Goal: Task Accomplishment & Management: Manage account settings

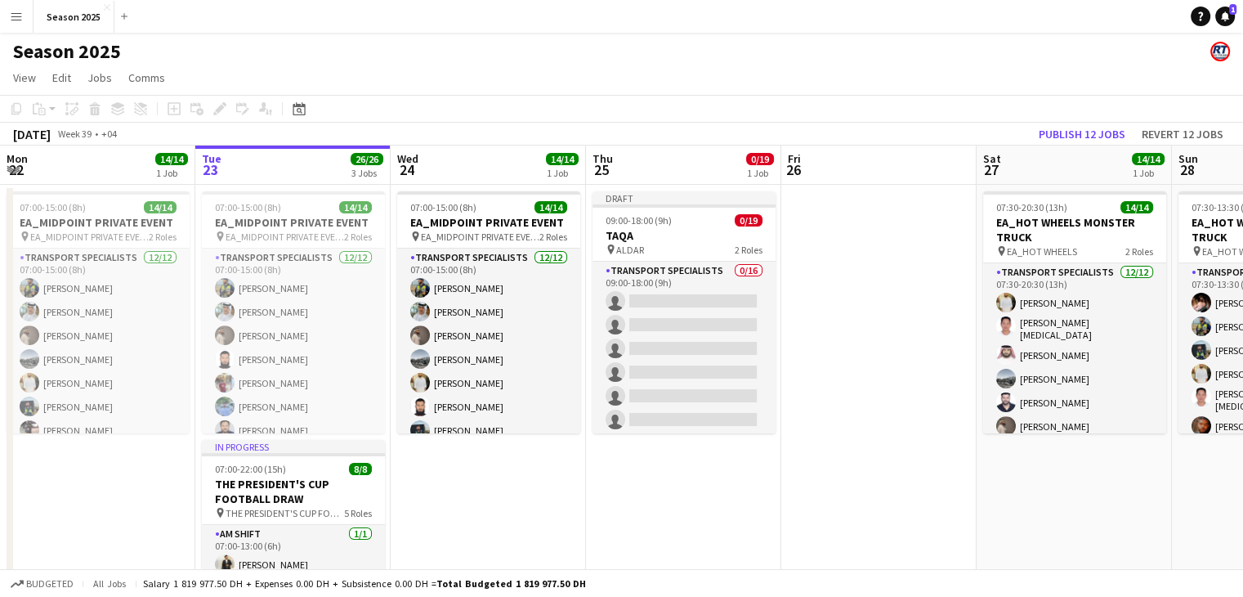
scroll to position [0, 486]
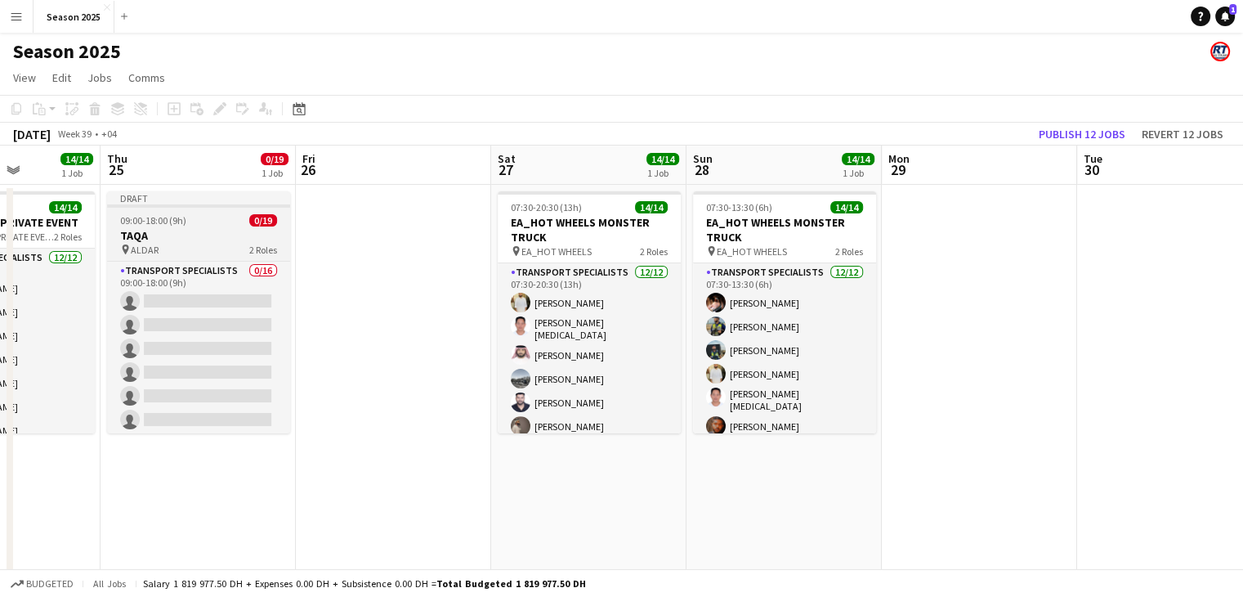
click at [225, 245] on div "pin ALDAR 2 Roles" at bounding box center [198, 249] width 183 height 13
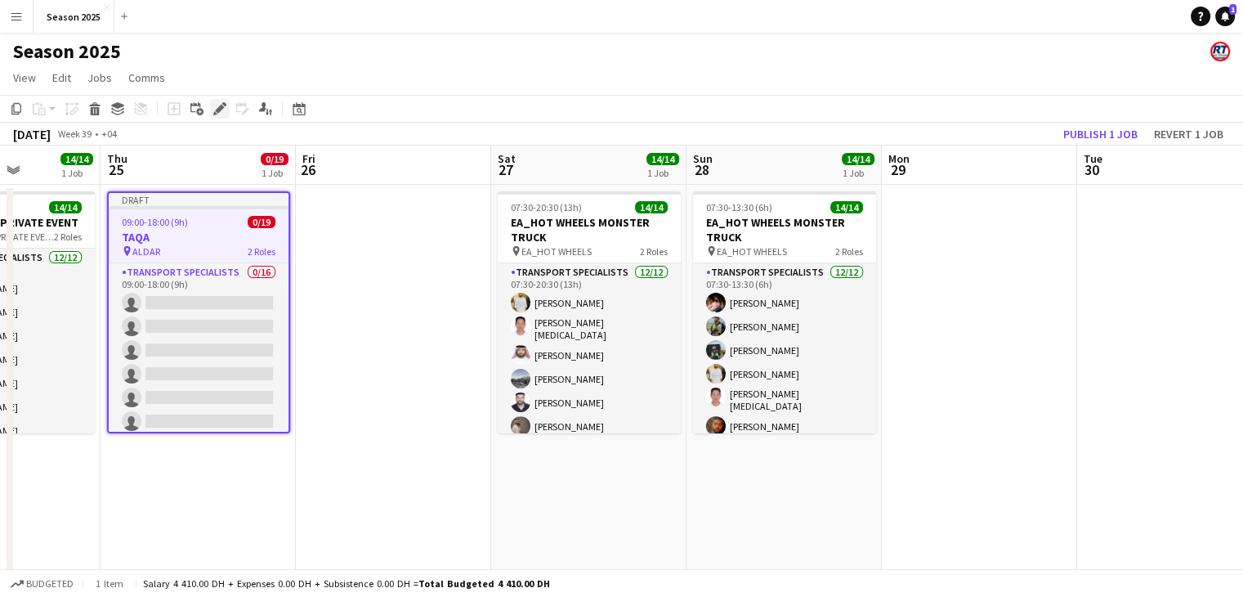
click at [216, 110] on icon at bounding box center [219, 109] width 9 height 9
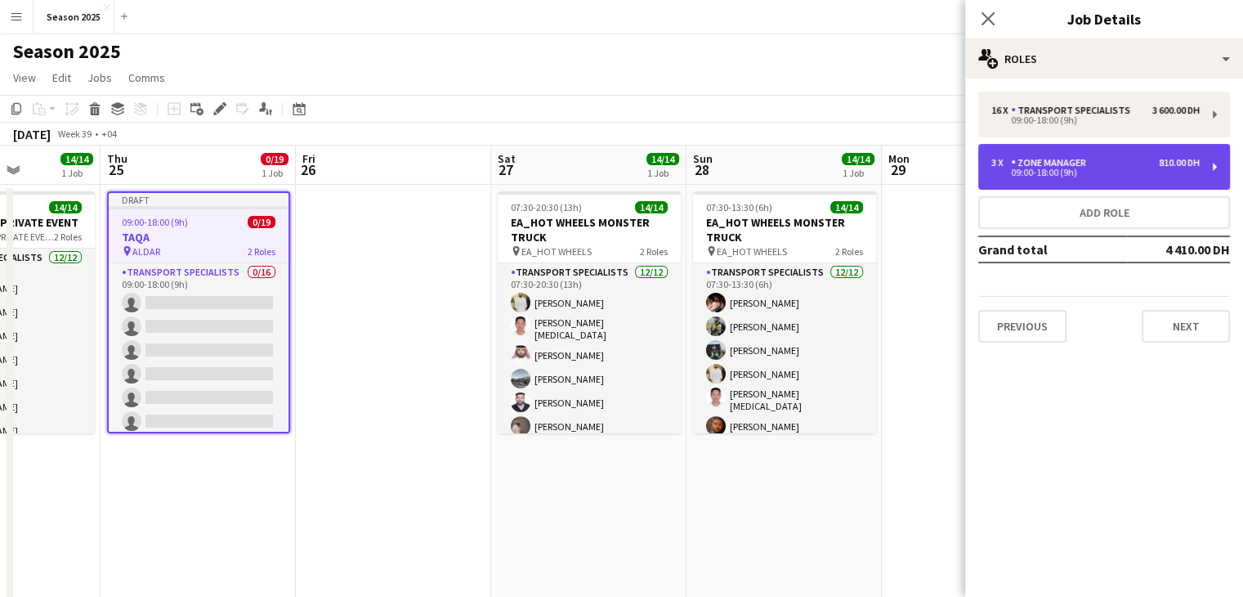
click at [1063, 173] on div "09:00-18:00 (9h)" at bounding box center [1095, 172] width 208 height 8
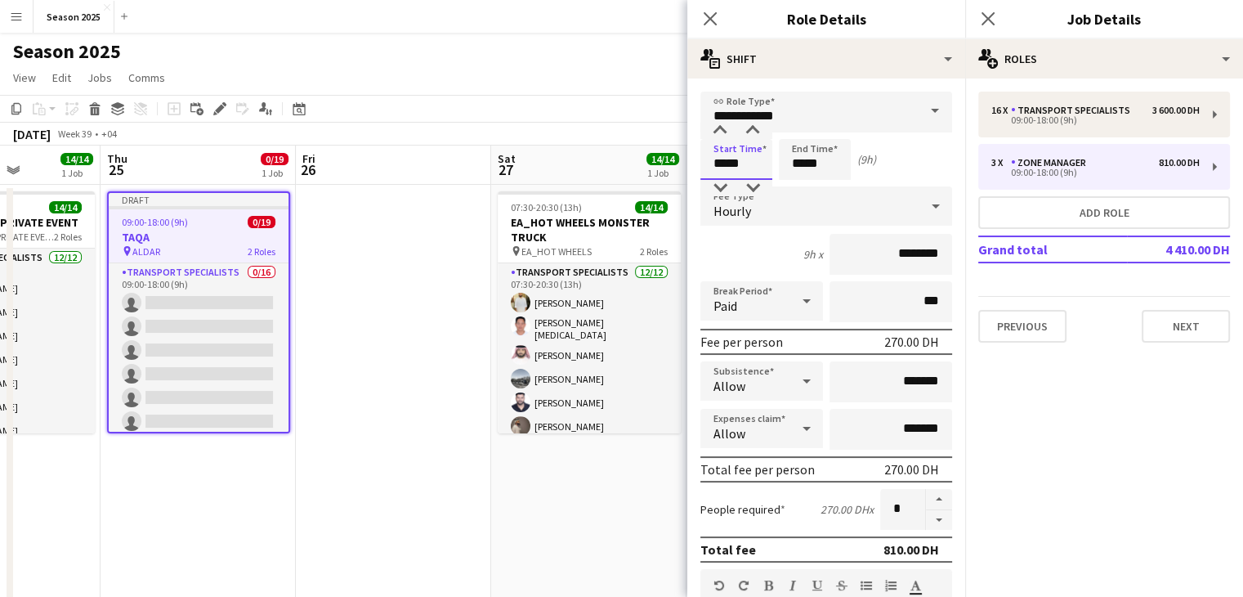
drag, startPoint x: 724, startPoint y: 163, endPoint x: 709, endPoint y: 159, distance: 15.1
click at [709, 159] on input "*****" at bounding box center [736, 159] width 72 height 41
type input "*****"
drag, startPoint x: 803, startPoint y: 165, endPoint x: 793, endPoint y: 165, distance: 9.8
click at [793, 165] on input "*****" at bounding box center [815, 159] width 72 height 41
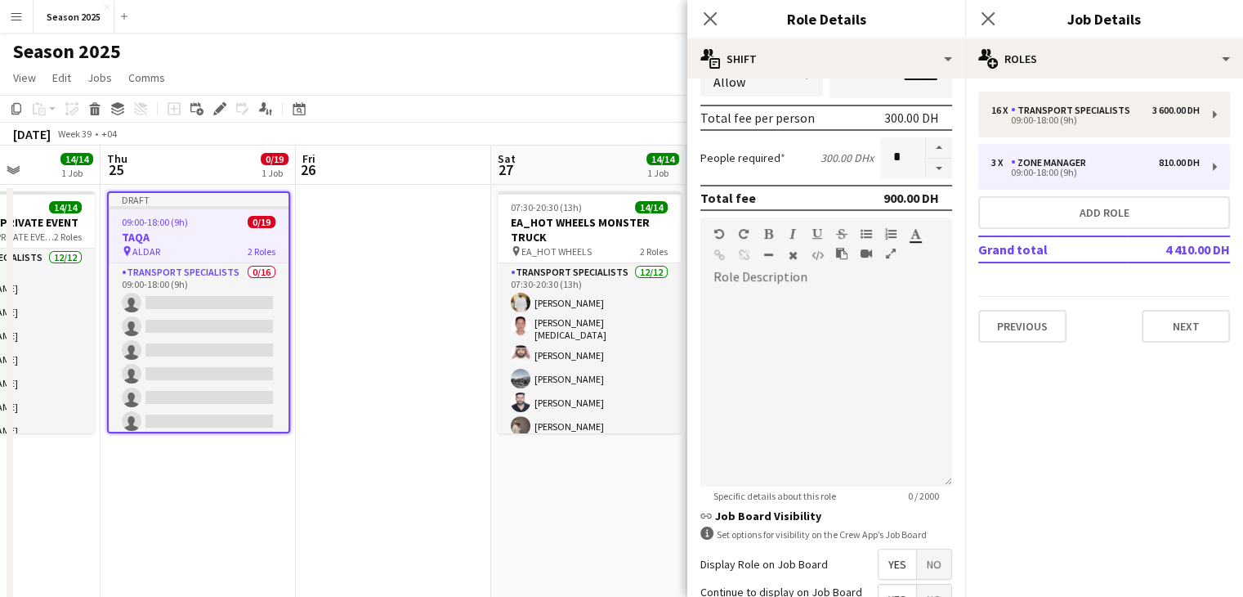
scroll to position [507, 0]
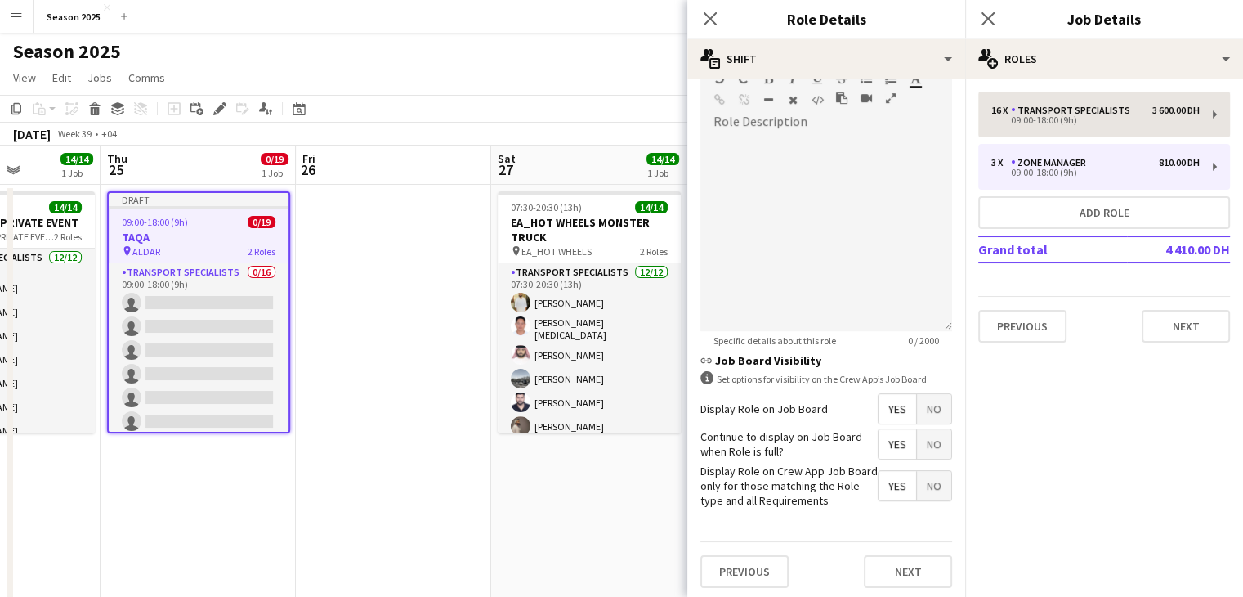
type input "*****"
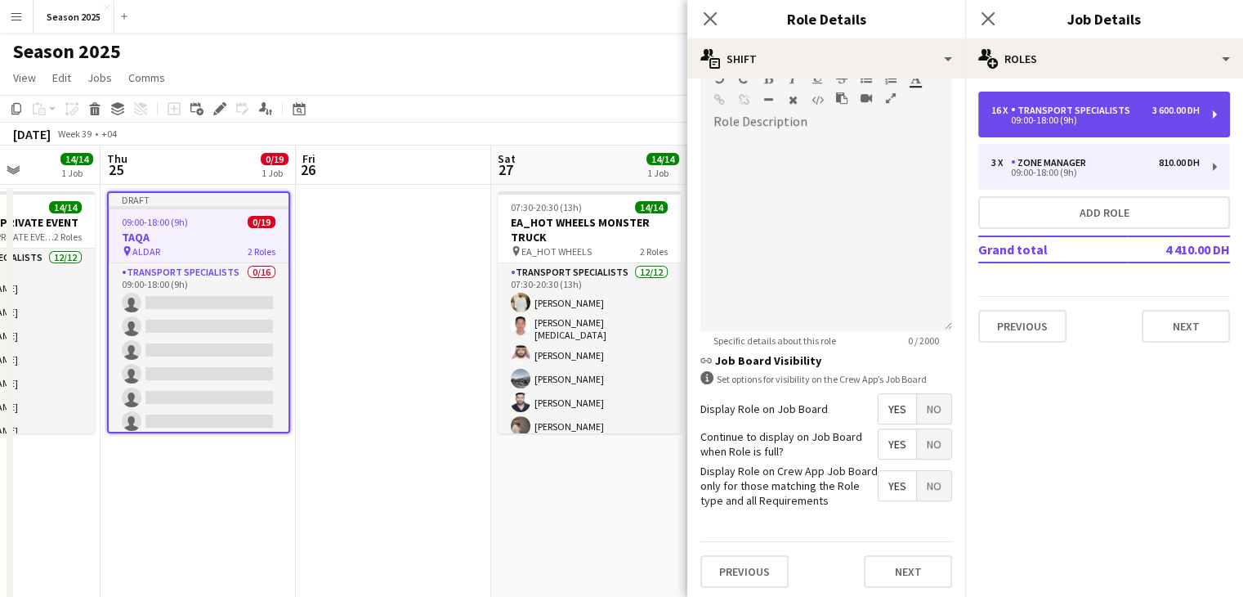
click at [1051, 128] on div "16 x Transport Specialists 3 600.00 DH 09:00-18:00 (9h)" at bounding box center [1104, 115] width 252 height 46
type input "**********"
type input "*****"
type input "********"
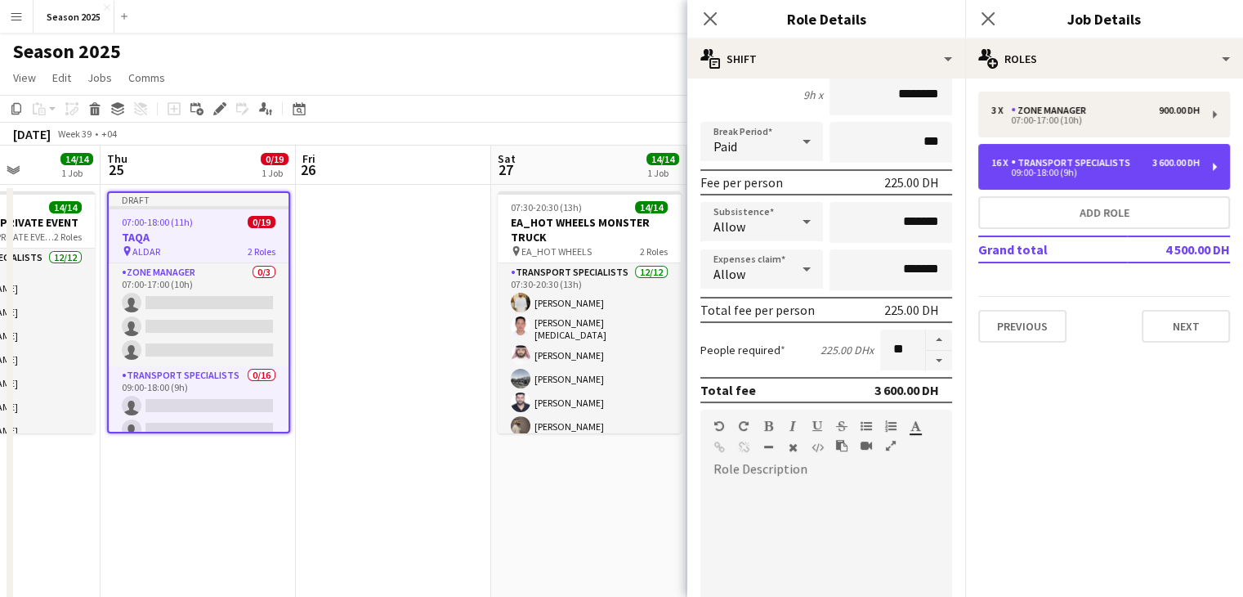
scroll to position [98, 0]
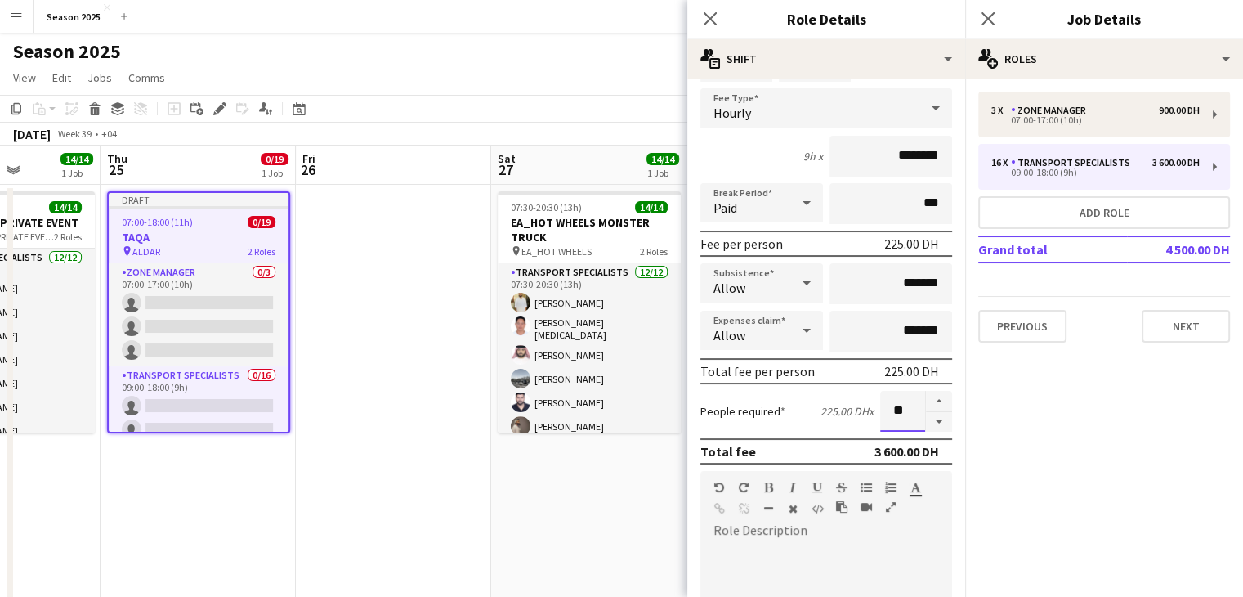
drag, startPoint x: 899, startPoint y: 413, endPoint x: 875, endPoint y: 412, distance: 23.7
click at [880, 412] on input "**" at bounding box center [902, 411] width 45 height 41
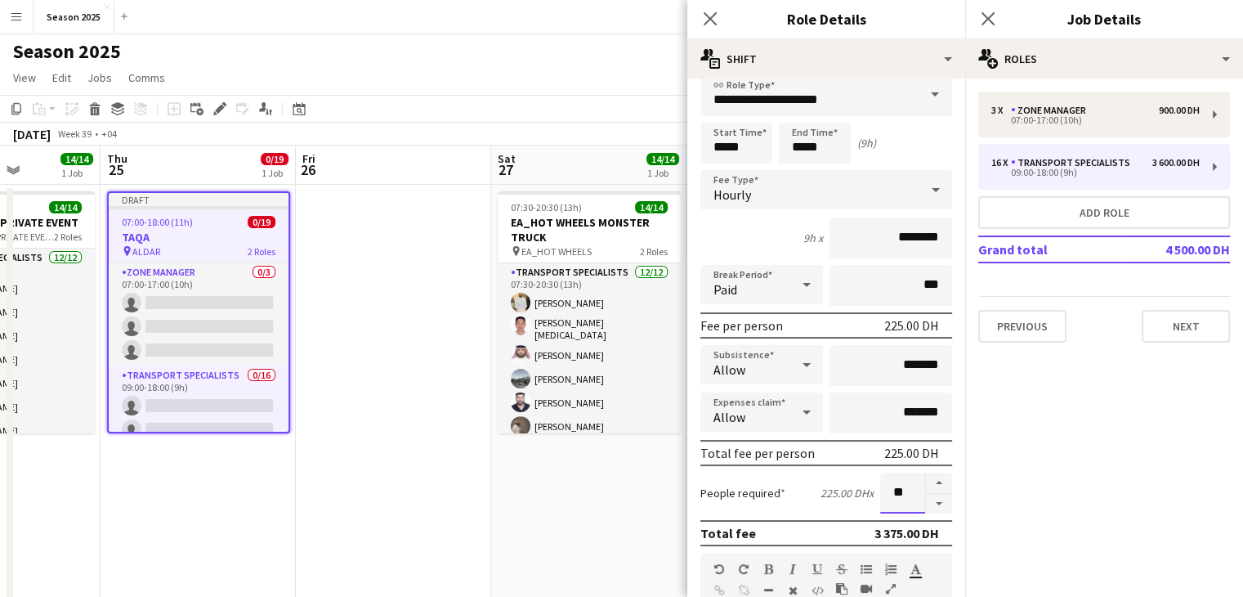
scroll to position [0, 0]
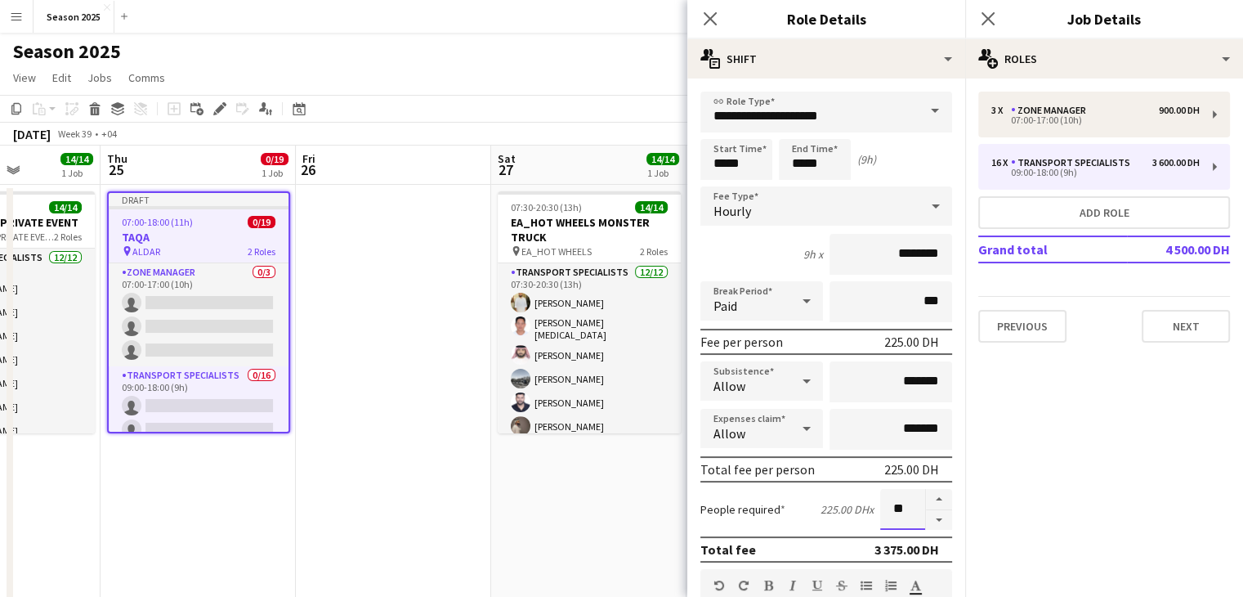
type input "**"
drag, startPoint x: 725, startPoint y: 165, endPoint x: 707, endPoint y: 165, distance: 18.0
click at [707, 165] on input "*****" at bounding box center [736, 159] width 72 height 41
type input "*****"
drag, startPoint x: 801, startPoint y: 163, endPoint x: 791, endPoint y: 164, distance: 9.8
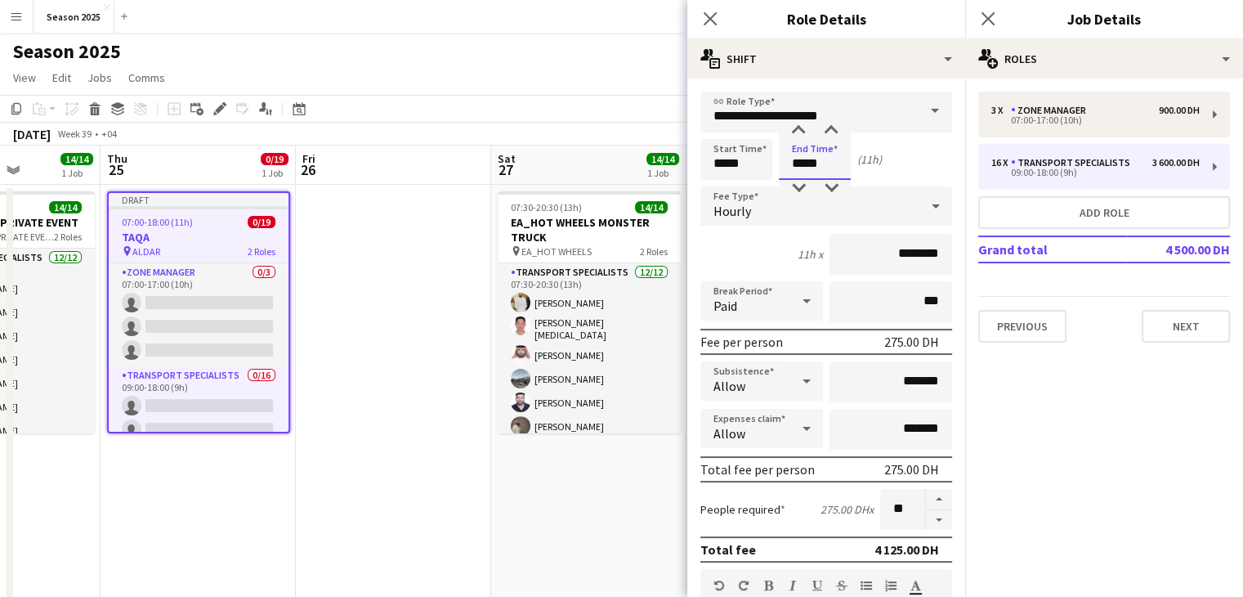
click at [791, 164] on input "*****" at bounding box center [815, 159] width 72 height 41
type input "*****"
click at [902, 168] on div "Start Time ***** End Time ***** (10h)" at bounding box center [826, 159] width 252 height 41
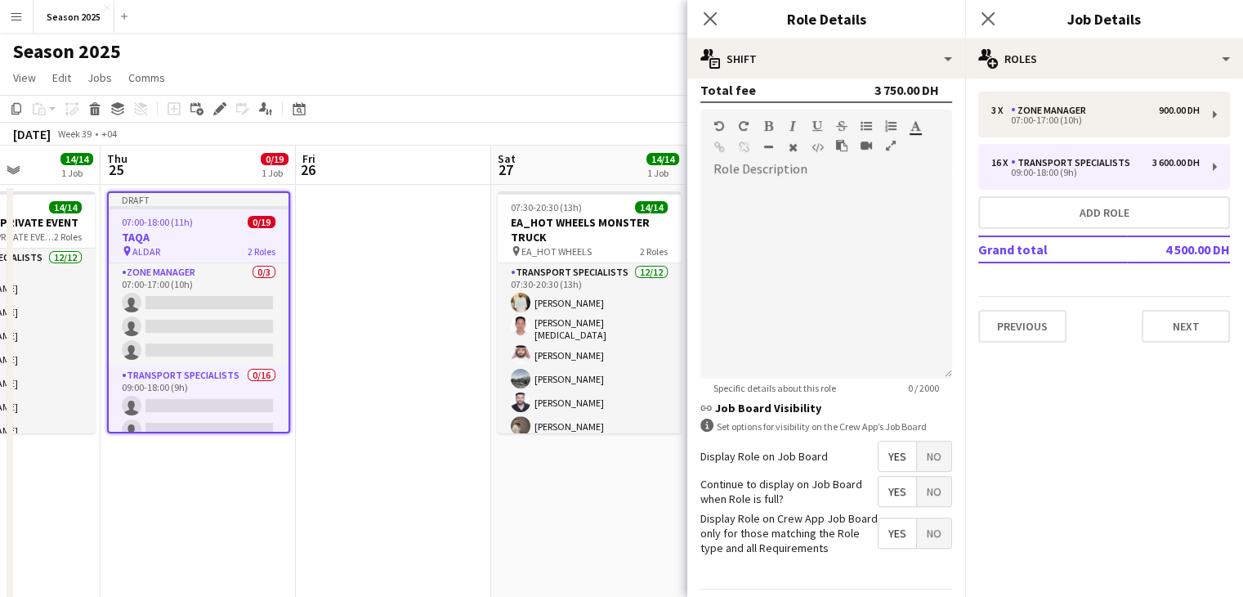
scroll to position [507, 0]
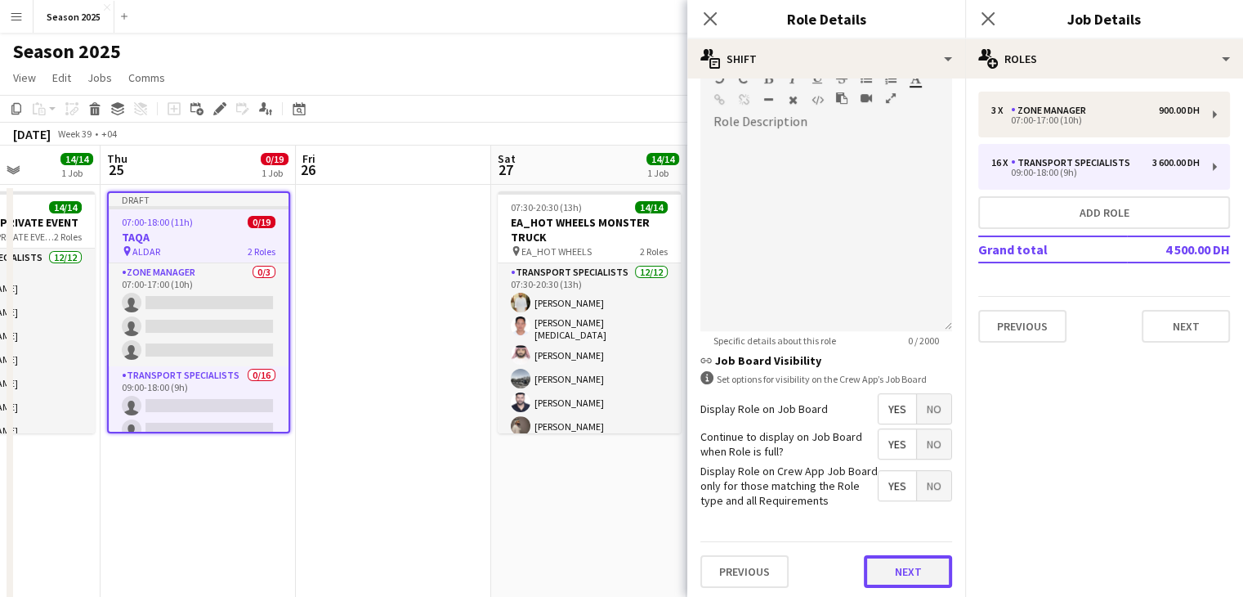
click at [902, 570] on button "Next" at bounding box center [908, 571] width 88 height 33
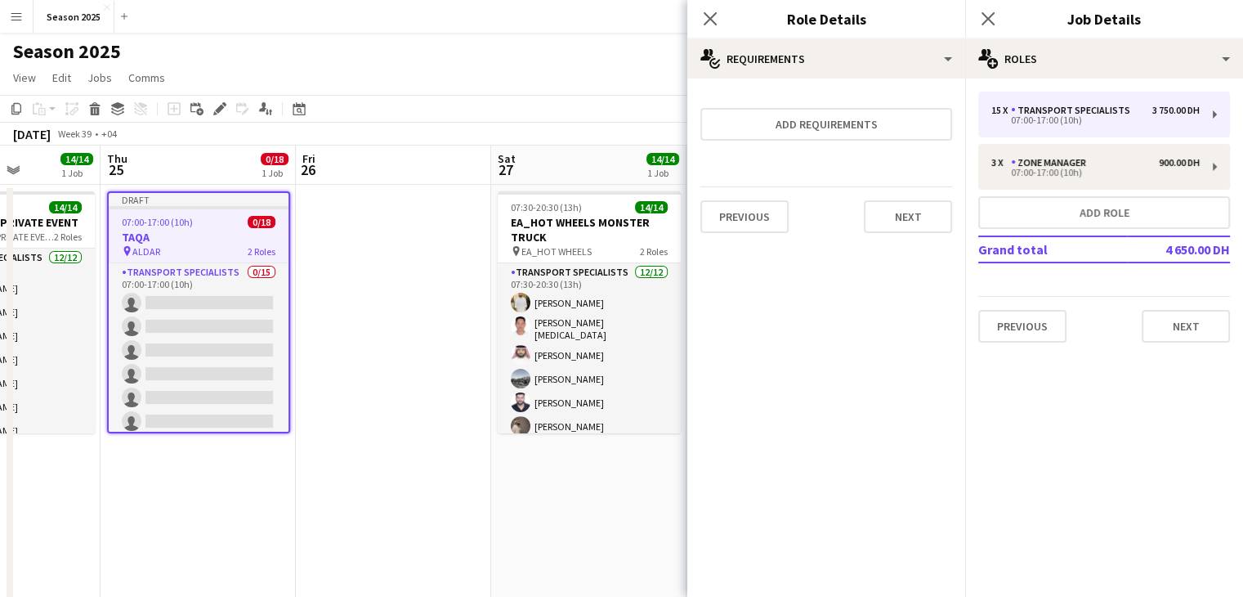
scroll to position [0, 0]
click at [917, 226] on button "Next" at bounding box center [908, 216] width 88 height 33
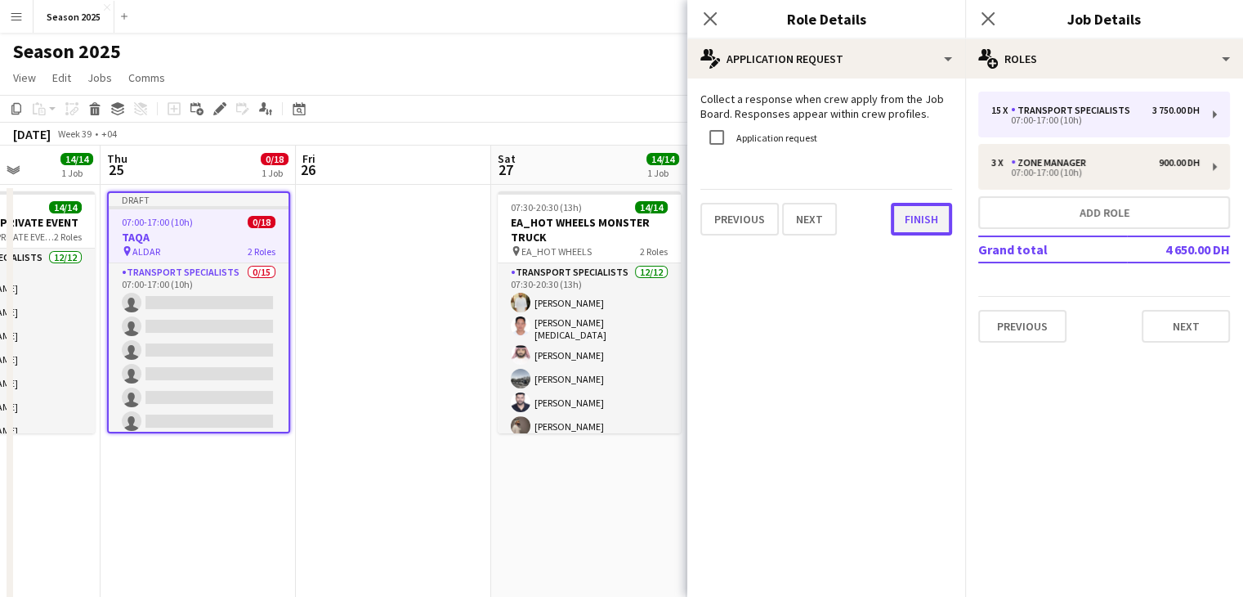
click at [939, 218] on button "Finish" at bounding box center [921, 219] width 61 height 33
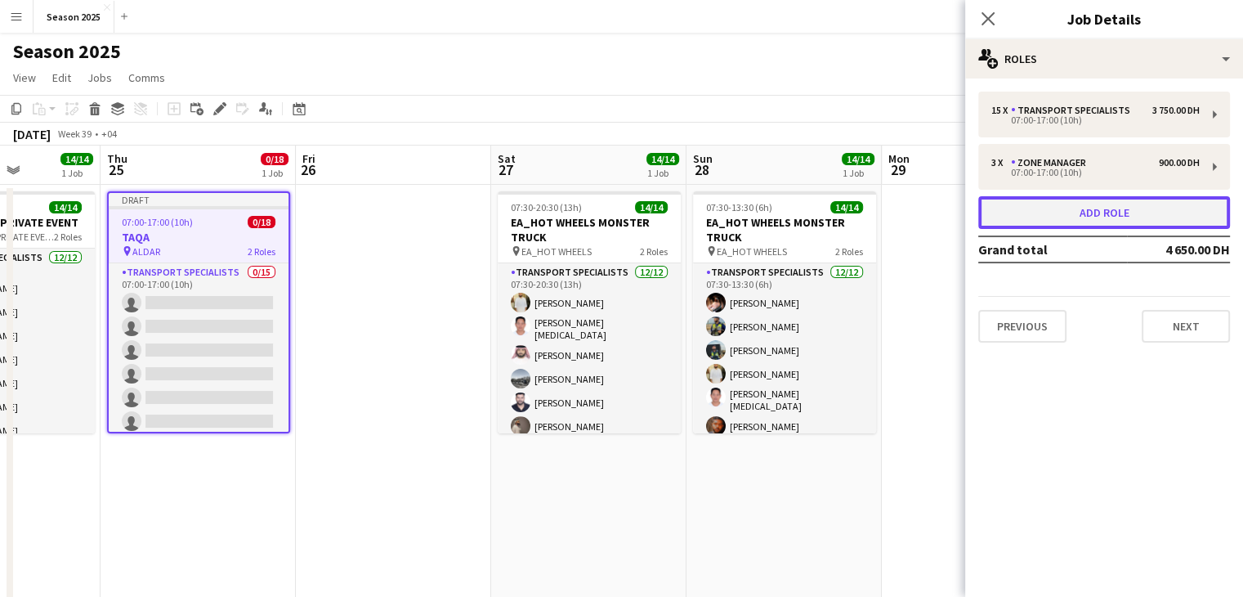
click at [1004, 215] on button "Add role" at bounding box center [1104, 212] width 252 height 33
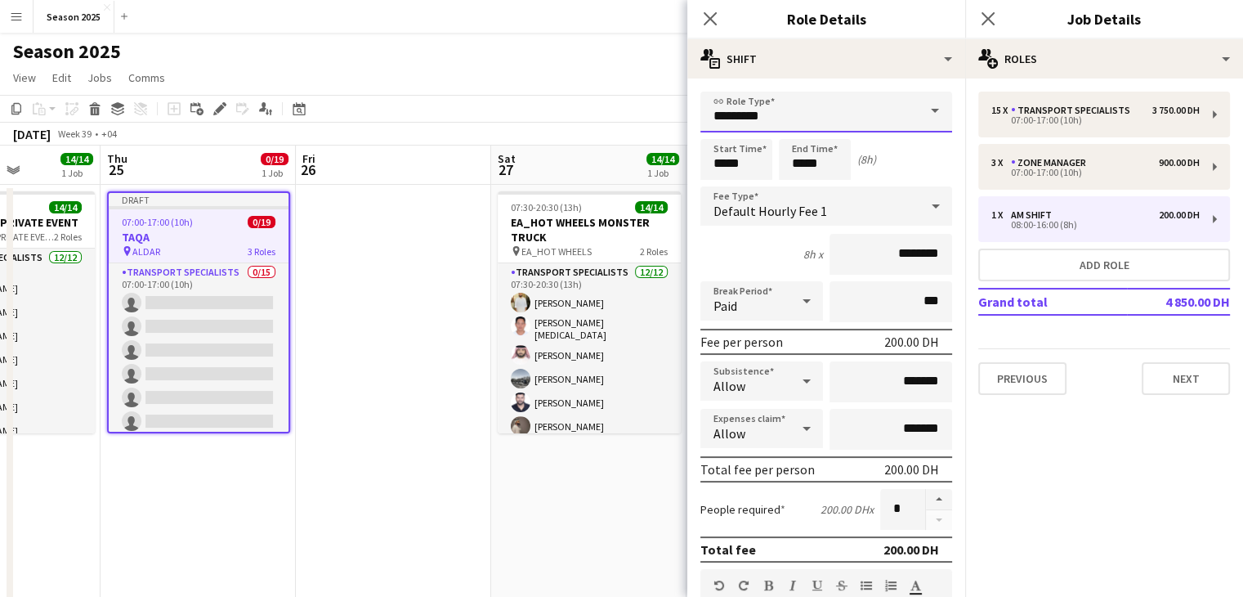
click at [860, 128] on input "********" at bounding box center [826, 112] width 252 height 41
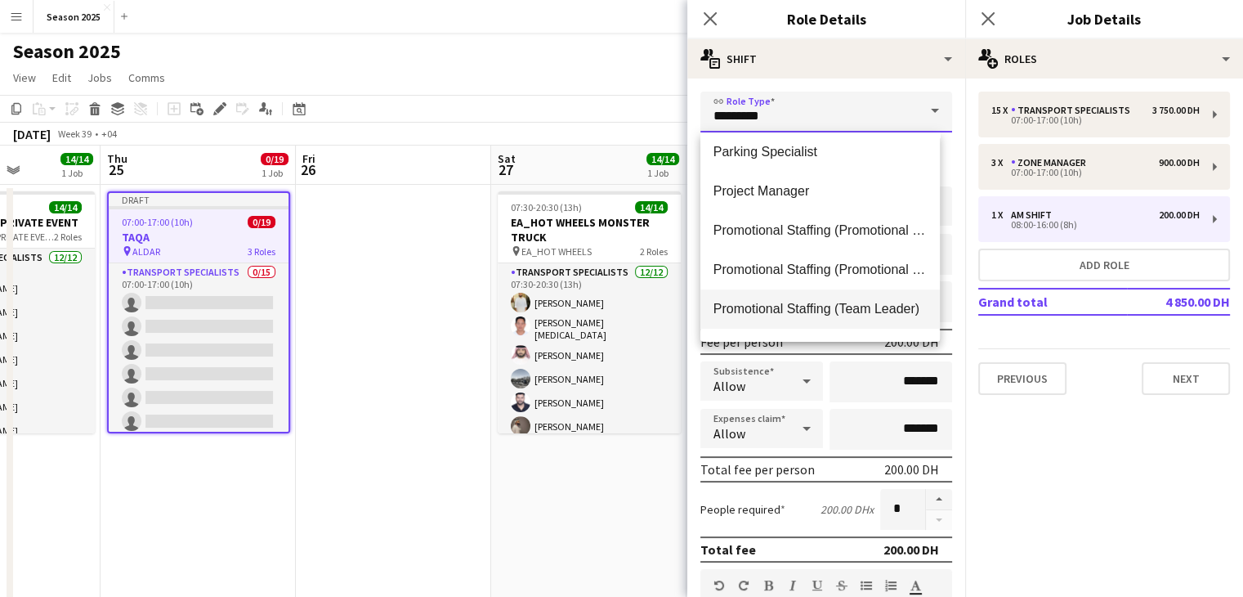
scroll to position [82, 0]
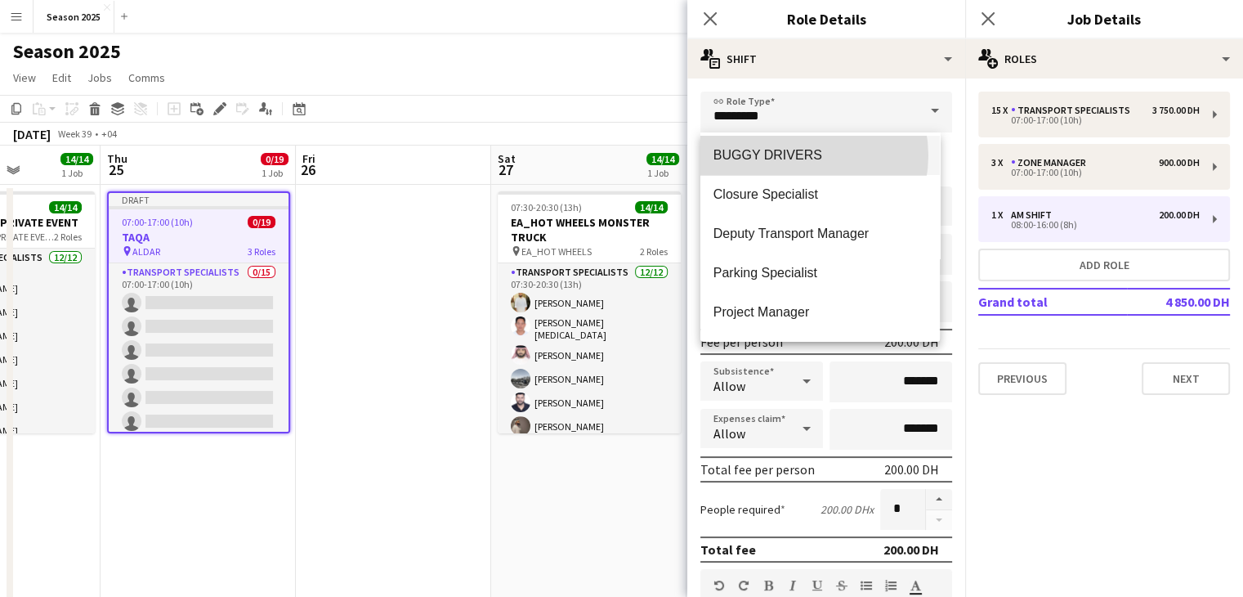
click at [796, 155] on span "BUGGY DRIVERS" at bounding box center [820, 155] width 213 height 16
type input "**********"
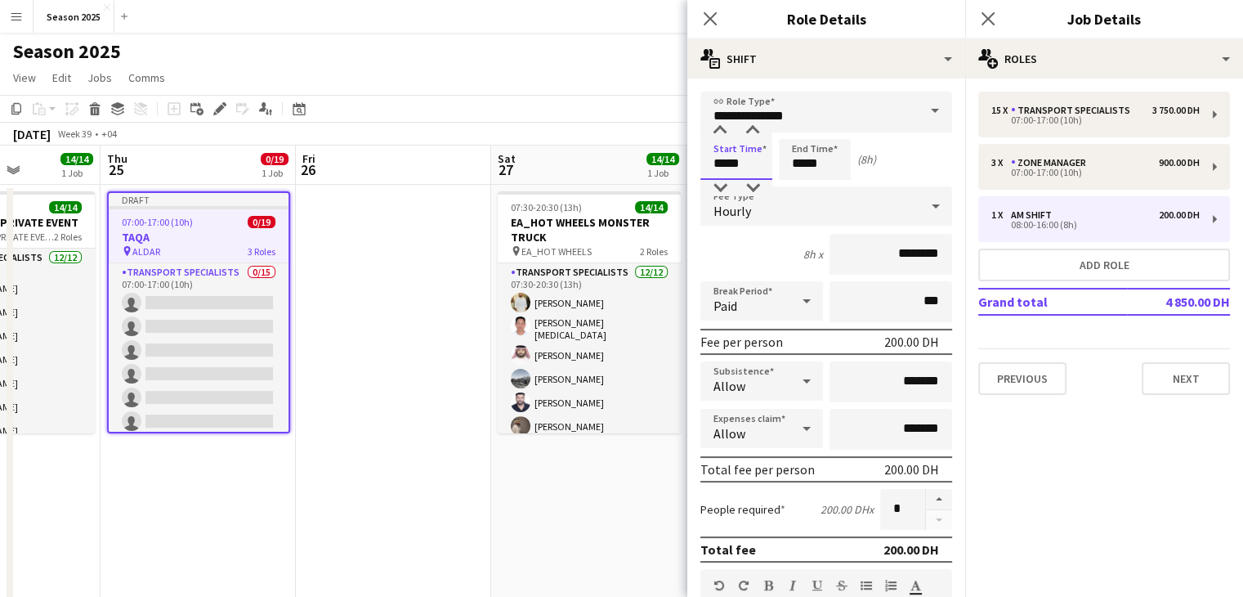
drag, startPoint x: 726, startPoint y: 168, endPoint x: 711, endPoint y: 168, distance: 14.7
click at [711, 168] on input "*****" at bounding box center [736, 159] width 72 height 41
type input "*****"
drag, startPoint x: 804, startPoint y: 162, endPoint x: 787, endPoint y: 162, distance: 17.2
click at [787, 162] on input "*****" at bounding box center [815, 159] width 72 height 41
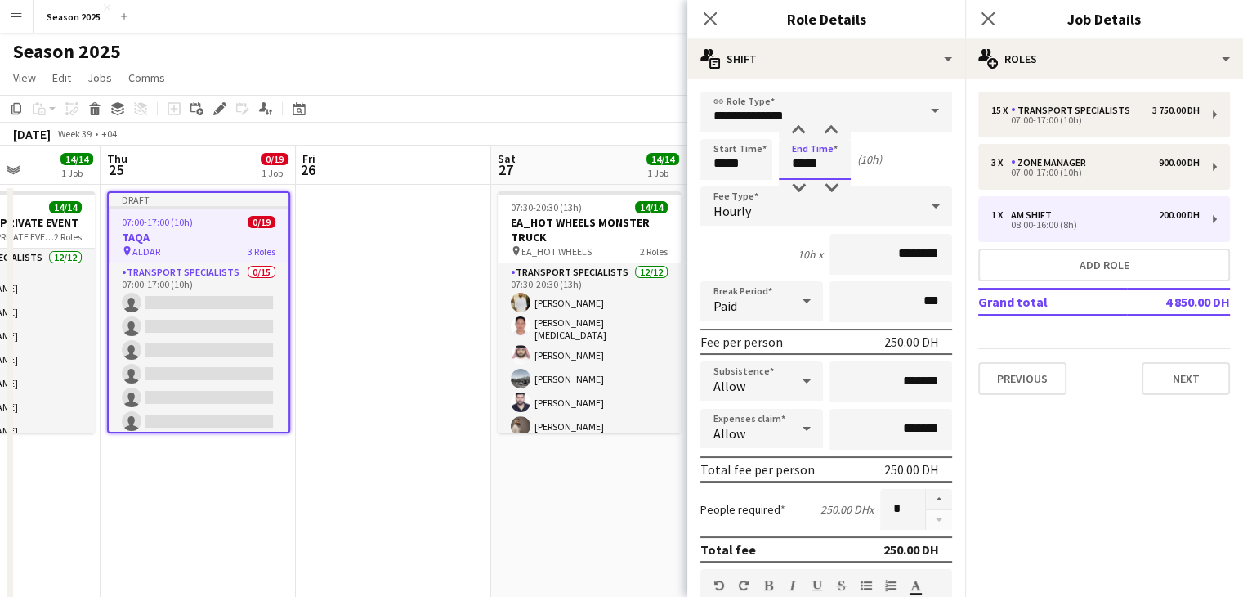
type input "*****"
click at [898, 210] on div "Hourly" at bounding box center [809, 205] width 219 height 39
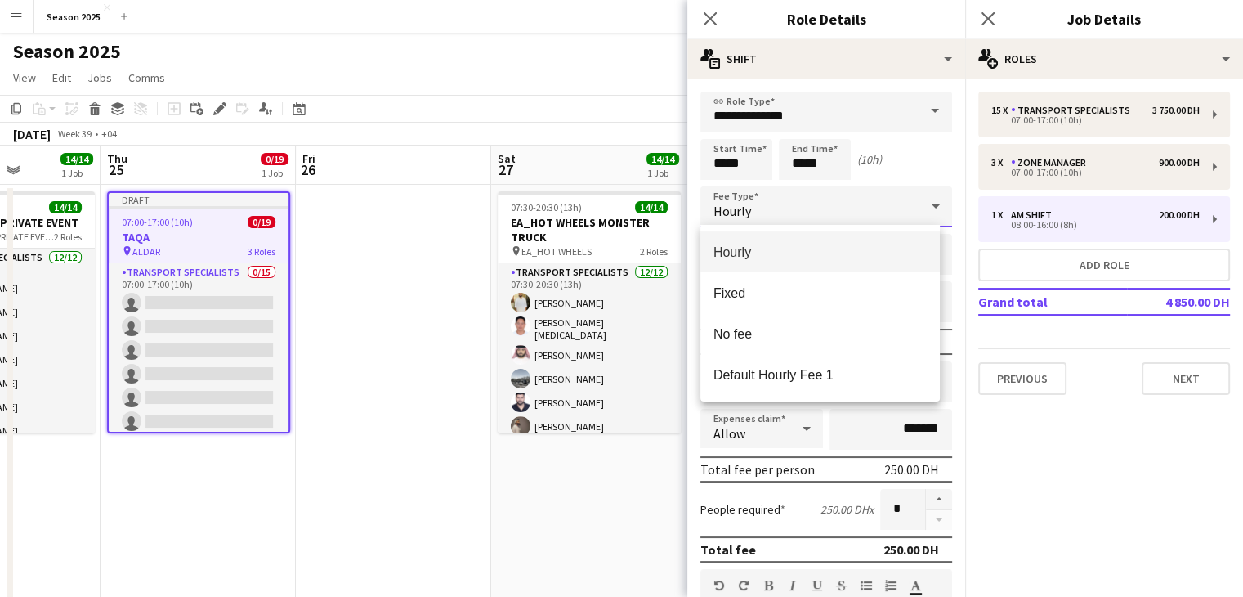
click at [912, 168] on div at bounding box center [621, 298] width 1243 height 597
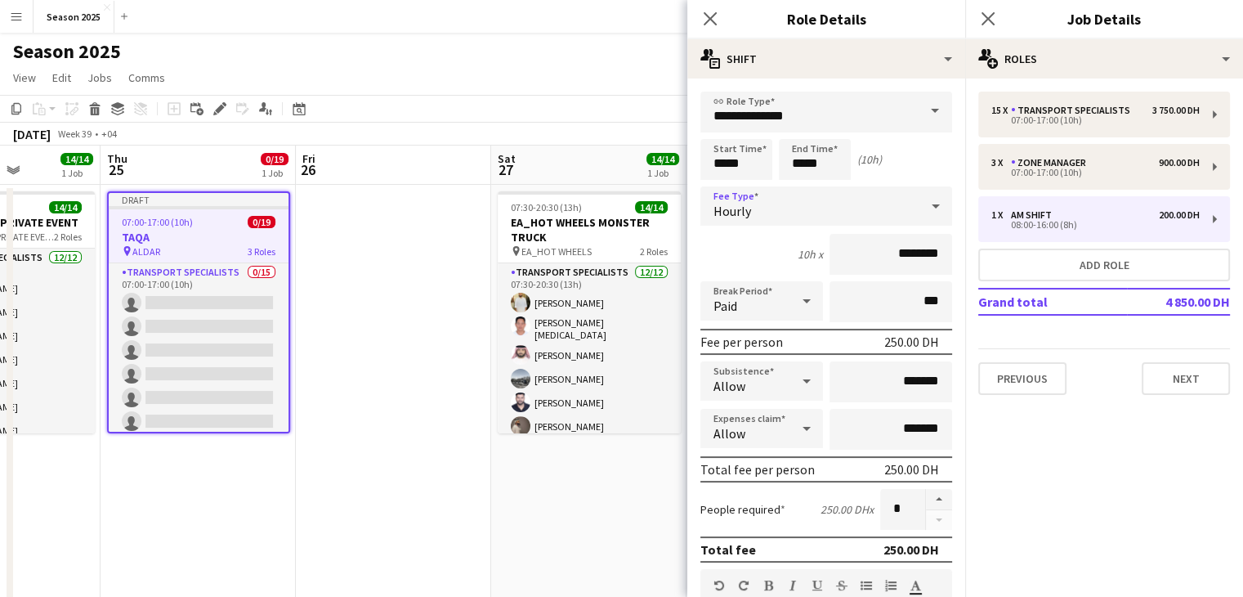
click at [803, 208] on div "Hourly" at bounding box center [809, 205] width 219 height 39
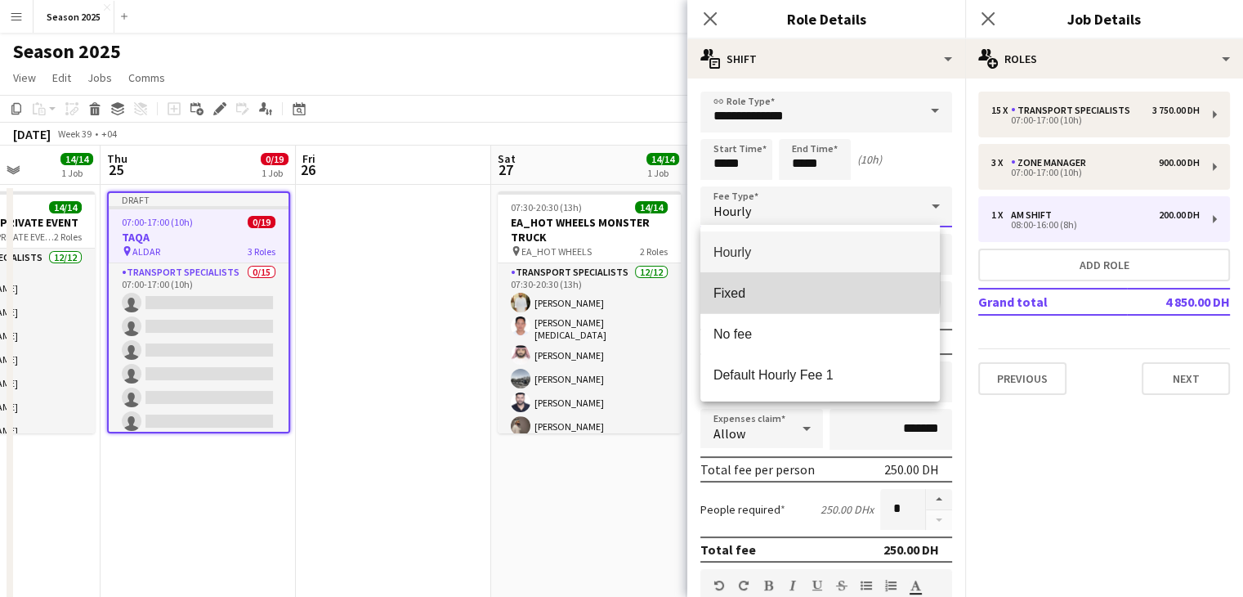
click at [793, 287] on span "Fixed" at bounding box center [820, 293] width 213 height 16
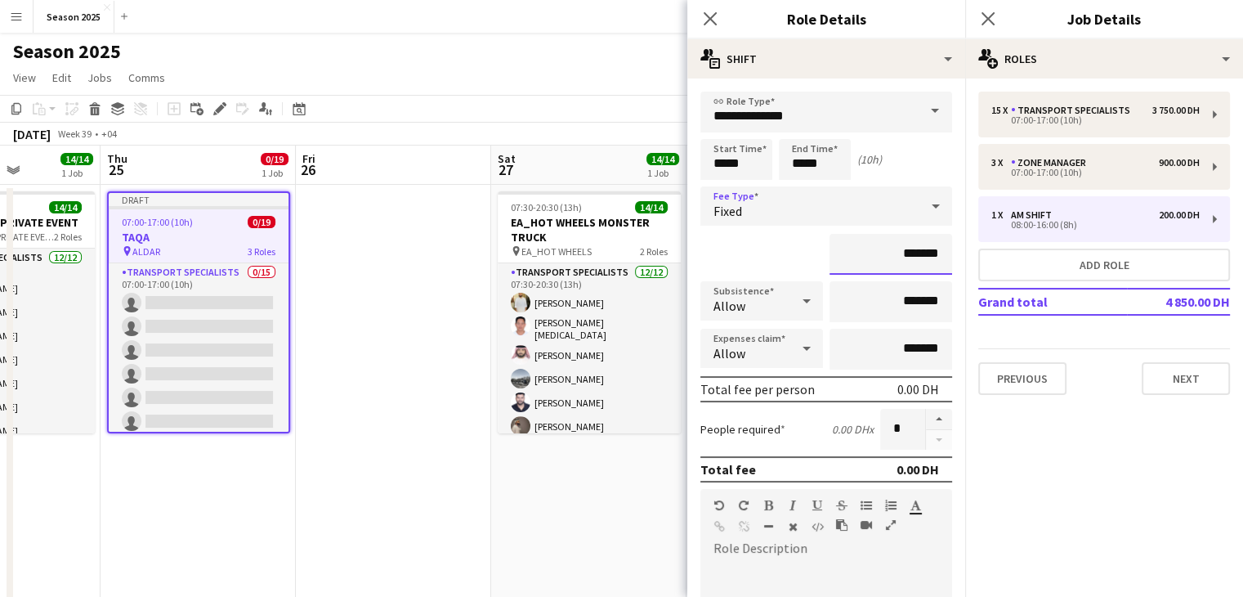
click at [880, 253] on input "*******" at bounding box center [891, 254] width 123 height 41
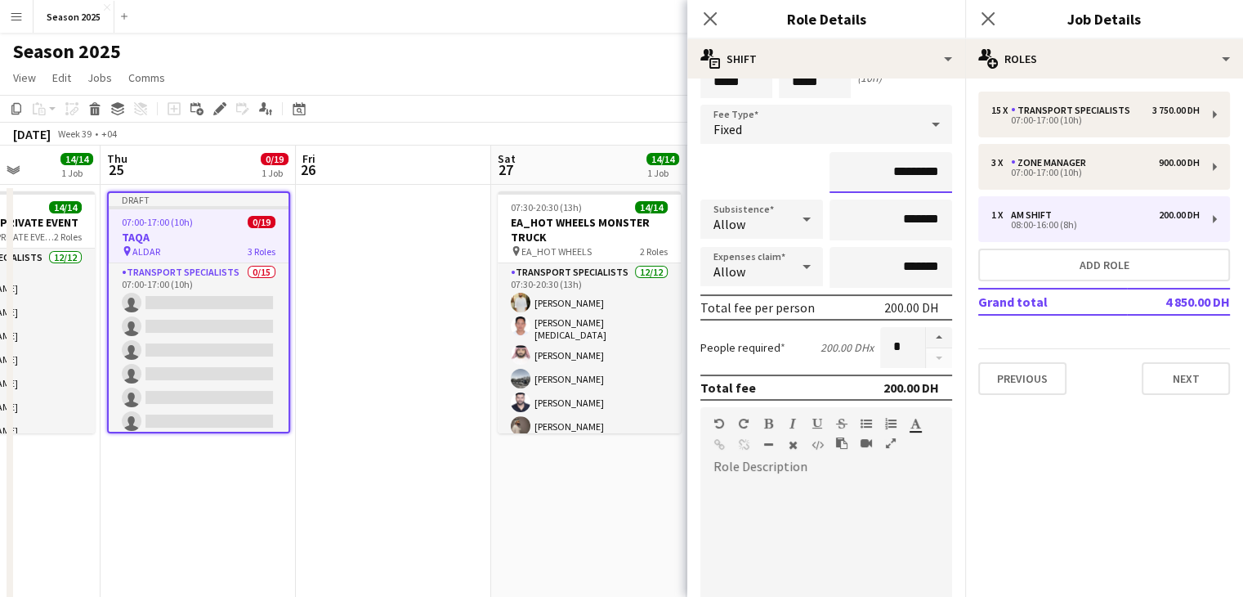
type input "*********"
drag, startPoint x: 897, startPoint y: 352, endPoint x: 878, endPoint y: 352, distance: 18.8
click at [880, 352] on input "*" at bounding box center [902, 347] width 45 height 41
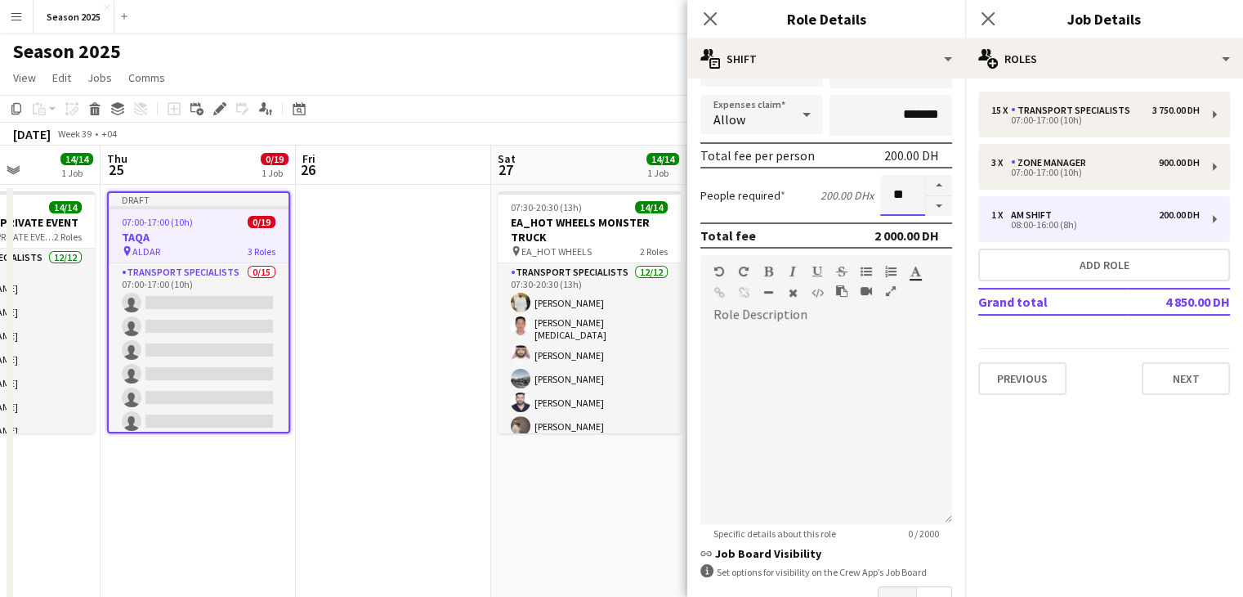
scroll to position [343, 0]
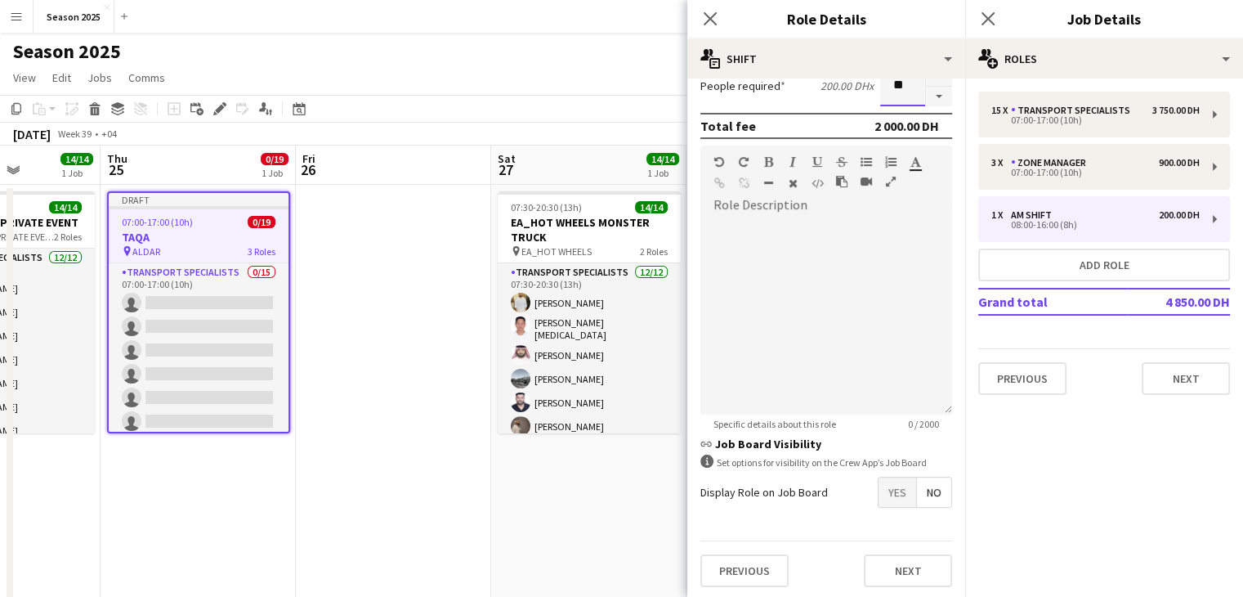
type input "**"
click at [879, 492] on span "Yes" at bounding box center [898, 491] width 38 height 29
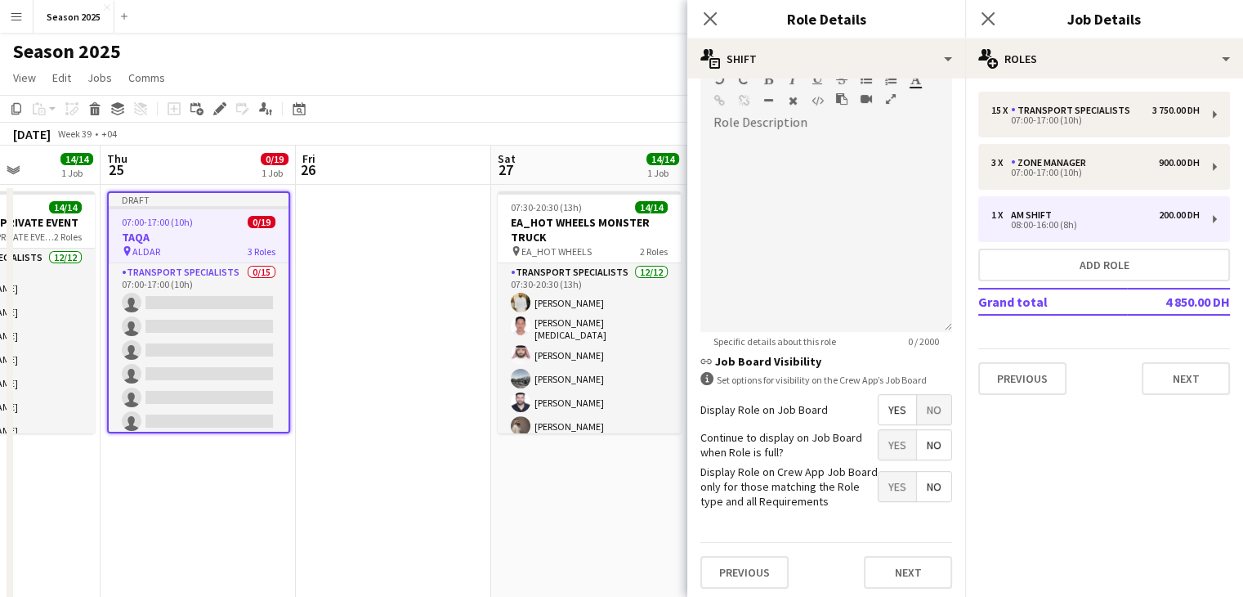
scroll to position [427, 0]
drag, startPoint x: 882, startPoint y: 429, endPoint x: 882, endPoint y: 468, distance: 39.2
click at [882, 430] on span "Yes" at bounding box center [898, 443] width 38 height 29
click at [879, 489] on span "Yes" at bounding box center [898, 485] width 38 height 29
click at [791, 171] on div at bounding box center [826, 233] width 252 height 196
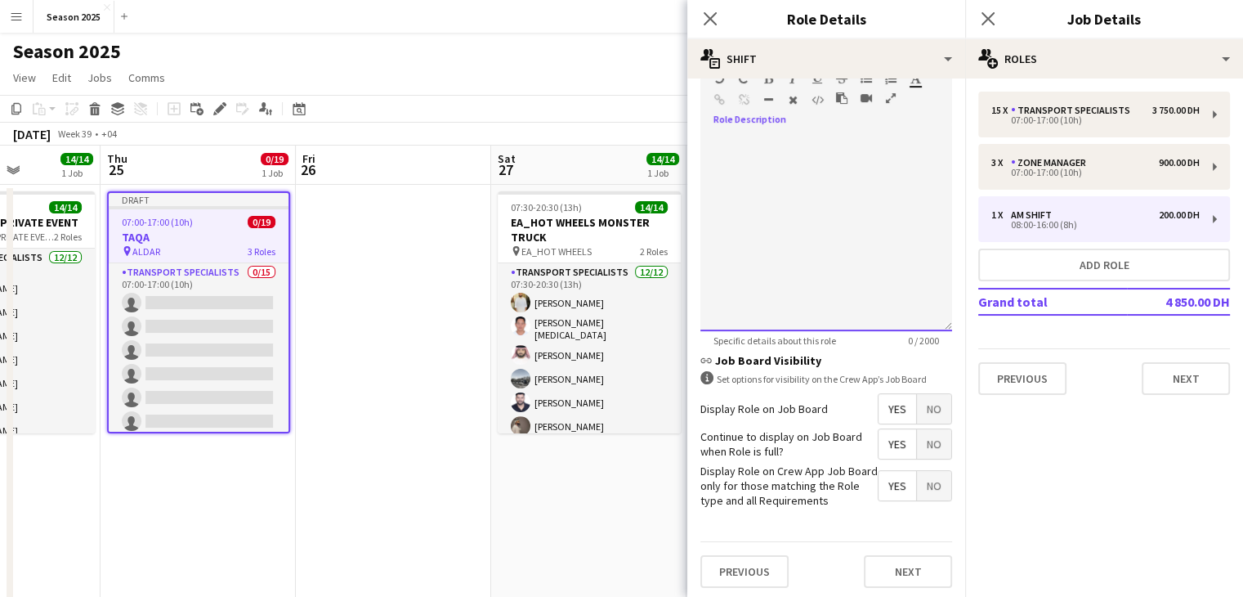
paste div
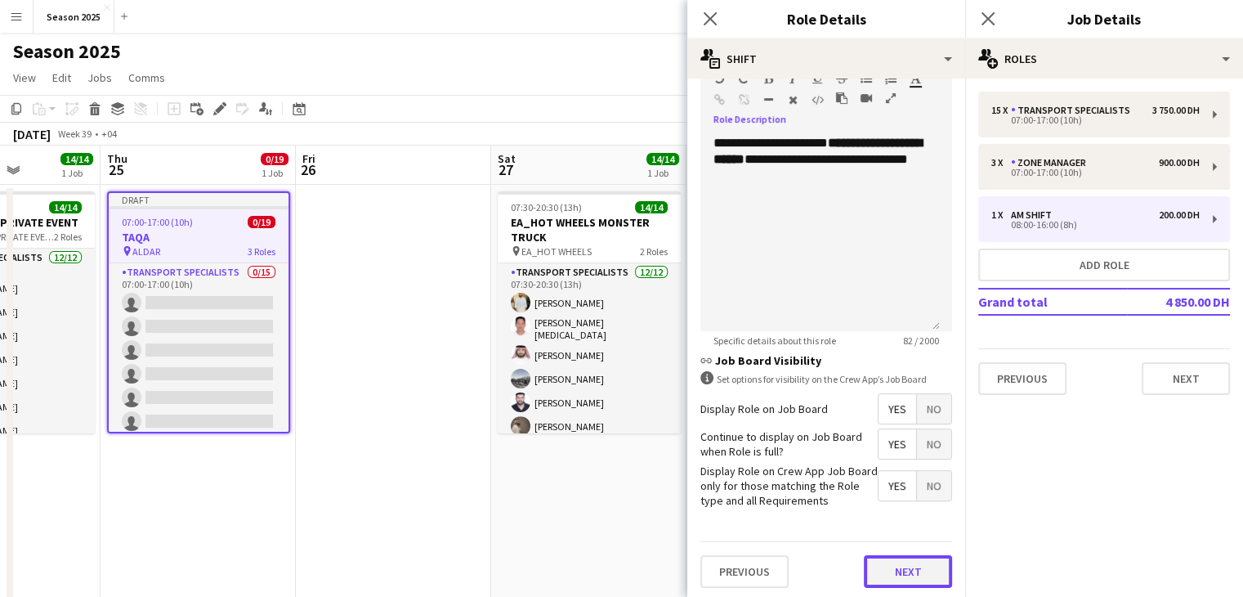
click at [898, 571] on button "Next" at bounding box center [908, 571] width 88 height 33
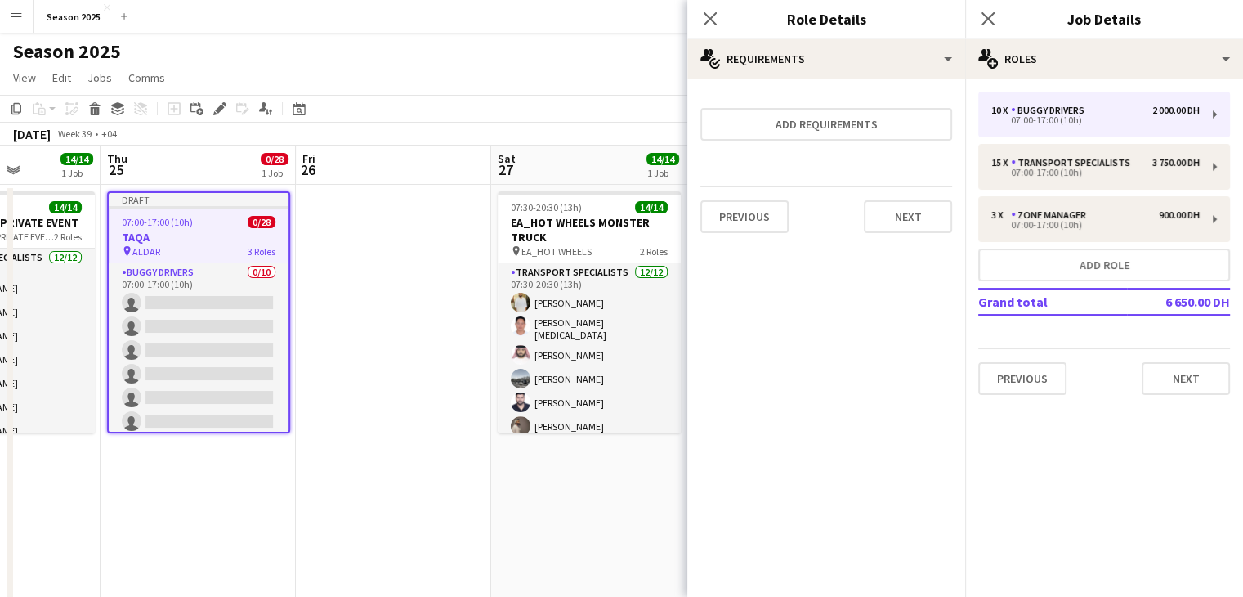
scroll to position [0, 0]
click at [902, 223] on button "Next" at bounding box center [908, 216] width 88 height 33
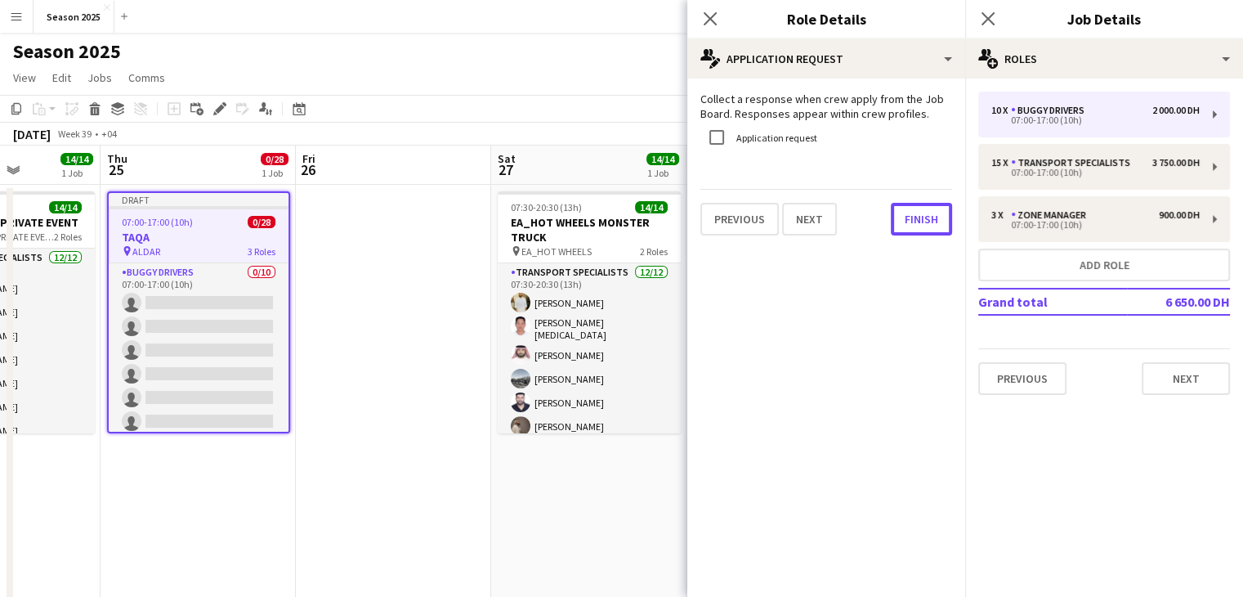
click at [902, 223] on button "Finish" at bounding box center [921, 219] width 61 height 33
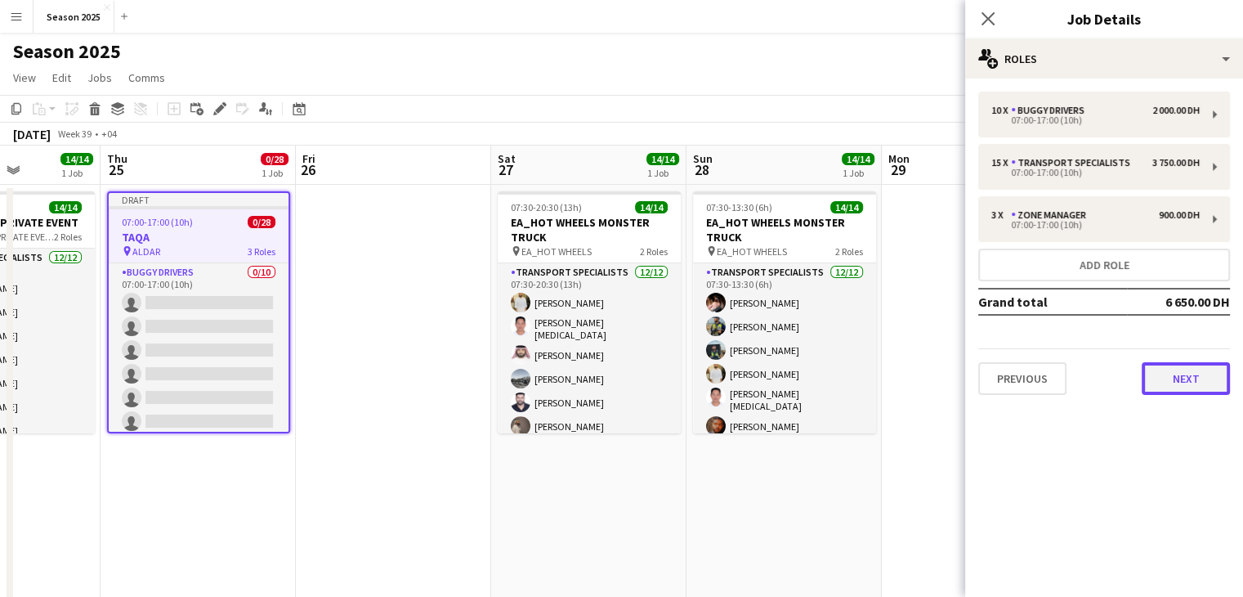
click at [1187, 374] on button "Next" at bounding box center [1186, 378] width 88 height 33
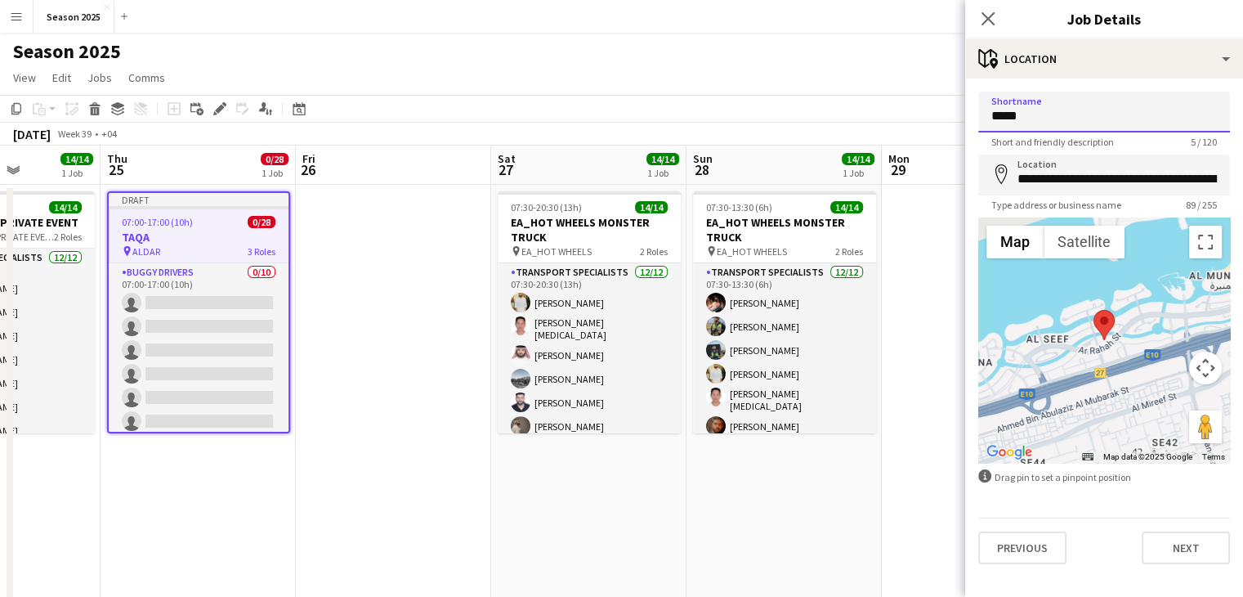
drag, startPoint x: 1069, startPoint y: 117, endPoint x: 971, endPoint y: 109, distance: 98.4
click at [971, 109] on form "**********" at bounding box center [1104, 328] width 278 height 472
type input "****"
click at [1149, 544] on button "Next" at bounding box center [1186, 547] width 88 height 33
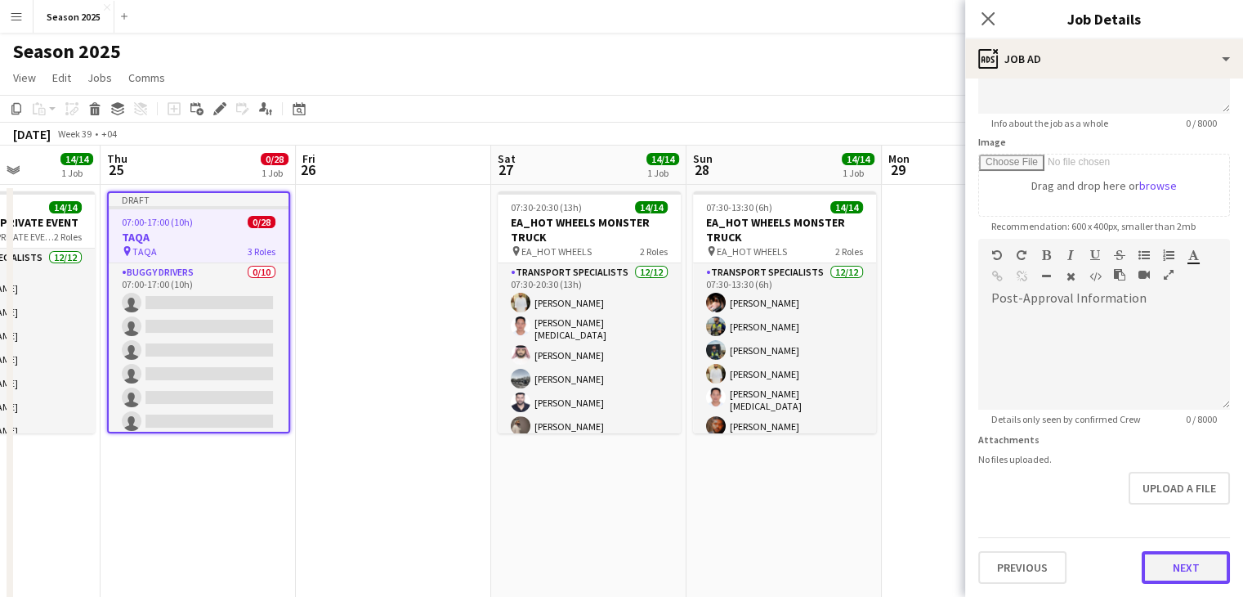
click at [1174, 512] on form "Headline **** 4 / 140 Job Description default Heading 1 Heading 2 Heading 3 Hea…" at bounding box center [1104, 232] width 278 height 704
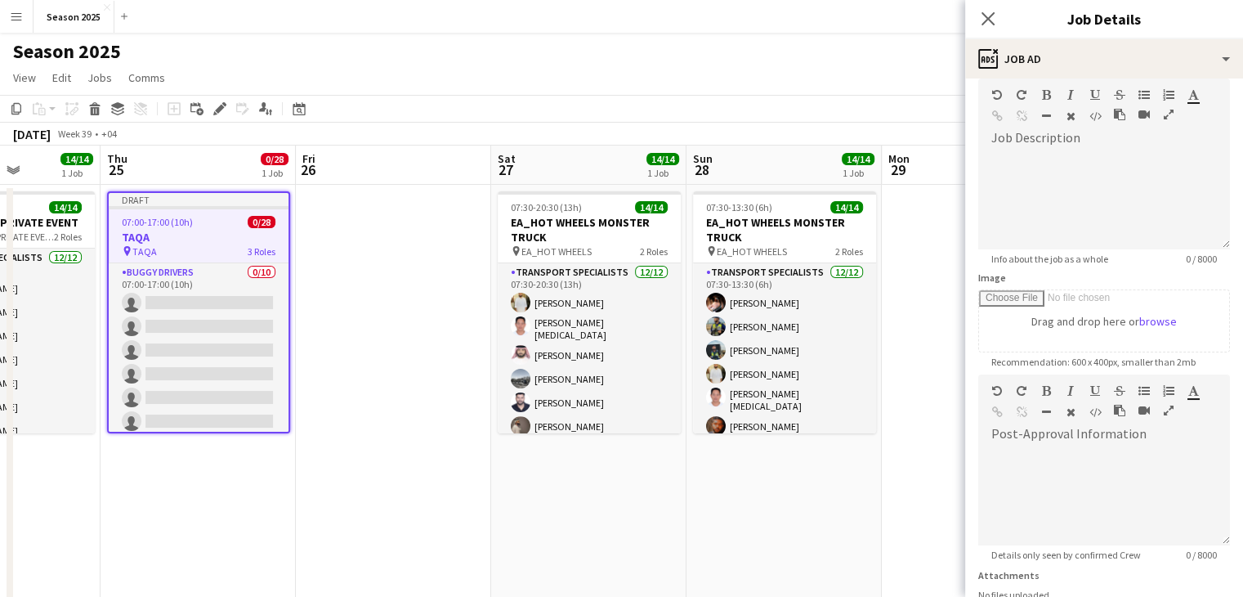
scroll to position [210, 0]
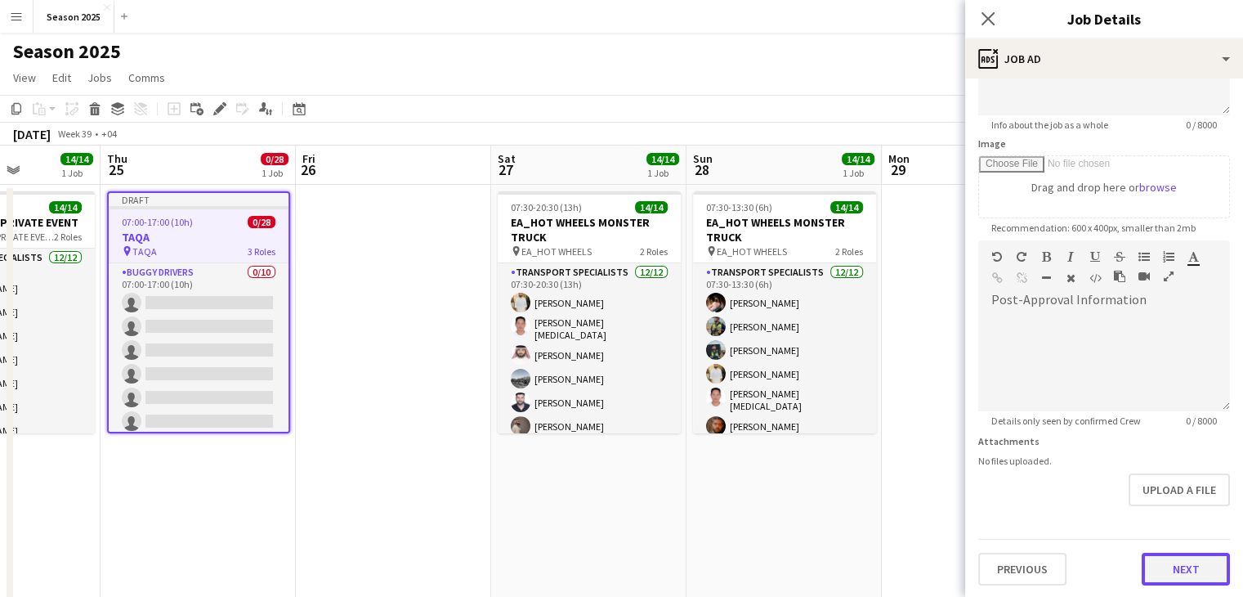
click at [1179, 574] on button "Next" at bounding box center [1186, 569] width 88 height 33
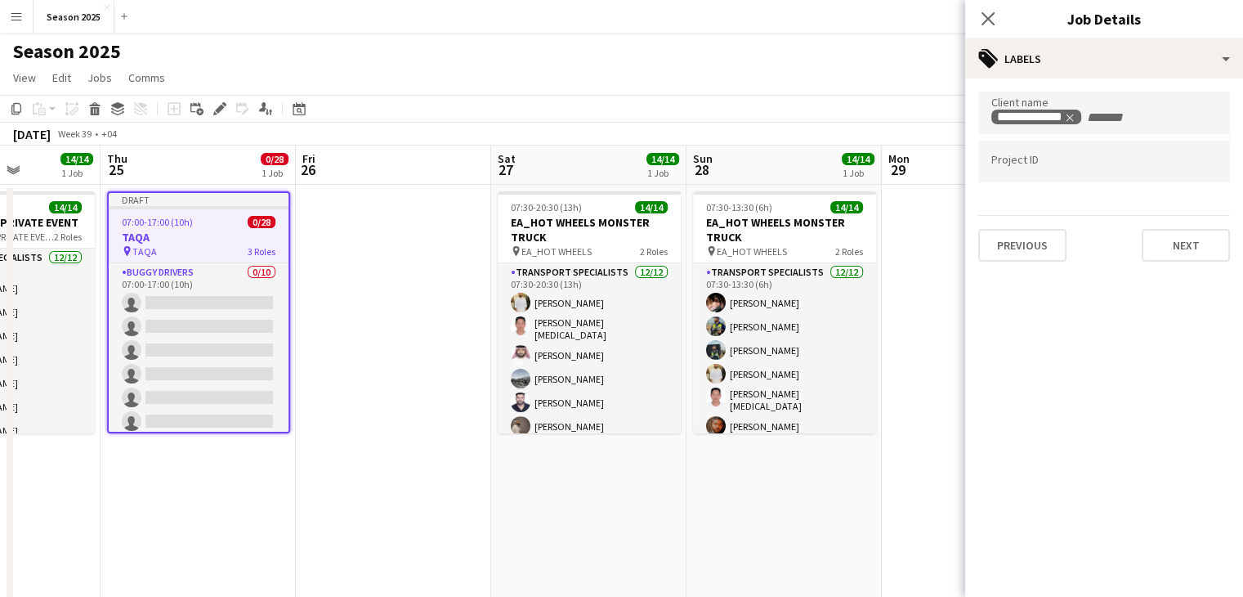
scroll to position [0, 0]
click at [1196, 236] on button "Next" at bounding box center [1186, 245] width 88 height 33
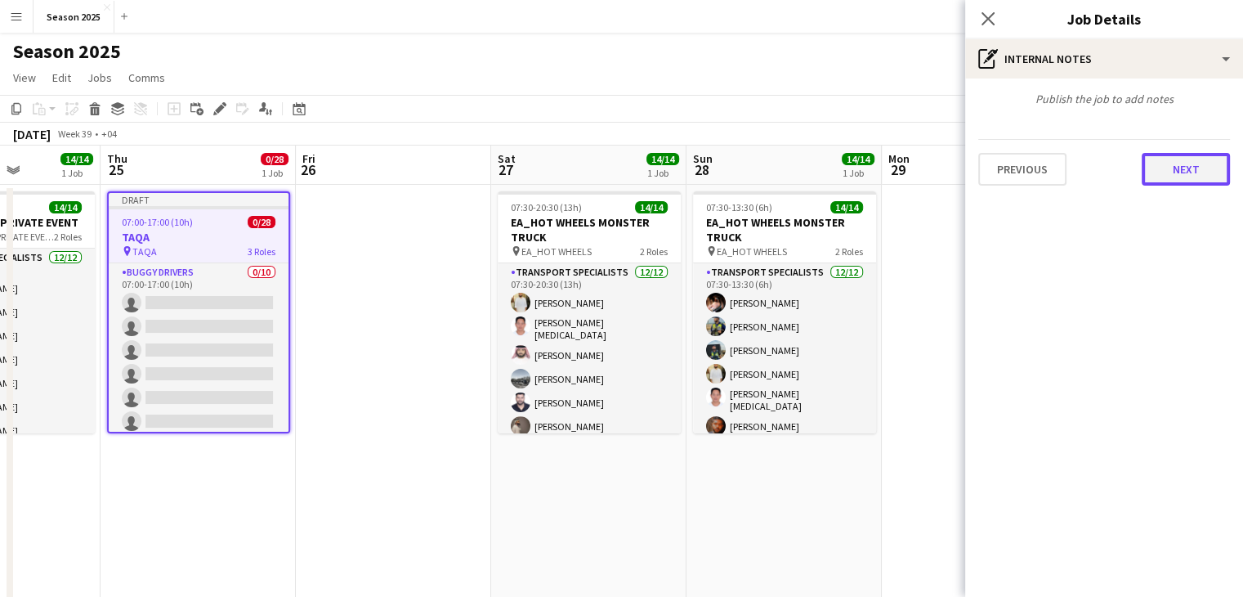
click at [1187, 179] on button "Next" at bounding box center [1186, 169] width 88 height 33
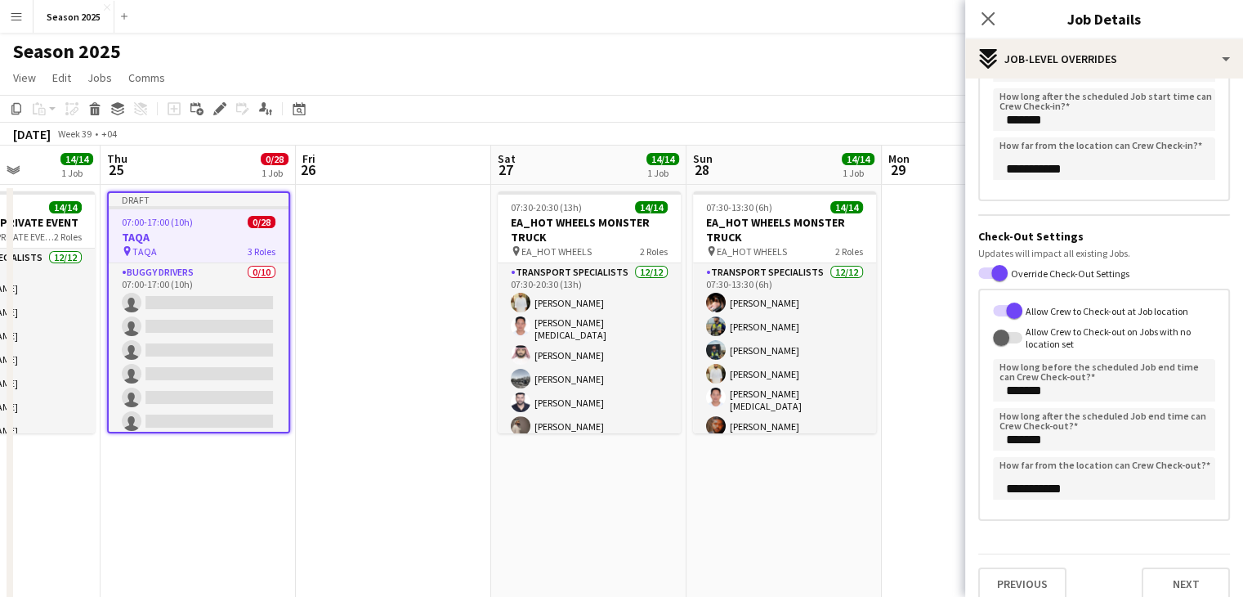
scroll to position [248, 0]
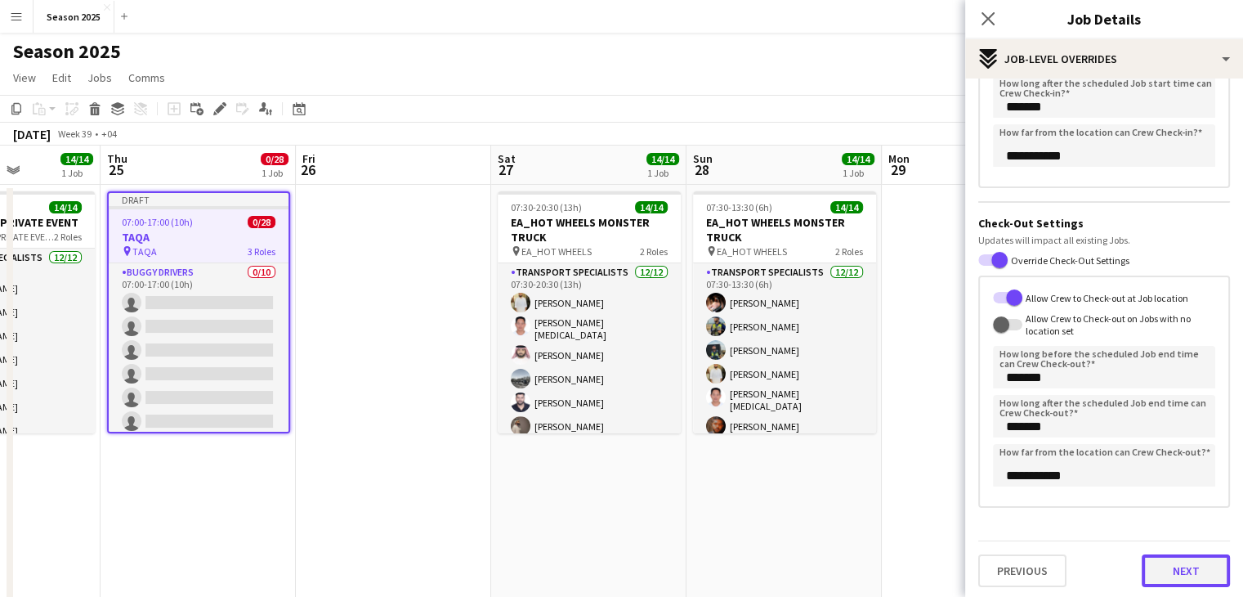
click at [1182, 563] on button "Next" at bounding box center [1186, 570] width 88 height 33
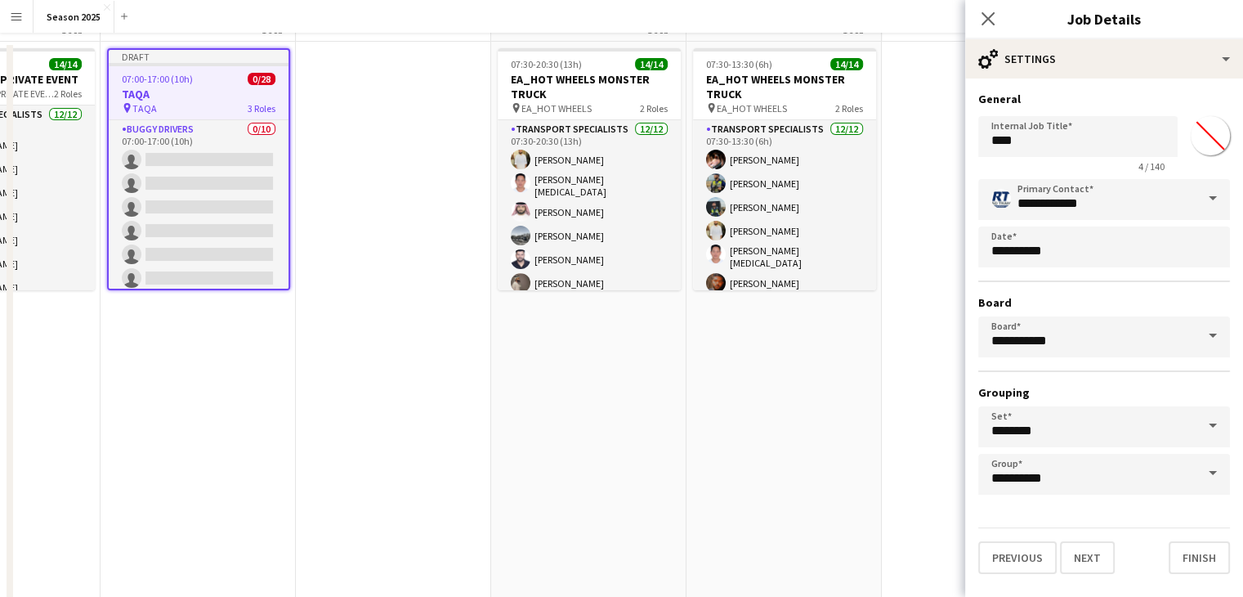
scroll to position [327, 0]
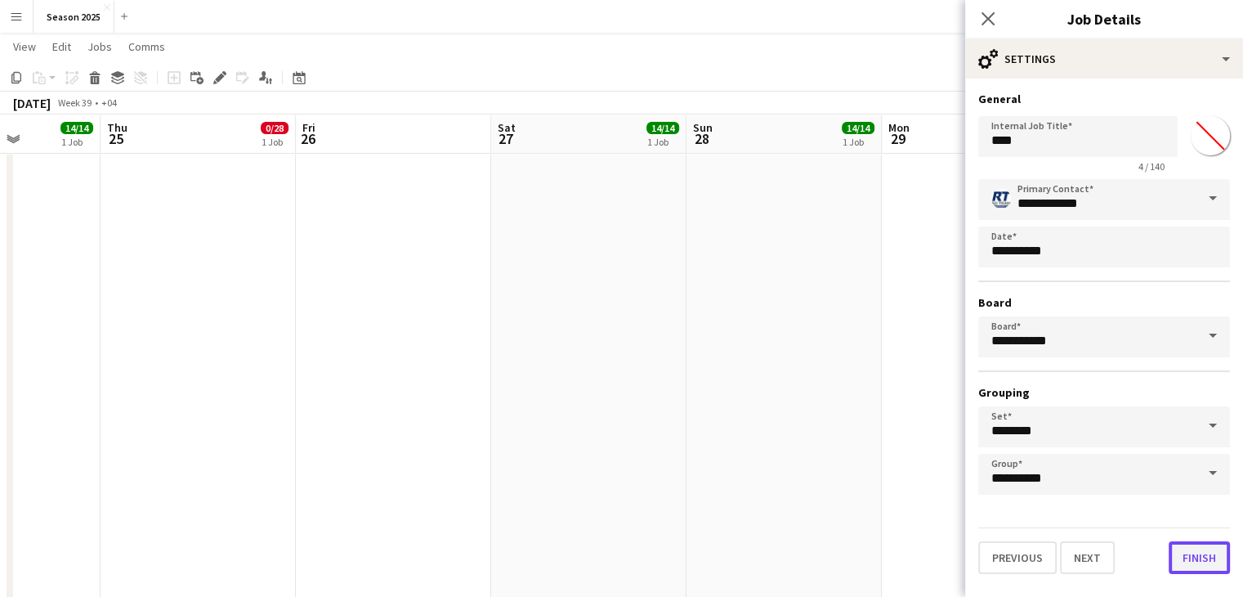
click at [1187, 553] on button "Finish" at bounding box center [1199, 557] width 61 height 33
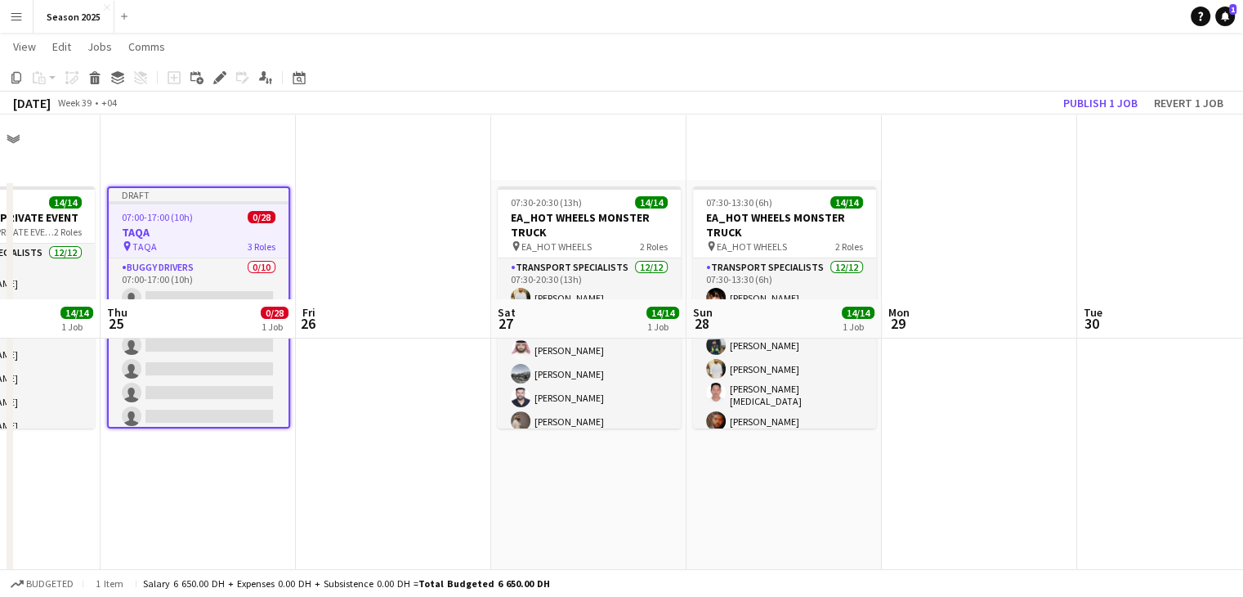
scroll to position [0, 0]
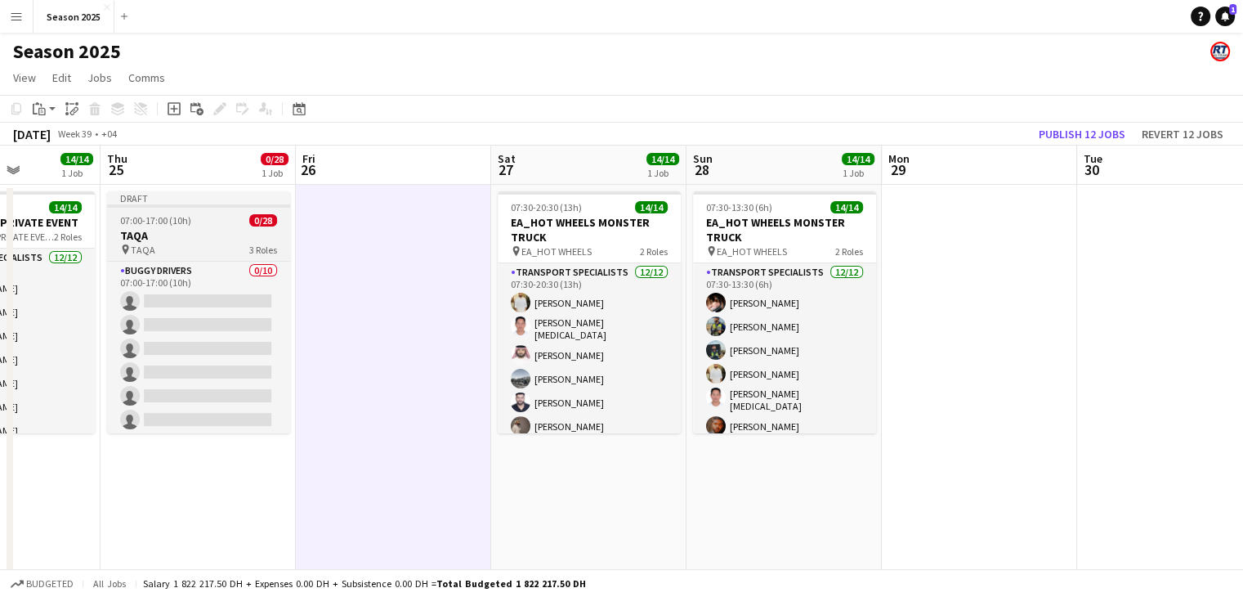
click at [204, 233] on h3 "TAQA" at bounding box center [198, 235] width 183 height 15
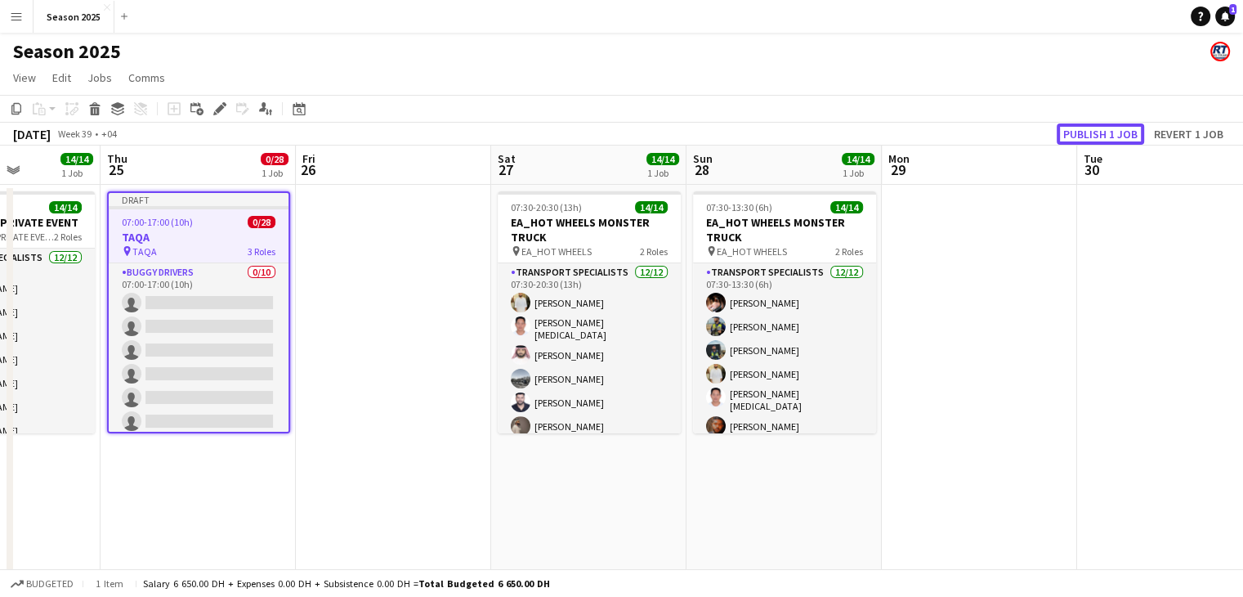
drag, startPoint x: 1059, startPoint y: 132, endPoint x: 1074, endPoint y: 132, distance: 14.7
click at [1072, 132] on button "Publish 1 job" at bounding box center [1100, 133] width 87 height 21
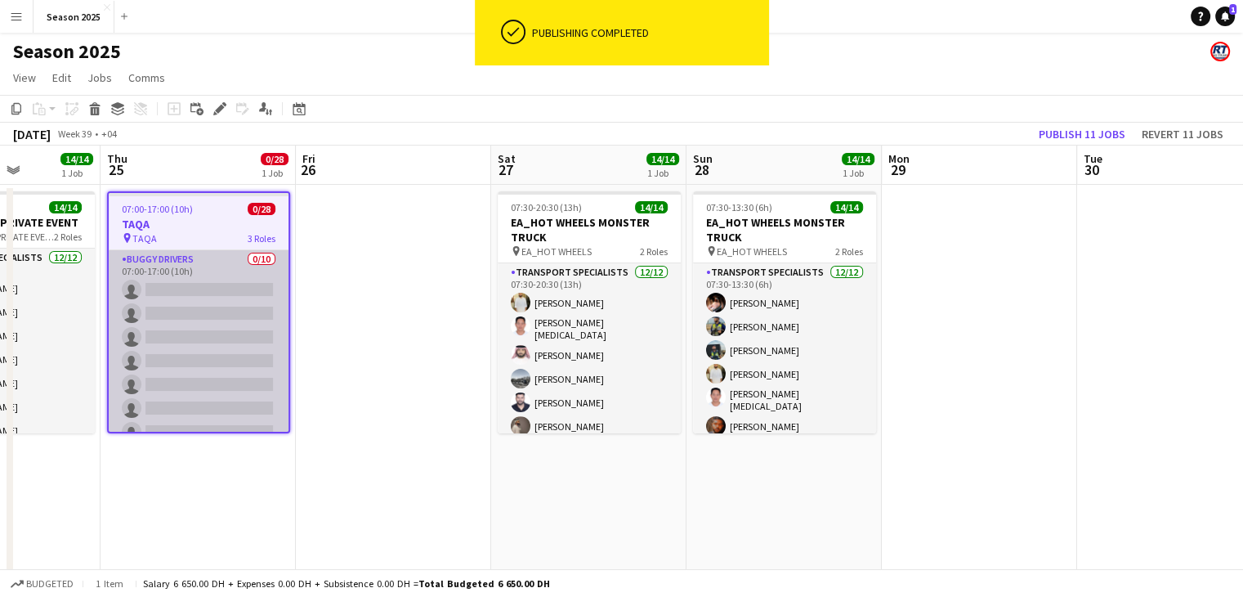
click at [186, 331] on app-card-role "BUGGY DRIVERS 0/10 07:00-17:00 (10h) single-neutral-actions single-neutral-acti…" at bounding box center [199, 384] width 180 height 269
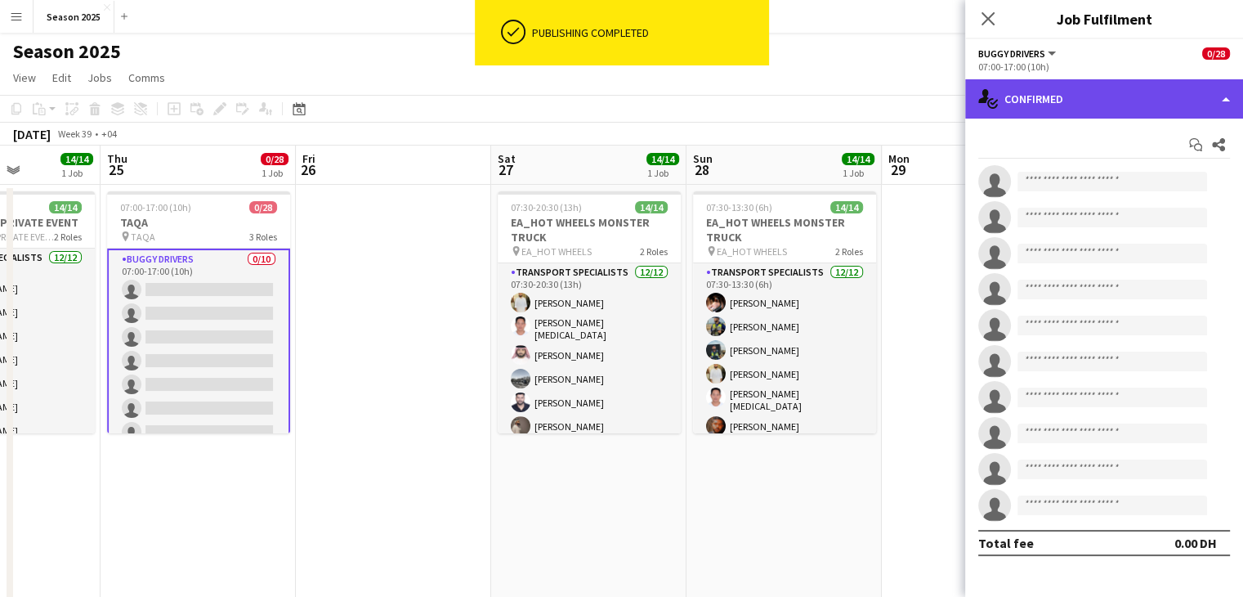
click at [999, 105] on div "single-neutral-actions-check-2 Confirmed" at bounding box center [1104, 98] width 278 height 39
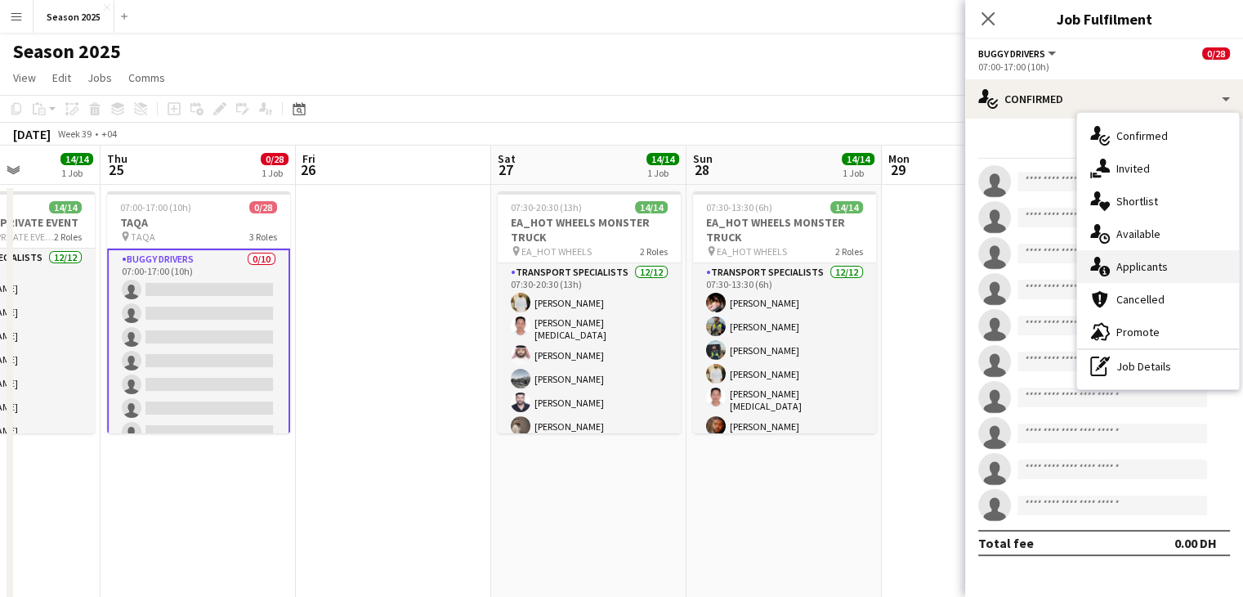
click at [1128, 268] on span "Applicants" at bounding box center [1141, 266] width 51 height 15
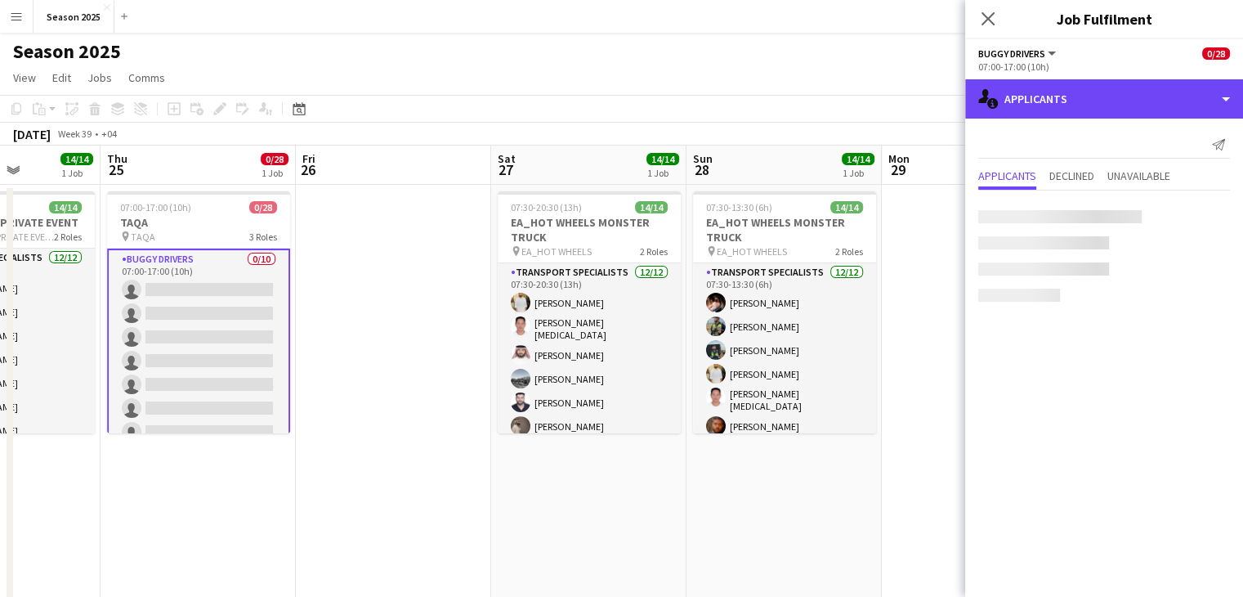
click at [1108, 112] on div "single-neutral-actions-information Applicants" at bounding box center [1104, 98] width 278 height 39
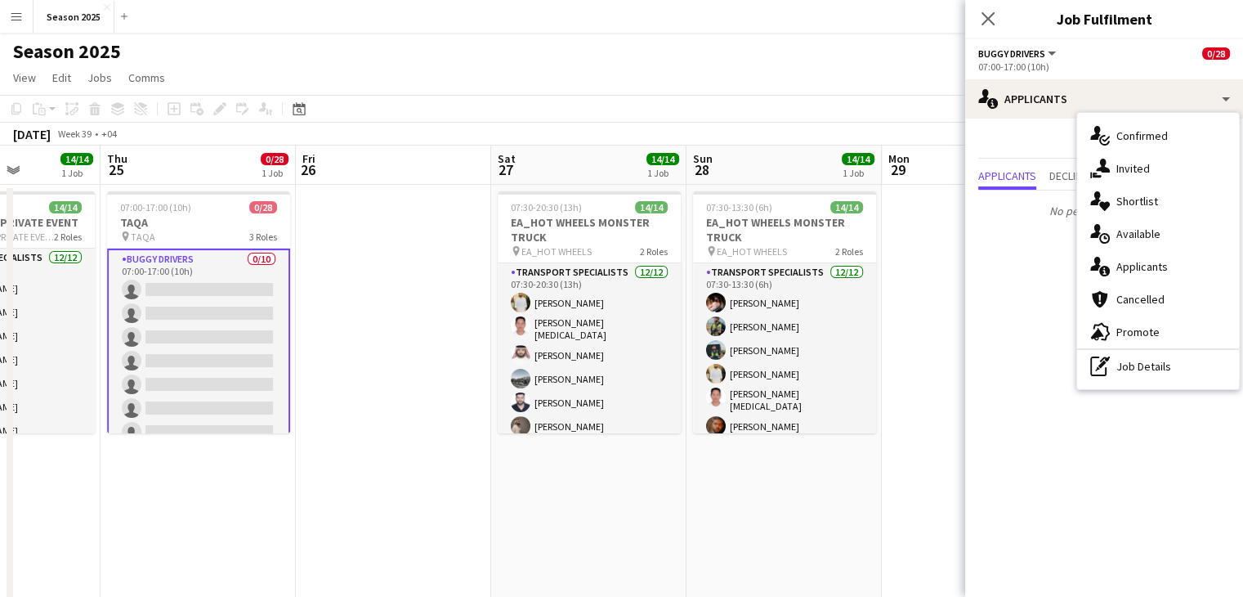
drag, startPoint x: 1125, startPoint y: 326, endPoint x: 1103, endPoint y: 318, distance: 24.3
click at [1125, 327] on span "Promote" at bounding box center [1137, 331] width 43 height 15
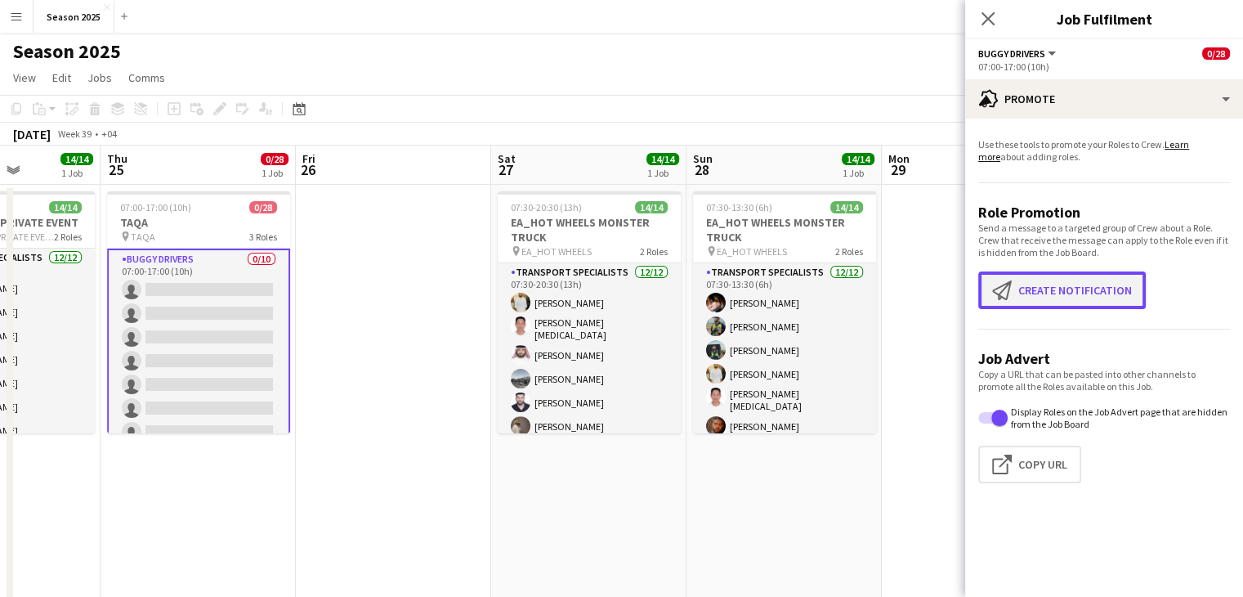
click at [1058, 279] on button "Create notification Create notification" at bounding box center [1062, 290] width 168 height 38
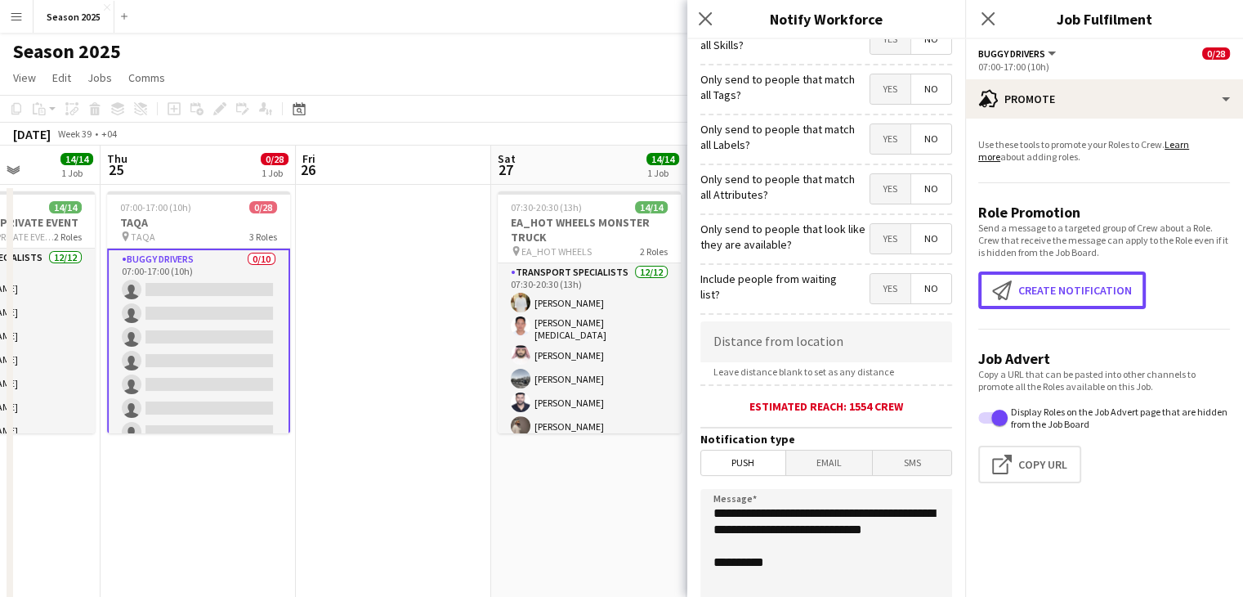
scroll to position [303, 0]
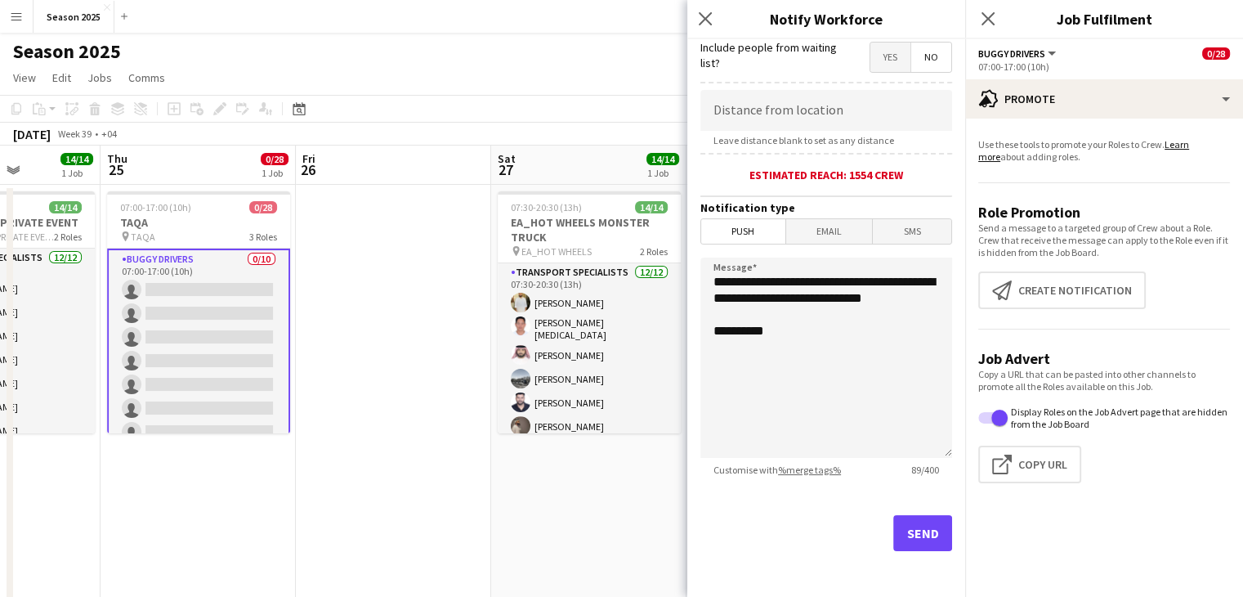
click at [896, 511] on div "Send" at bounding box center [826, 539] width 252 height 114
click at [898, 524] on button "Send" at bounding box center [922, 533] width 59 height 36
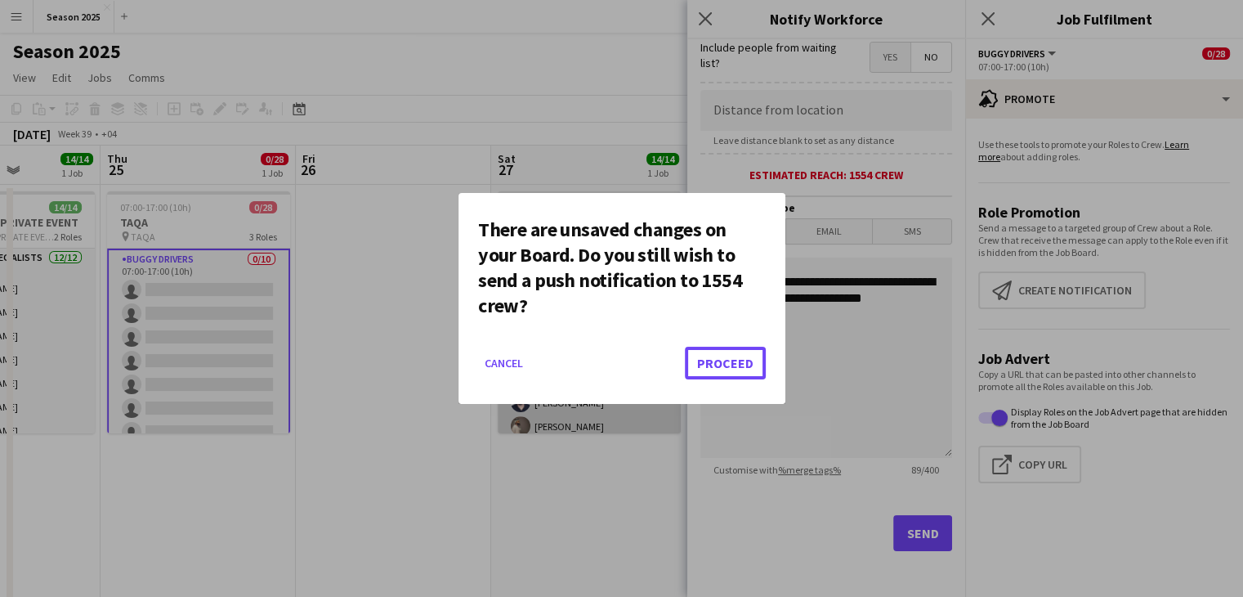
drag, startPoint x: 739, startPoint y: 368, endPoint x: 646, endPoint y: 345, distance: 95.9
click at [739, 371] on button "Proceed" at bounding box center [725, 363] width 81 height 33
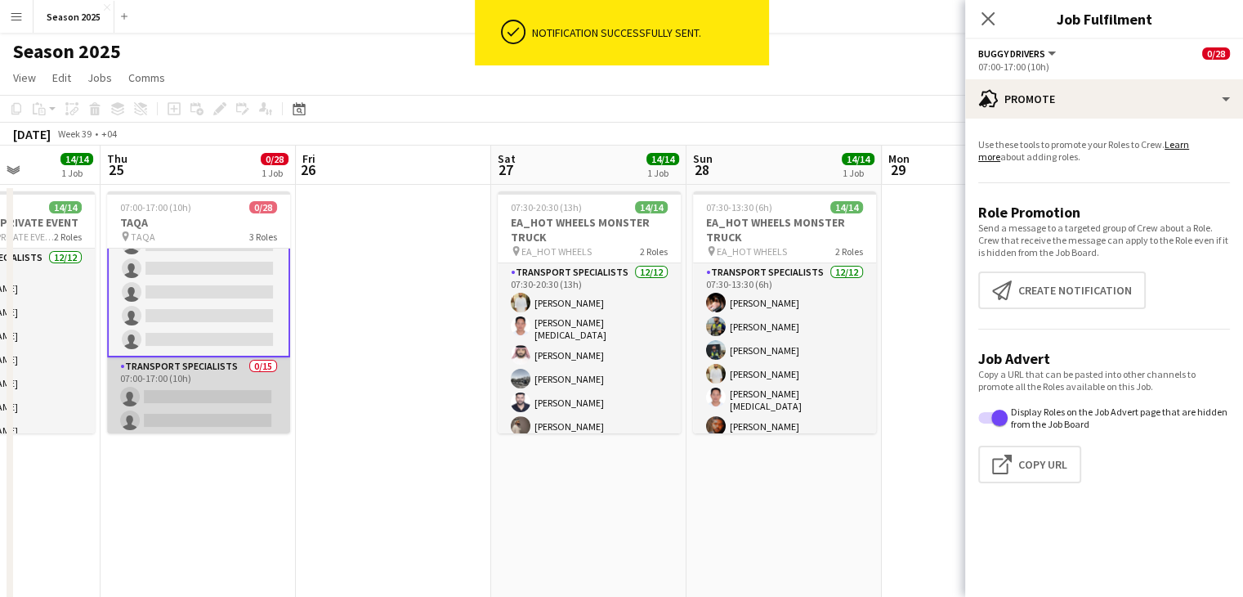
click at [217, 400] on app-card-role "Transport Specialists 0/15 07:00-17:00 (10h) single-neutral-actions single-neut…" at bounding box center [198, 550] width 183 height 387
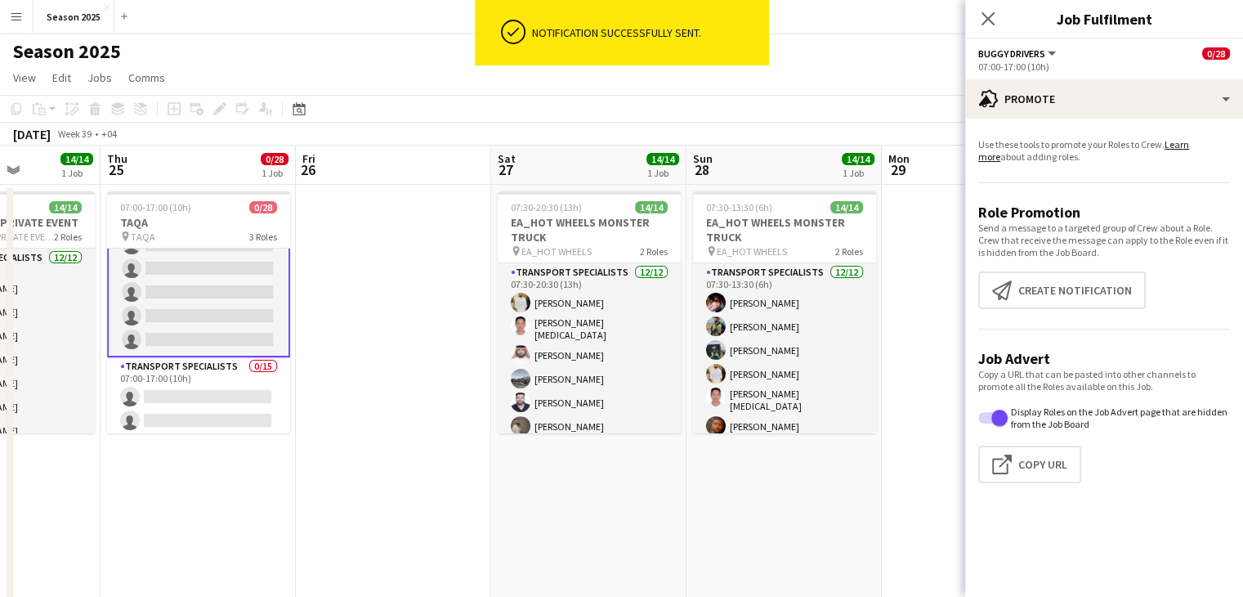
scroll to position [162, 0]
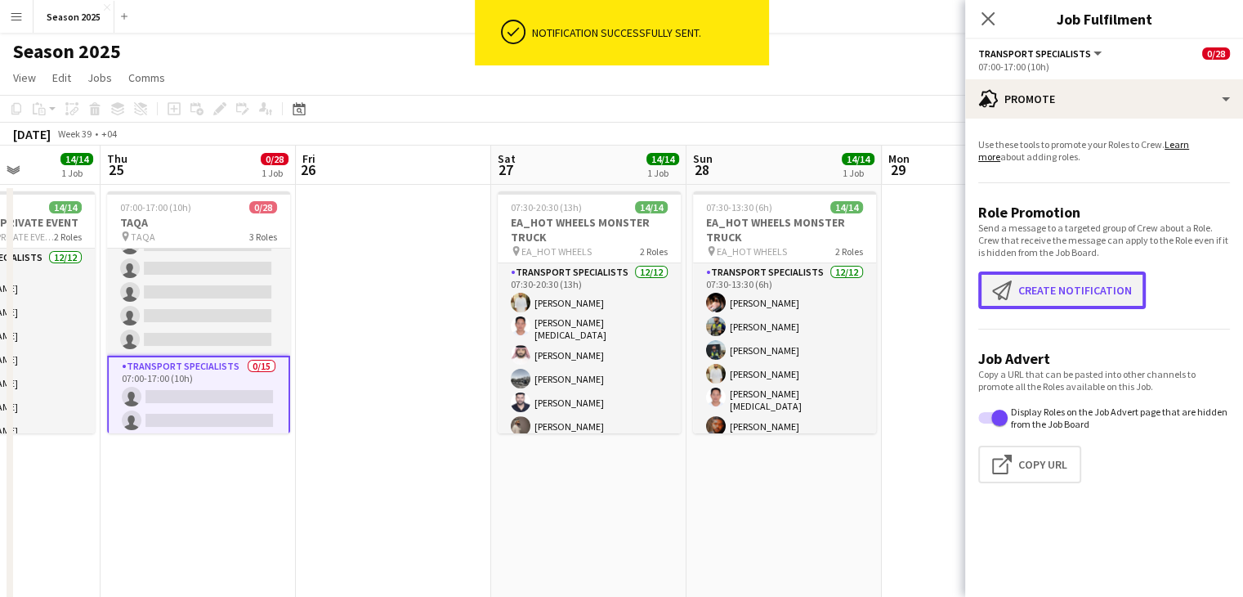
drag, startPoint x: 1043, startPoint y: 292, endPoint x: 997, endPoint y: 298, distance: 46.2
click at [1043, 292] on button "Create notification Create notification" at bounding box center [1062, 290] width 168 height 38
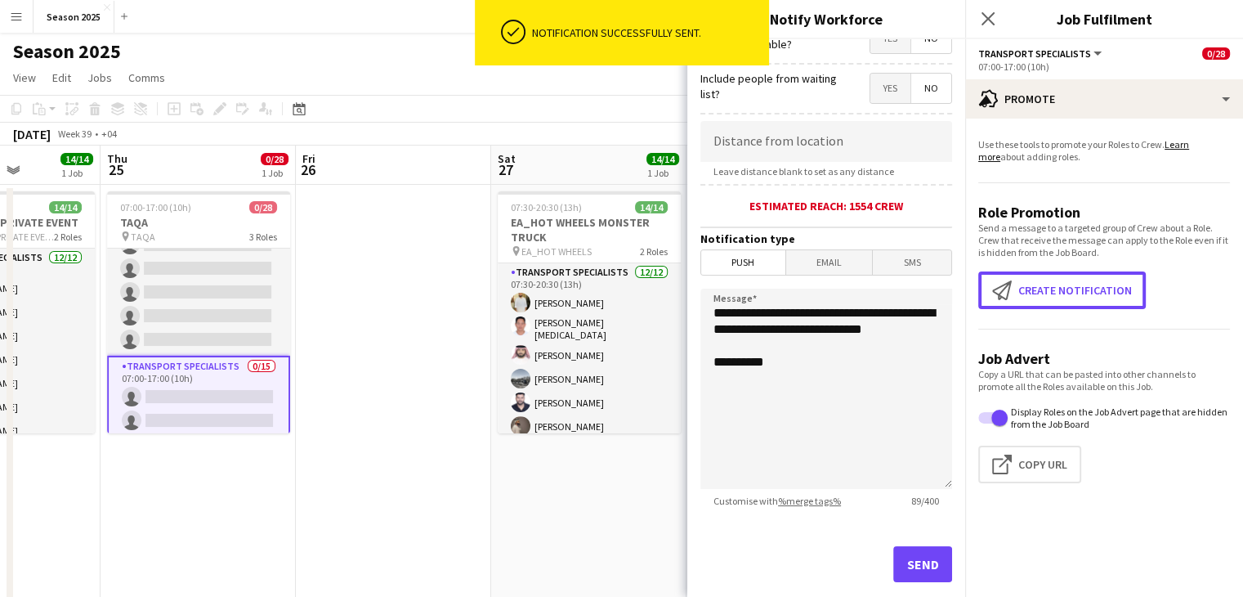
scroll to position [303, 0]
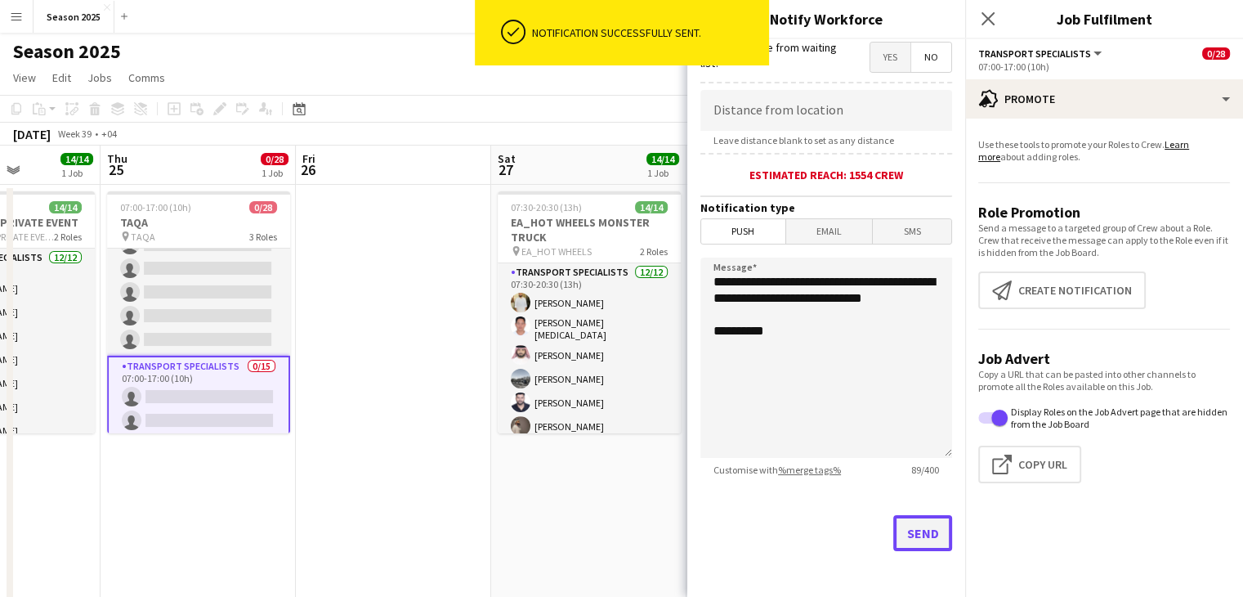
click at [898, 541] on button "Send" at bounding box center [922, 533] width 59 height 36
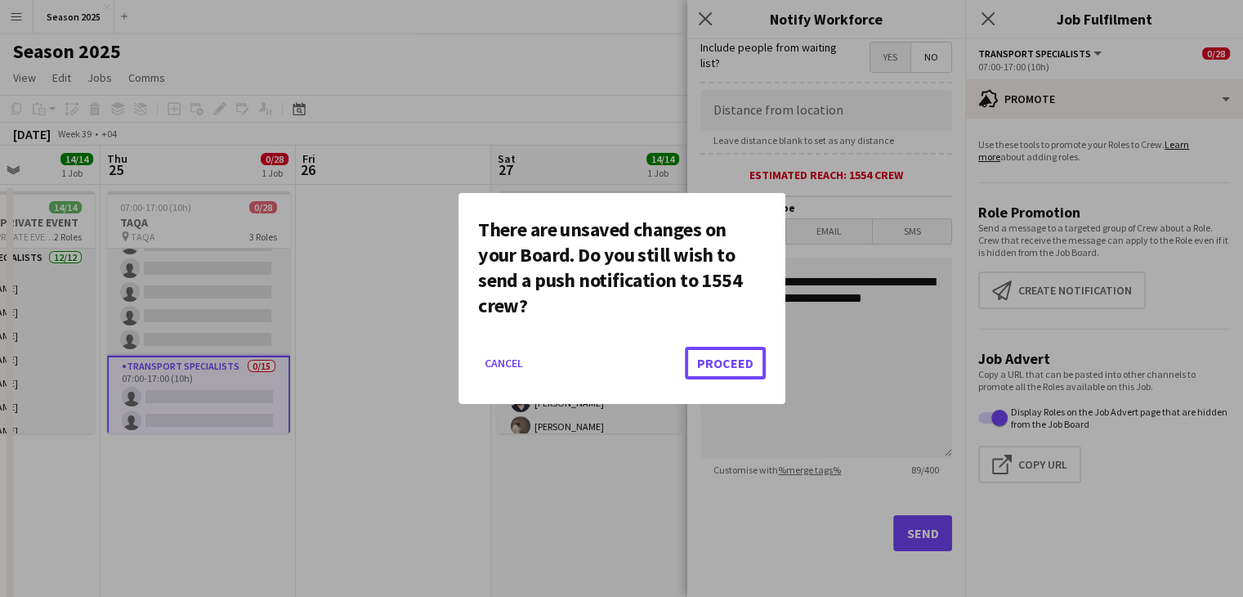
drag, startPoint x: 737, startPoint y: 369, endPoint x: 710, endPoint y: 361, distance: 28.0
click at [736, 368] on button "Proceed" at bounding box center [725, 363] width 81 height 33
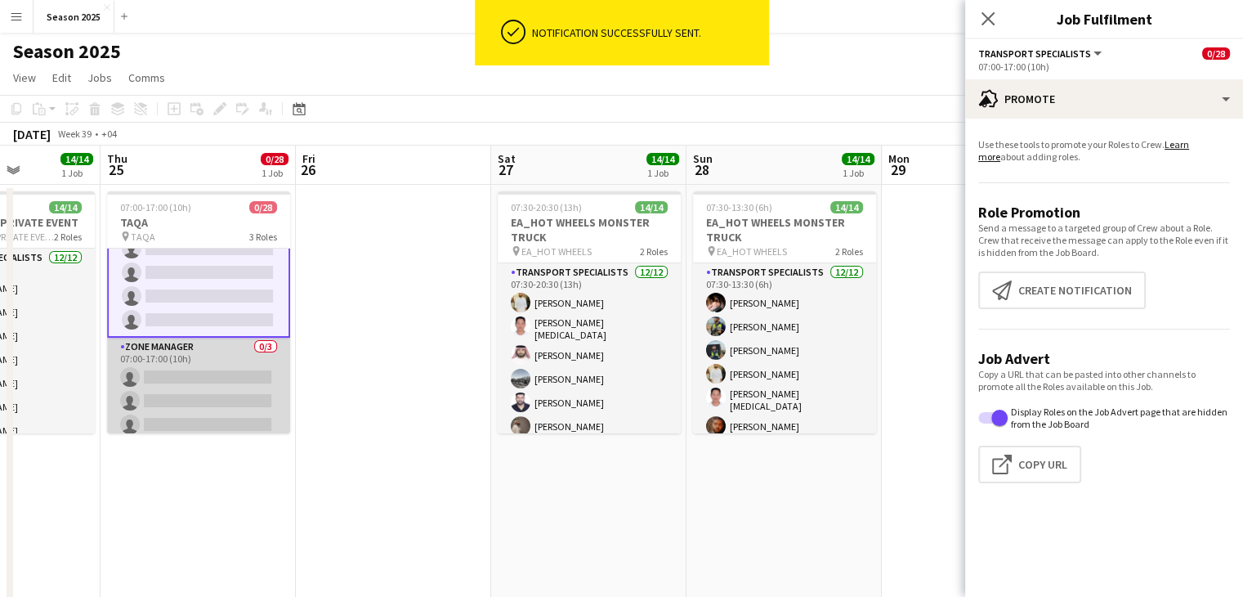
click at [219, 400] on app-card-role "Zone Manager 0/3 07:00-17:00 (10h) single-neutral-actions single-neutral-action…" at bounding box center [198, 389] width 183 height 103
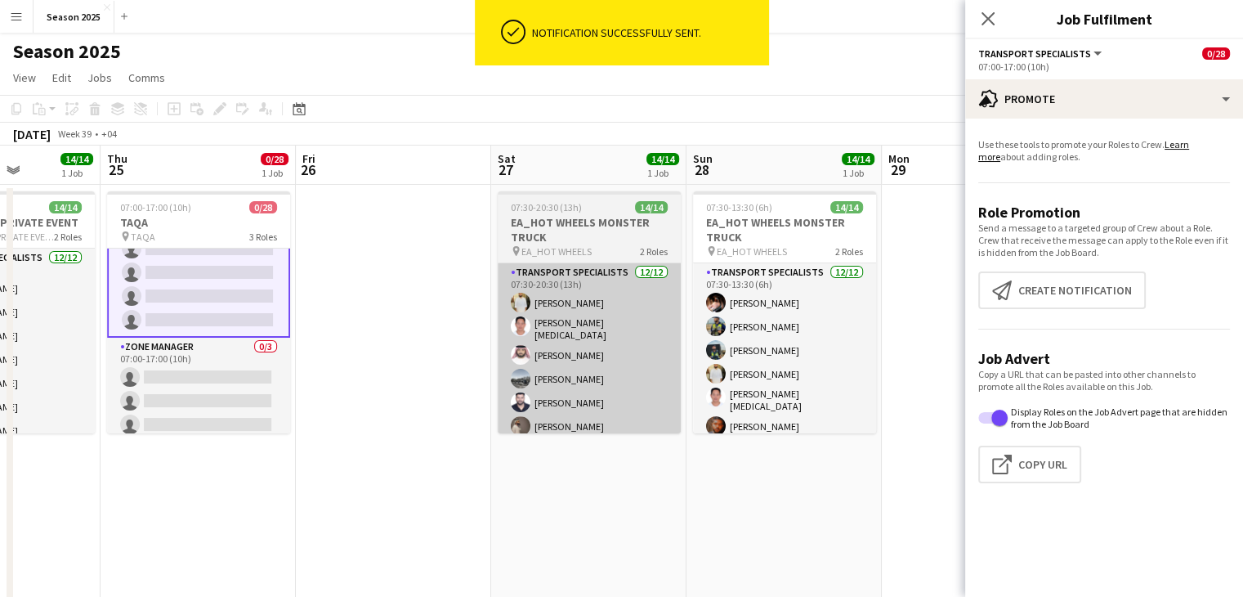
scroll to position [569, 0]
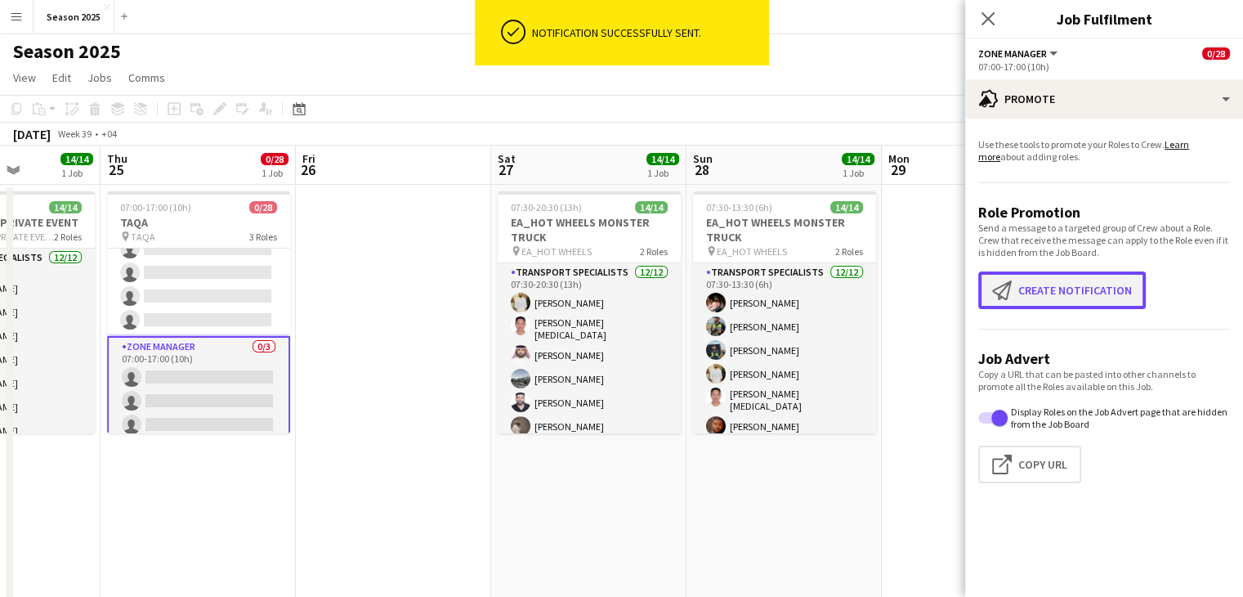
click at [987, 293] on button "Create notification Create notification" at bounding box center [1062, 290] width 168 height 38
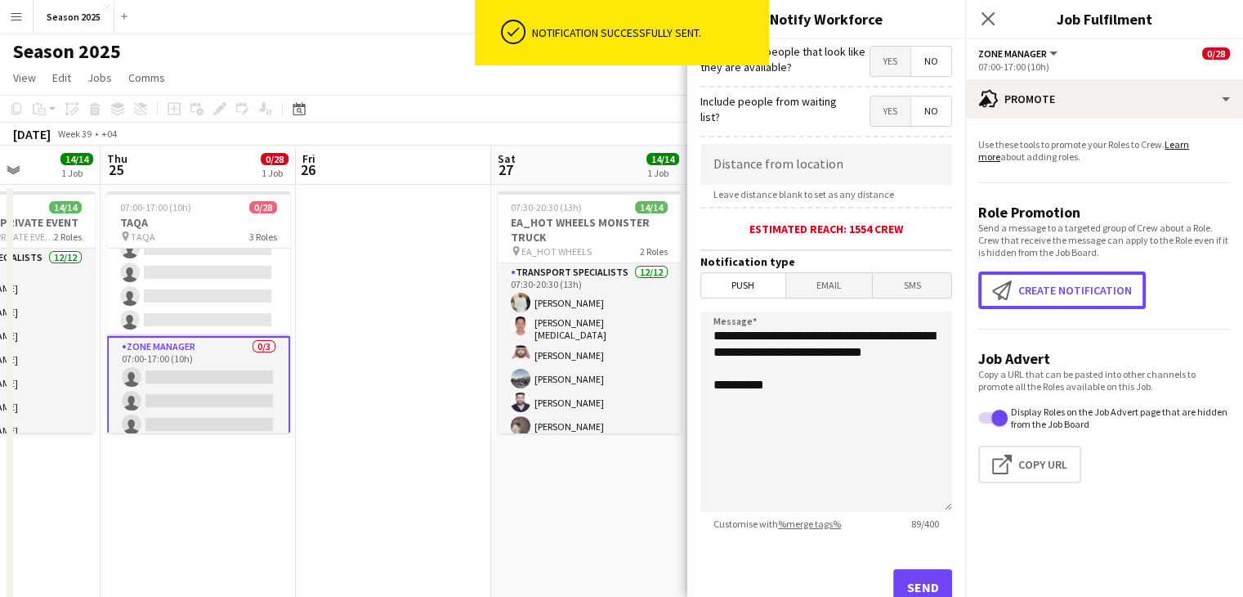
scroll to position [303, 0]
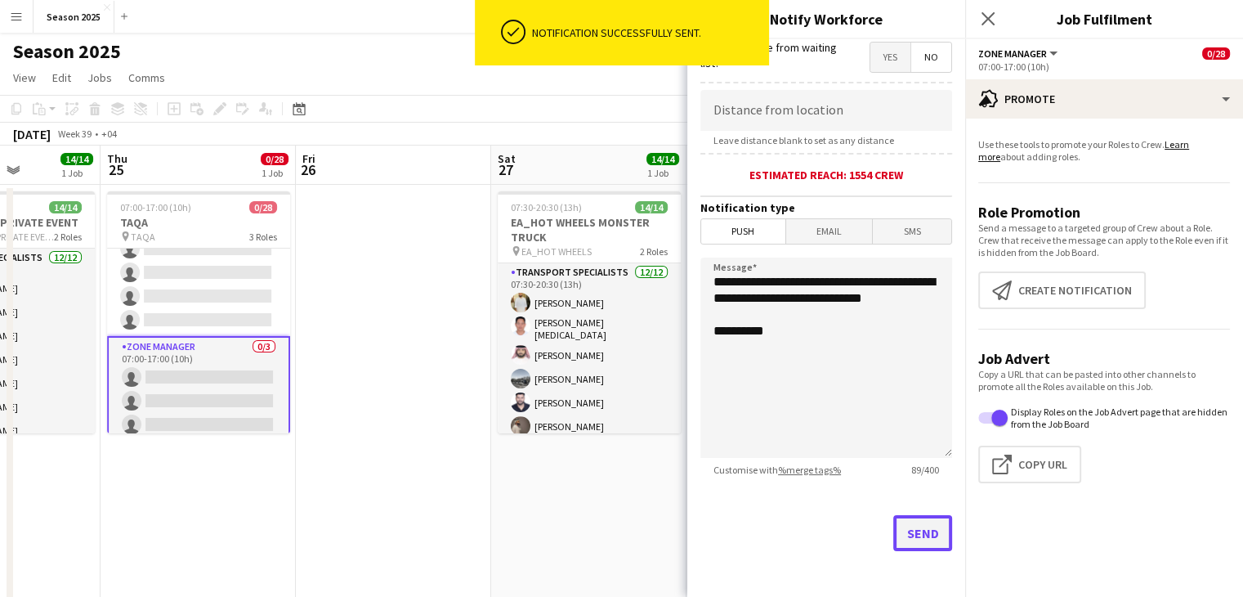
click at [913, 530] on button "Send" at bounding box center [922, 533] width 59 height 36
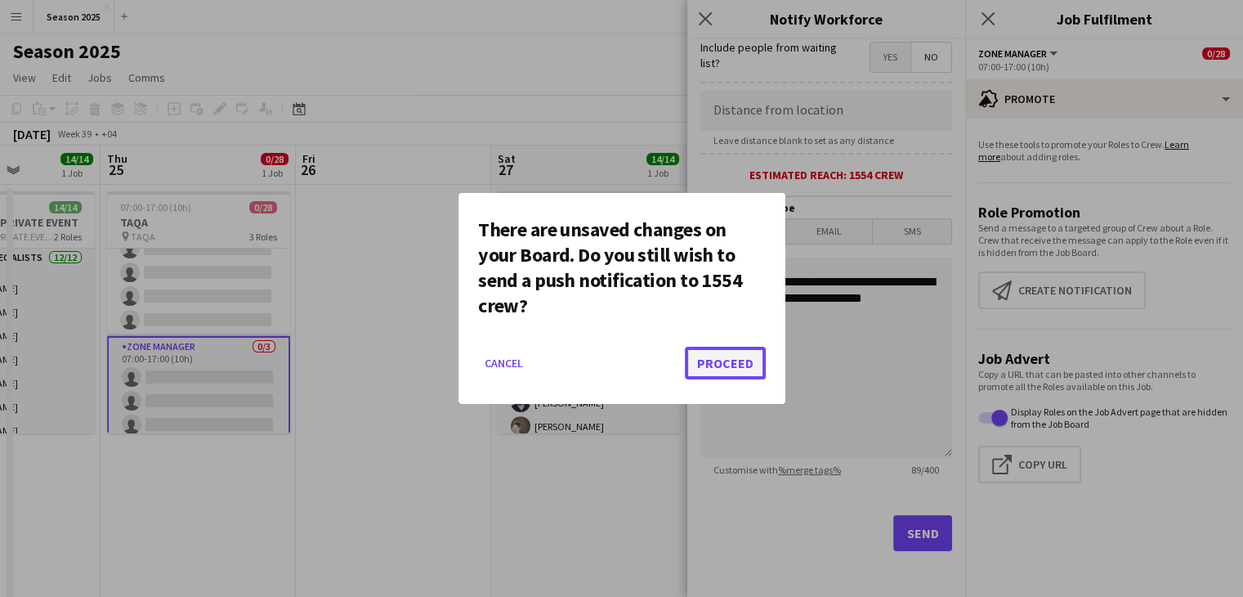
click at [706, 365] on button "Proceed" at bounding box center [725, 363] width 81 height 33
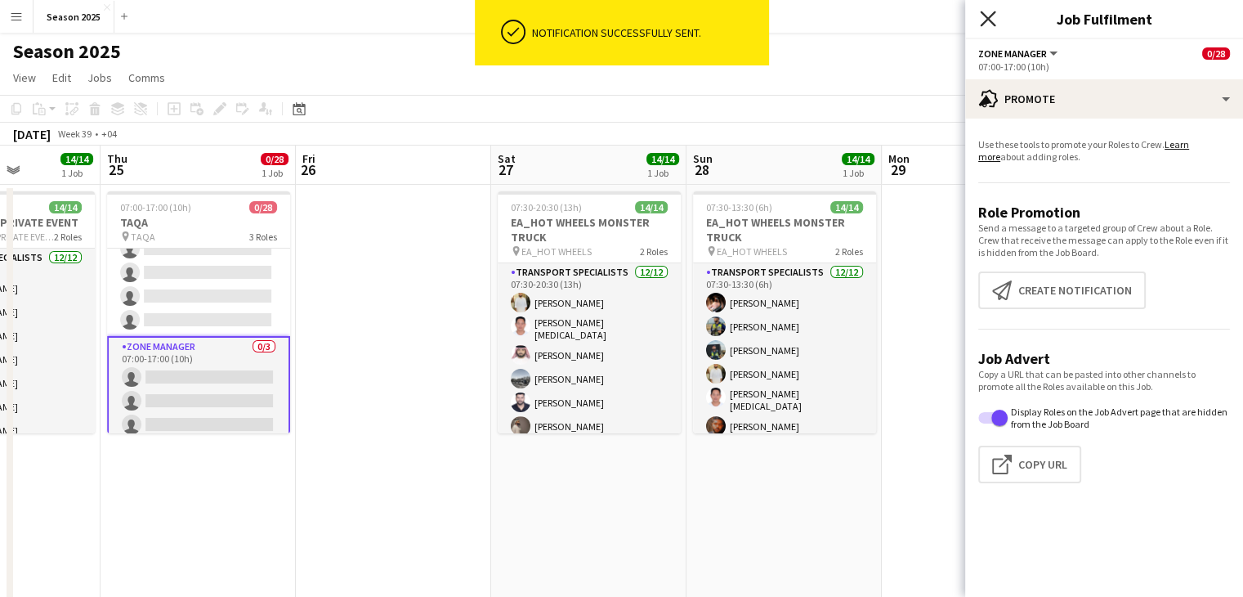
click at [991, 22] on icon at bounding box center [988, 19] width 16 height 16
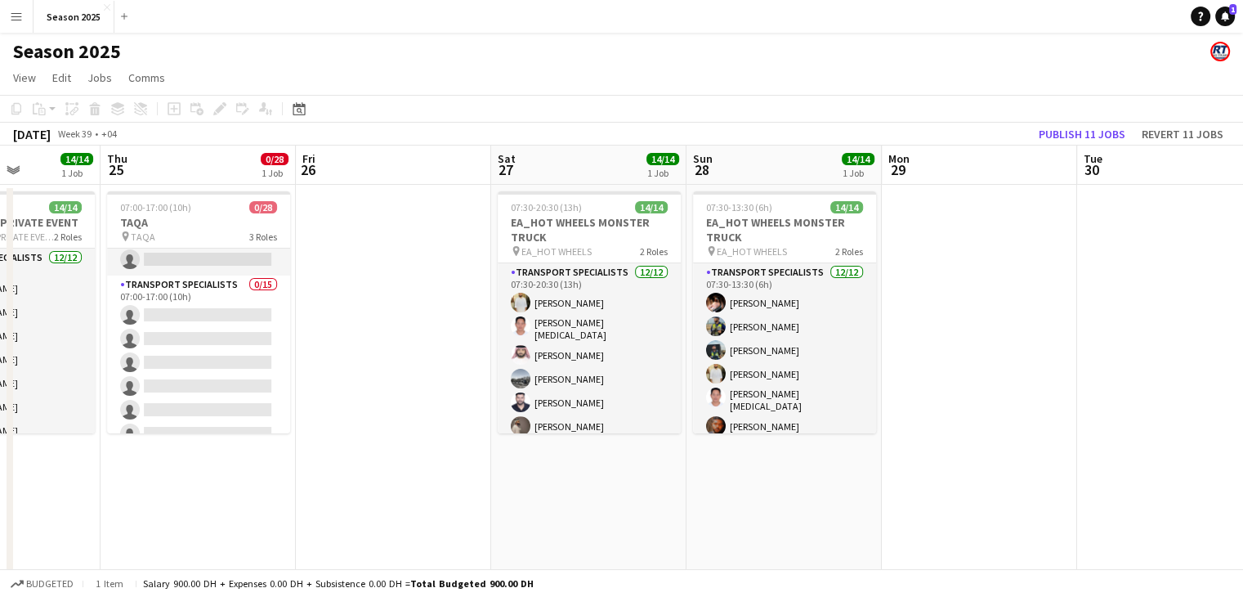
scroll to position [0, 0]
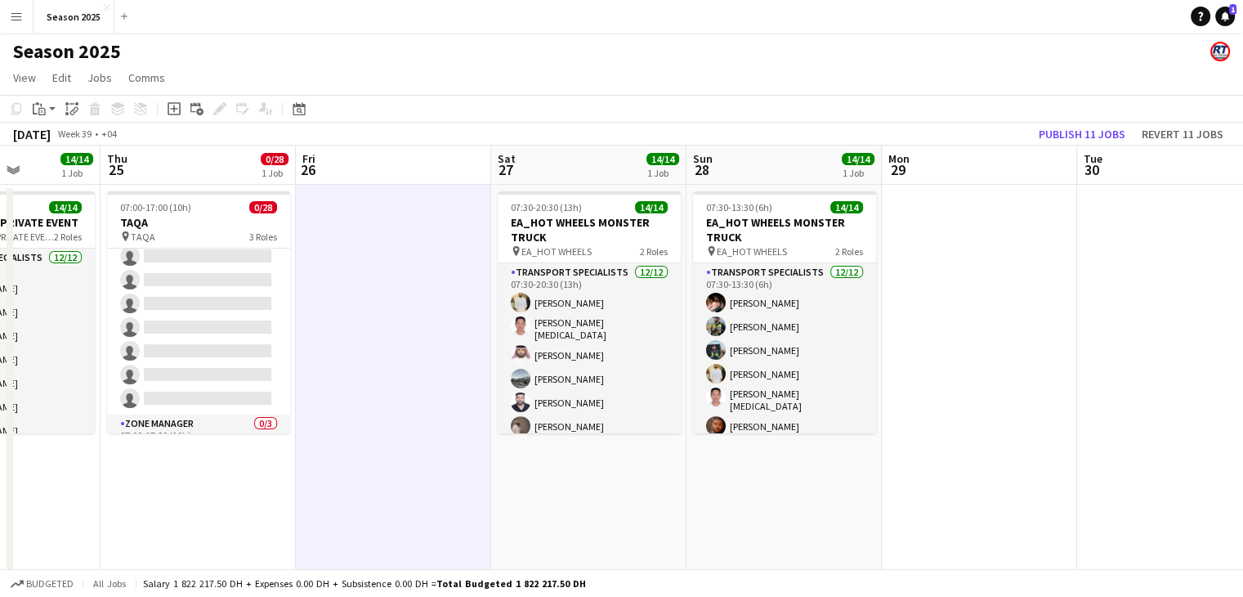
scroll to position [572, 0]
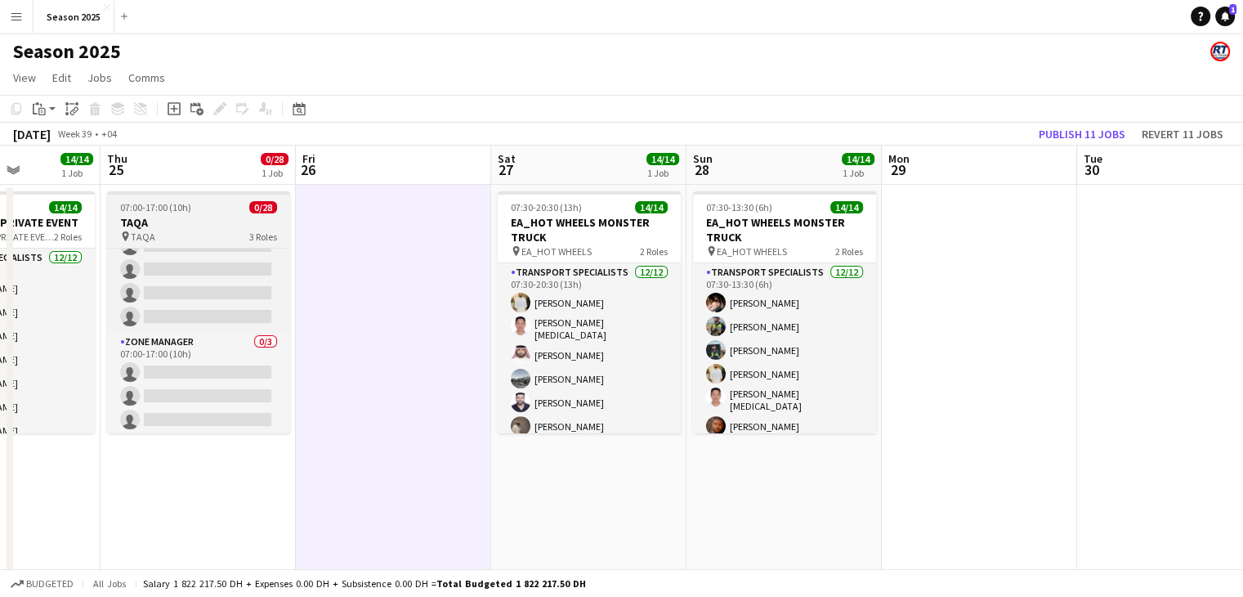
click at [168, 236] on div "pin TAQA 3 Roles" at bounding box center [198, 236] width 183 height 13
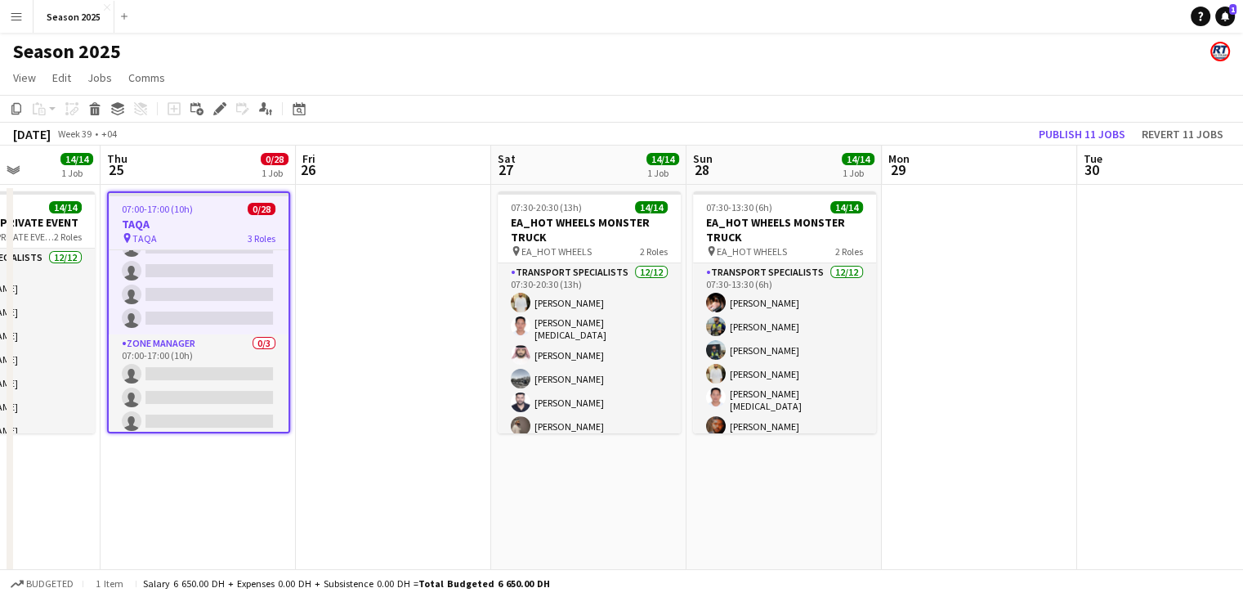
drag, startPoint x: 216, startPoint y: 110, endPoint x: 268, endPoint y: 128, distance: 55.3
click at [216, 112] on icon at bounding box center [219, 109] width 9 height 9
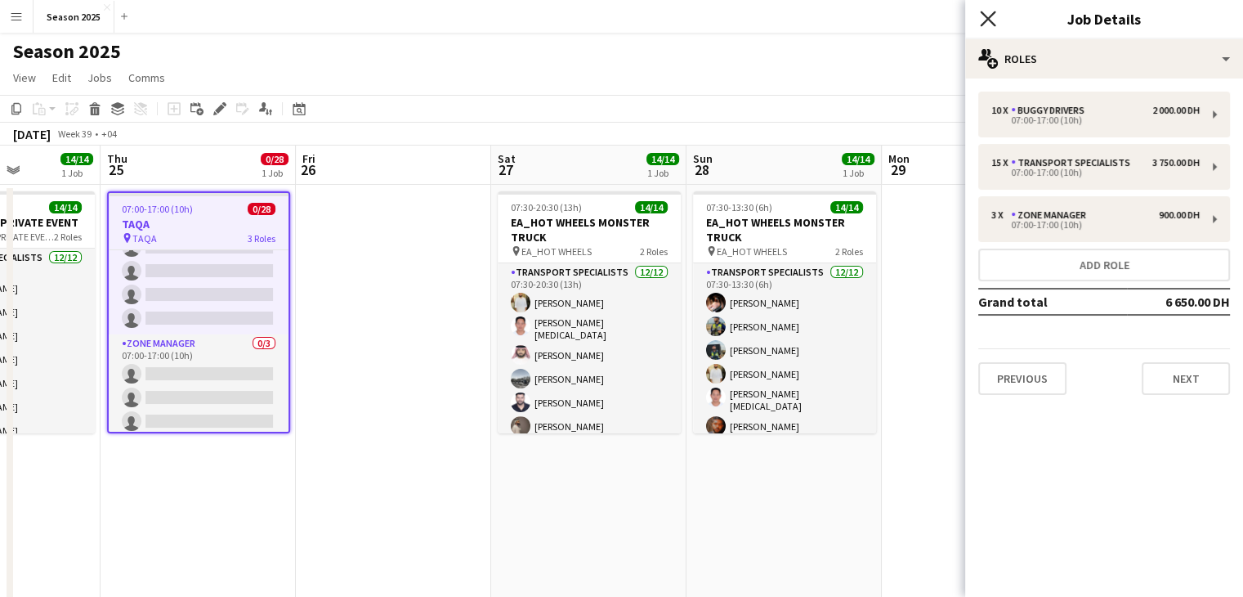
click at [990, 14] on icon "Close pop-in" at bounding box center [988, 19] width 16 height 16
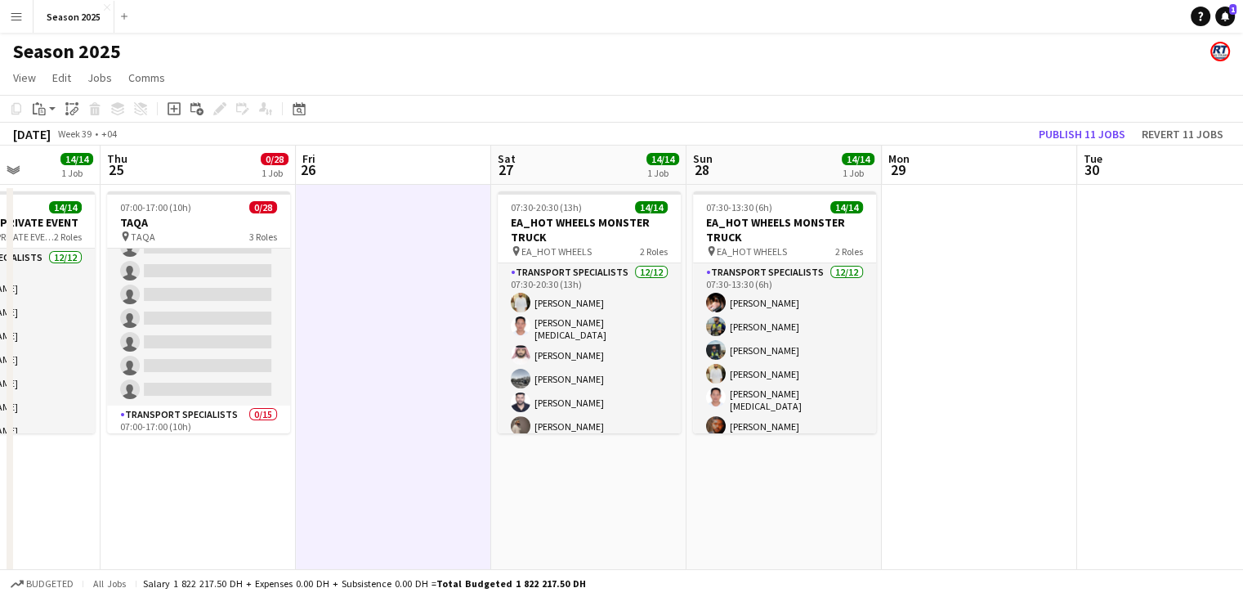
scroll to position [0, 0]
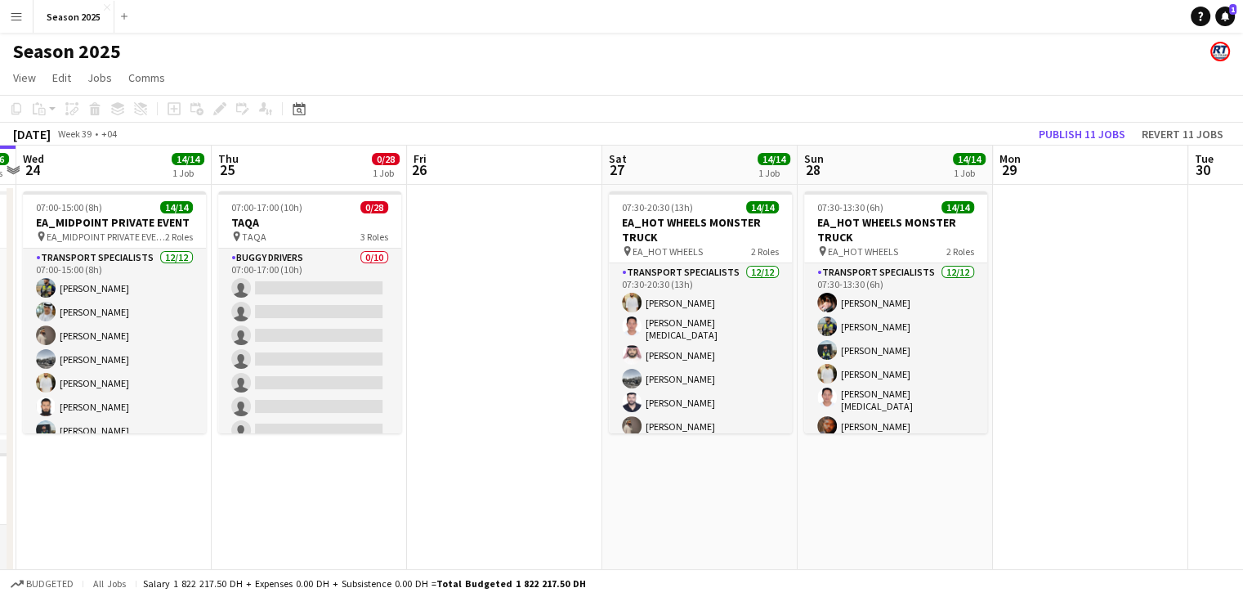
scroll to position [0, 576]
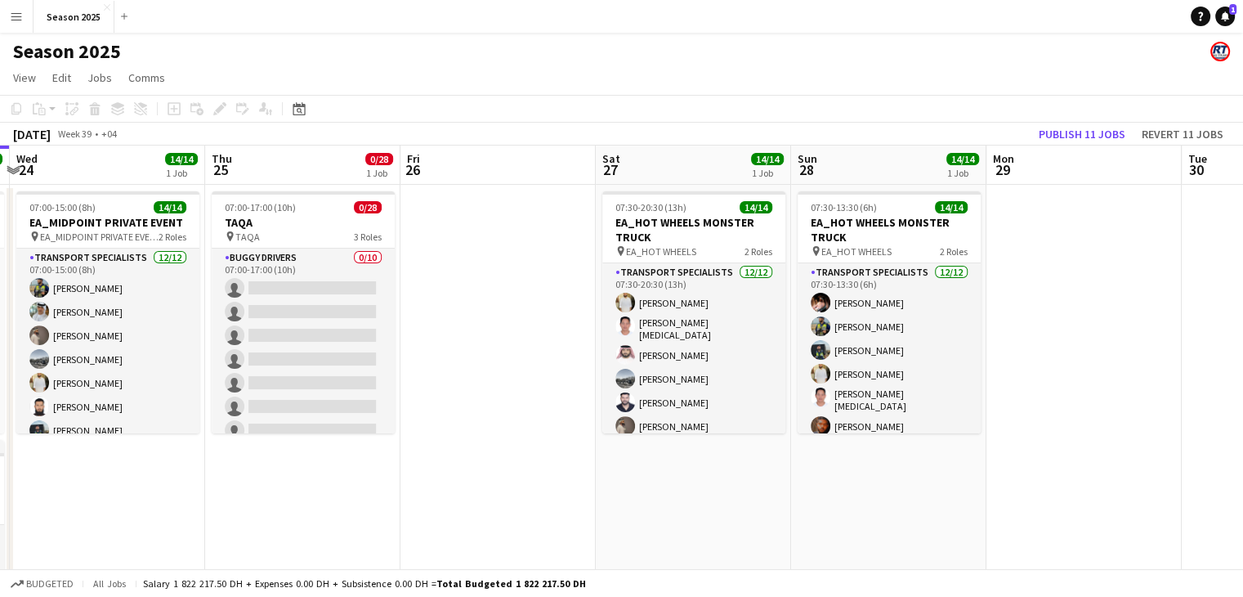
drag, startPoint x: 375, startPoint y: 428, endPoint x: 477, endPoint y: 441, distance: 102.9
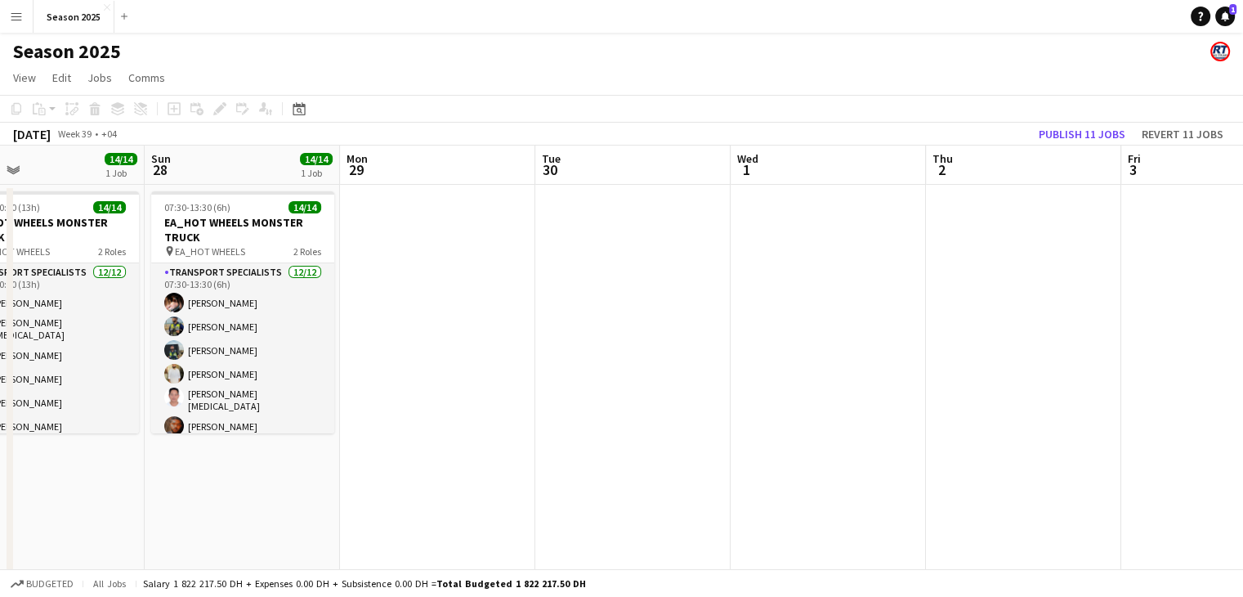
drag, startPoint x: 1051, startPoint y: 378, endPoint x: 405, endPoint y: 378, distance: 646.5
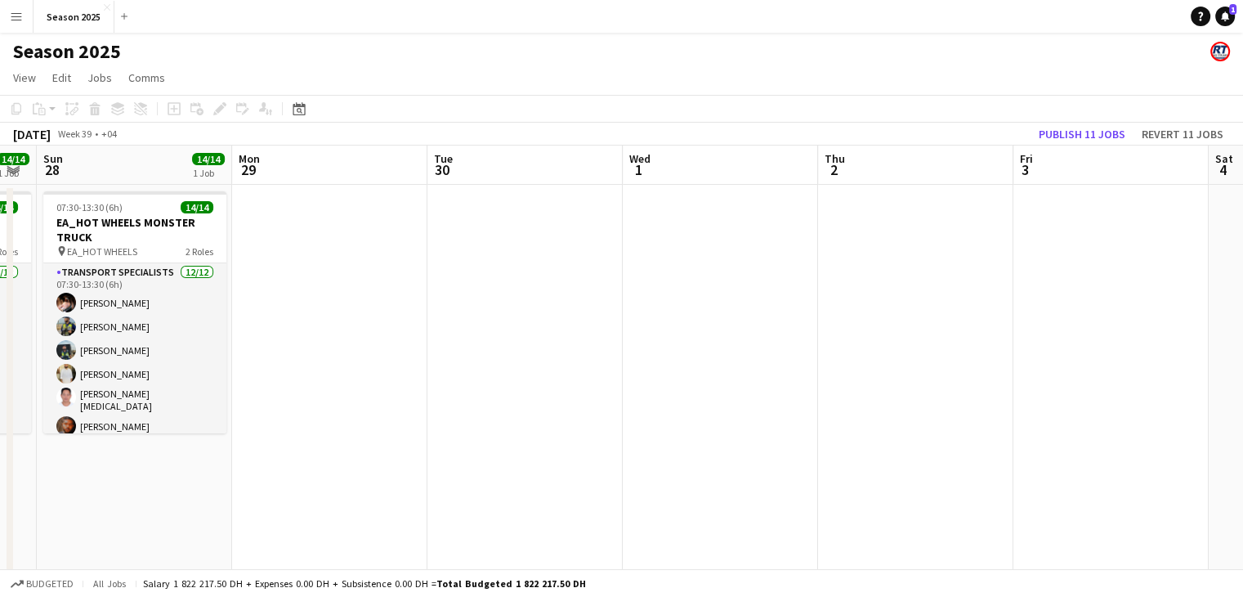
drag, startPoint x: 727, startPoint y: 378, endPoint x: 482, endPoint y: 378, distance: 244.4
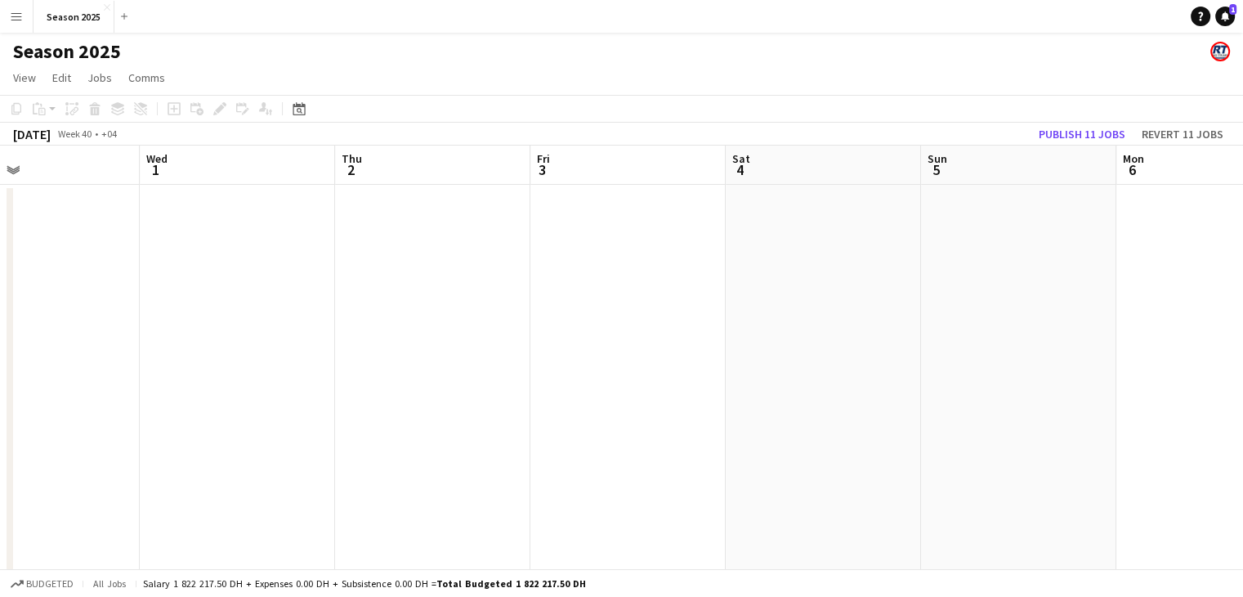
drag, startPoint x: 974, startPoint y: 362, endPoint x: 597, endPoint y: 369, distance: 377.7
drag, startPoint x: 1024, startPoint y: 370, endPoint x: 651, endPoint y: 370, distance: 373.5
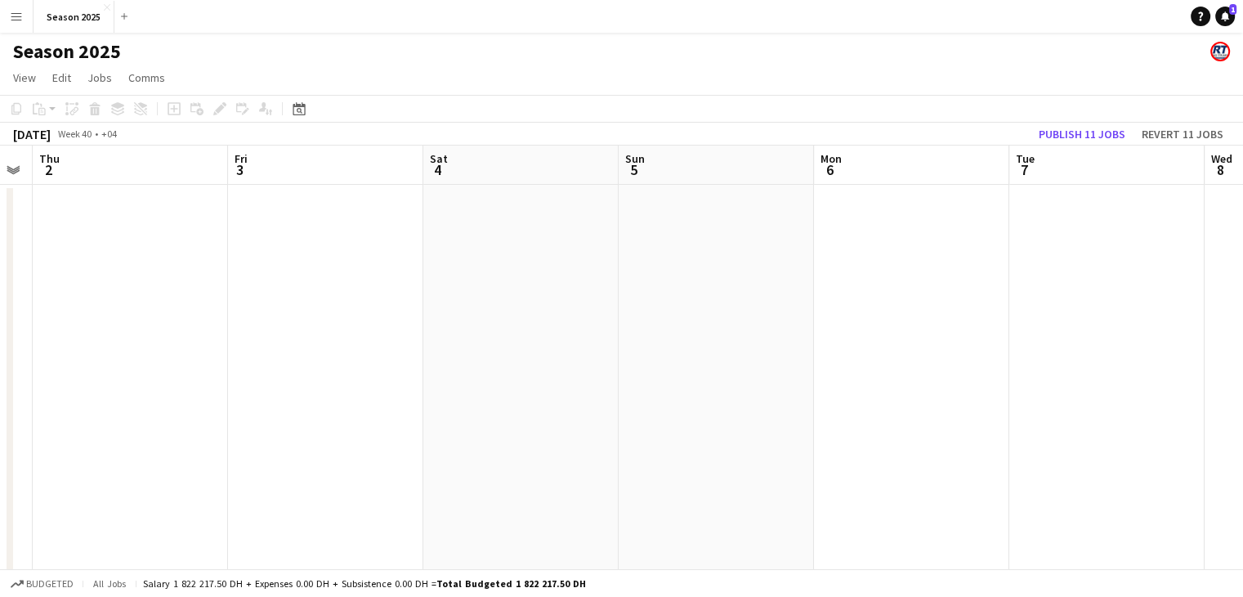
drag, startPoint x: 637, startPoint y: 351, endPoint x: 1228, endPoint y: 305, distance: 592.8
drag, startPoint x: 743, startPoint y: 370, endPoint x: 1212, endPoint y: 324, distance: 471.4
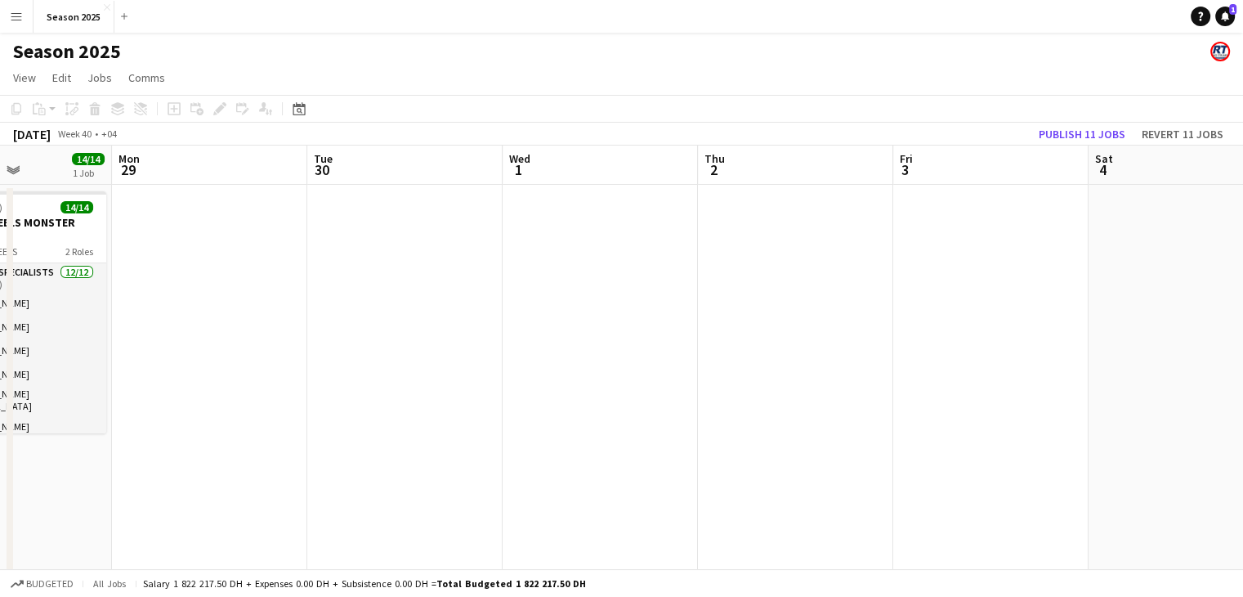
drag, startPoint x: 737, startPoint y: 393, endPoint x: 819, endPoint y: 387, distance: 82.0
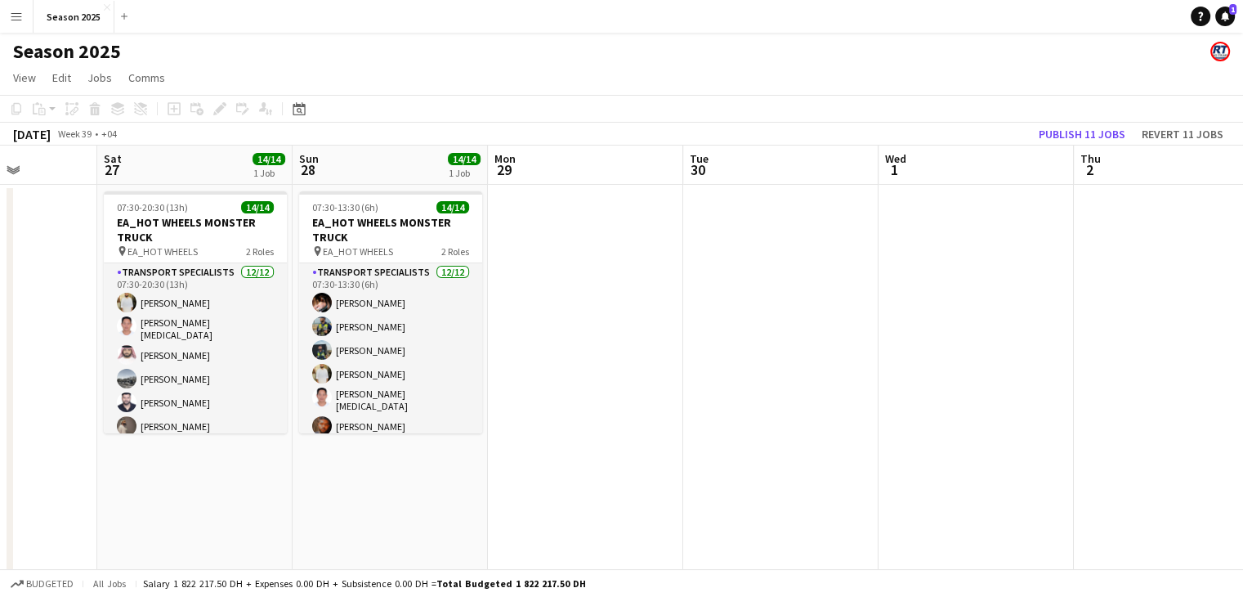
drag, startPoint x: 790, startPoint y: 397, endPoint x: 951, endPoint y: 396, distance: 161.0
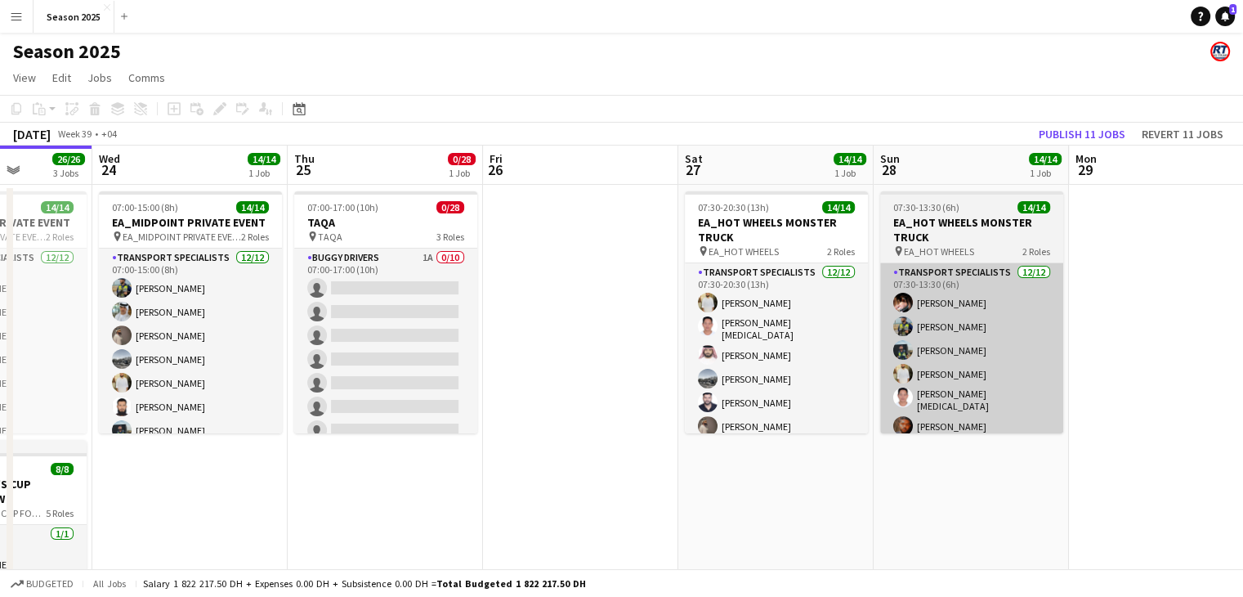
drag, startPoint x: 893, startPoint y: 405, endPoint x: 1055, endPoint y: 383, distance: 163.4
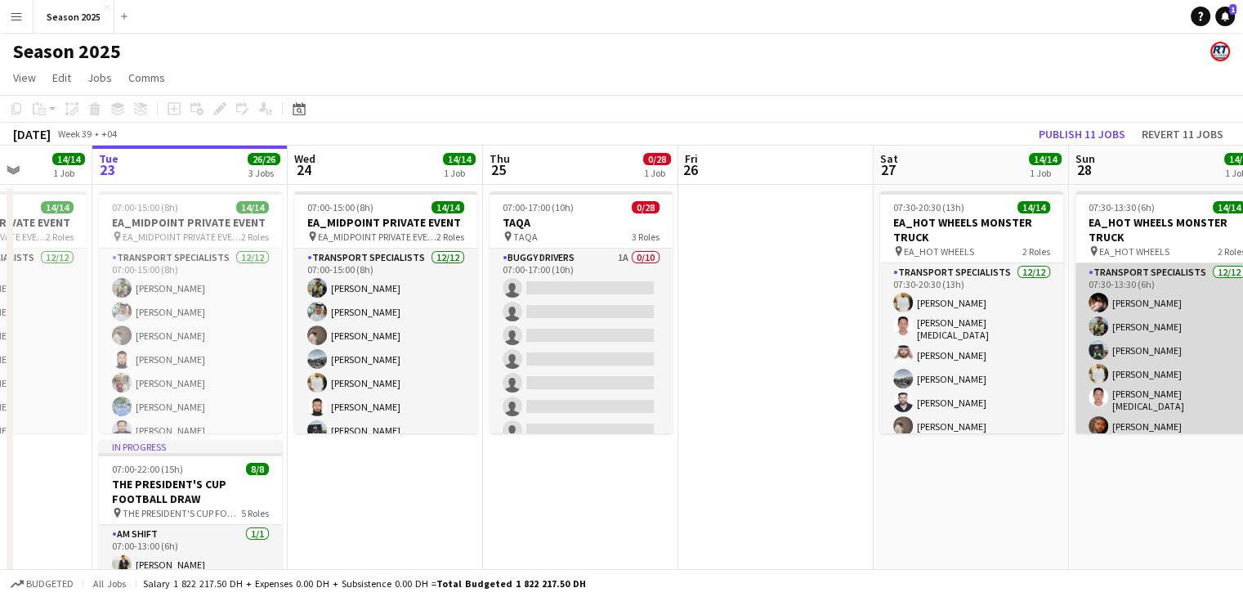
scroll to position [0, 487]
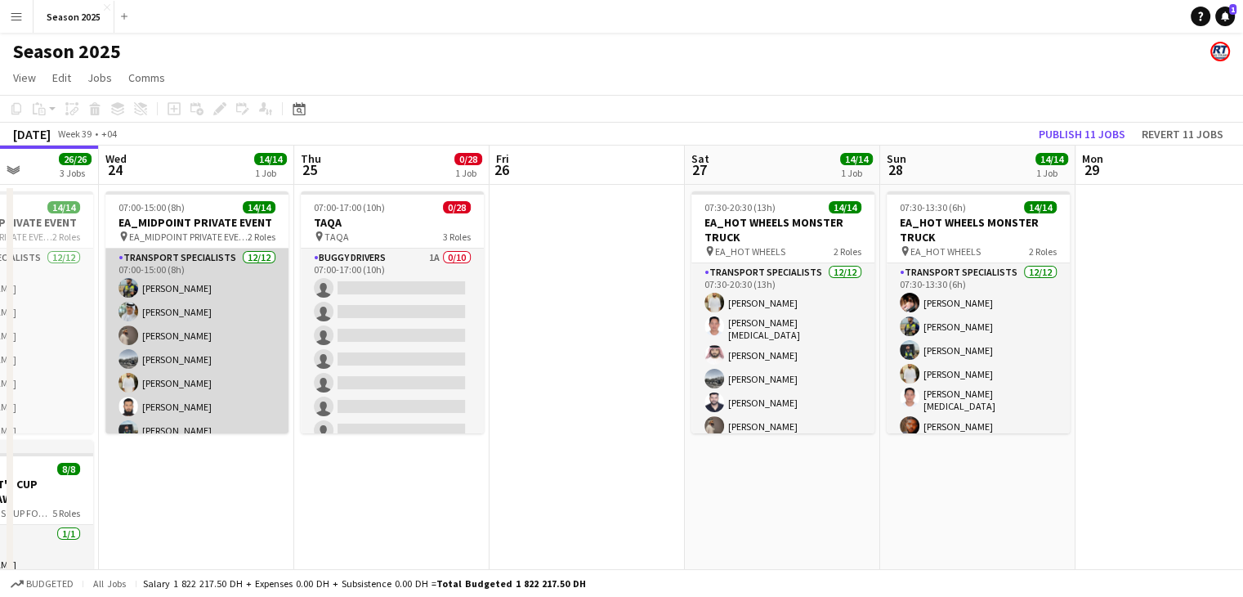
click at [182, 367] on app-card-role "Transport Specialists [DATE] 07:00-15:00 (8h) [PERSON_NAME] [PERSON_NAME] Albal…" at bounding box center [196, 406] width 183 height 316
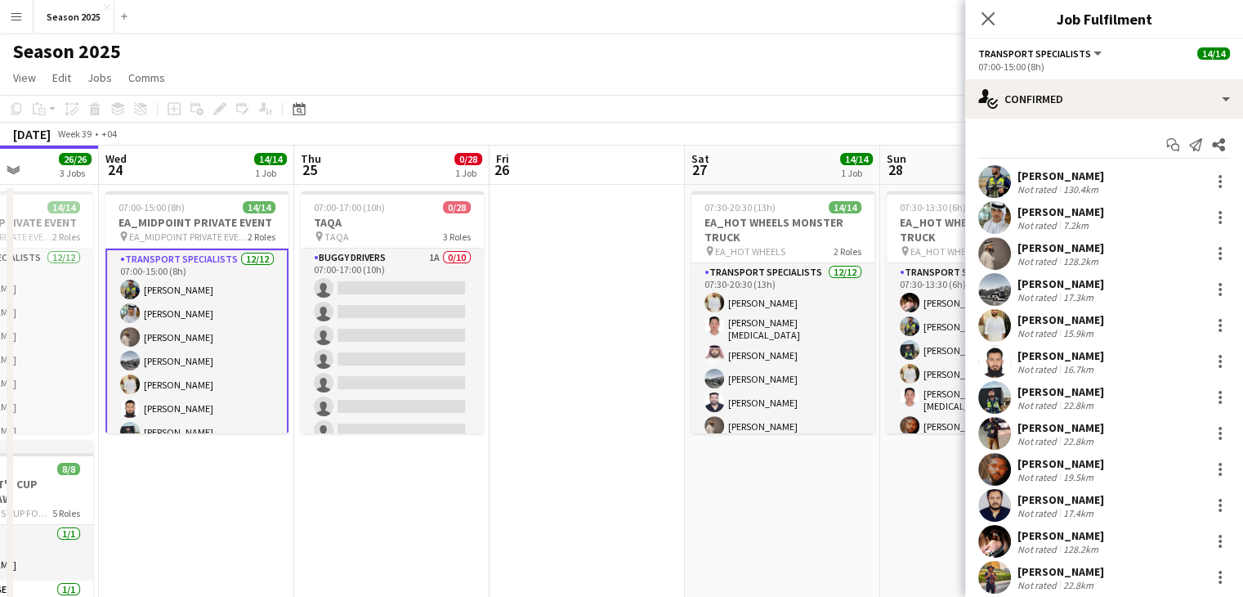
scroll to position [44, 0]
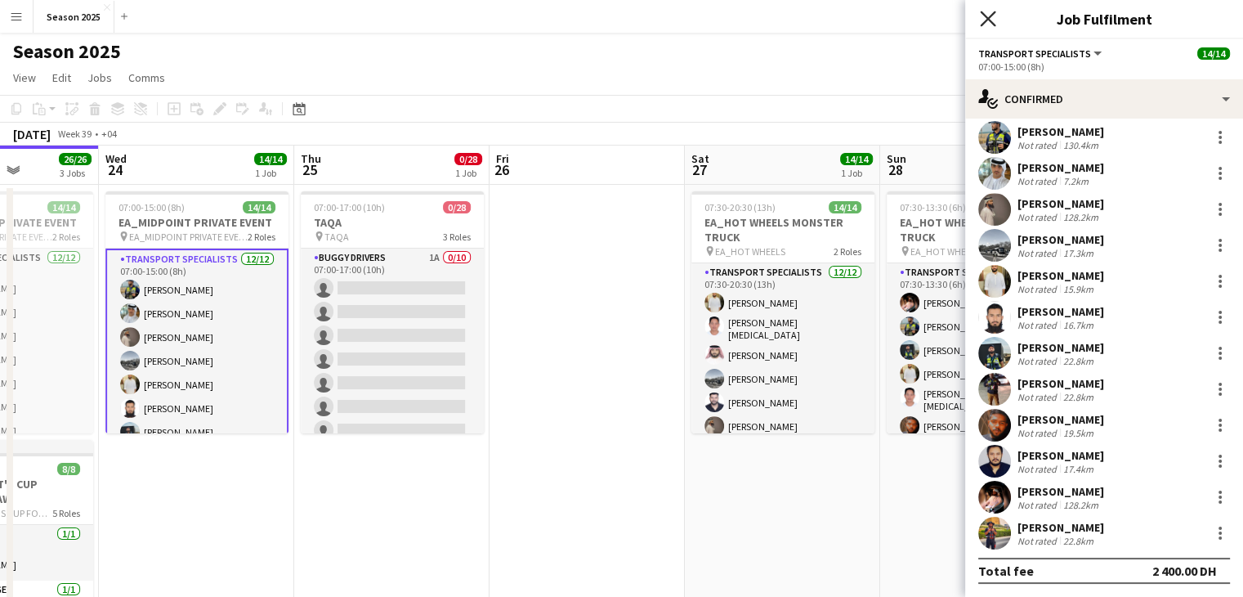
click at [994, 16] on icon "Close pop-in" at bounding box center [988, 19] width 16 height 16
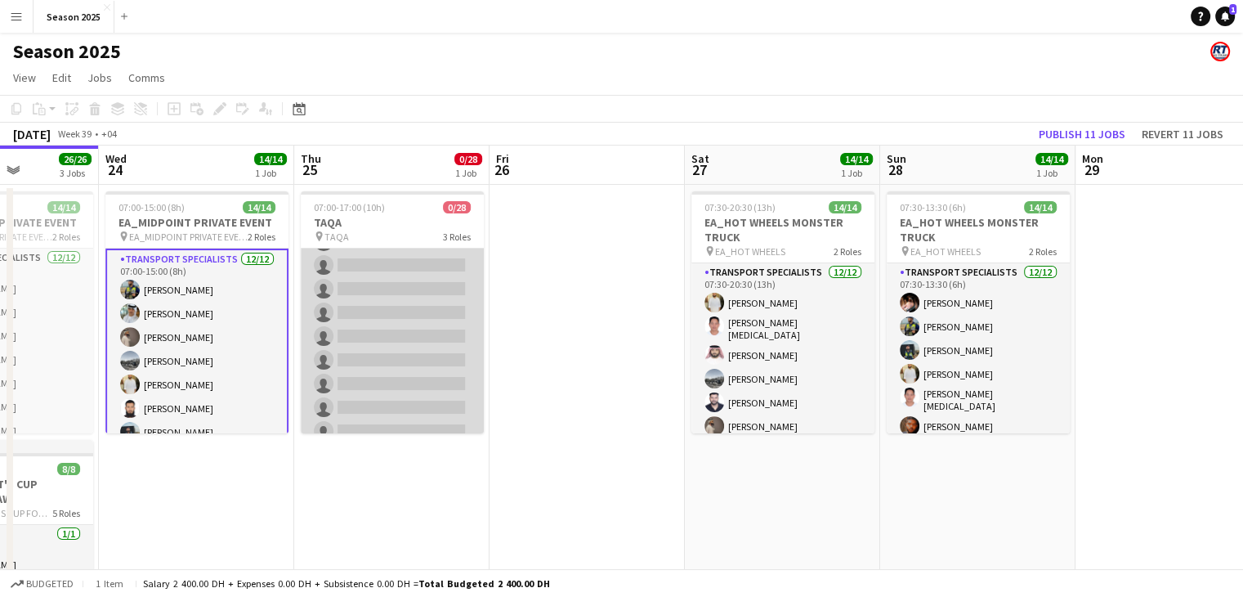
scroll to position [574, 0]
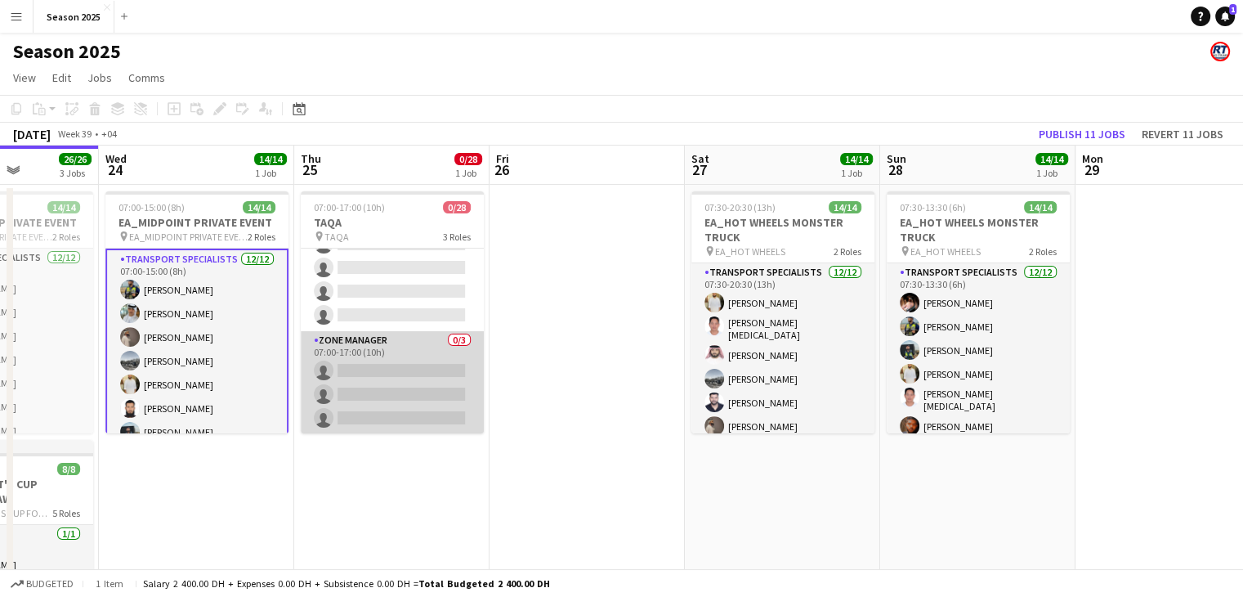
click at [371, 364] on app-card-role "Zone Manager 0/3 07:00-17:00 (10h) single-neutral-actions single-neutral-action…" at bounding box center [392, 382] width 183 height 103
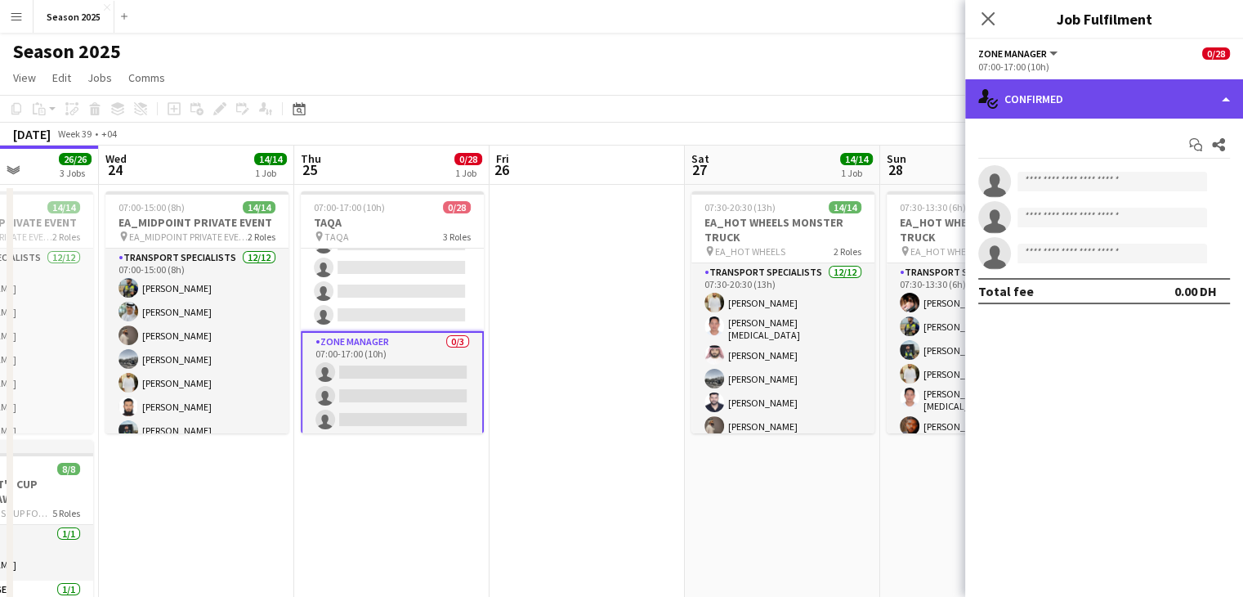
click at [1027, 101] on div "single-neutral-actions-check-2 Confirmed" at bounding box center [1104, 98] width 278 height 39
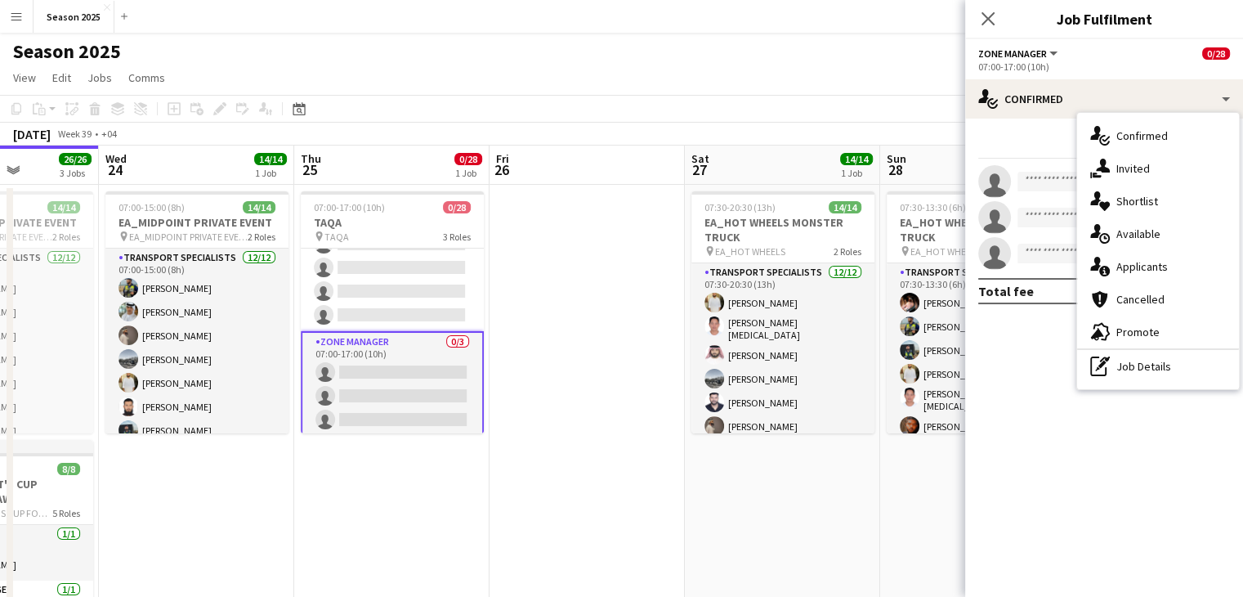
click at [1144, 321] on div "advertising-megaphone Promote" at bounding box center [1158, 331] width 162 height 33
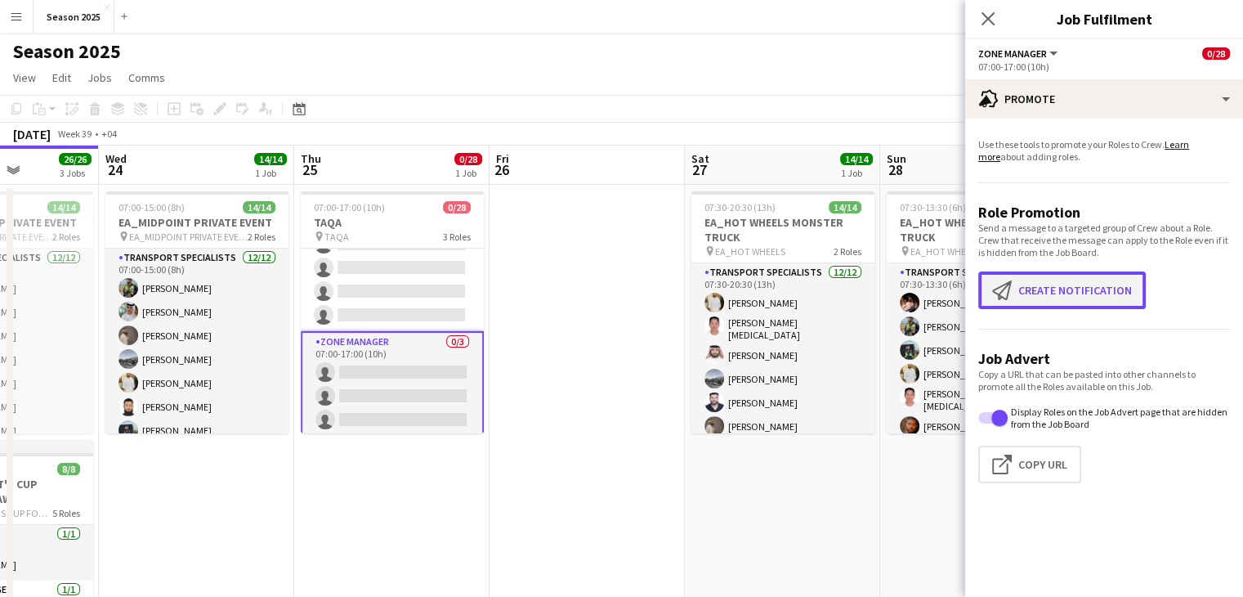
click at [1049, 291] on button "Create notification Create notification" at bounding box center [1062, 290] width 168 height 38
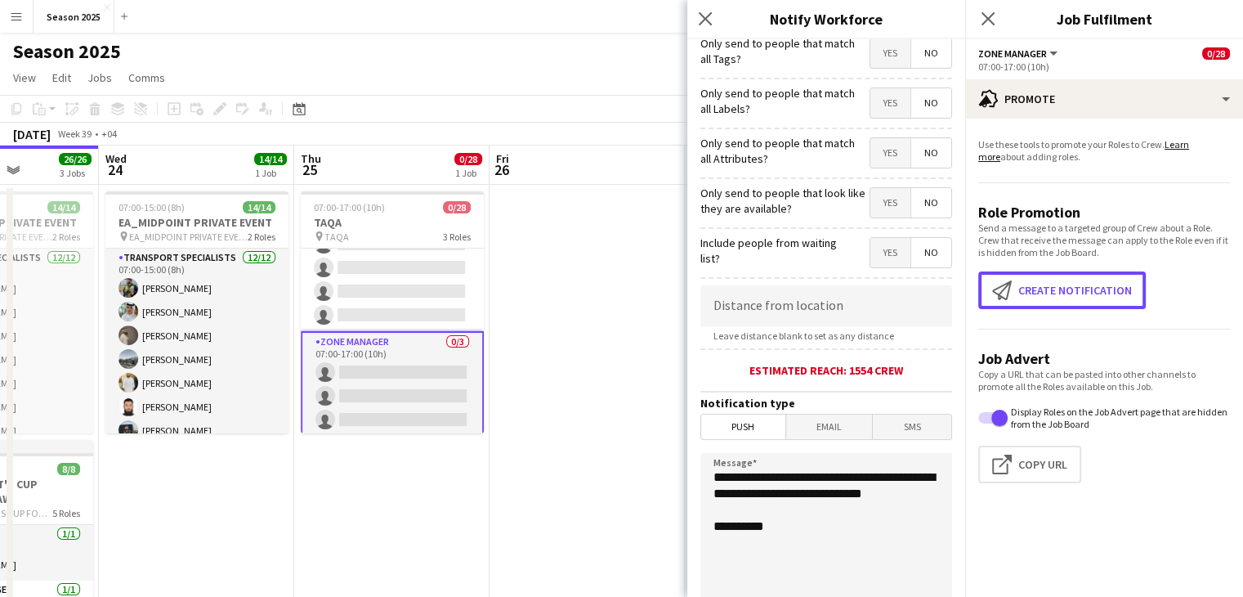
scroll to position [303, 0]
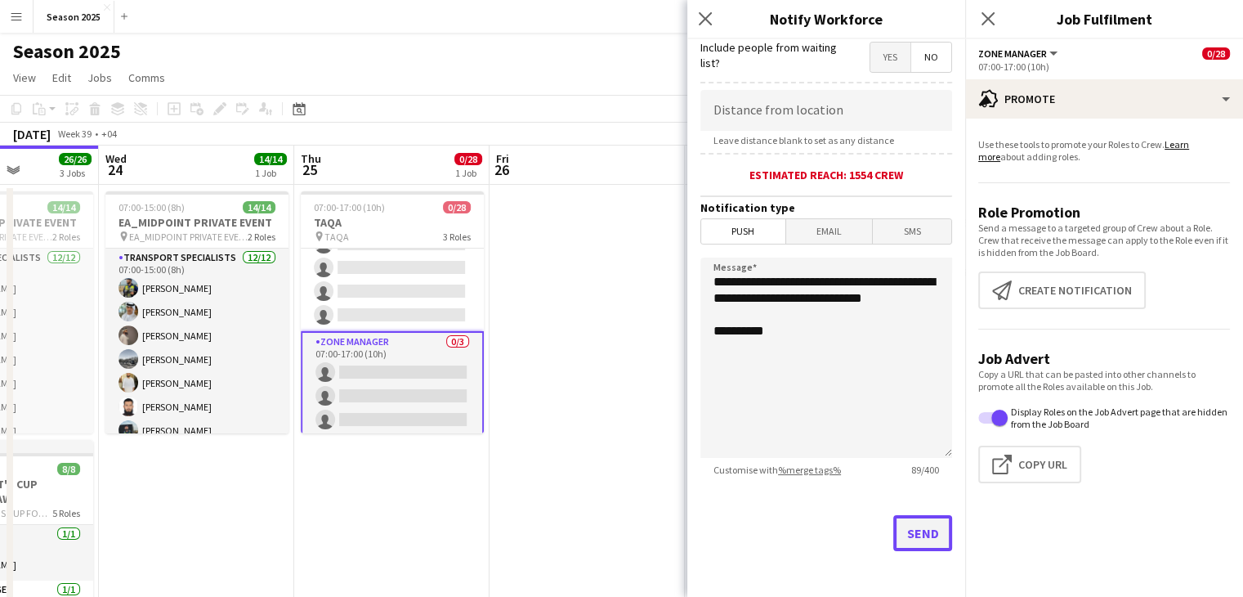
click at [893, 517] on button "Send" at bounding box center [922, 533] width 59 height 36
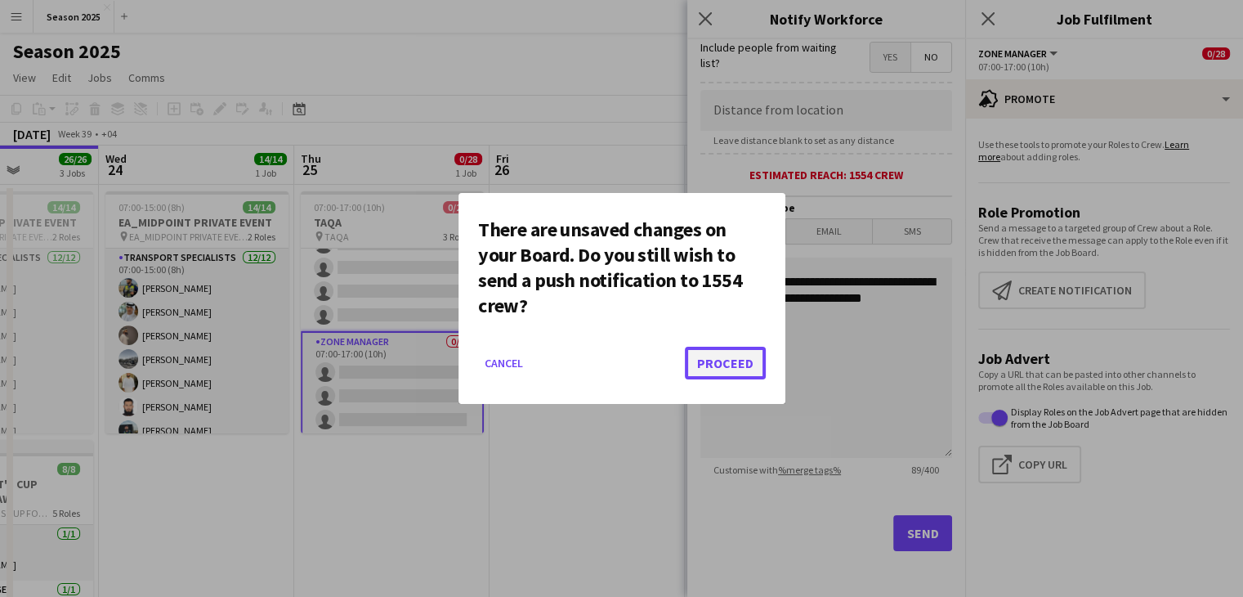
click at [700, 360] on button "Proceed" at bounding box center [725, 363] width 81 height 33
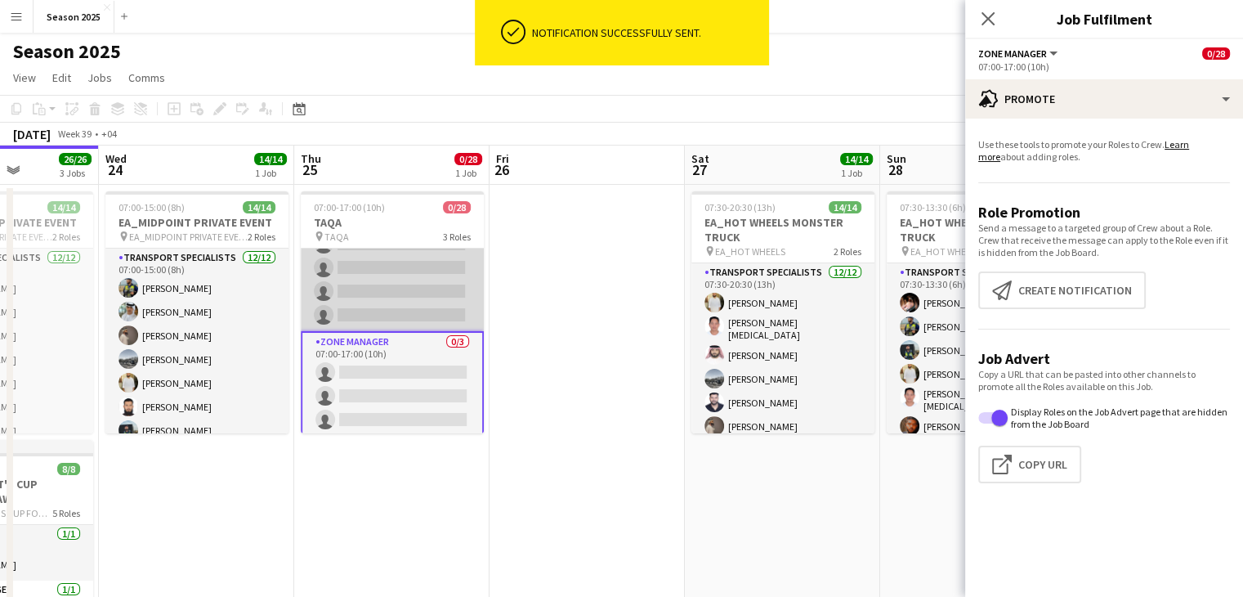
click at [415, 303] on app-card-role "Transport Specialists 1A 0/15 07:00-17:00 (10h) single-neutral-actions single-n…" at bounding box center [392, 137] width 183 height 387
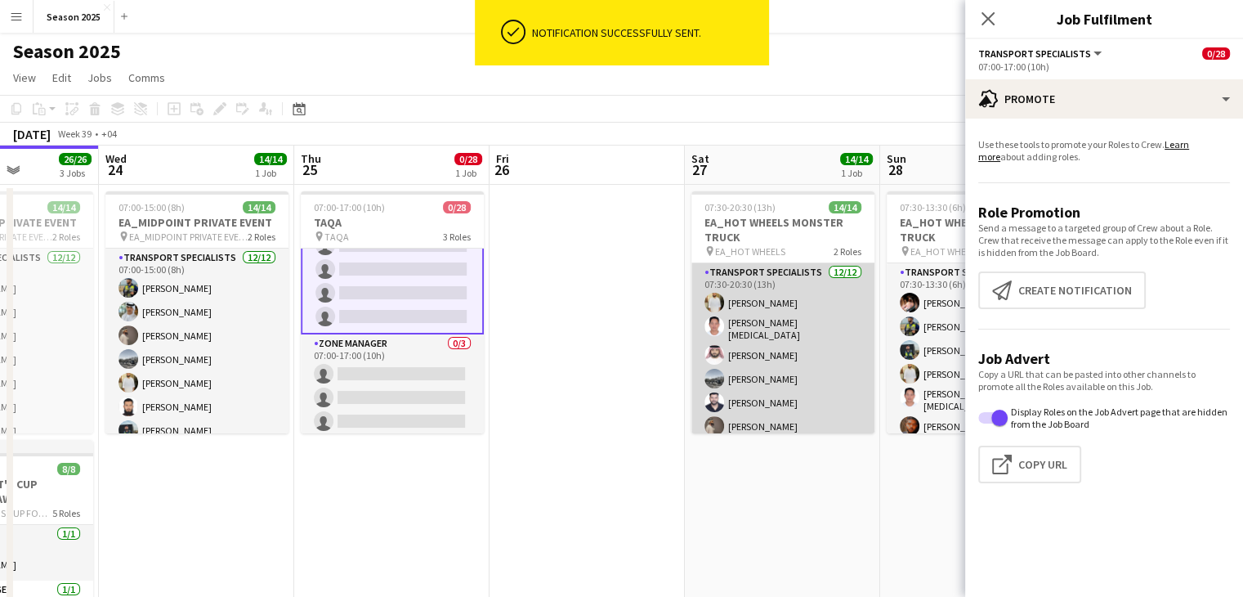
scroll to position [575, 0]
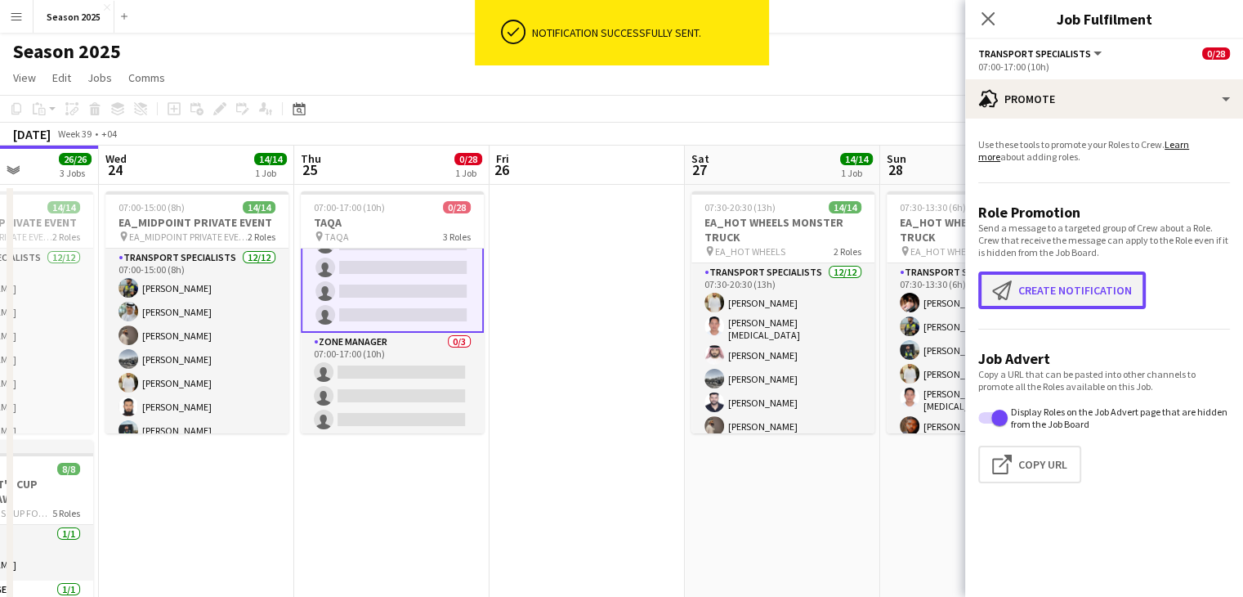
click at [1046, 278] on button "Create notification Create notification" at bounding box center [1062, 290] width 168 height 38
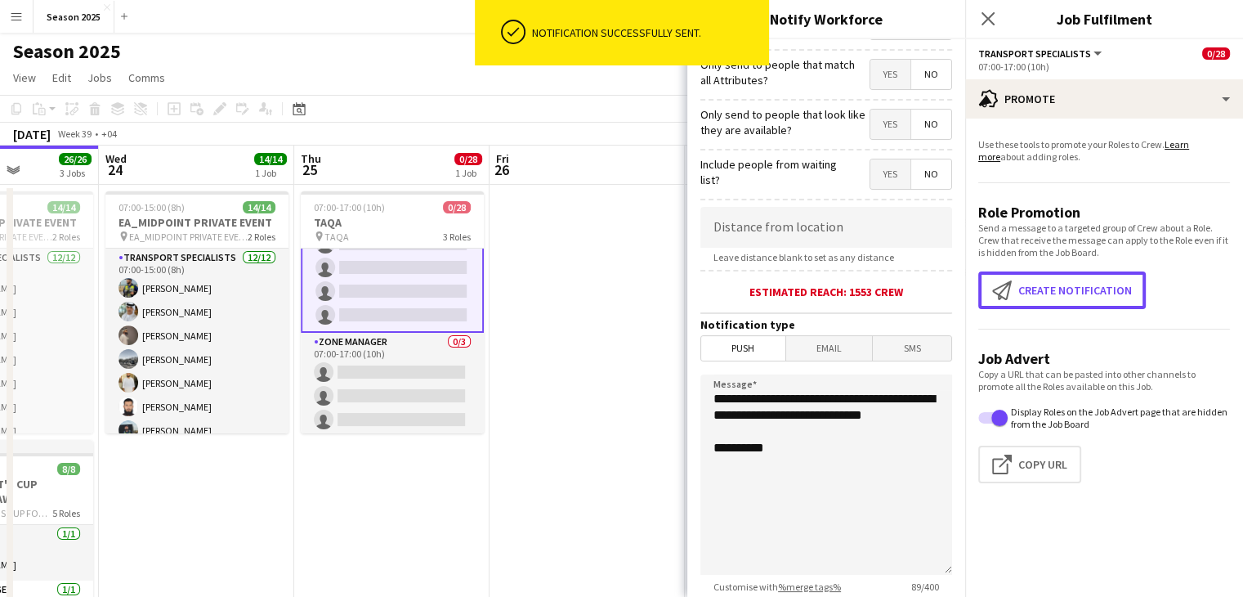
scroll to position [303, 0]
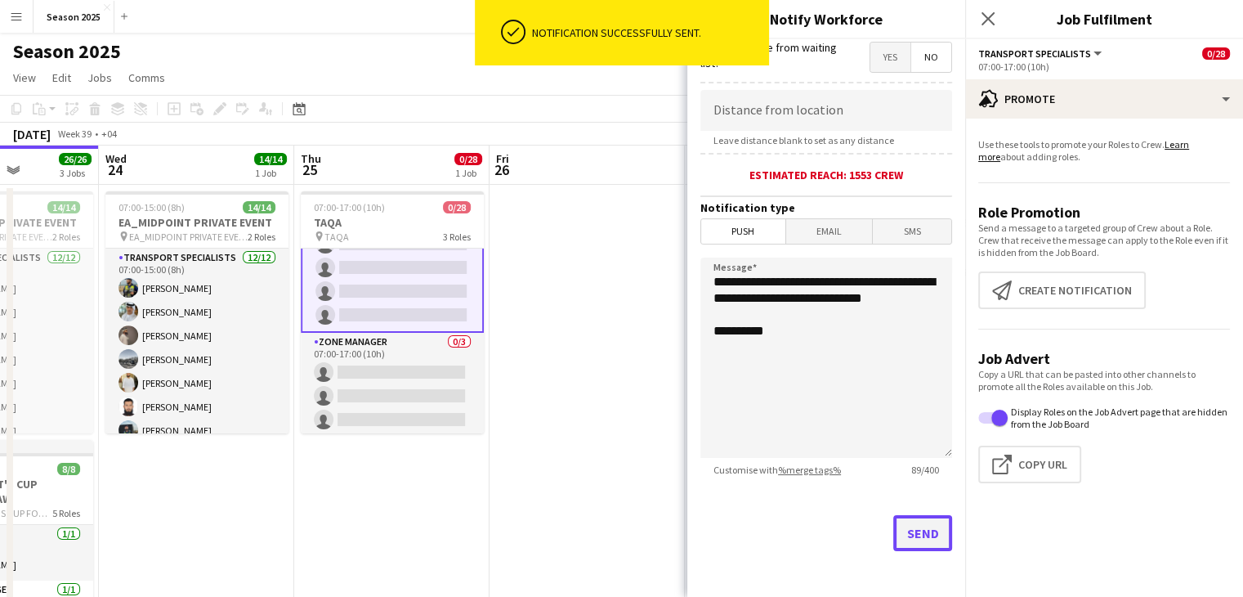
click at [906, 550] on button "Send" at bounding box center [922, 533] width 59 height 36
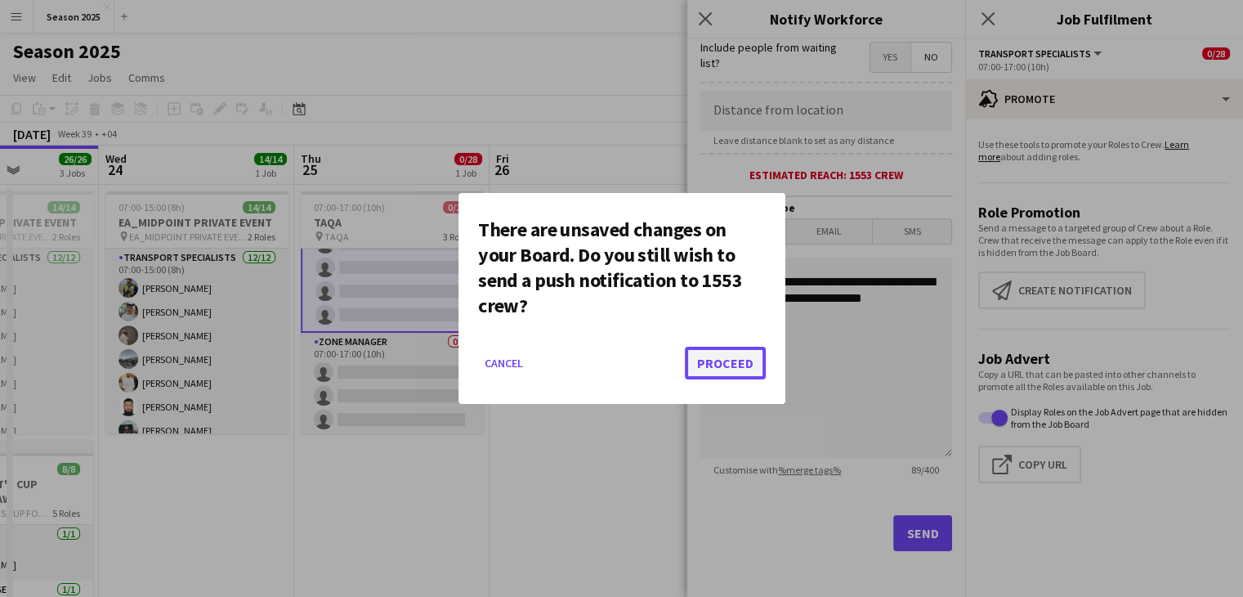
click at [700, 363] on button "Proceed" at bounding box center [725, 363] width 81 height 33
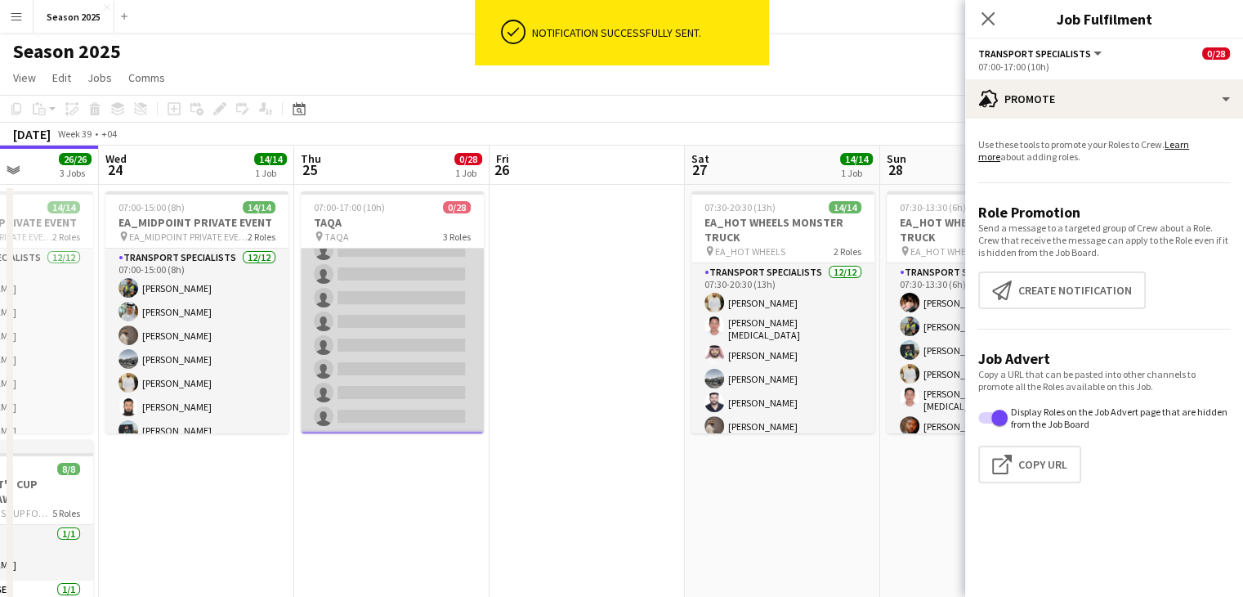
click at [405, 301] on app-card-role "BUGGY DRIVERS 1A 0/10 07:00-17:00 (10h) single-neutral-actions single-neutral-a…" at bounding box center [392, 297] width 183 height 269
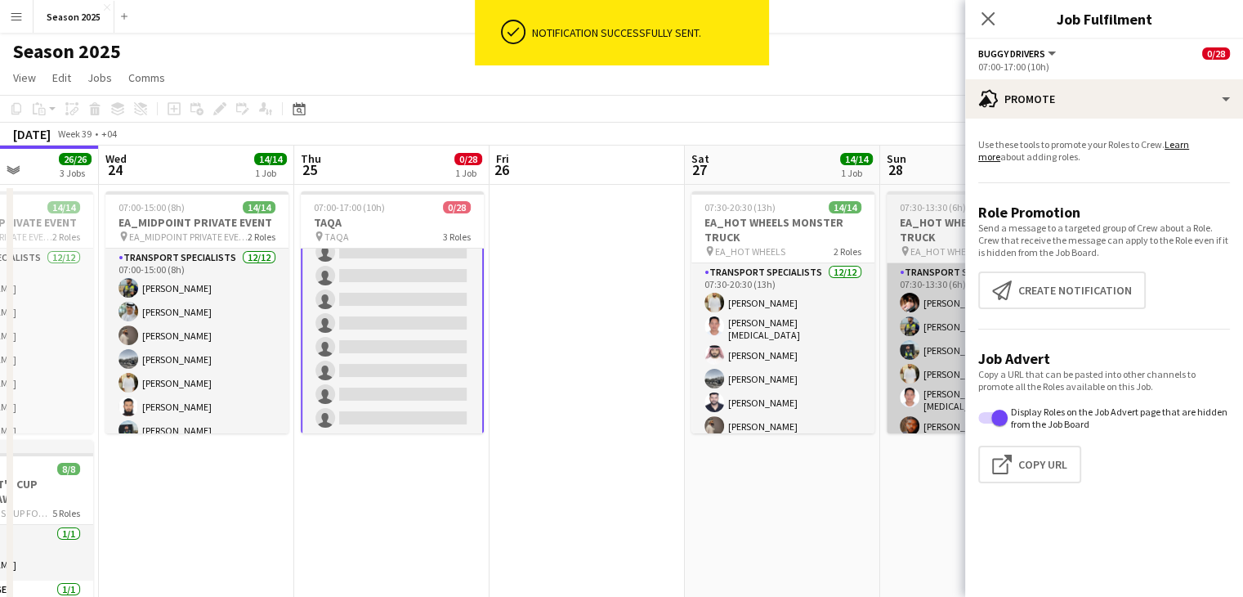
scroll to position [86, 0]
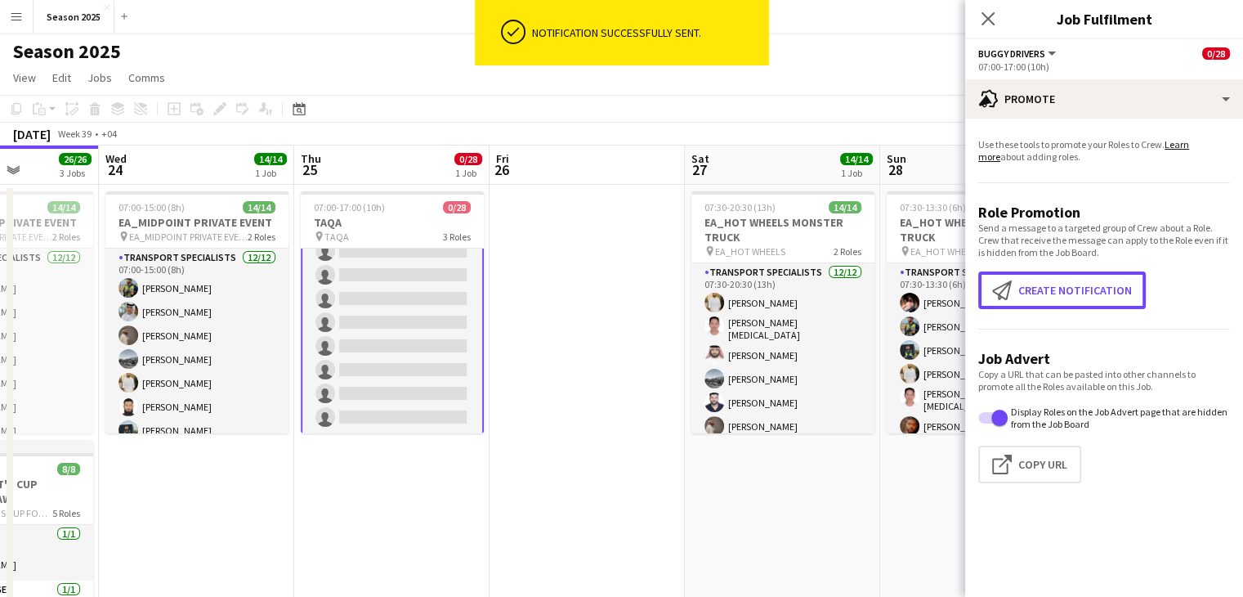
drag, startPoint x: 1022, startPoint y: 304, endPoint x: 1008, endPoint y: 339, distance: 38.1
click at [1022, 303] on button "Create notification Create notification" at bounding box center [1062, 290] width 168 height 38
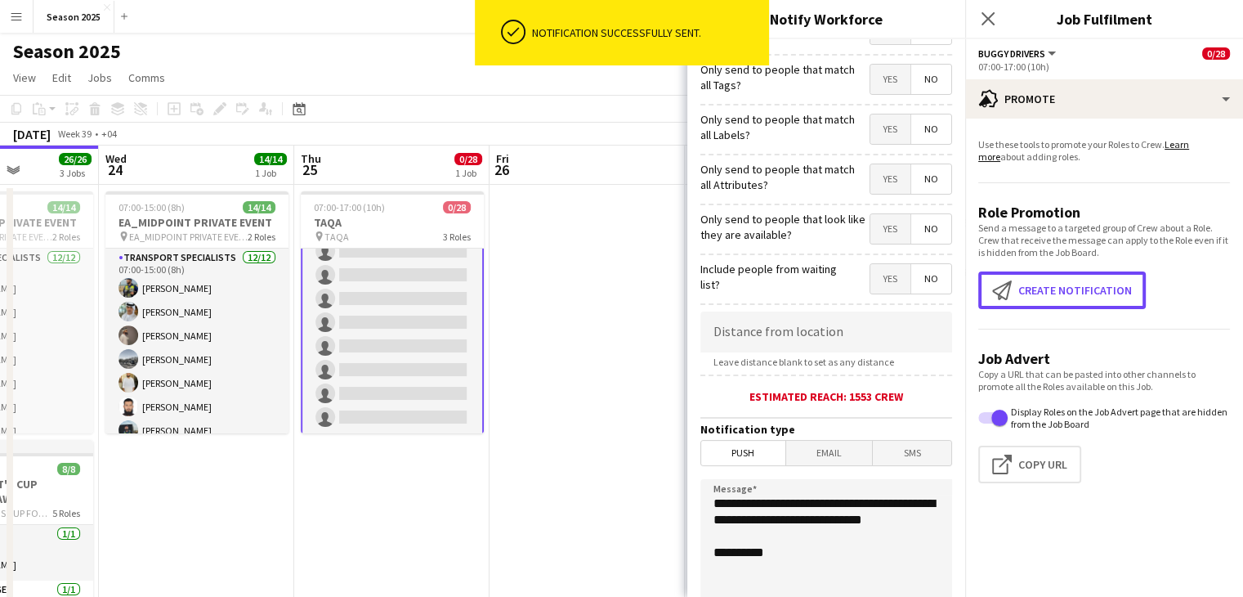
scroll to position [303, 0]
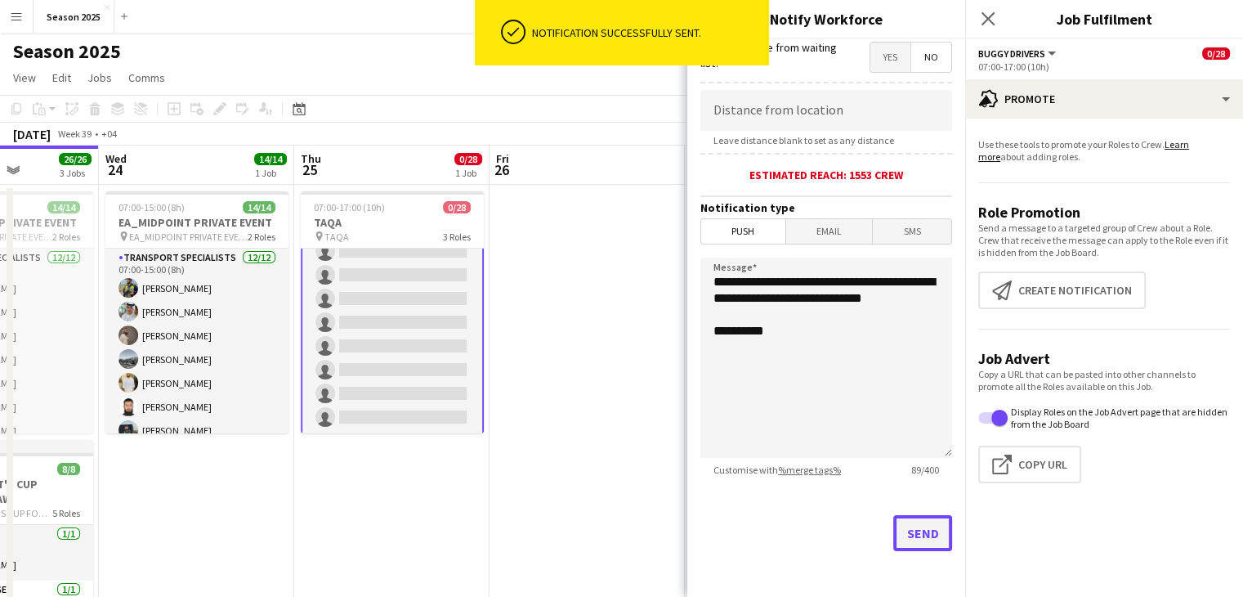
click at [893, 526] on button "Send" at bounding box center [922, 533] width 59 height 36
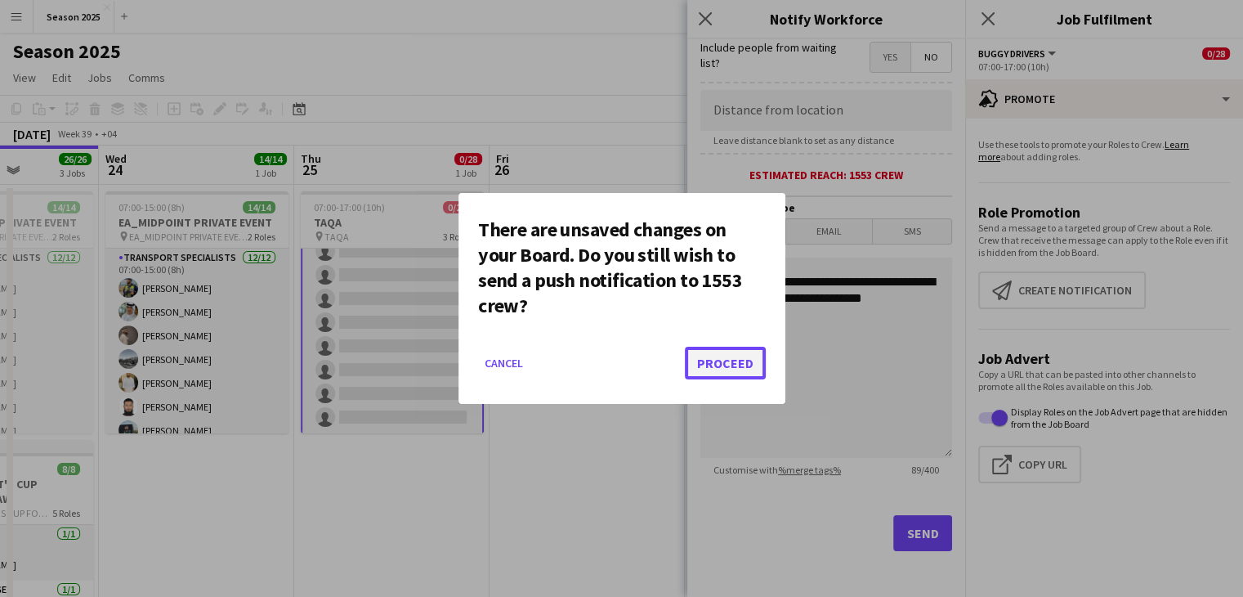
click at [719, 354] on button "Proceed" at bounding box center [725, 363] width 81 height 33
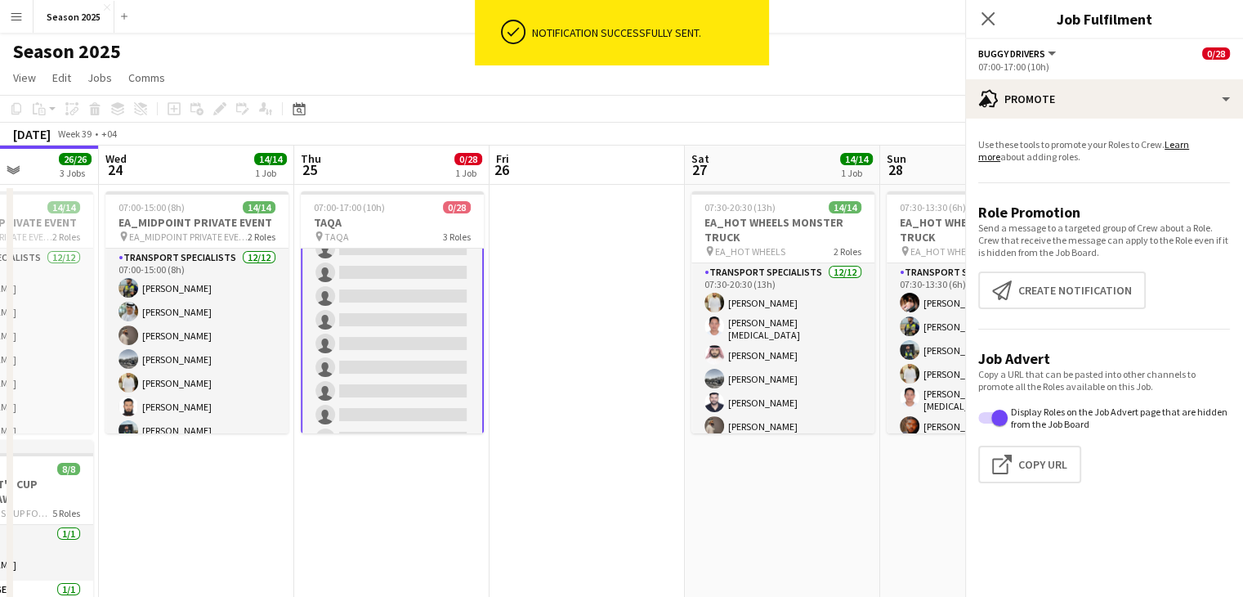
scroll to position [0, 0]
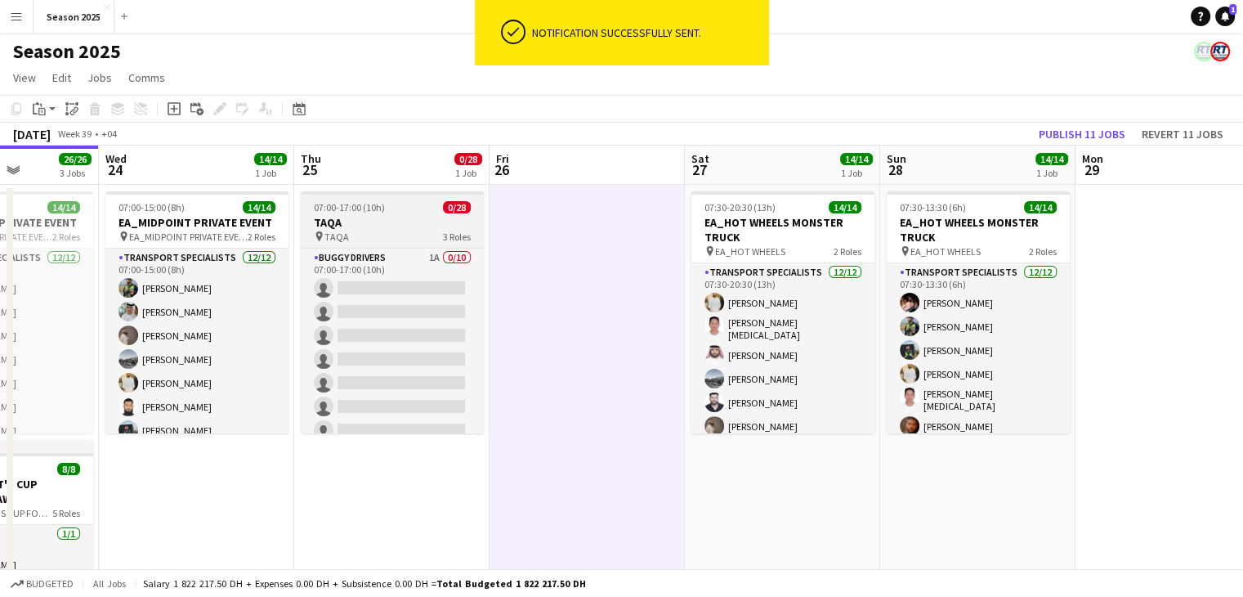
click at [412, 212] on div "07:00-17:00 (10h) 0/28" at bounding box center [392, 207] width 183 height 12
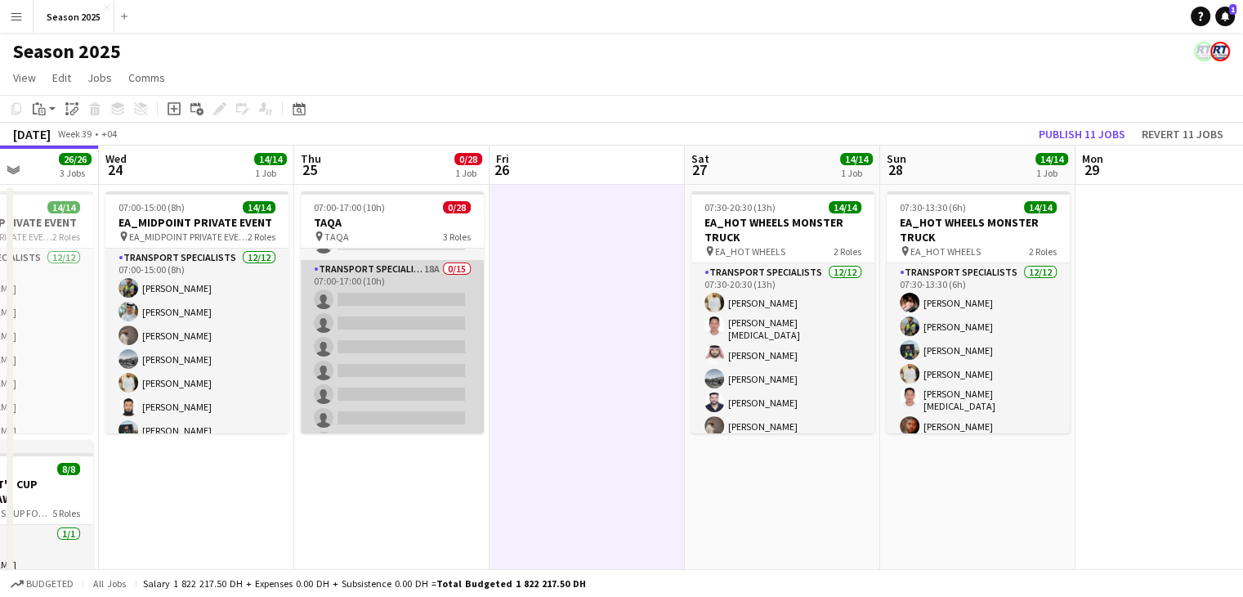
scroll to position [163, 0]
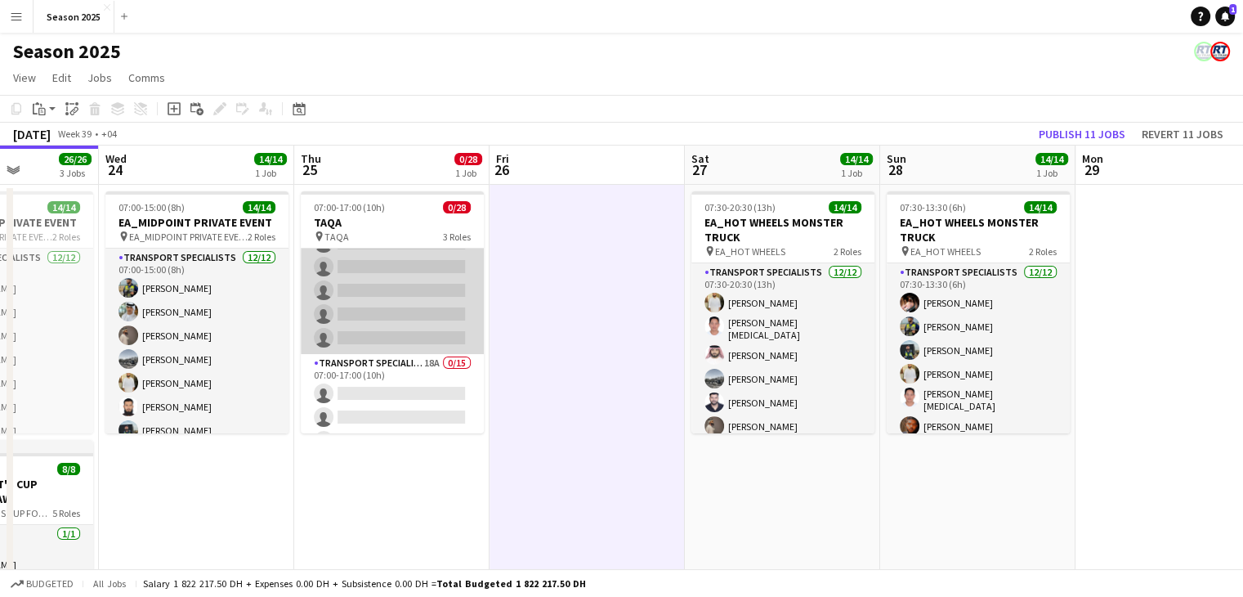
click at [395, 314] on app-card-role "BUGGY DRIVERS 13A 0/10 07:00-17:00 (10h) single-neutral-actions single-neutral-…" at bounding box center [392, 219] width 183 height 269
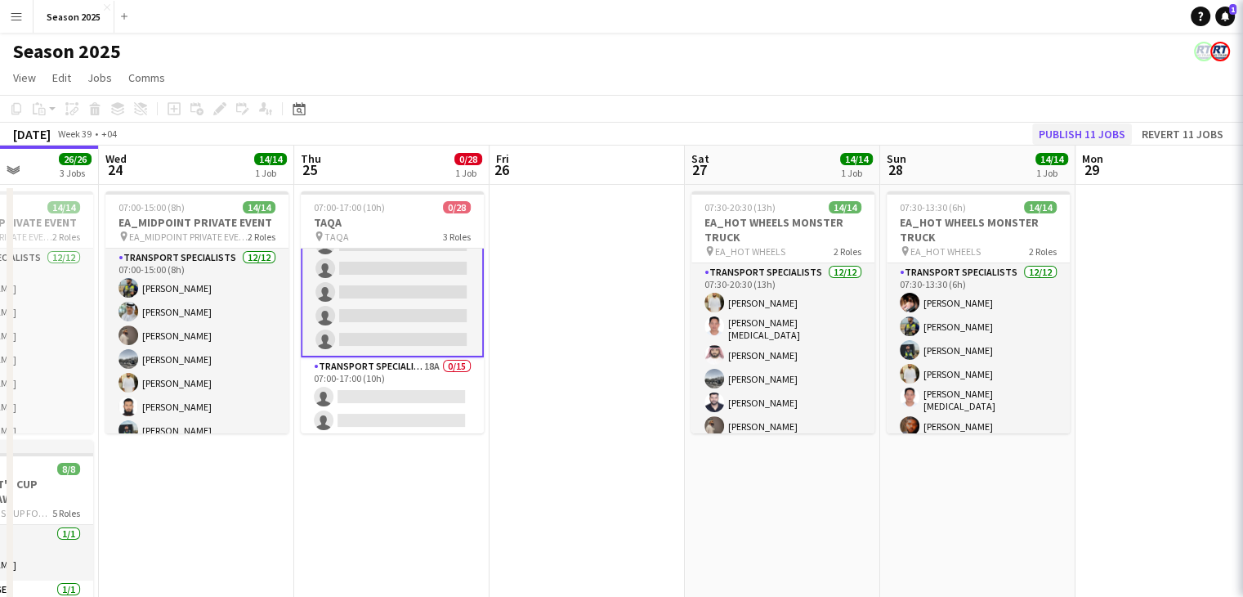
scroll to position [164, 0]
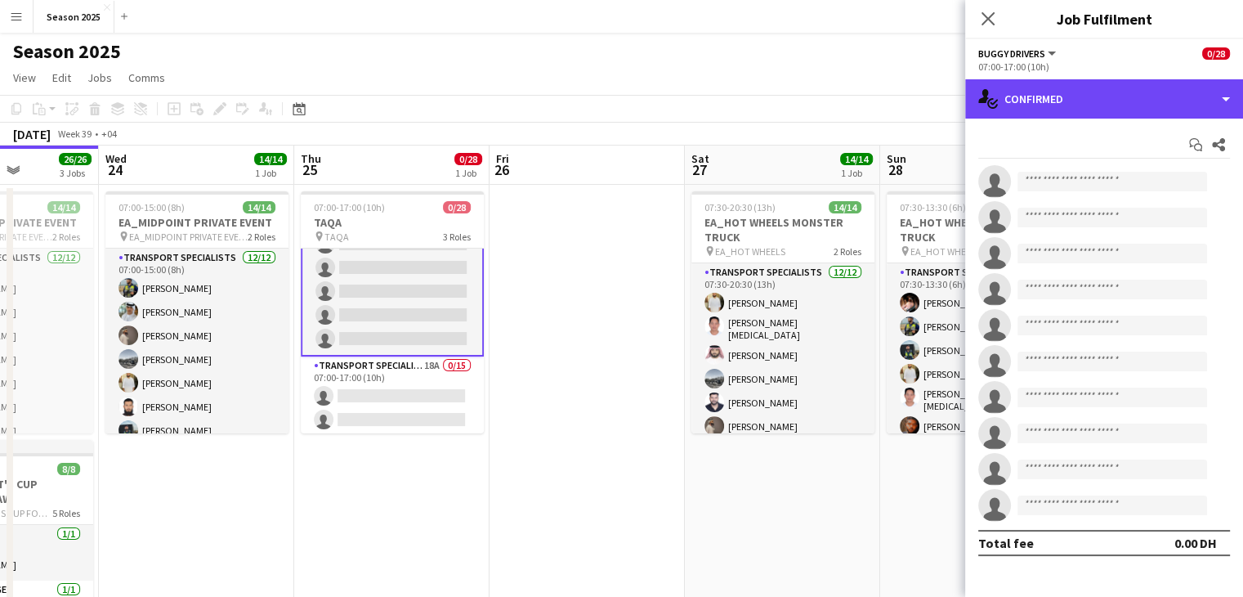
drag, startPoint x: 1076, startPoint y: 110, endPoint x: 1090, endPoint y: 141, distance: 34.0
click at [1076, 110] on div "single-neutral-actions-check-2 Confirmed" at bounding box center [1104, 98] width 278 height 39
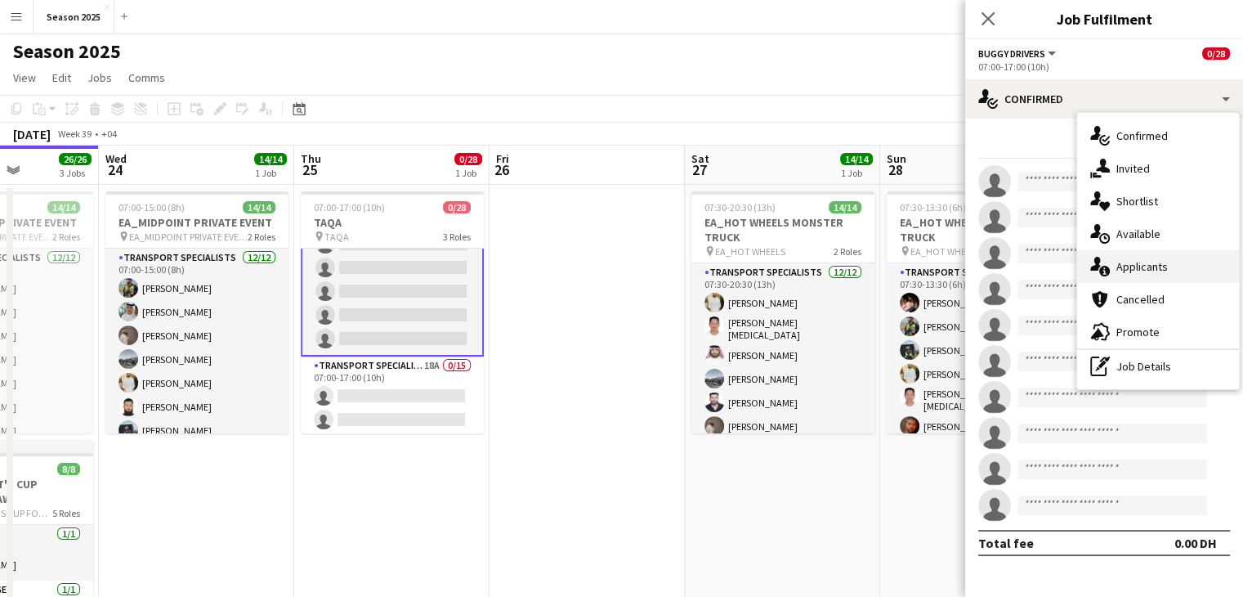
click at [1125, 260] on span "Applicants" at bounding box center [1141, 266] width 51 height 15
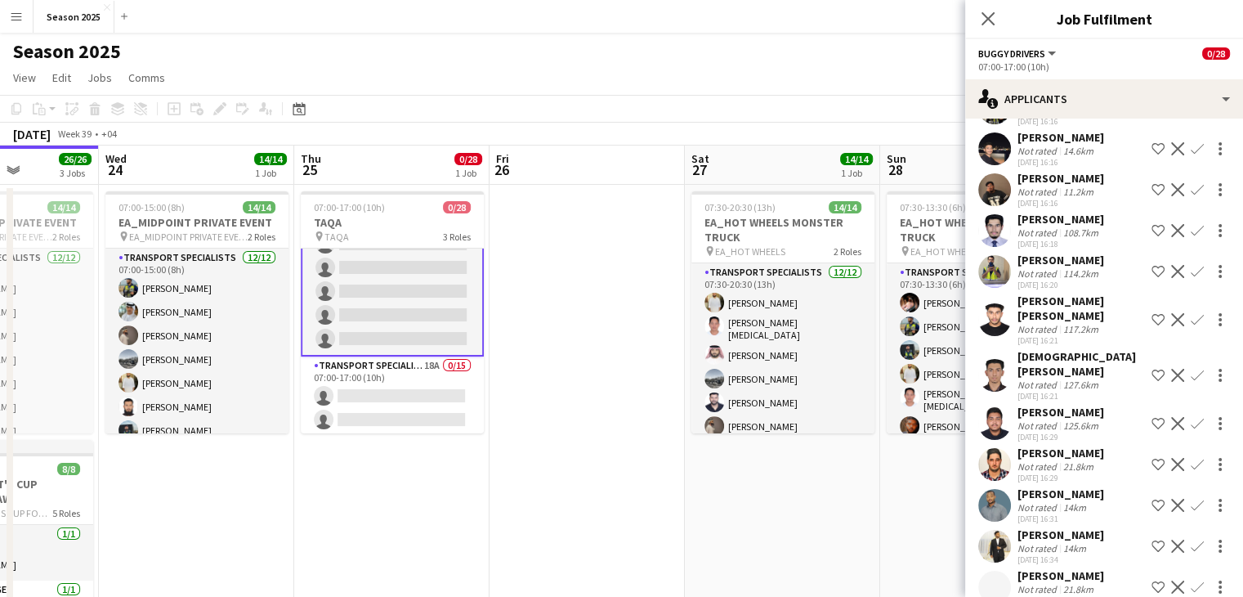
scroll to position [199, 0]
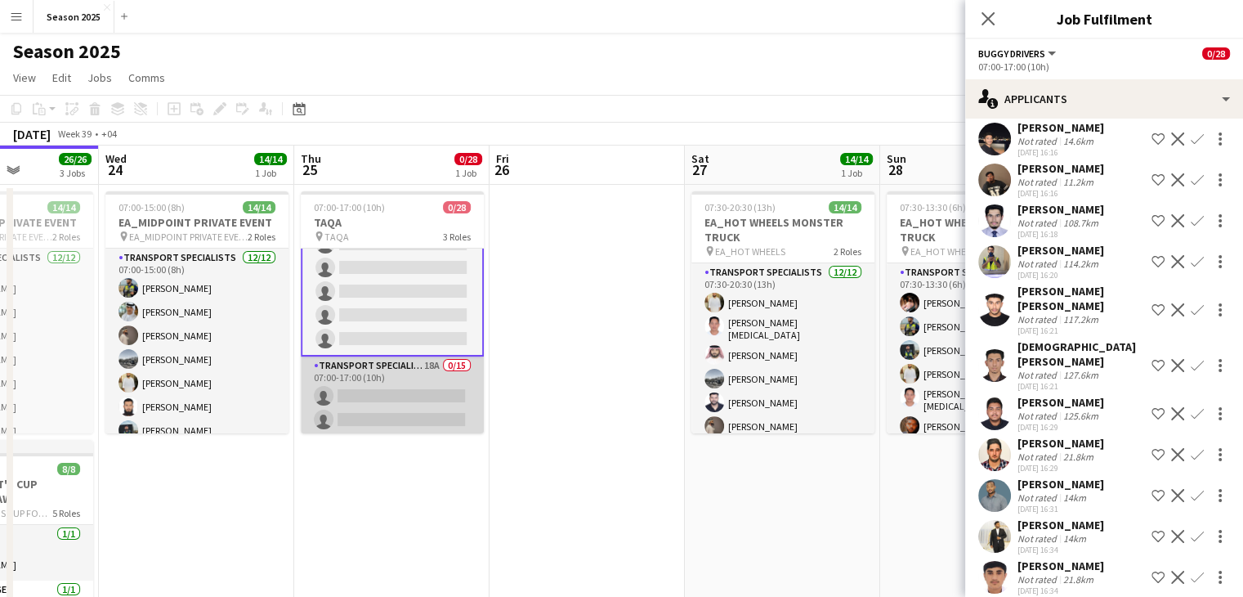
click at [426, 404] on app-card-role "Transport Specialists 18A 0/15 07:00-17:00 (10h) single-neutral-actions single-…" at bounding box center [392, 549] width 183 height 387
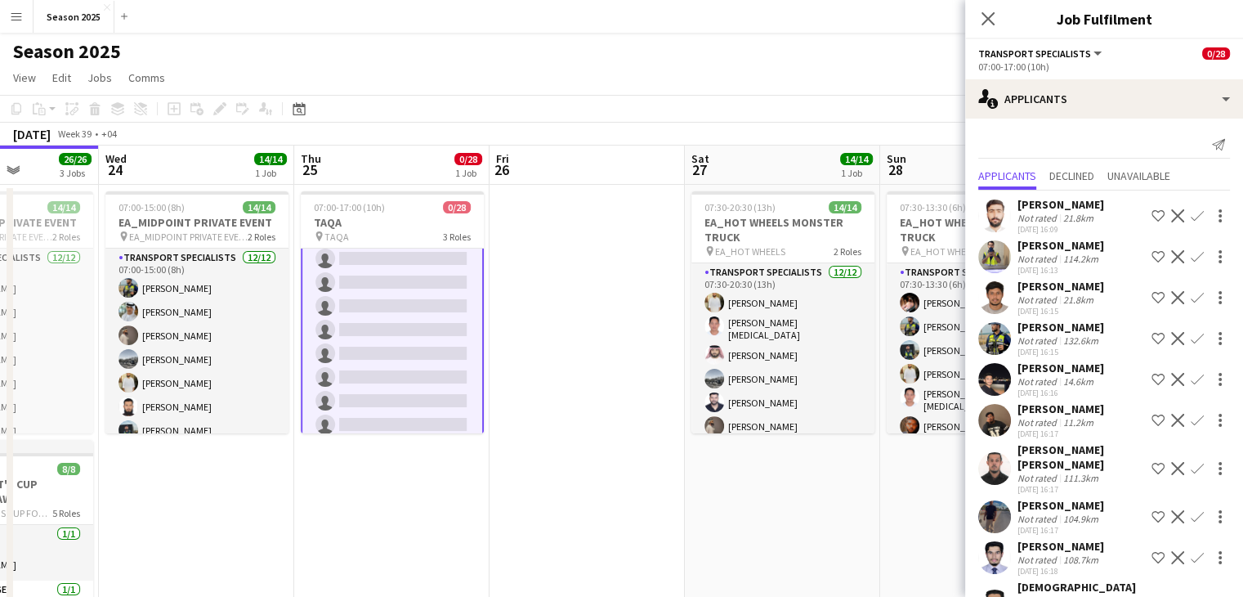
scroll to position [576, 0]
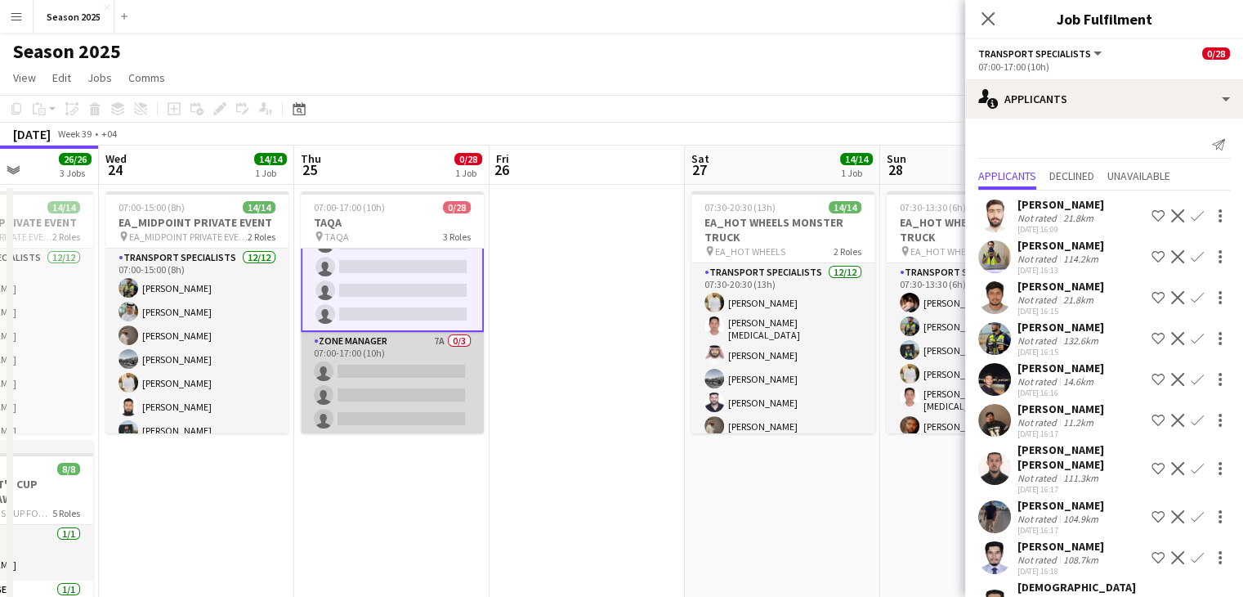
click at [424, 390] on app-card-role "Zone Manager 7A 0/3 07:00-17:00 (10h) single-neutral-actions single-neutral-act…" at bounding box center [392, 383] width 183 height 103
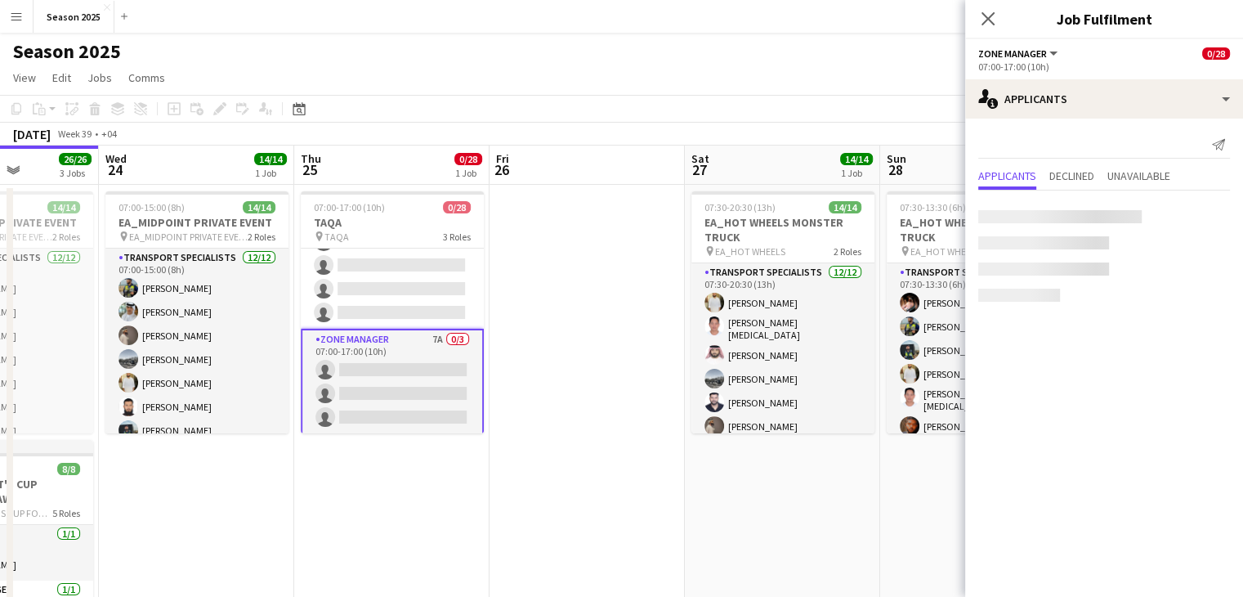
scroll to position [575, 0]
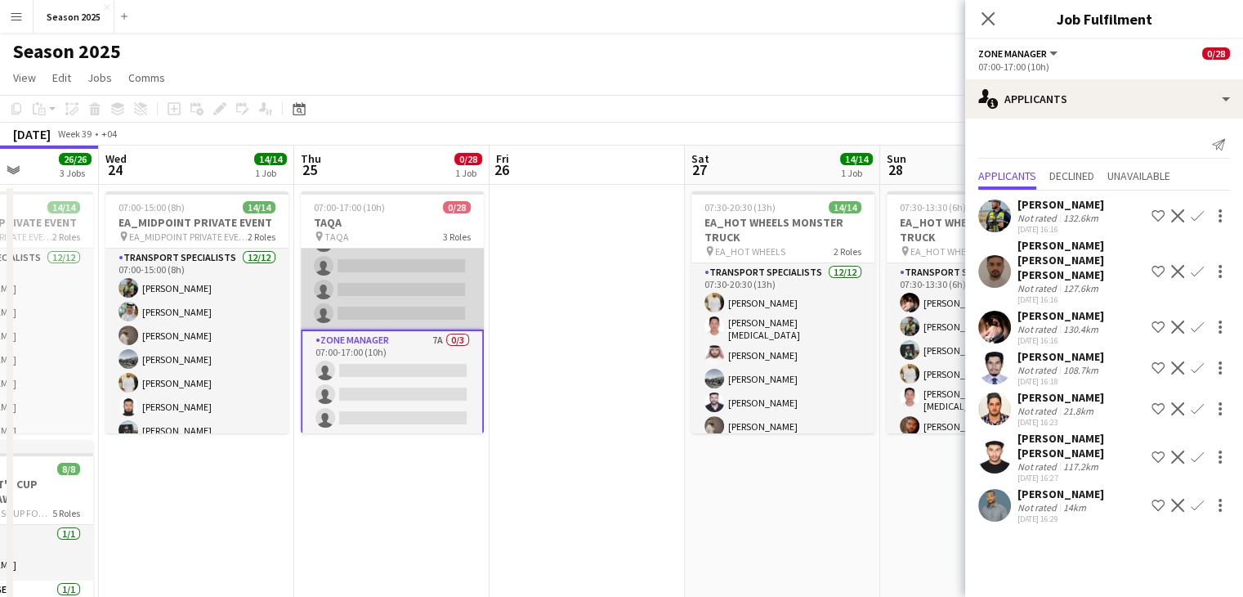
click at [426, 283] on app-card-role "Transport Specialists 18A 0/15 07:00-17:00 (10h) single-neutral-actions single-…" at bounding box center [392, 135] width 183 height 387
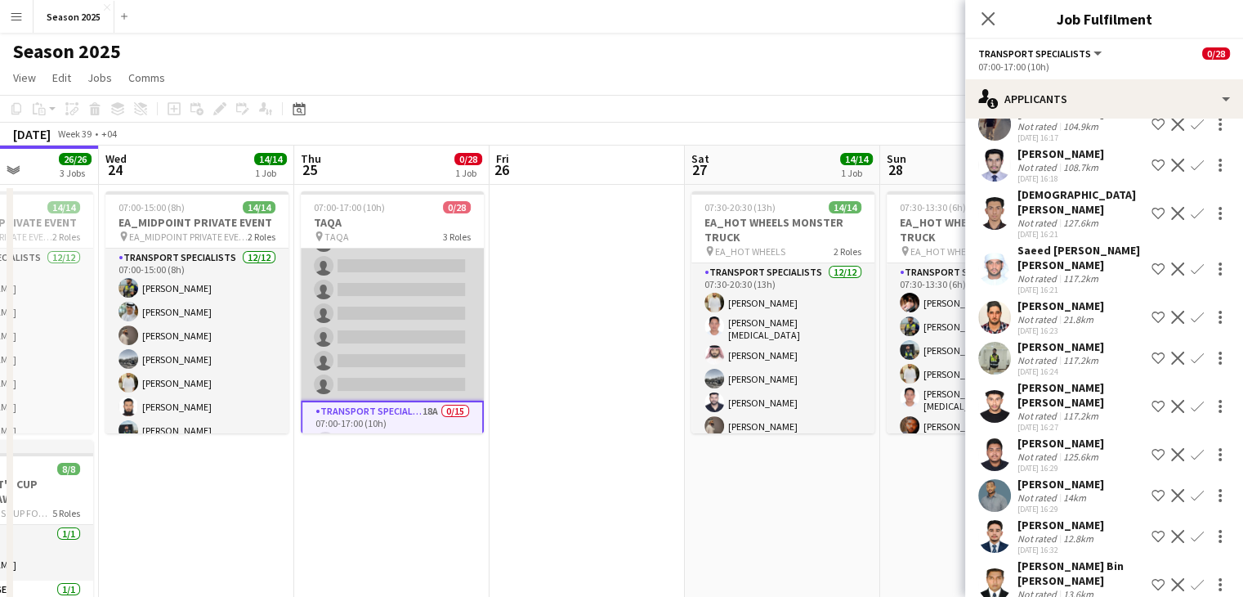
scroll to position [4, 0]
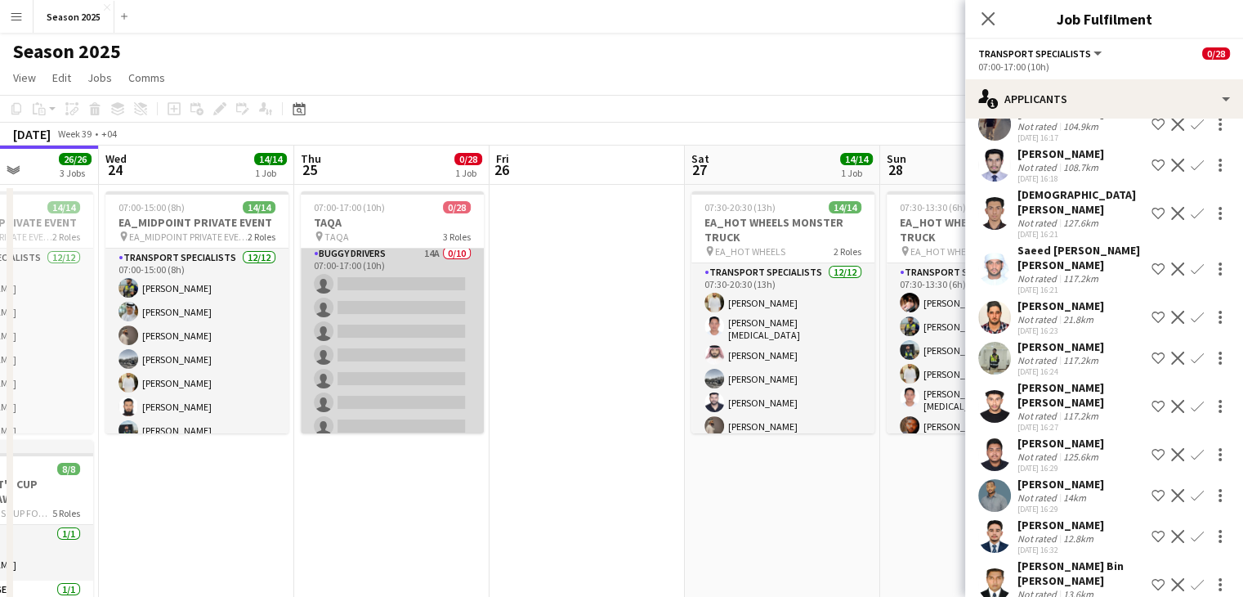
click at [427, 269] on app-card-role "BUGGY DRIVERS 14A 0/10 07:00-17:00 (10h) single-neutral-actions single-neutral-…" at bounding box center [392, 378] width 183 height 269
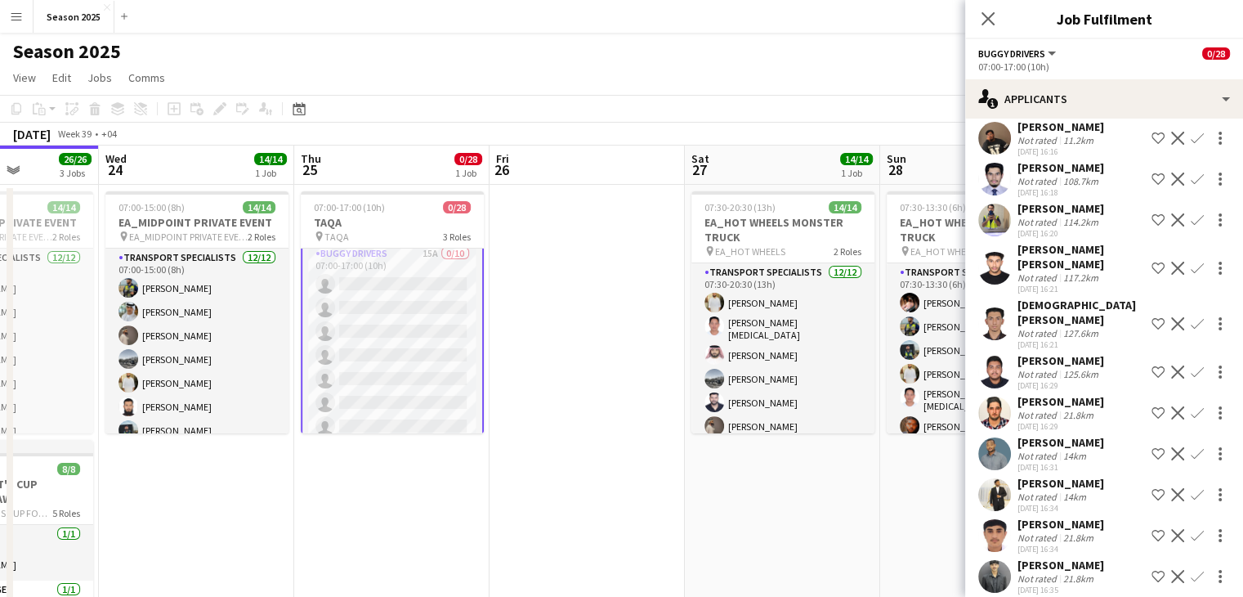
scroll to position [0, 486]
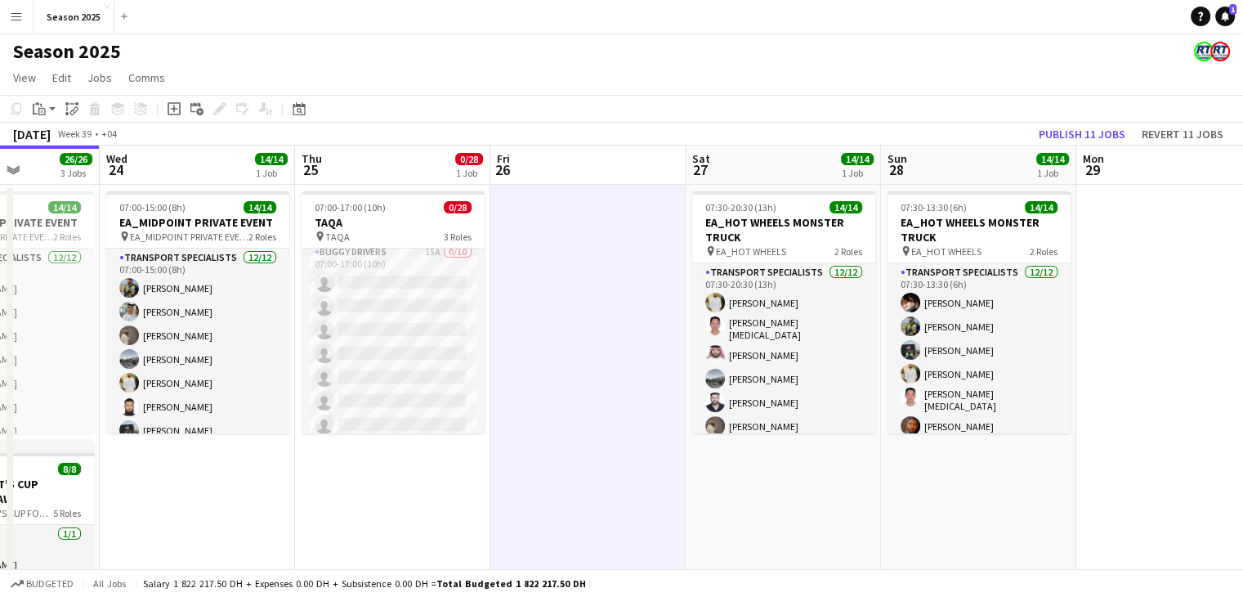
scroll to position [4, 0]
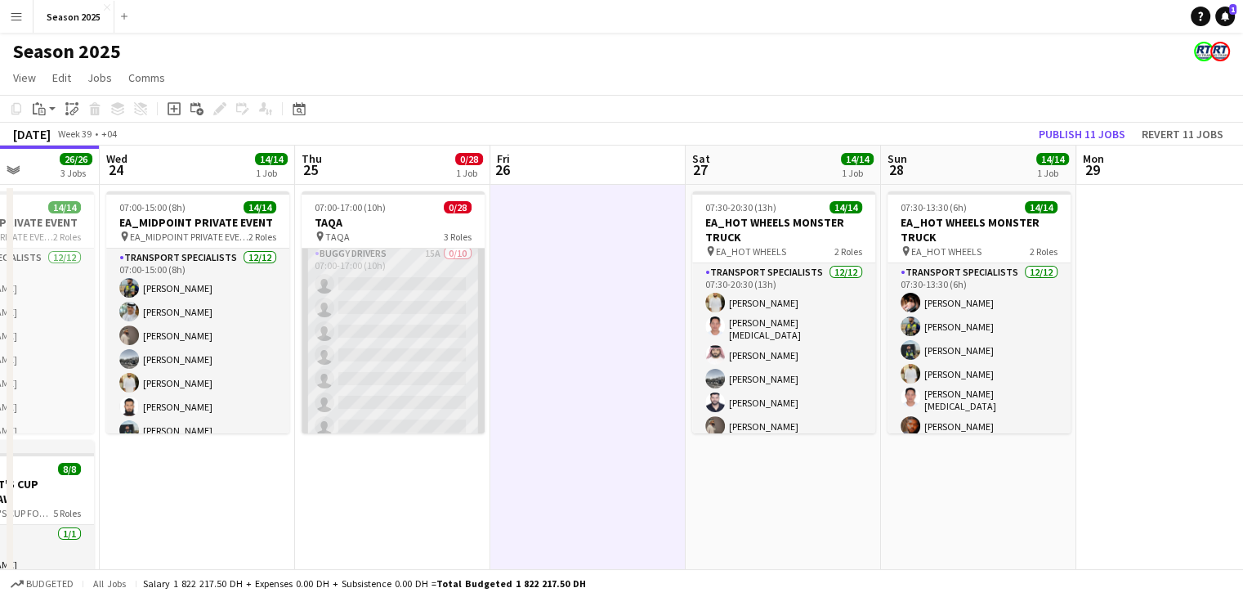
click at [419, 324] on app-card-role "BUGGY DRIVERS 15A 0/10 07:00-17:00 (10h) single-neutral-actions single-neutral-…" at bounding box center [393, 378] width 183 height 269
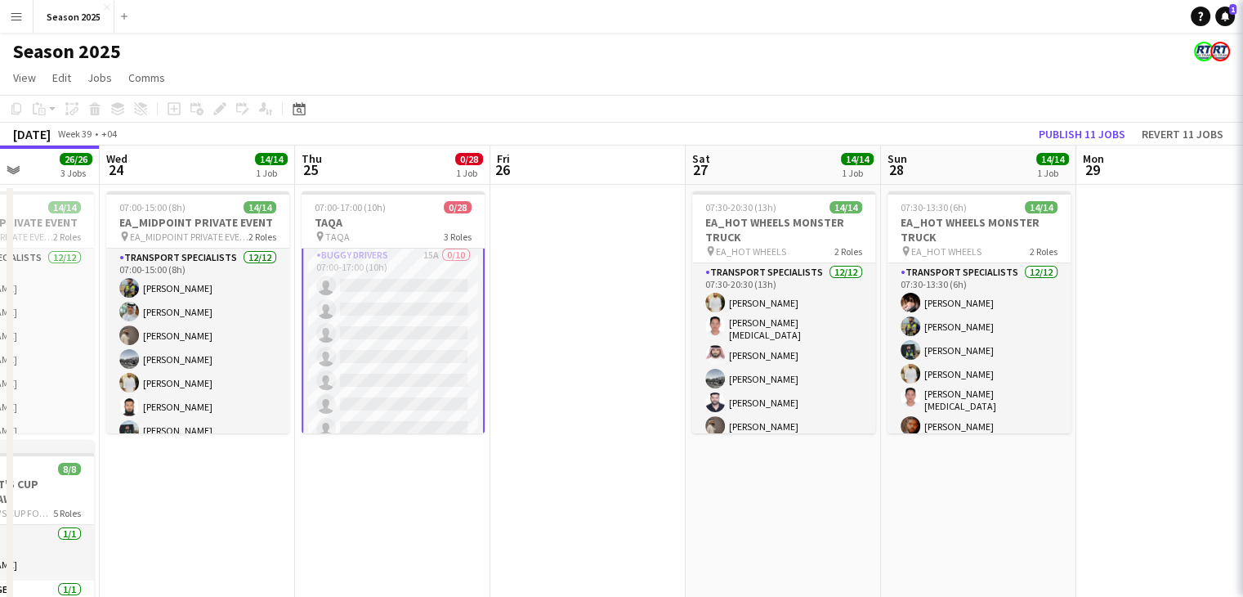
scroll to position [6, 0]
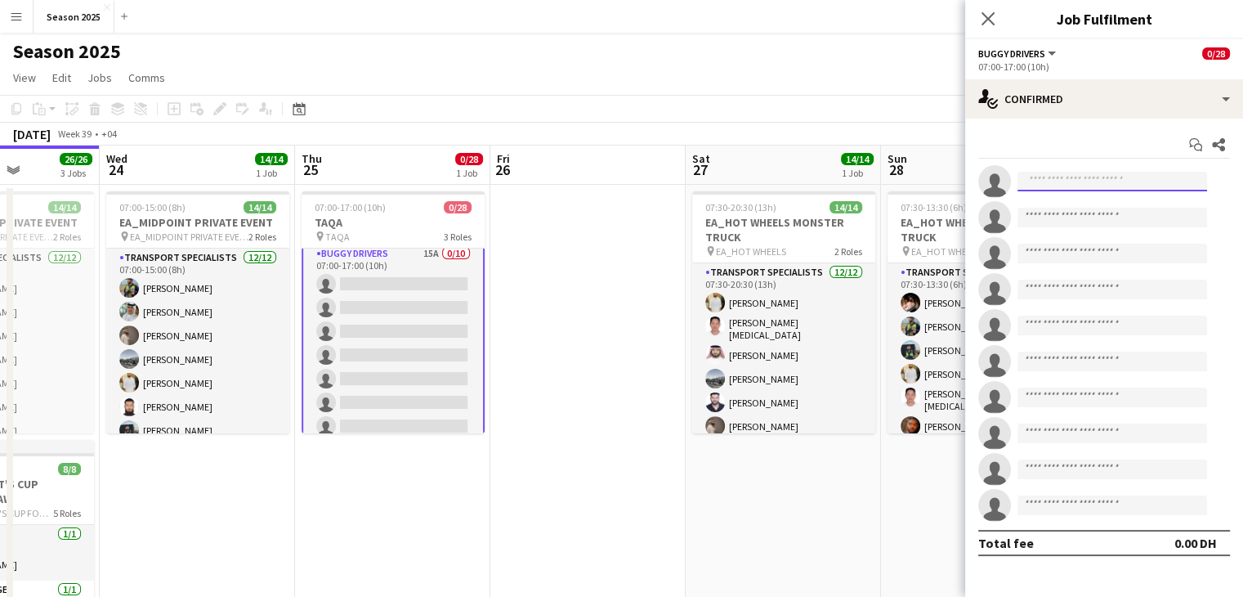
click at [1133, 188] on input at bounding box center [1113, 182] width 190 height 20
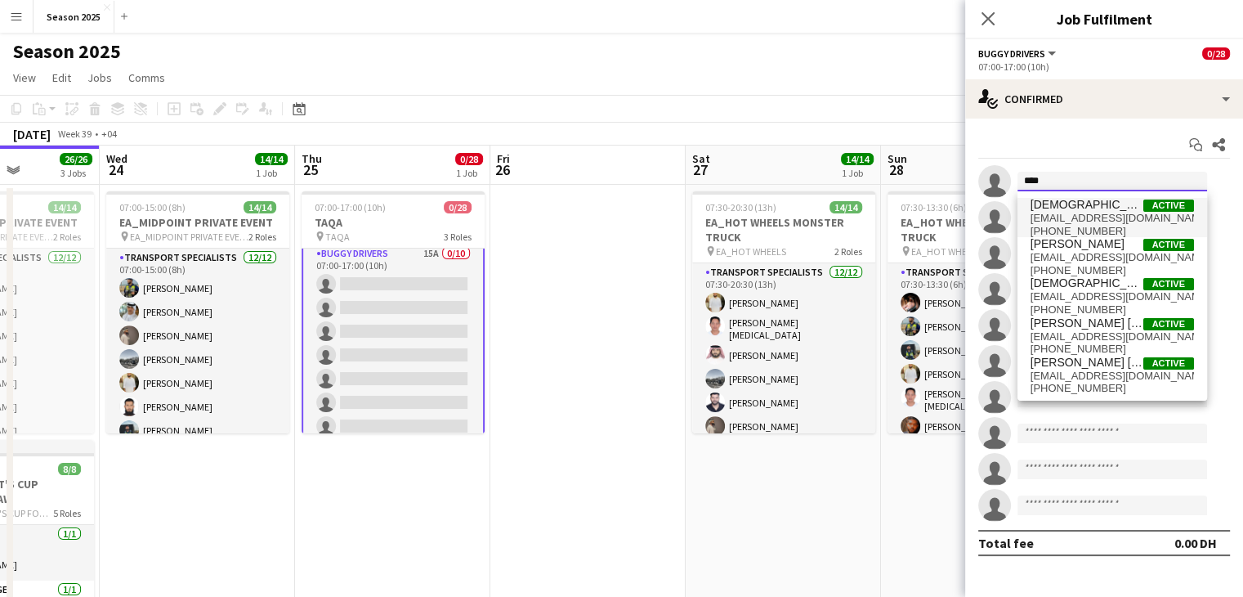
type input "****"
click at [1135, 212] on span "[EMAIL_ADDRESS][DOMAIN_NAME]" at bounding box center [1112, 218] width 163 height 13
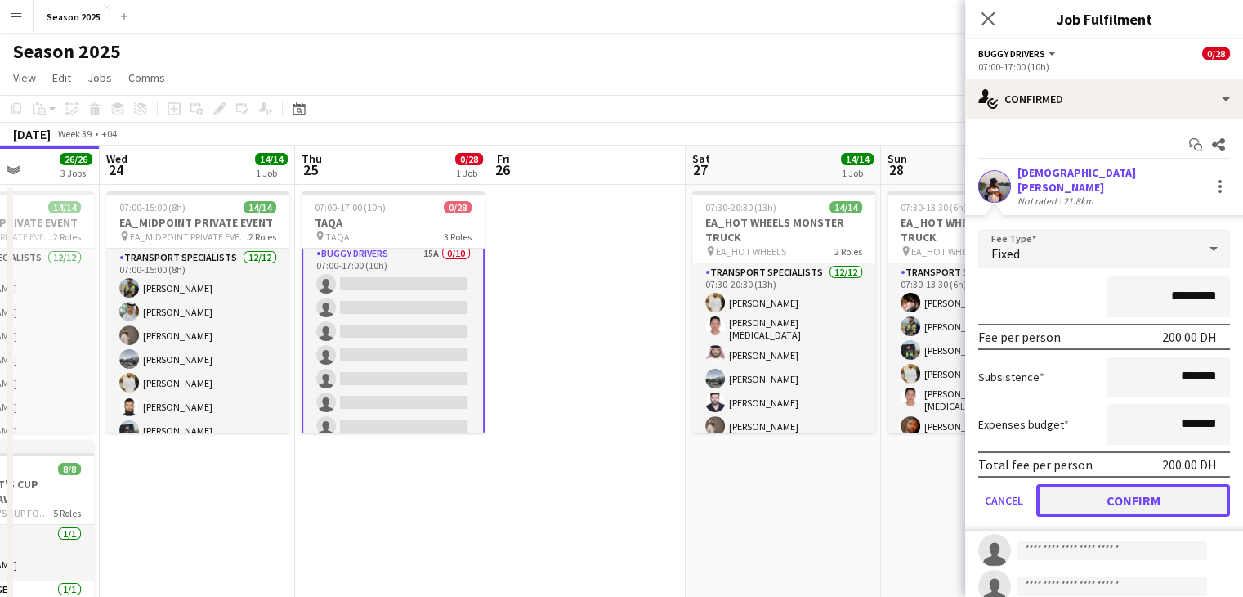
click at [1134, 501] on button "Confirm" at bounding box center [1133, 500] width 194 height 33
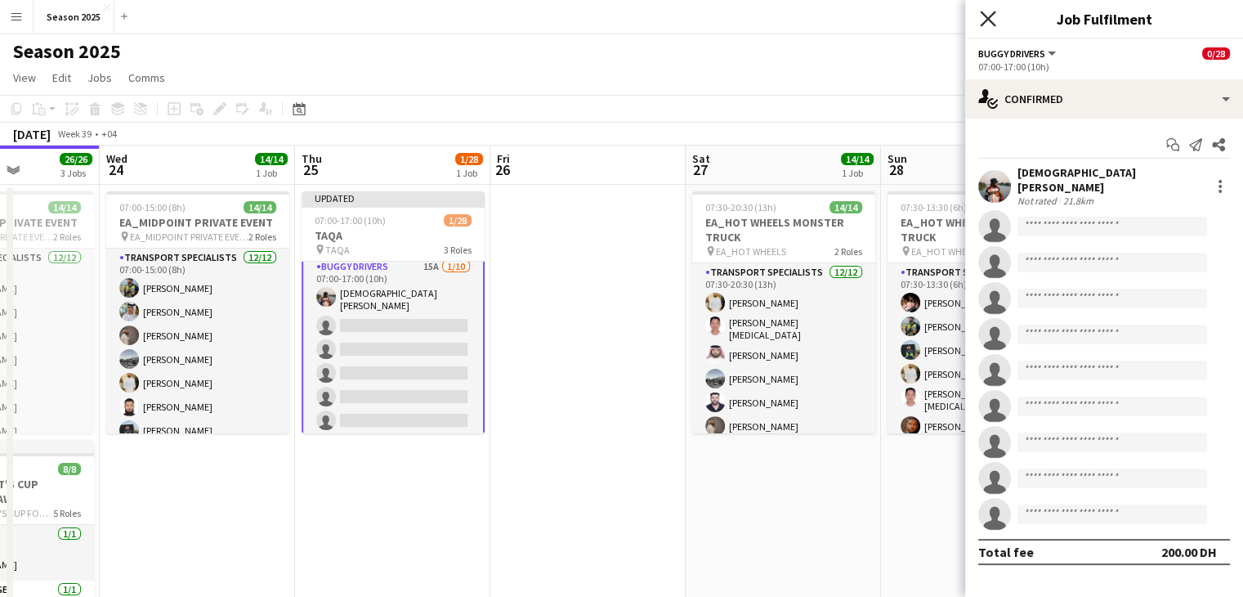
click at [984, 23] on icon at bounding box center [988, 19] width 16 height 16
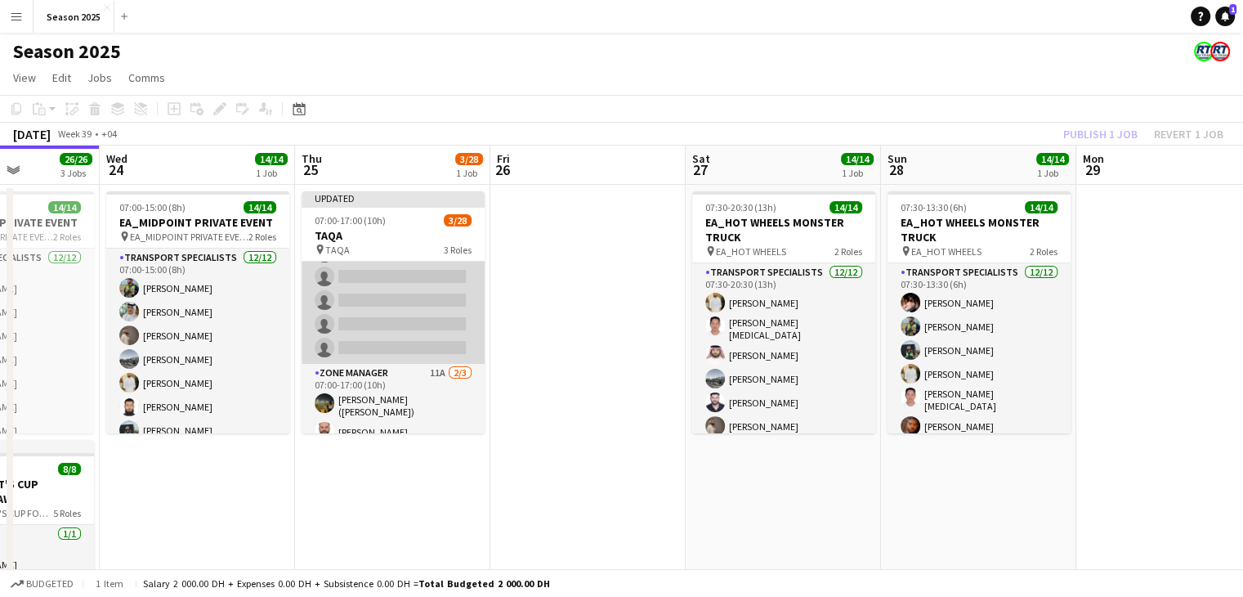
scroll to position [578, 0]
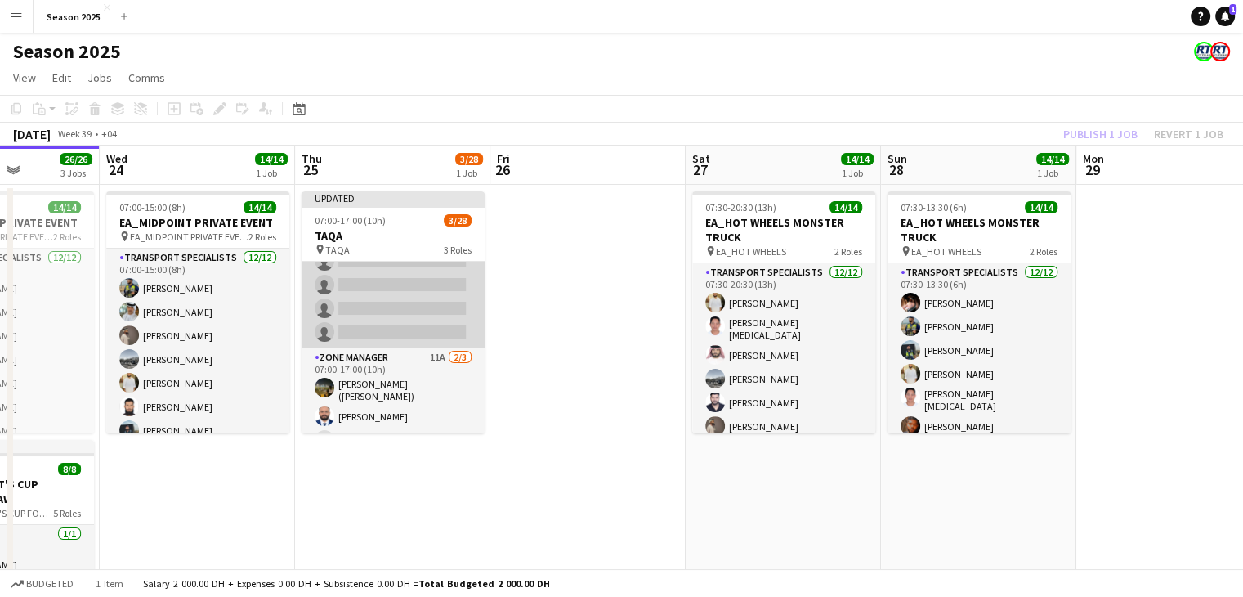
click at [370, 271] on app-card-role "Transport Specialists 23A 0/15 07:00-17:00 (10h) single-neutral-actions single-…" at bounding box center [393, 154] width 183 height 387
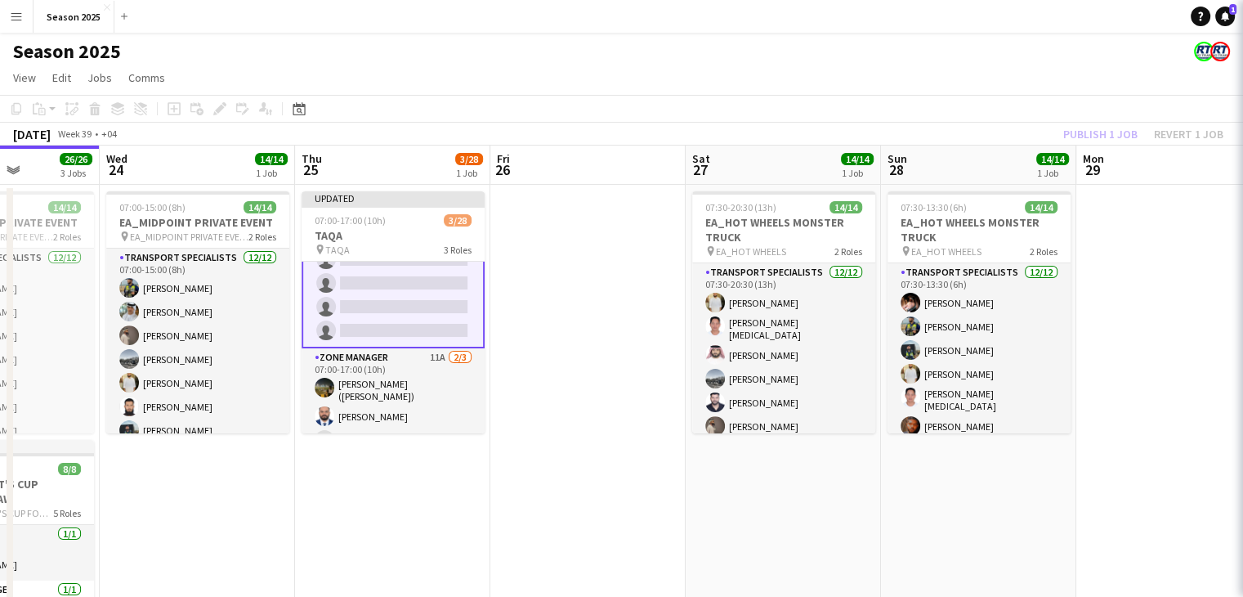
scroll to position [576, 0]
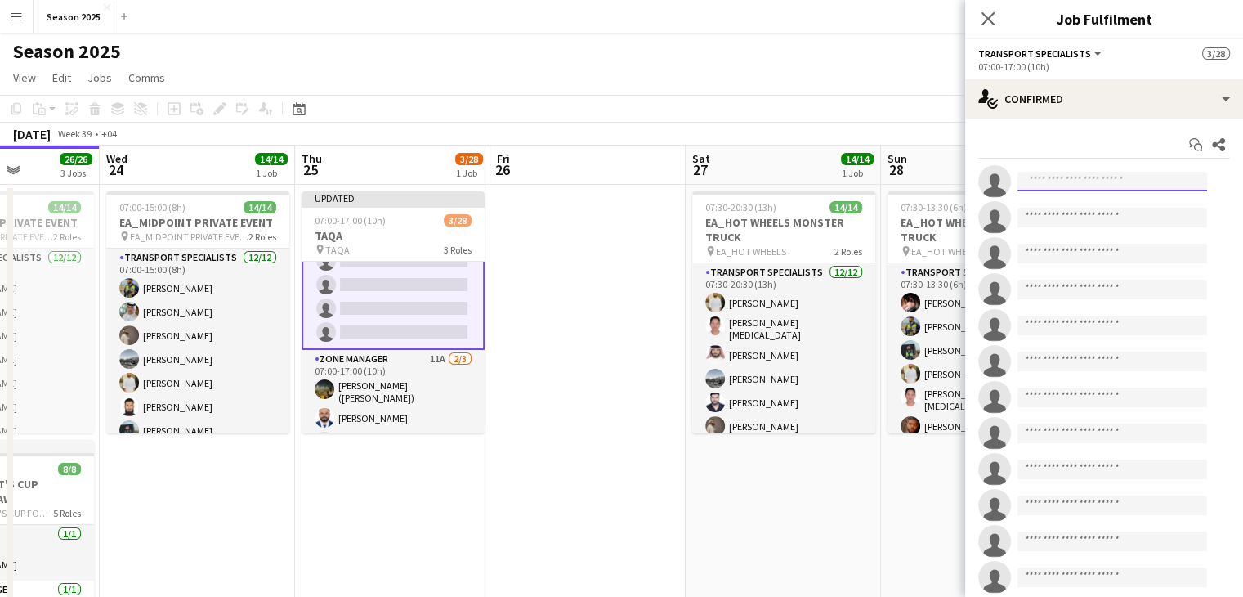
click at [1115, 187] on input at bounding box center [1113, 182] width 190 height 20
click at [984, 21] on icon at bounding box center [988, 19] width 16 height 16
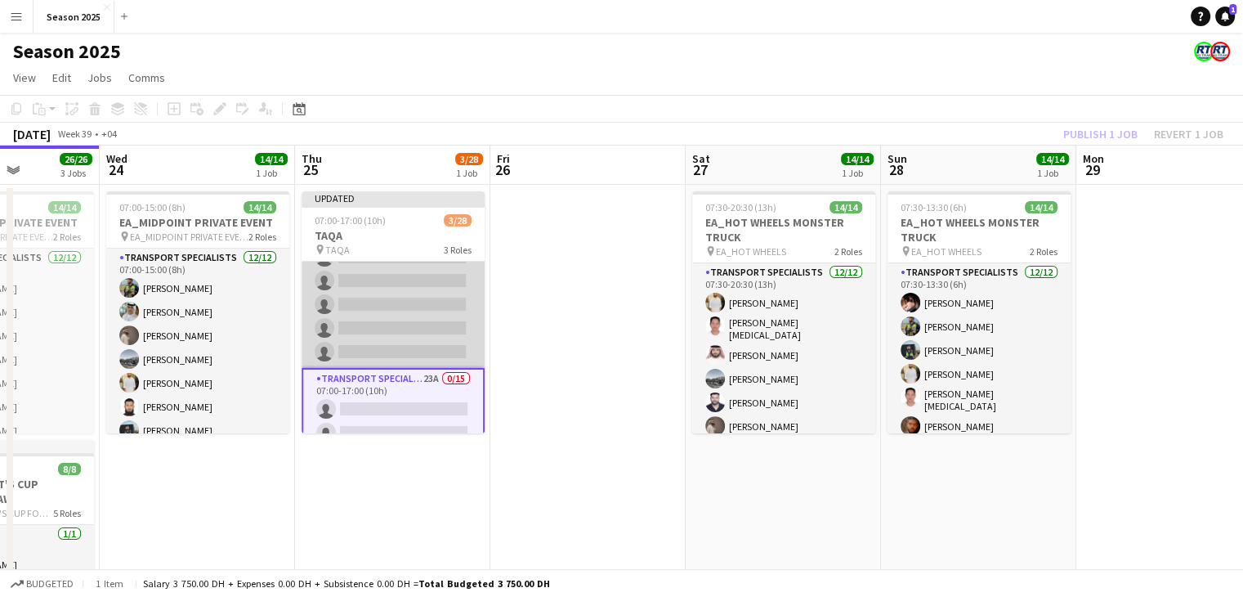
click at [402, 333] on app-card-role "BUGGY DRIVERS 19A [DATE] 07:00-17:00 (10h) [PERSON_NAME] single-neutral-actions…" at bounding box center [393, 231] width 183 height 274
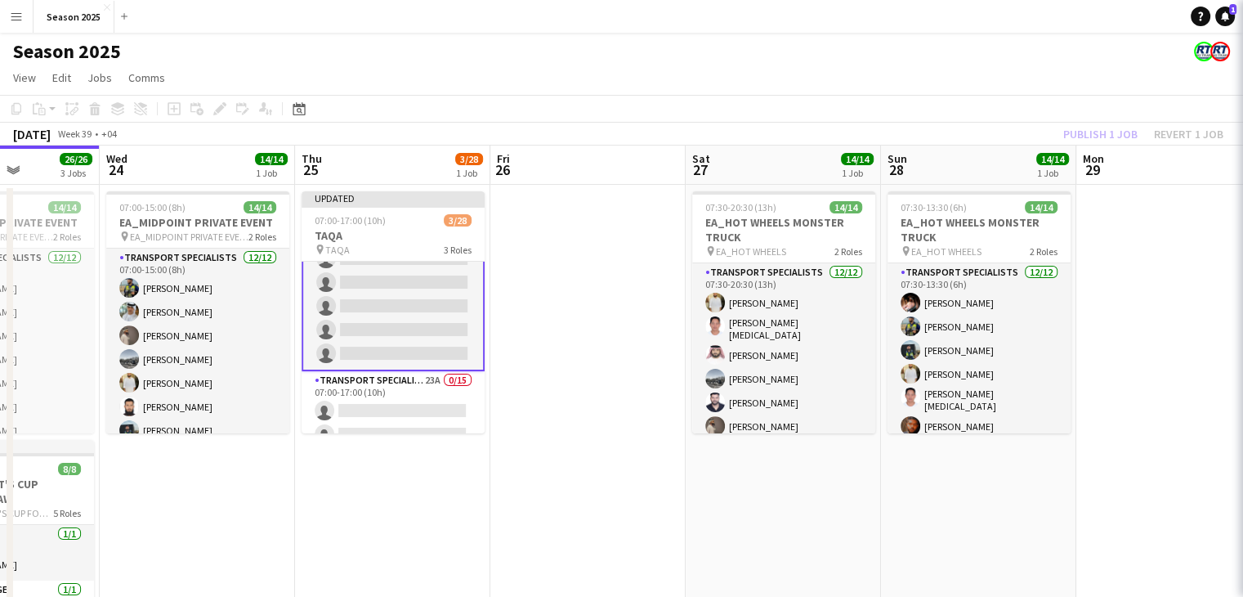
scroll to position [169, 0]
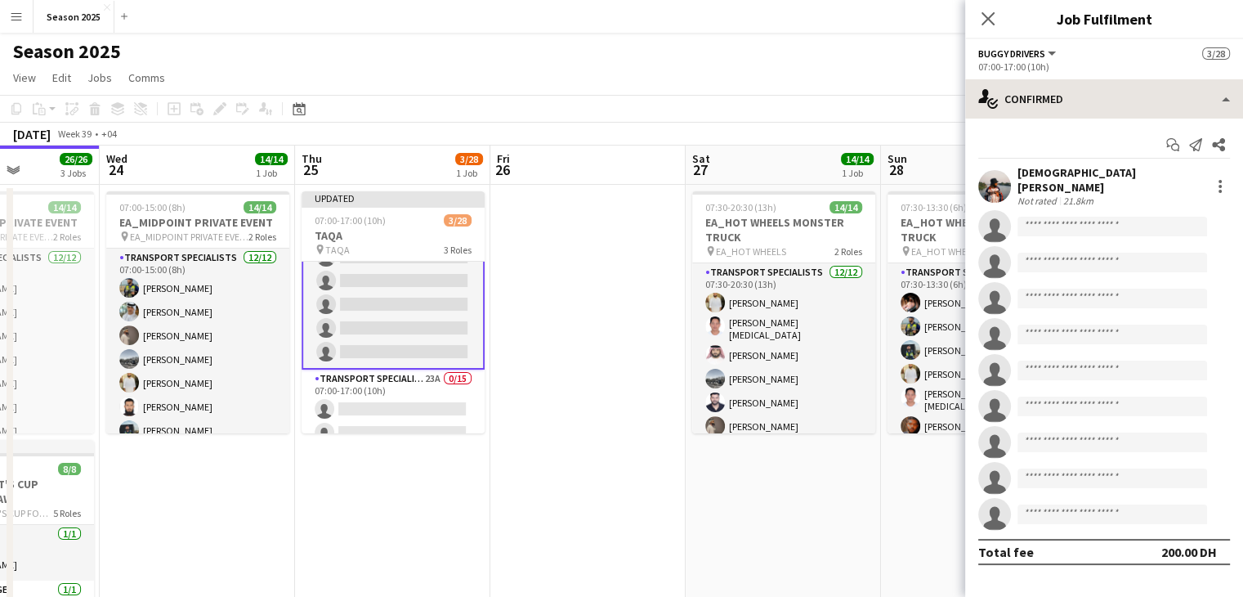
click at [1129, 118] on div "single-neutral-actions-check-2 Confirmed single-neutral-actions-check-2 Confirm…" at bounding box center [1104, 337] width 278 height 517
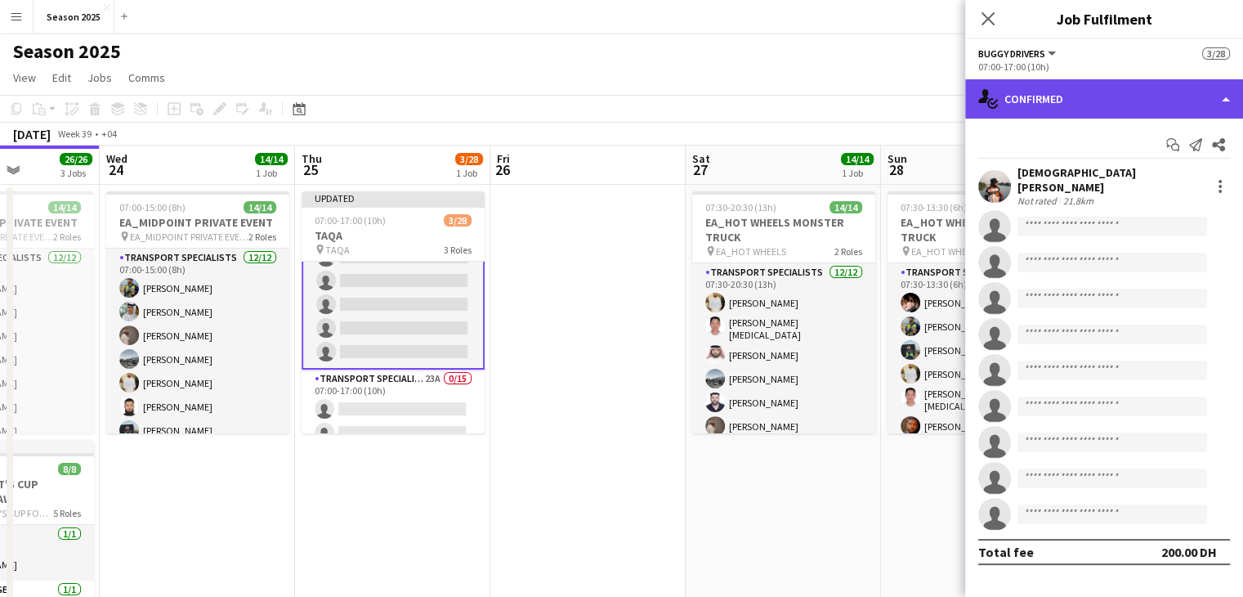
click at [1130, 114] on div "single-neutral-actions-check-2 Confirmed" at bounding box center [1104, 98] width 278 height 39
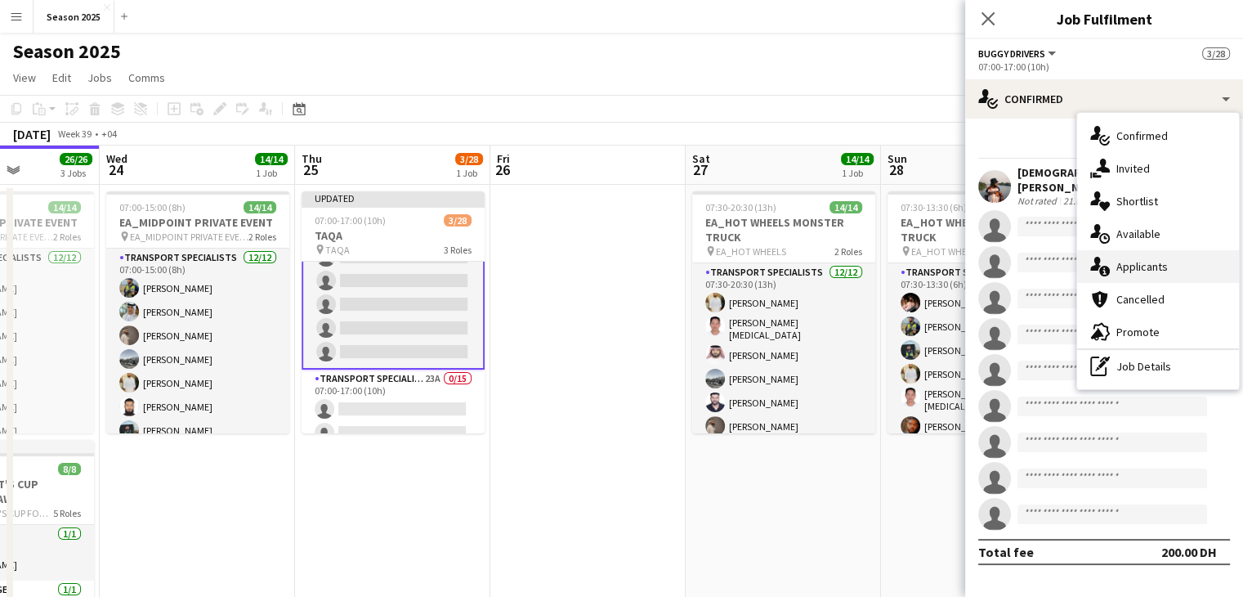
click at [1174, 266] on div "single-neutral-actions-information Applicants" at bounding box center [1158, 266] width 162 height 33
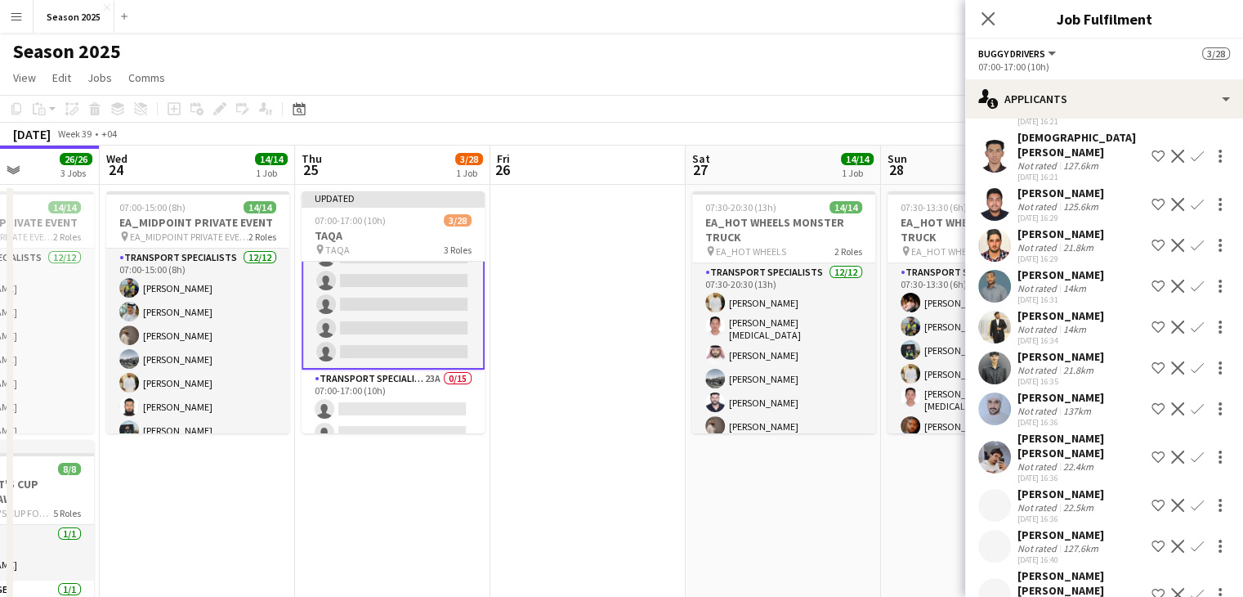
scroll to position [418, 0]
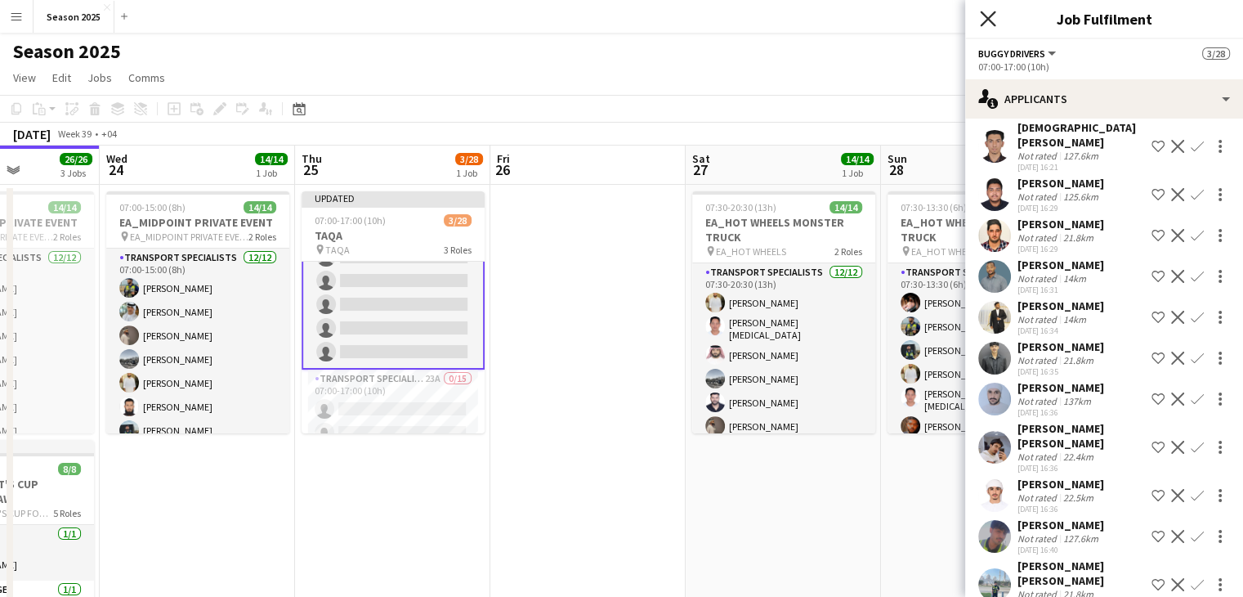
click at [987, 22] on icon "Close pop-in" at bounding box center [988, 19] width 16 height 16
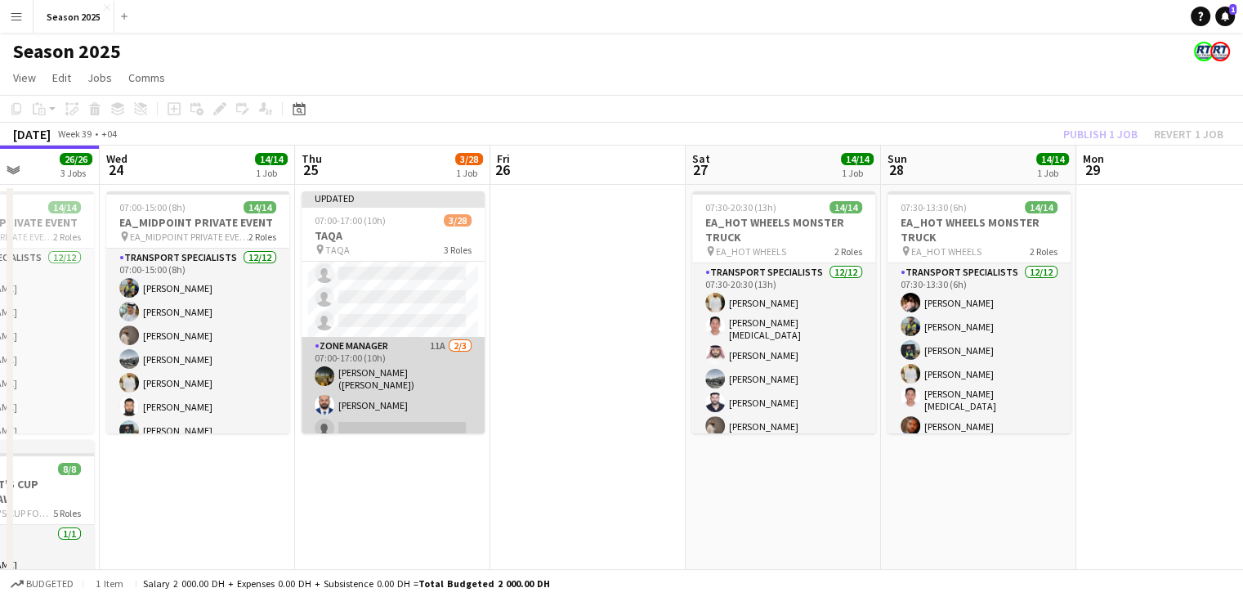
click at [421, 414] on app-card-role "Zone Manager 11A [DATE] 07:00-17:00 (10h) [PERSON_NAME] ([PERSON_NAME]) [PERSON…" at bounding box center [393, 391] width 183 height 108
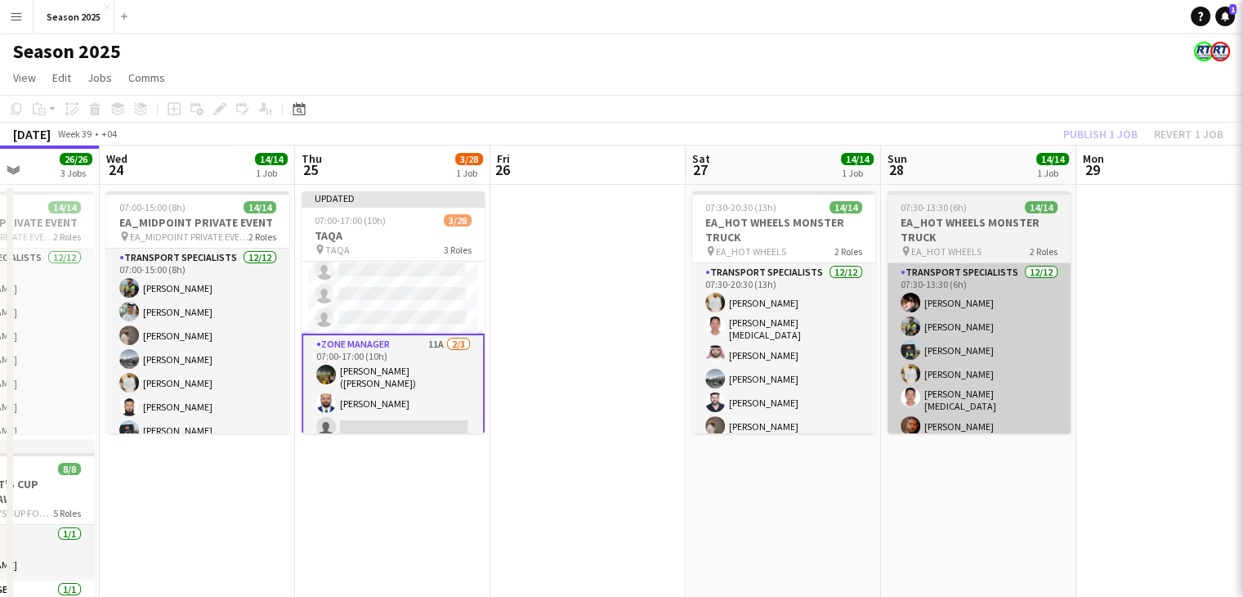
scroll to position [587, 0]
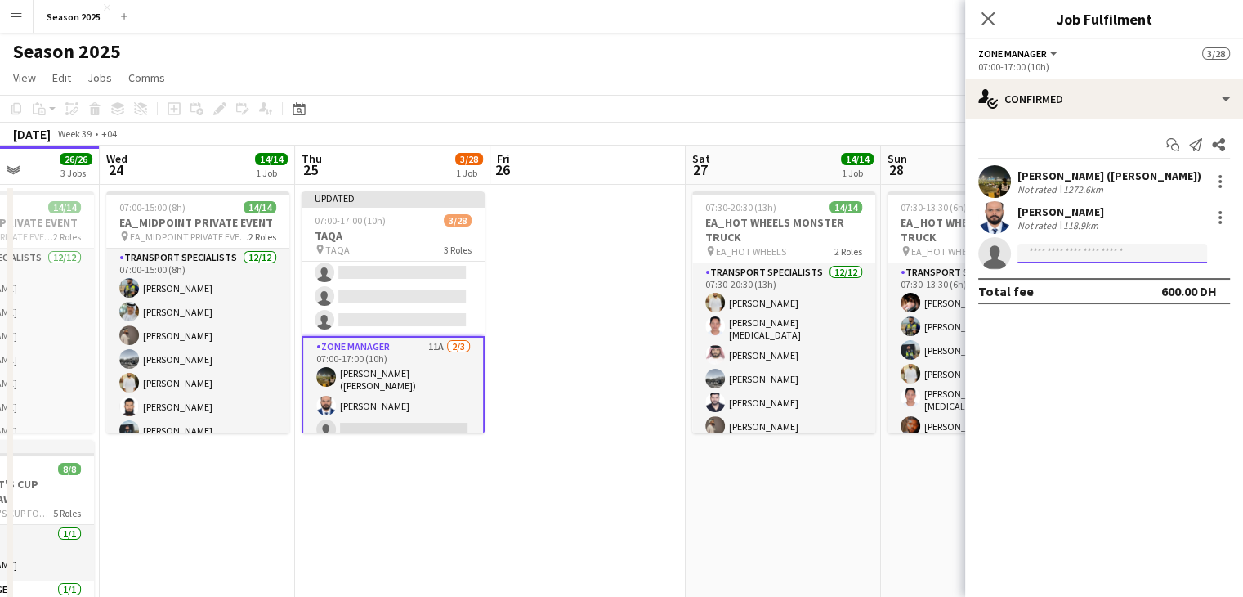
click at [1096, 251] on input at bounding box center [1113, 254] width 190 height 20
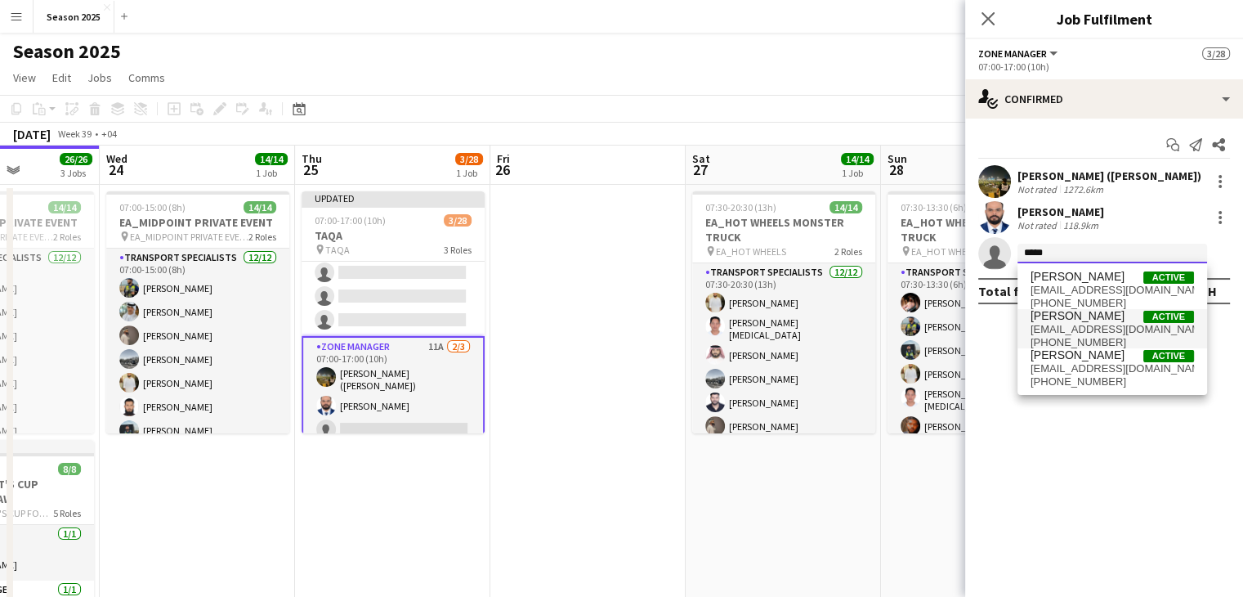
type input "*****"
click at [1089, 331] on span "[EMAIL_ADDRESS][DOMAIN_NAME]" at bounding box center [1112, 329] width 163 height 13
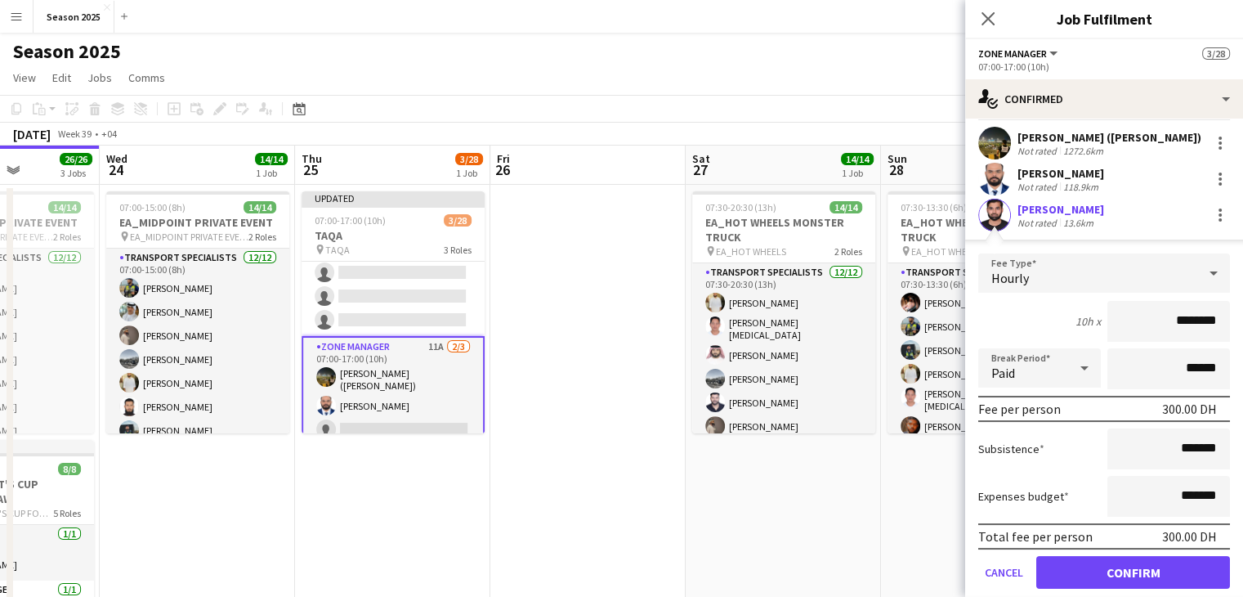
scroll to position [89, 0]
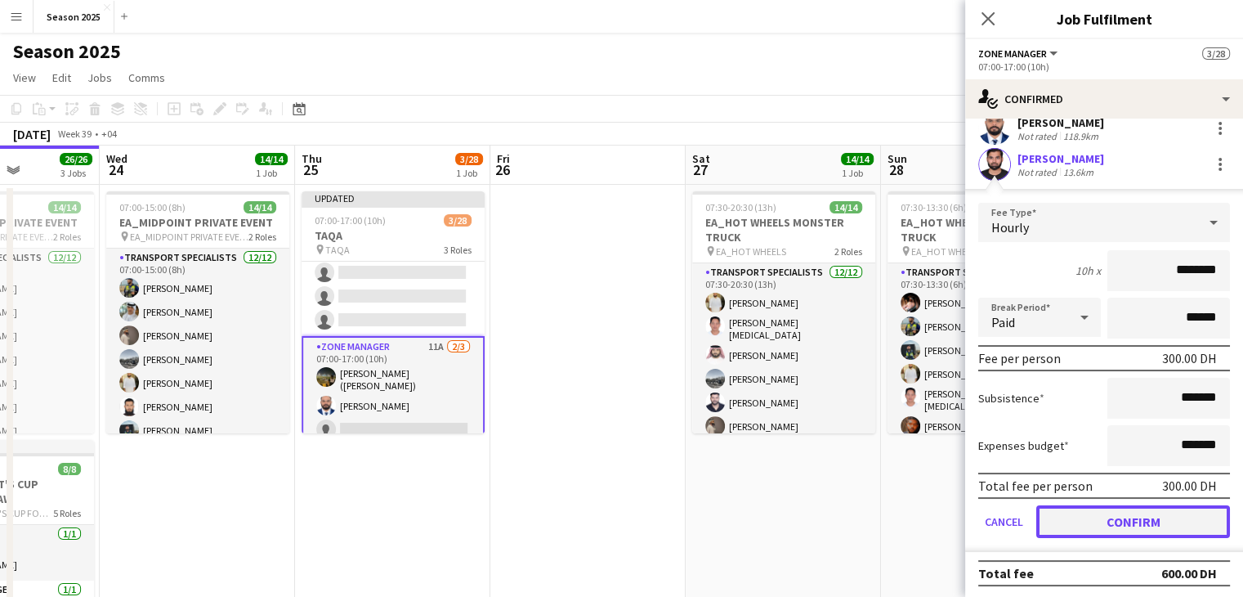
click at [1131, 519] on button "Confirm" at bounding box center [1133, 521] width 194 height 33
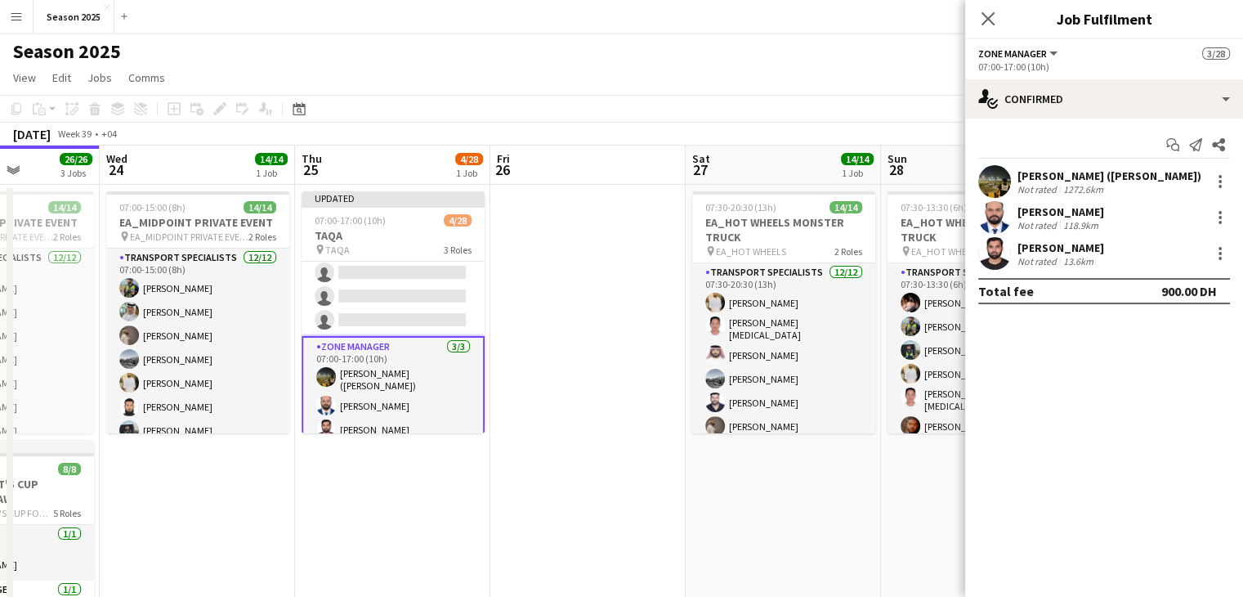
scroll to position [0, 0]
click at [983, 14] on icon at bounding box center [988, 19] width 16 height 16
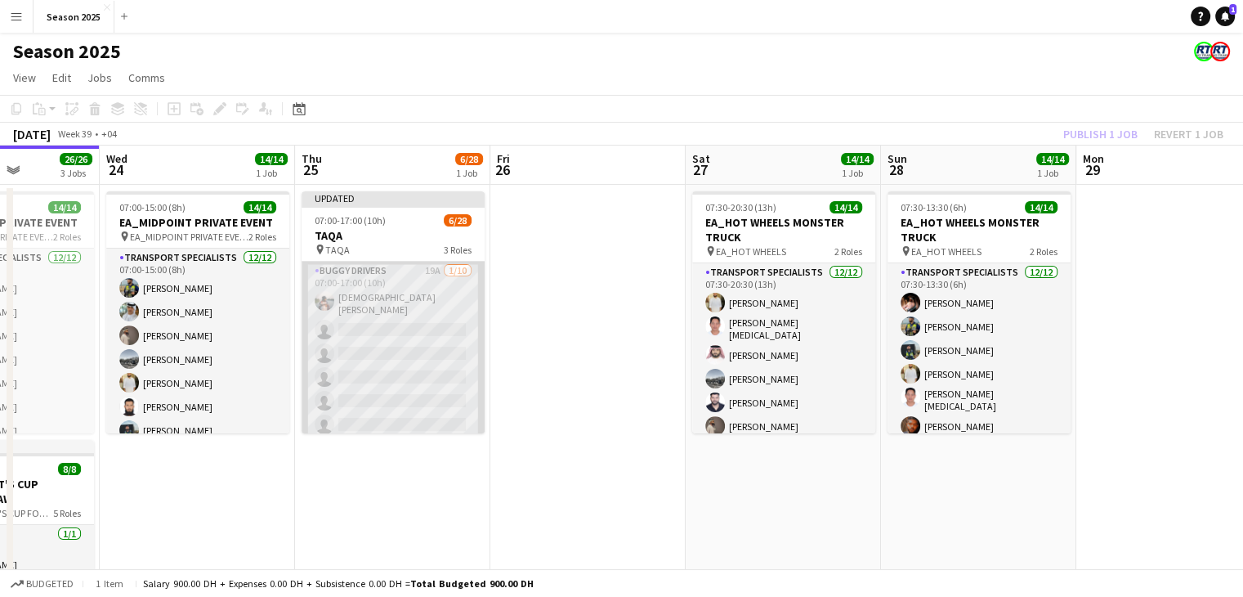
click at [443, 369] on app-card-role "BUGGY DRIVERS 19A [DATE] 07:00-17:00 (10h) [PERSON_NAME] single-neutral-actions…" at bounding box center [393, 399] width 183 height 274
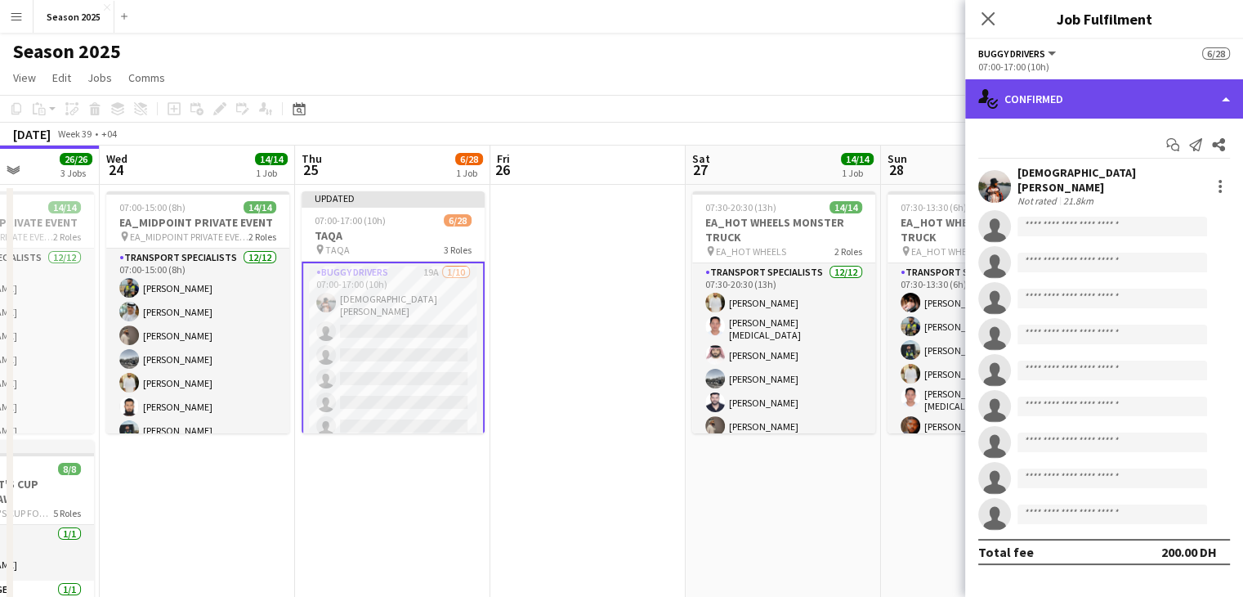
click at [1151, 114] on div "single-neutral-actions-check-2 Confirmed" at bounding box center [1104, 98] width 278 height 39
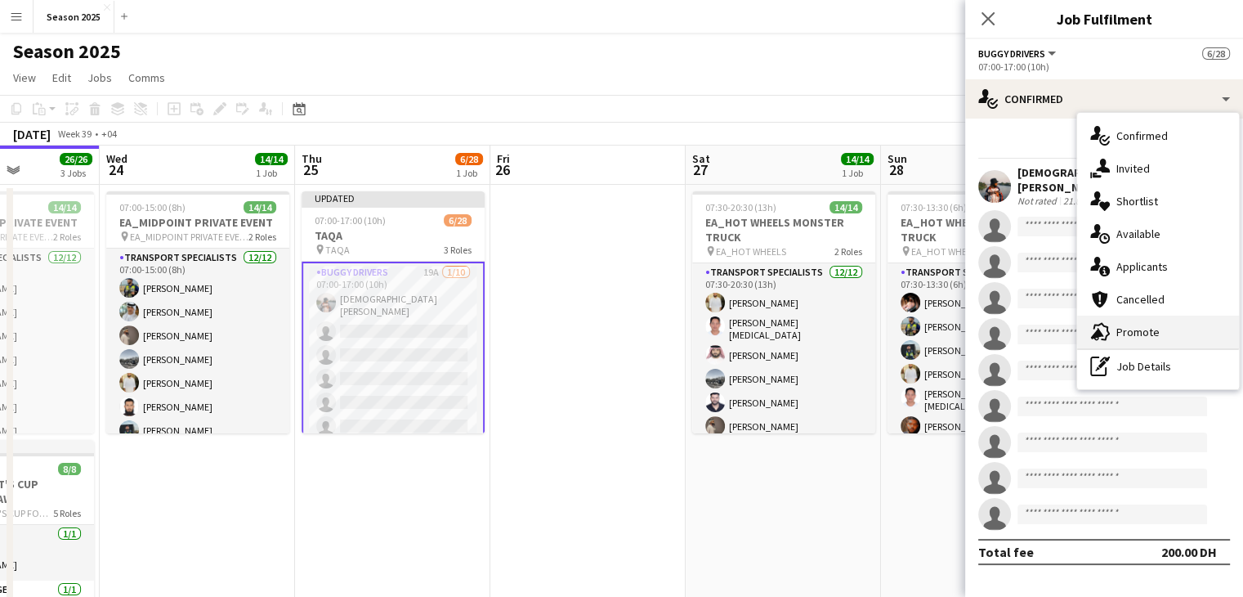
click at [1145, 328] on span "Promote" at bounding box center [1137, 331] width 43 height 15
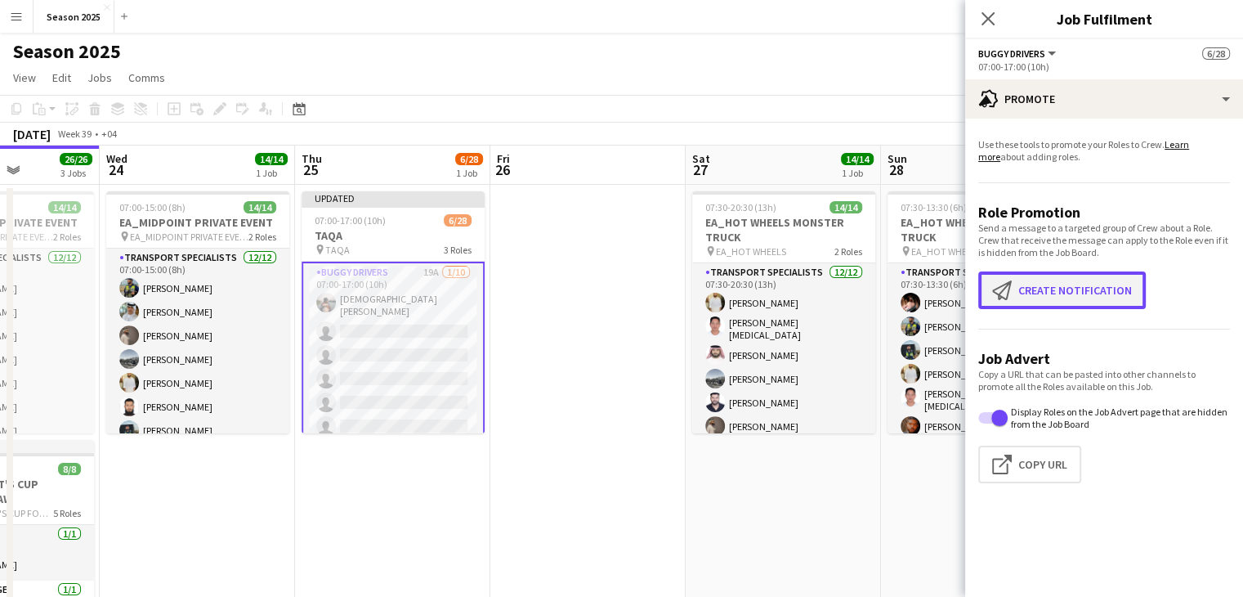
click at [1007, 298] on app-icon "Create notification" at bounding box center [1005, 290] width 26 height 20
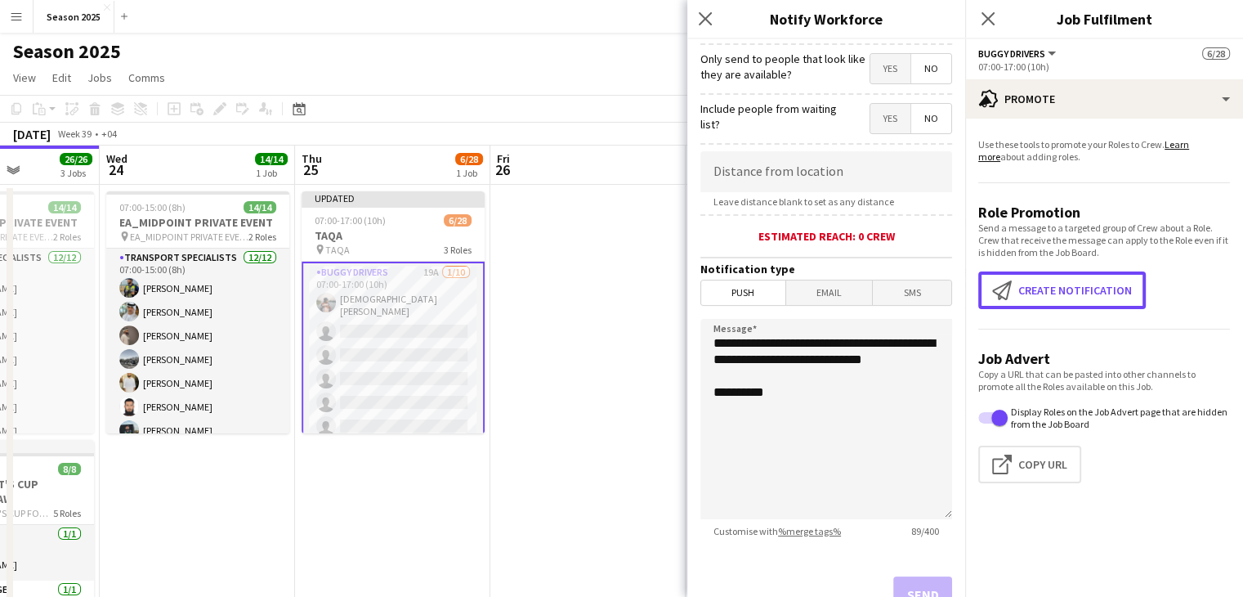
scroll to position [245, 0]
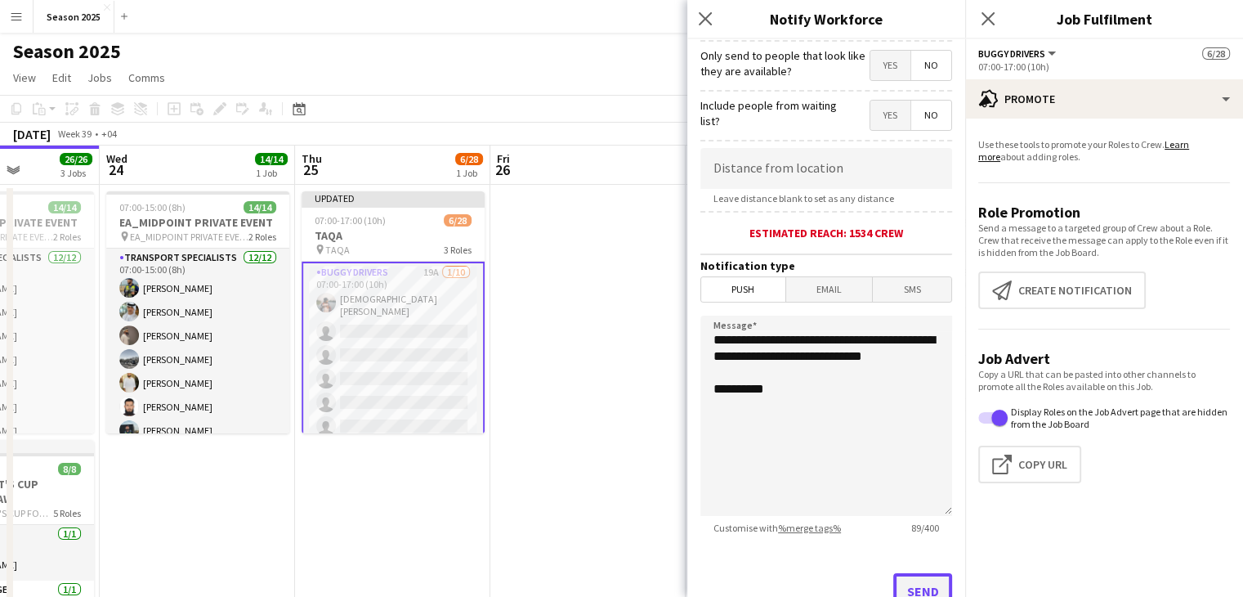
click at [914, 584] on button "Send" at bounding box center [922, 591] width 59 height 36
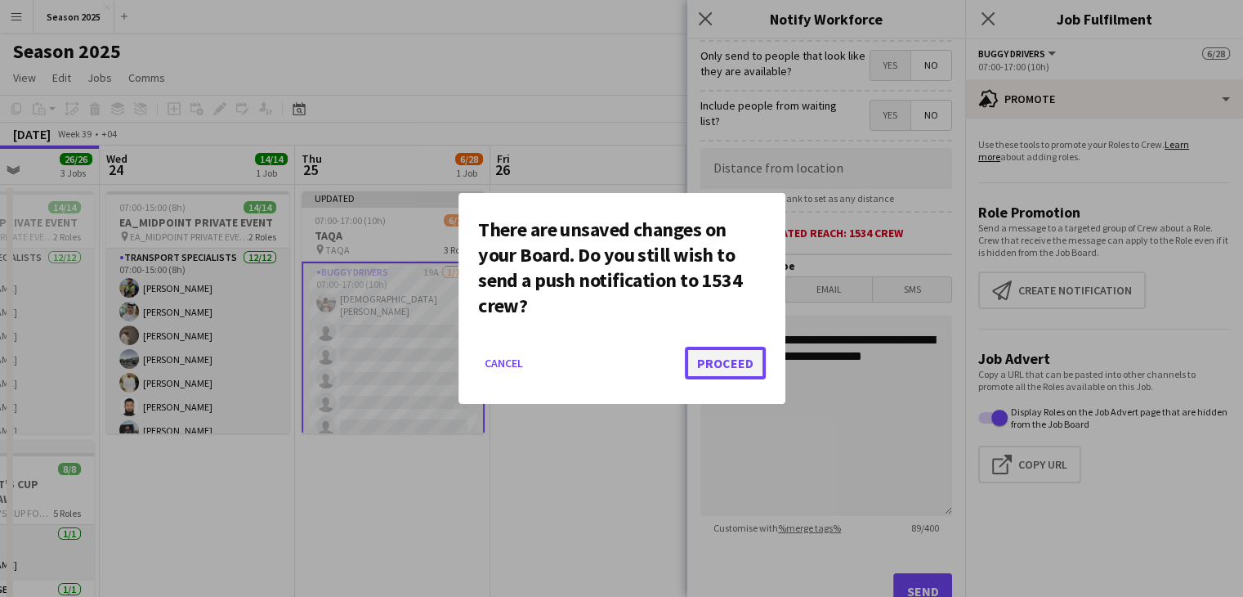
click at [754, 361] on button "Proceed" at bounding box center [725, 363] width 81 height 33
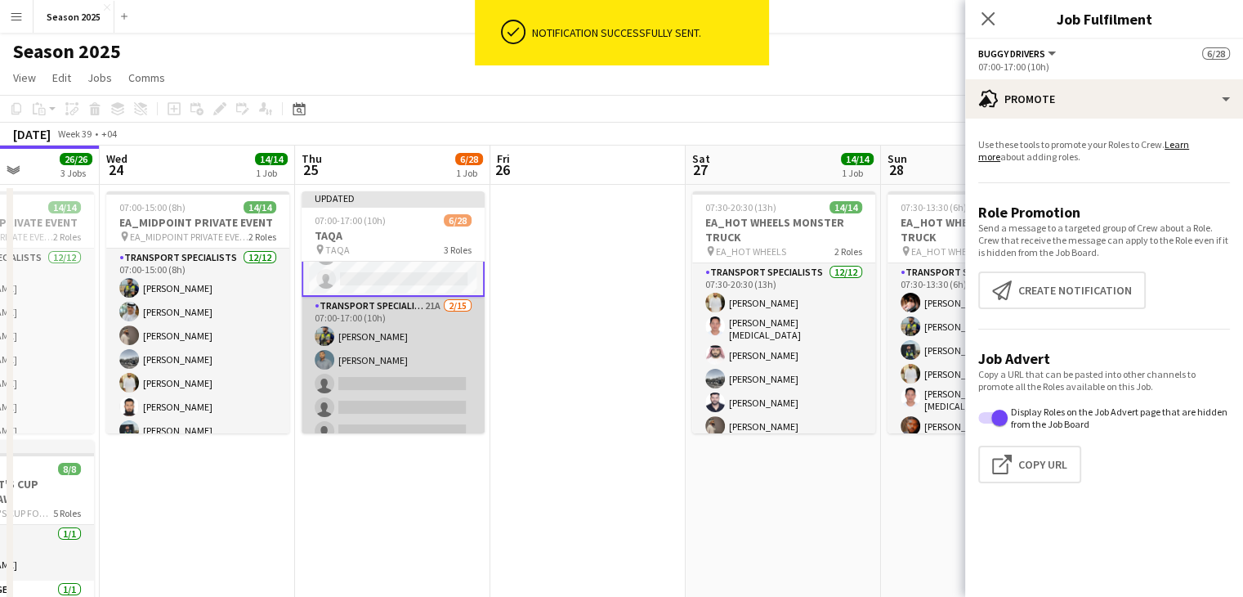
scroll to position [163, 0]
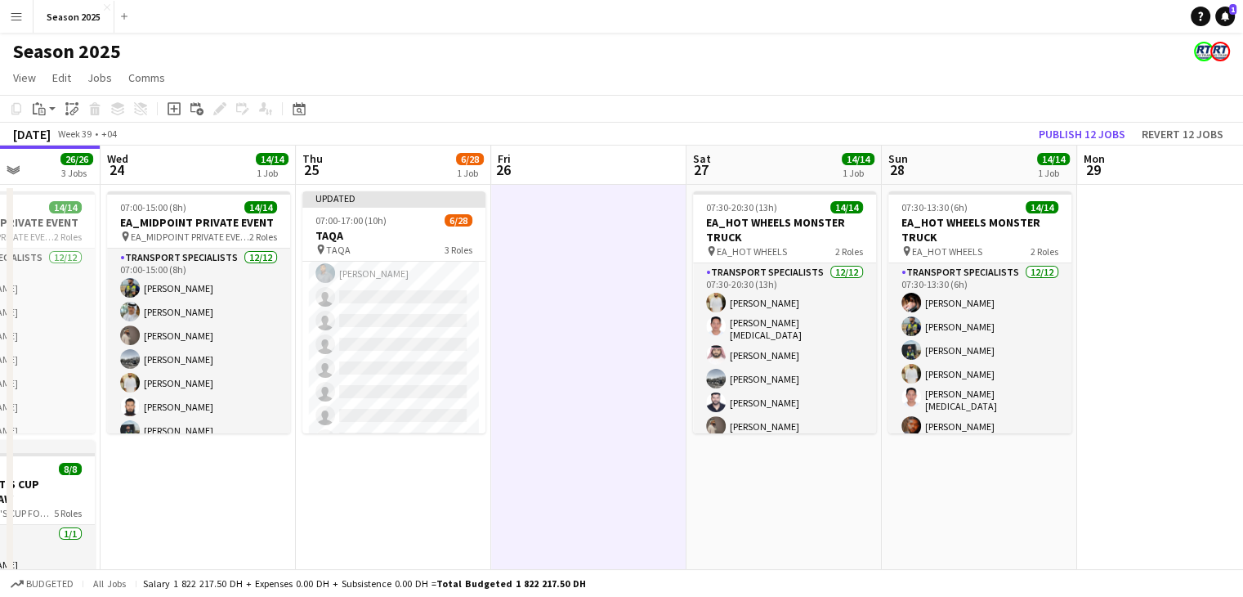
click at [441, 365] on app-card-role "Transport Specialists 21A [DATE] 07:00-17:00 (10h) [PERSON_NAME] [PERSON_NAME] …" at bounding box center [393, 403] width 183 height 387
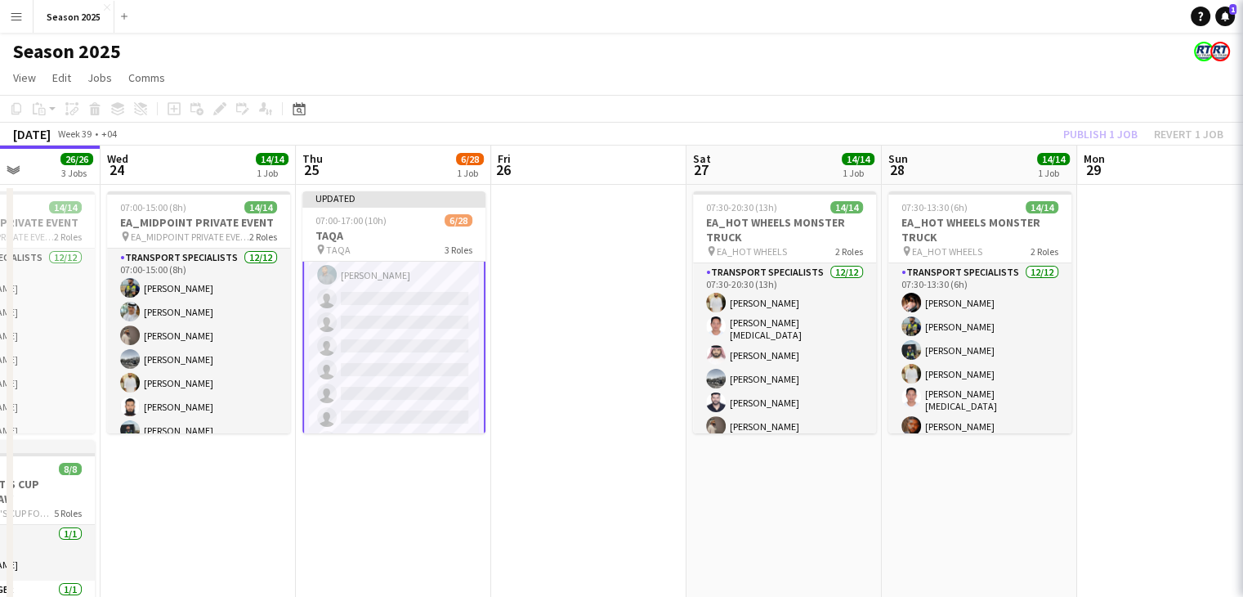
scroll to position [327, 0]
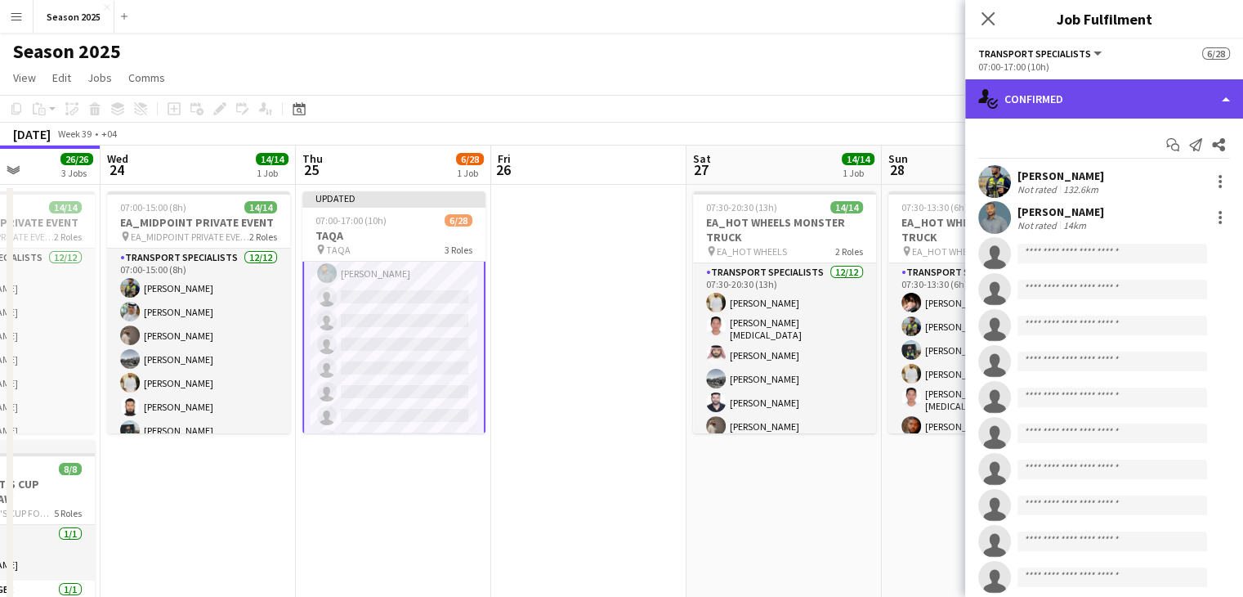
click at [1022, 102] on div "single-neutral-actions-check-2 Confirmed" at bounding box center [1104, 98] width 278 height 39
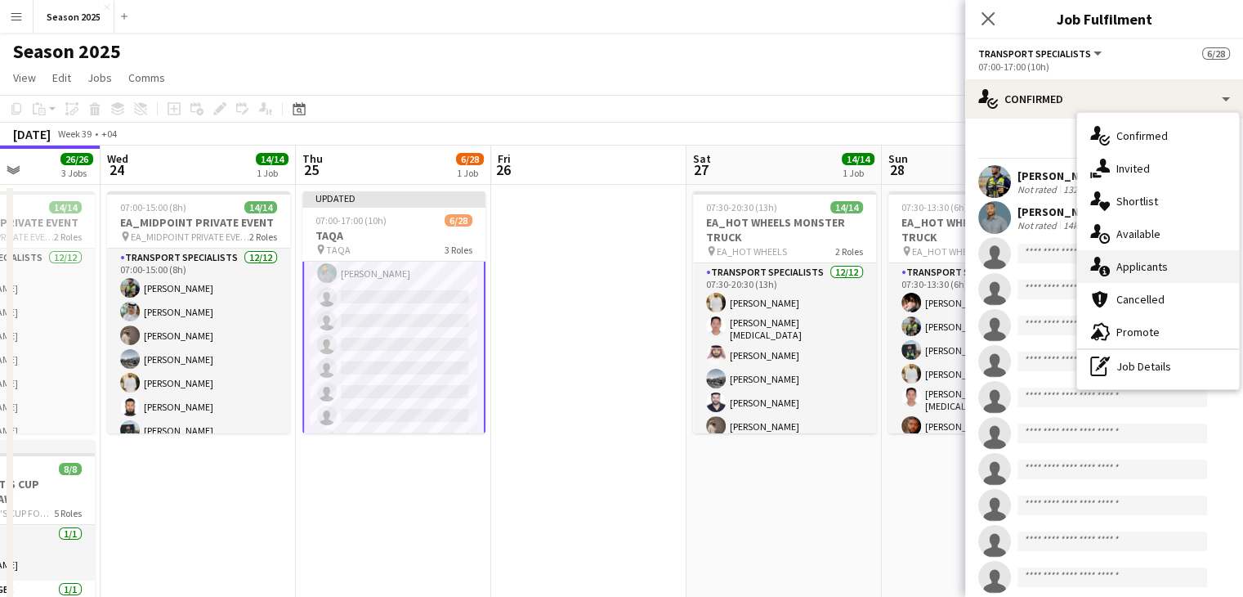
click at [1140, 262] on span "Applicants" at bounding box center [1141, 266] width 51 height 15
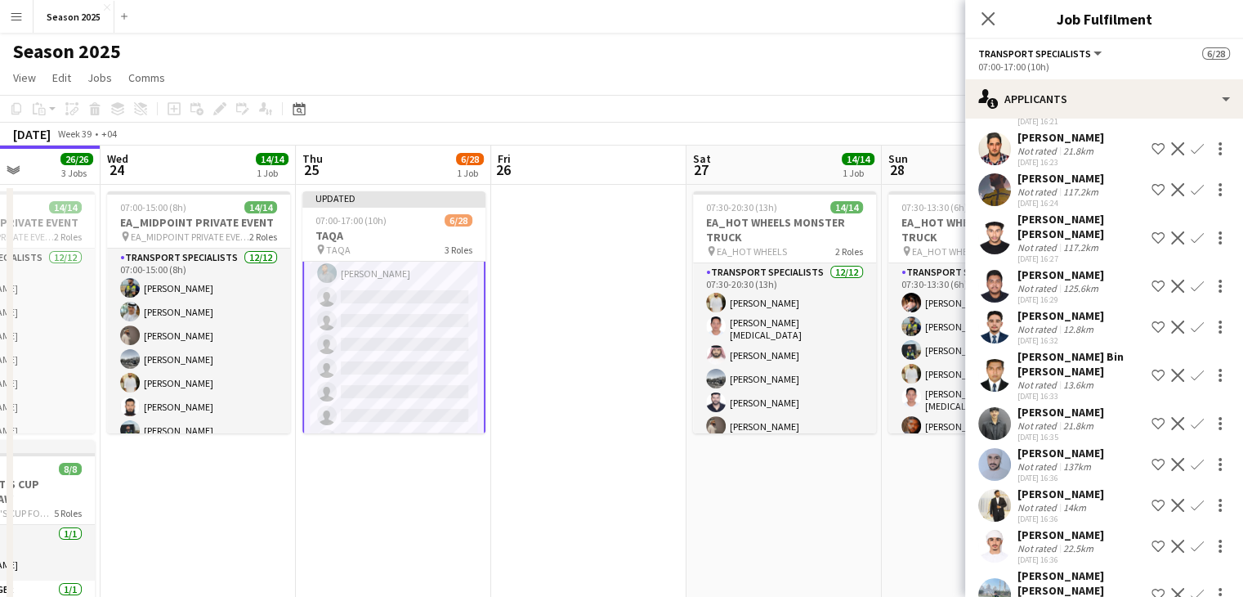
scroll to position [530, 0]
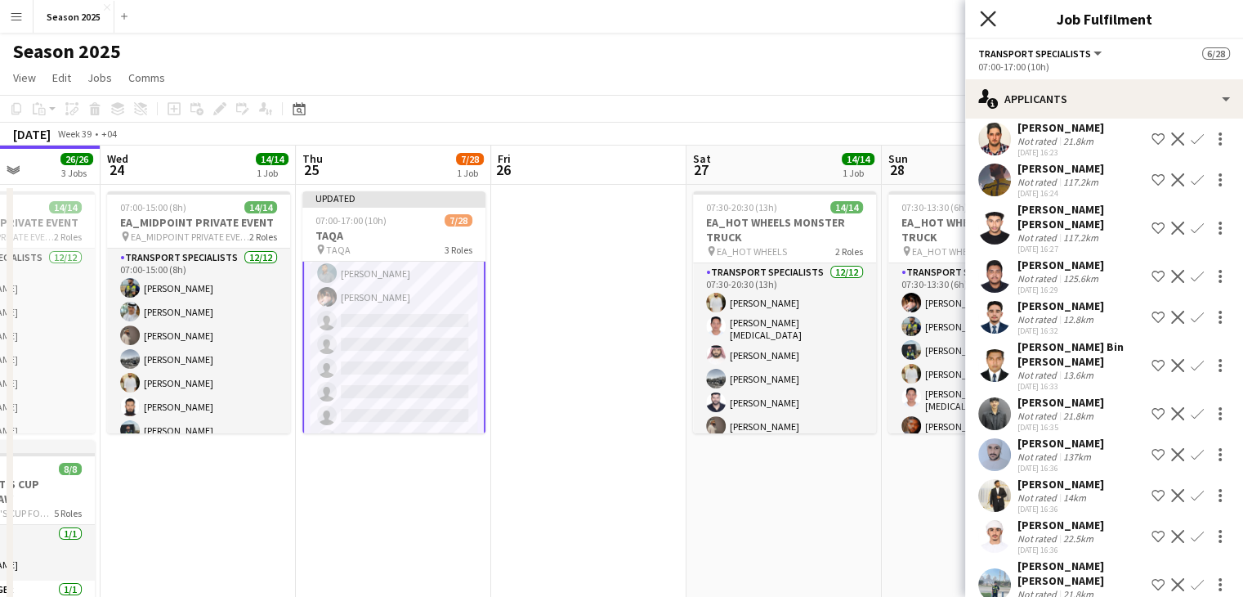
click at [994, 22] on icon "Close pop-in" at bounding box center [988, 19] width 16 height 16
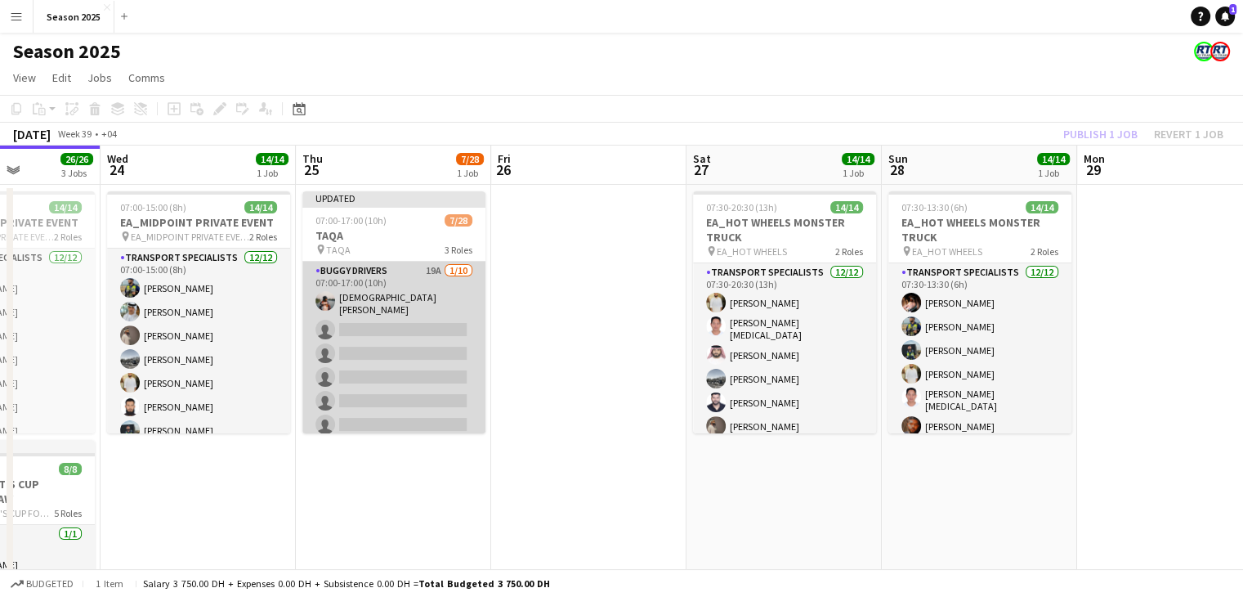
scroll to position [0, 0]
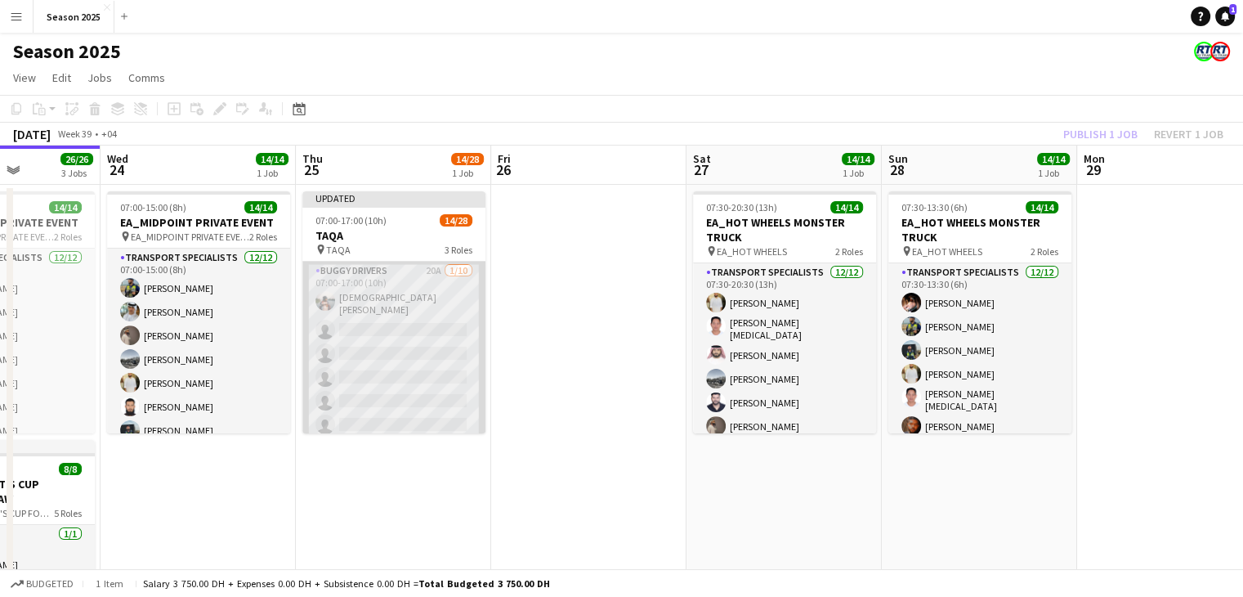
click at [445, 356] on app-card-role "BUGGY DRIVERS 20A [DATE] 07:00-17:00 (10h) [PERSON_NAME] single-neutral-actions…" at bounding box center [393, 399] width 183 height 274
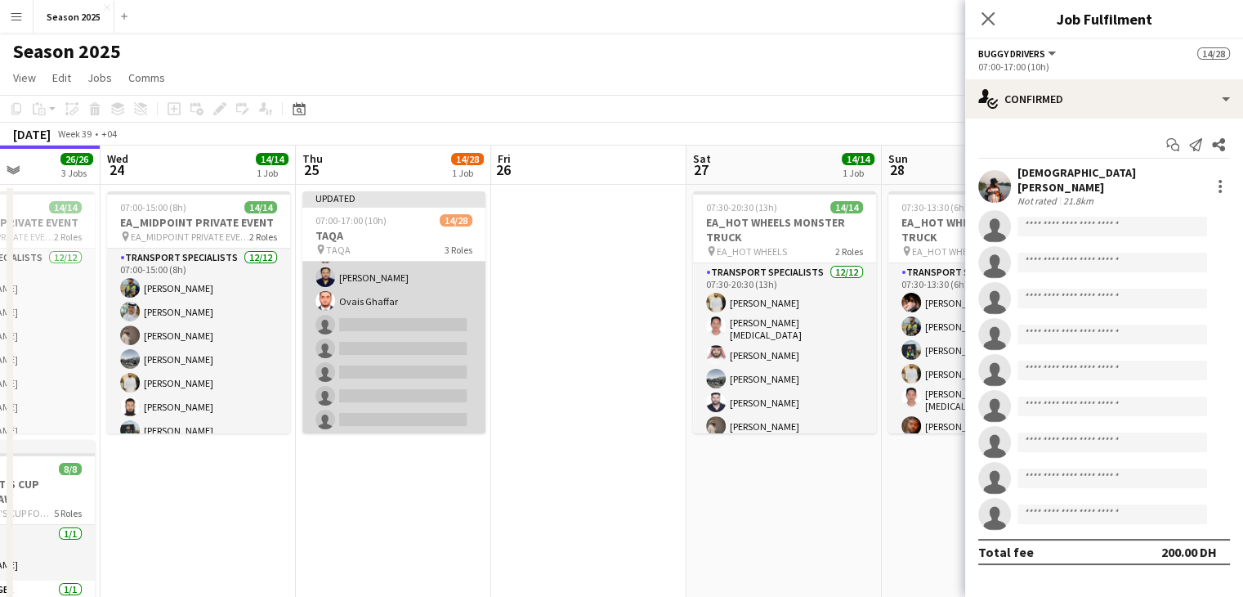
click at [430, 374] on app-card-role "Transport Specialists 23A [DATE] 07:00-17:00 (10h) [PERSON_NAME] [PERSON_NAME] …" at bounding box center [393, 241] width 183 height 387
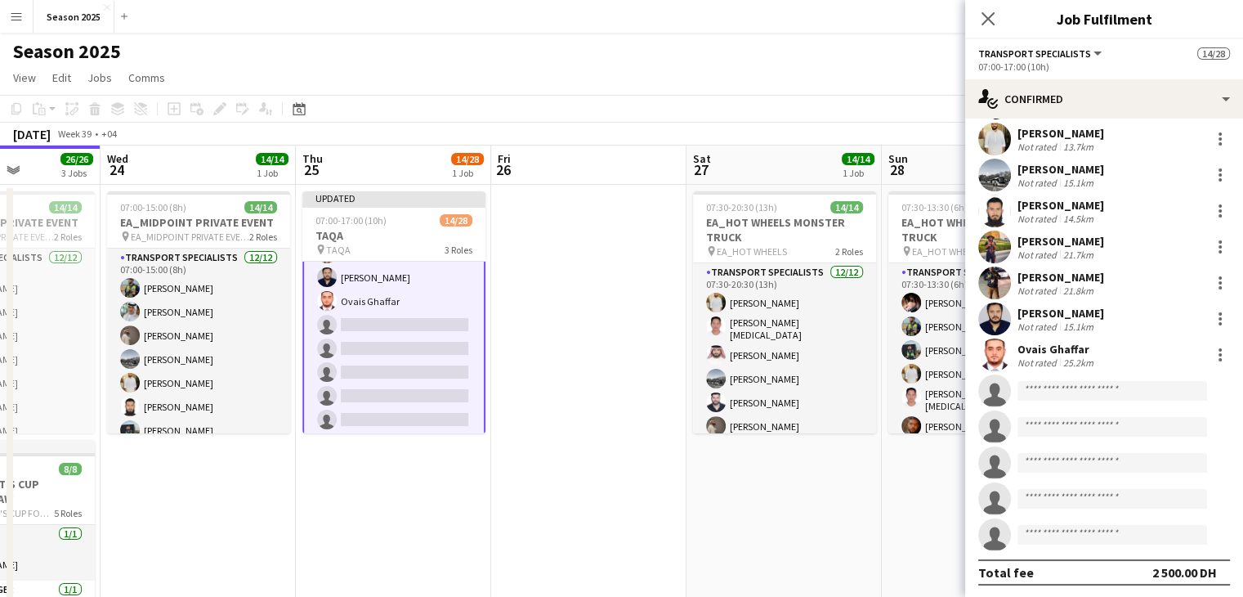
scroll to position [152, 0]
click at [1089, 377] on app-invite-slot "single-neutral-actions" at bounding box center [1104, 389] width 278 height 33
click at [1087, 390] on input at bounding box center [1113, 389] width 190 height 20
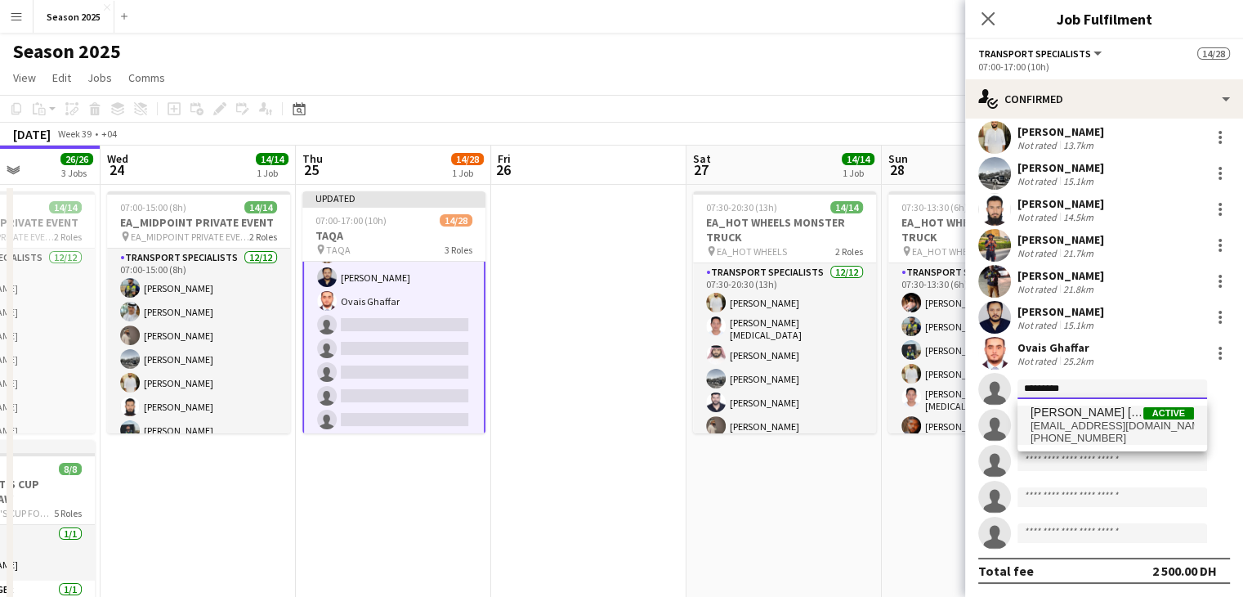
type input "*********"
click at [1125, 426] on span "[EMAIL_ADDRESS][DOMAIN_NAME]" at bounding box center [1112, 425] width 163 height 13
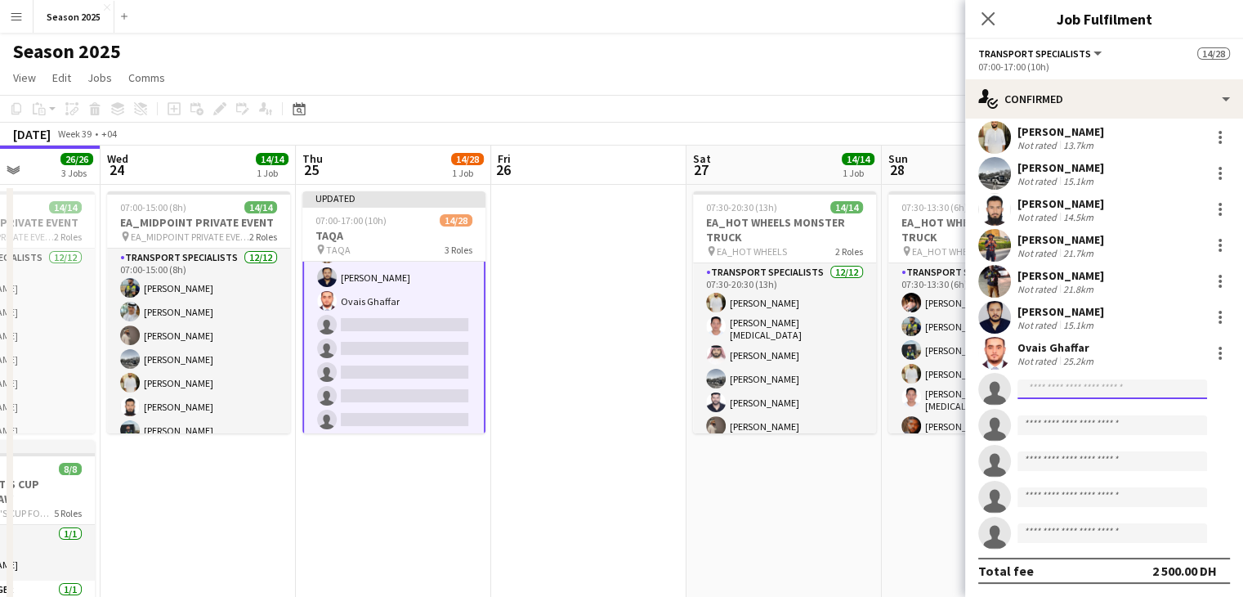
click at [1089, 387] on input at bounding box center [1113, 389] width 190 height 20
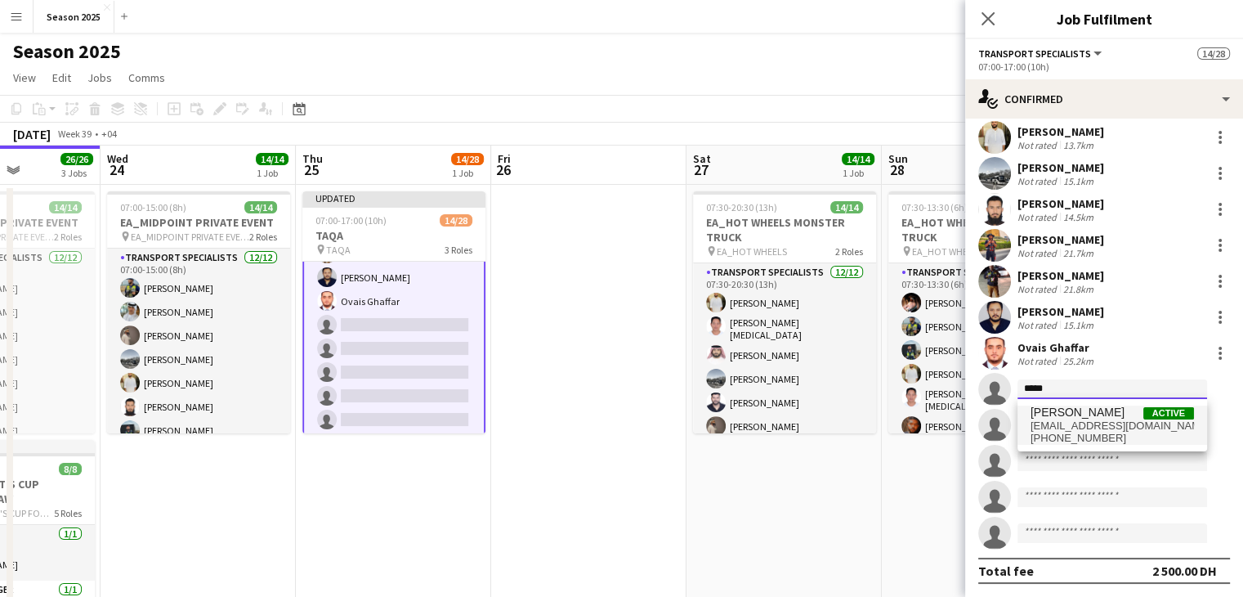
type input "*****"
click at [1052, 441] on span "[PHONE_NUMBER]" at bounding box center [1112, 438] width 163 height 13
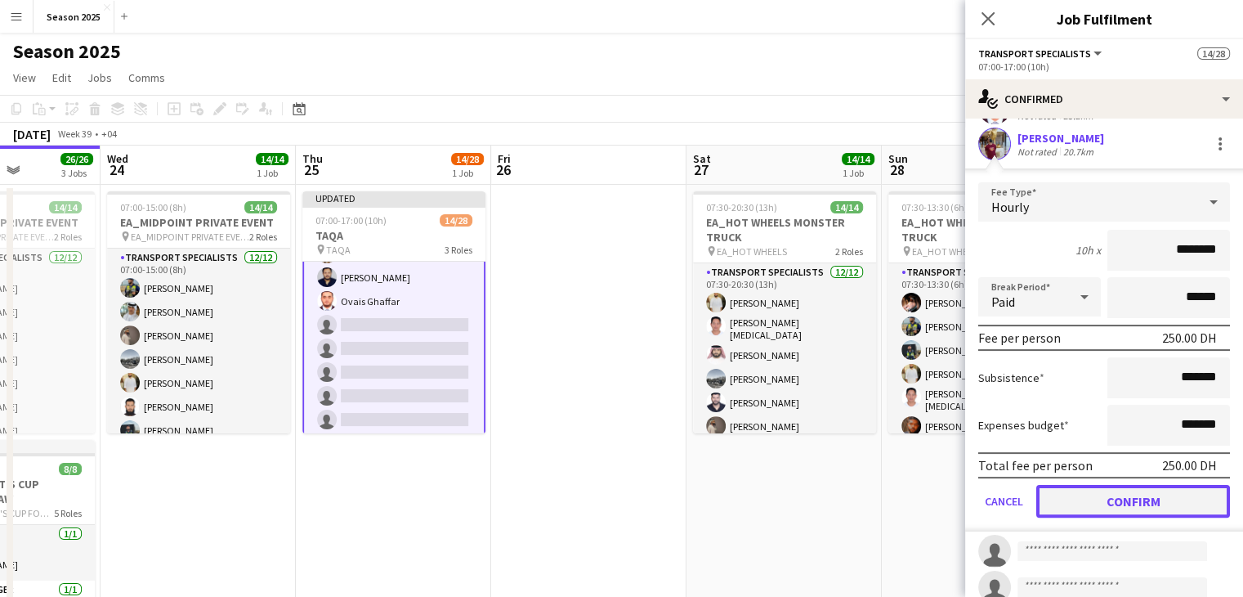
click at [1105, 491] on button "Confirm" at bounding box center [1133, 501] width 194 height 33
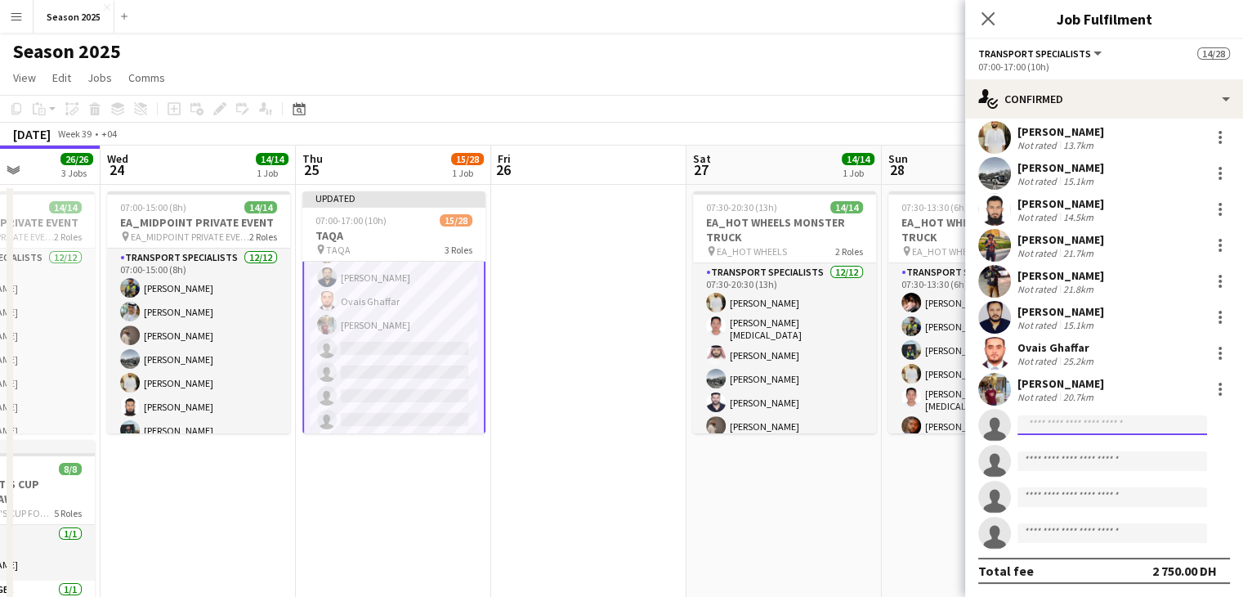
click at [1045, 429] on input at bounding box center [1113, 425] width 190 height 20
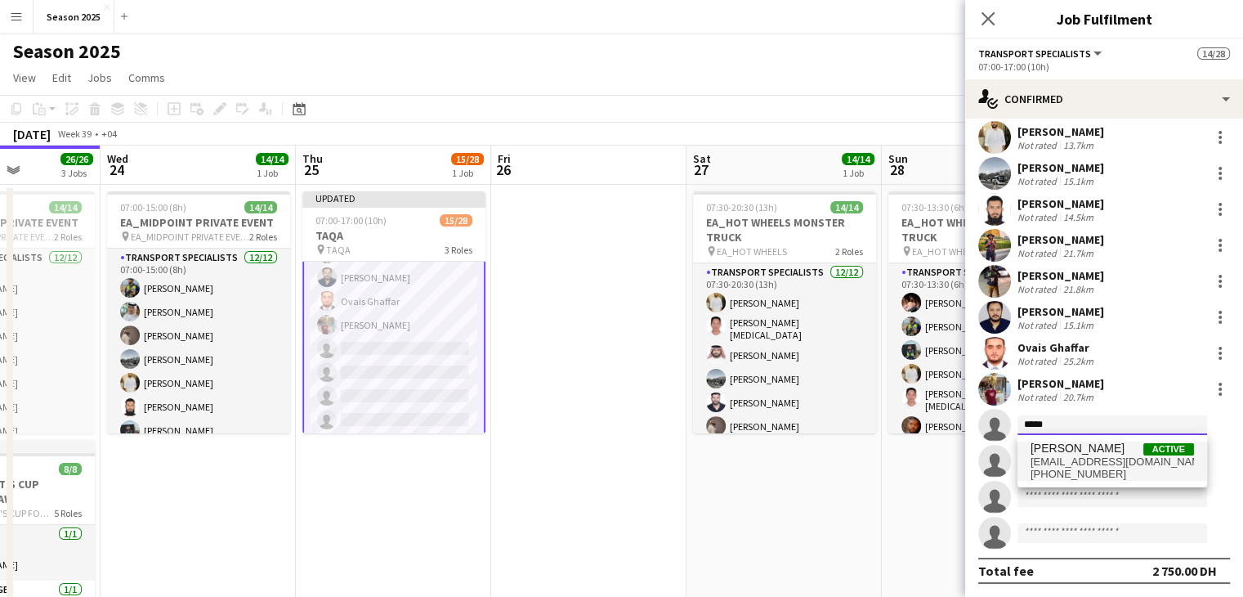
type input "*****"
click at [1074, 468] on span "[PHONE_NUMBER]" at bounding box center [1112, 474] width 163 height 13
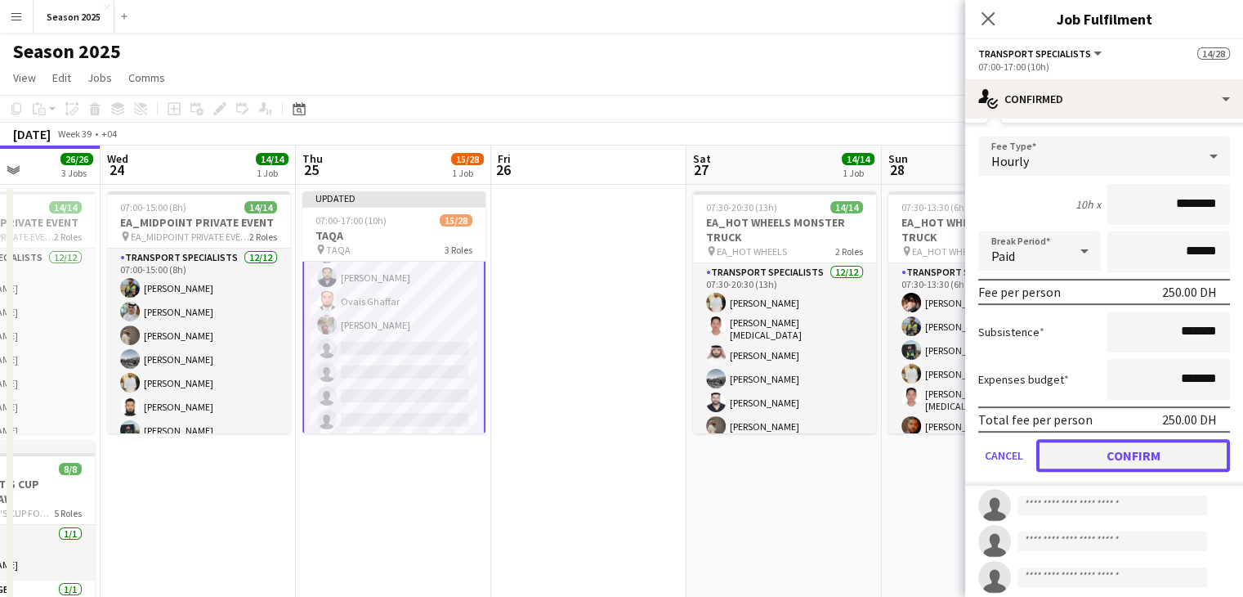
click at [1131, 459] on button "Confirm" at bounding box center [1133, 455] width 194 height 33
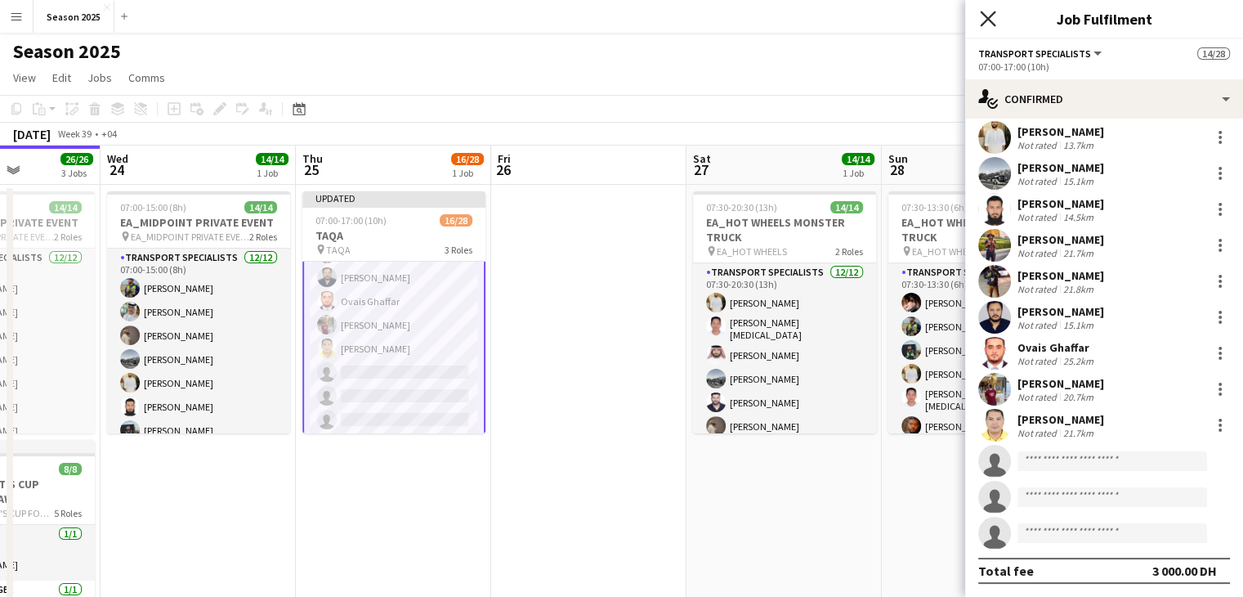
click at [985, 21] on icon at bounding box center [988, 19] width 16 height 16
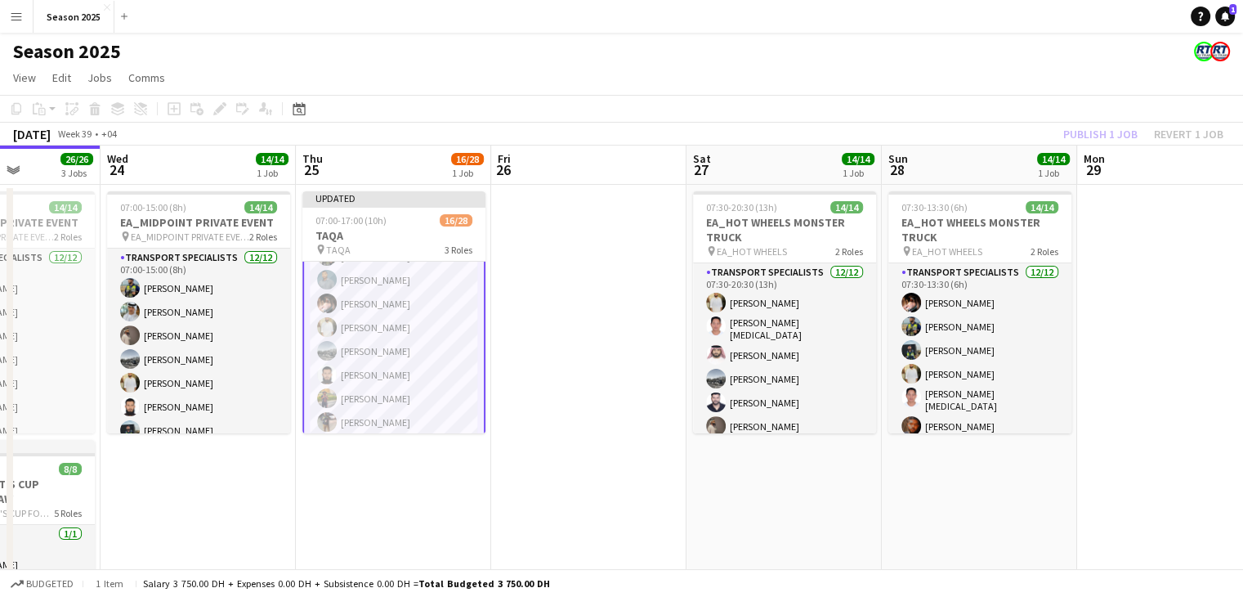
scroll to position [162, 0]
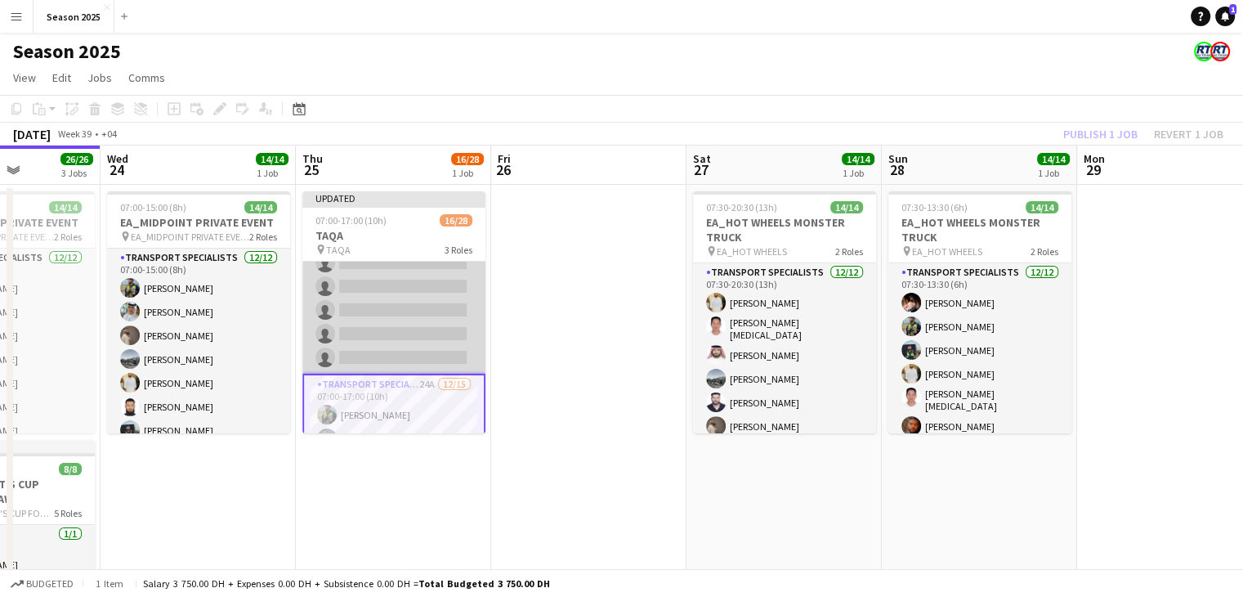
click at [409, 305] on app-card-role "BUGGY DRIVERS 20A [DATE] 07:00-17:00 (10h) [PERSON_NAME] single-neutral-actions…" at bounding box center [393, 237] width 183 height 274
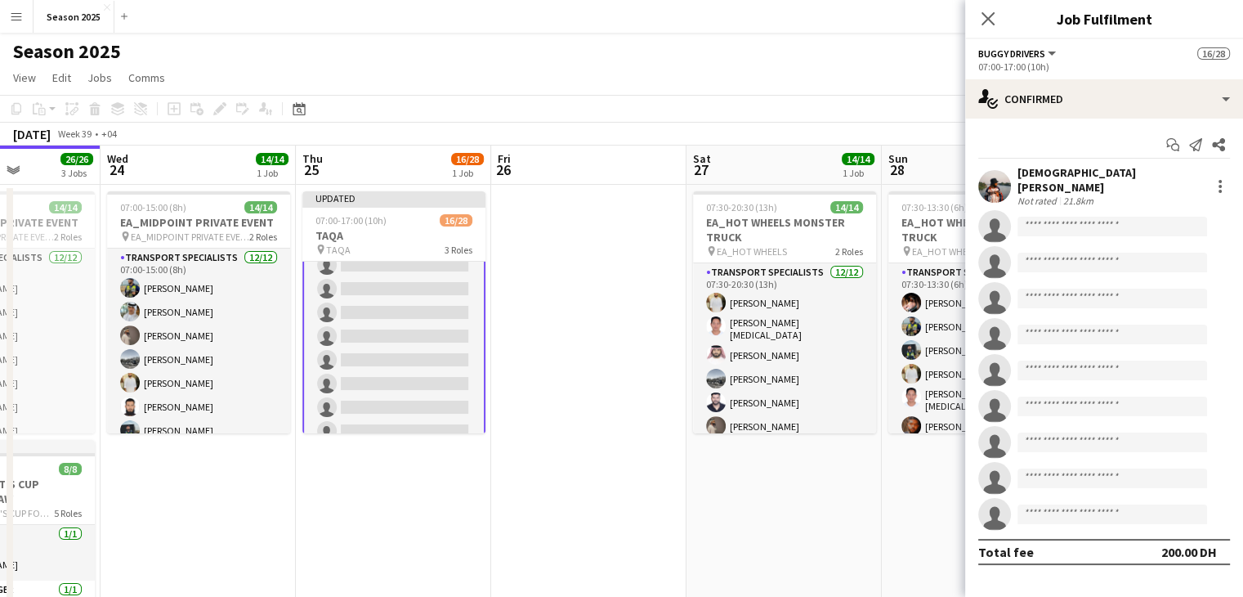
scroll to position [0, 0]
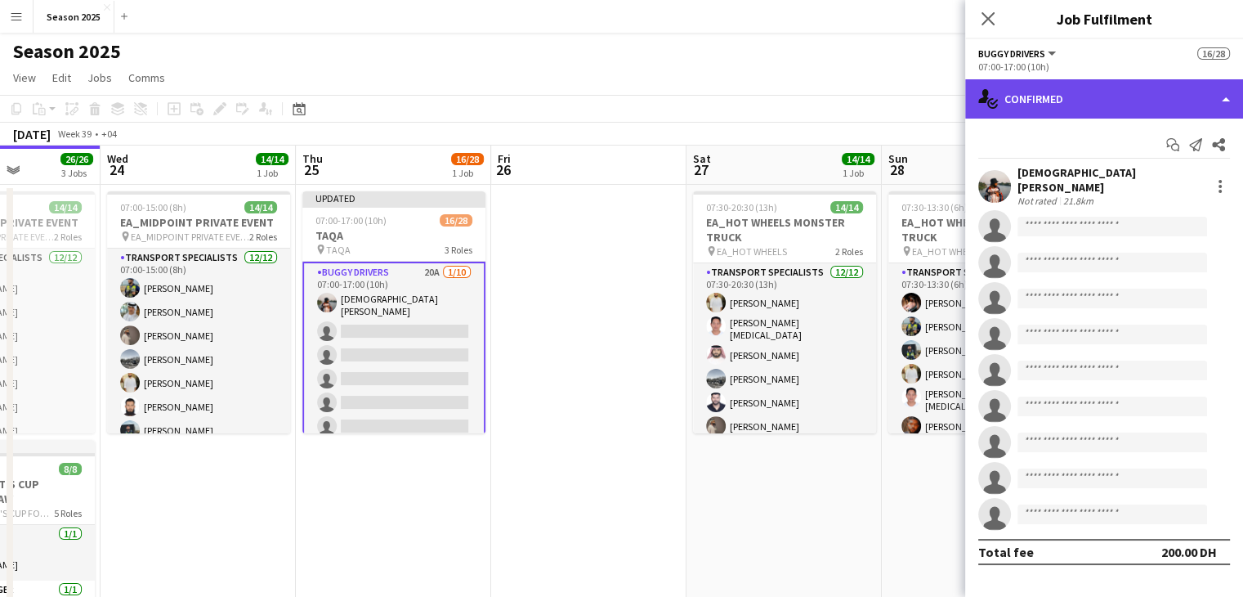
click at [1090, 105] on div "single-neutral-actions-check-2 Confirmed" at bounding box center [1104, 98] width 278 height 39
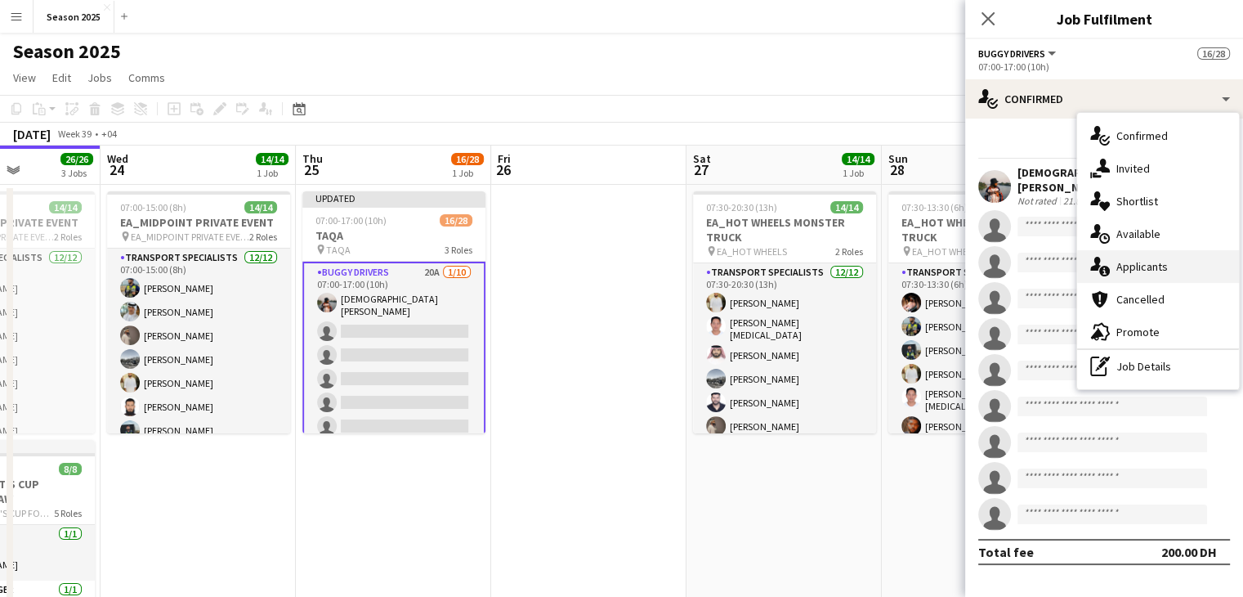
click at [1126, 272] on span "Applicants" at bounding box center [1141, 266] width 51 height 15
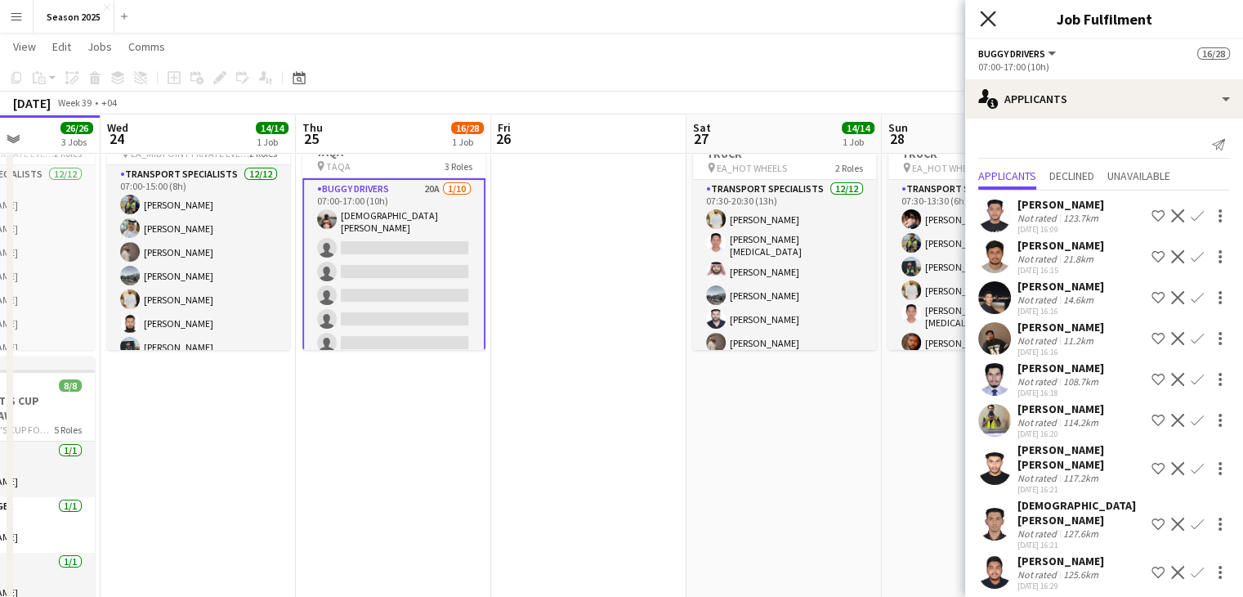
click at [991, 16] on icon "Close pop-in" at bounding box center [988, 19] width 16 height 16
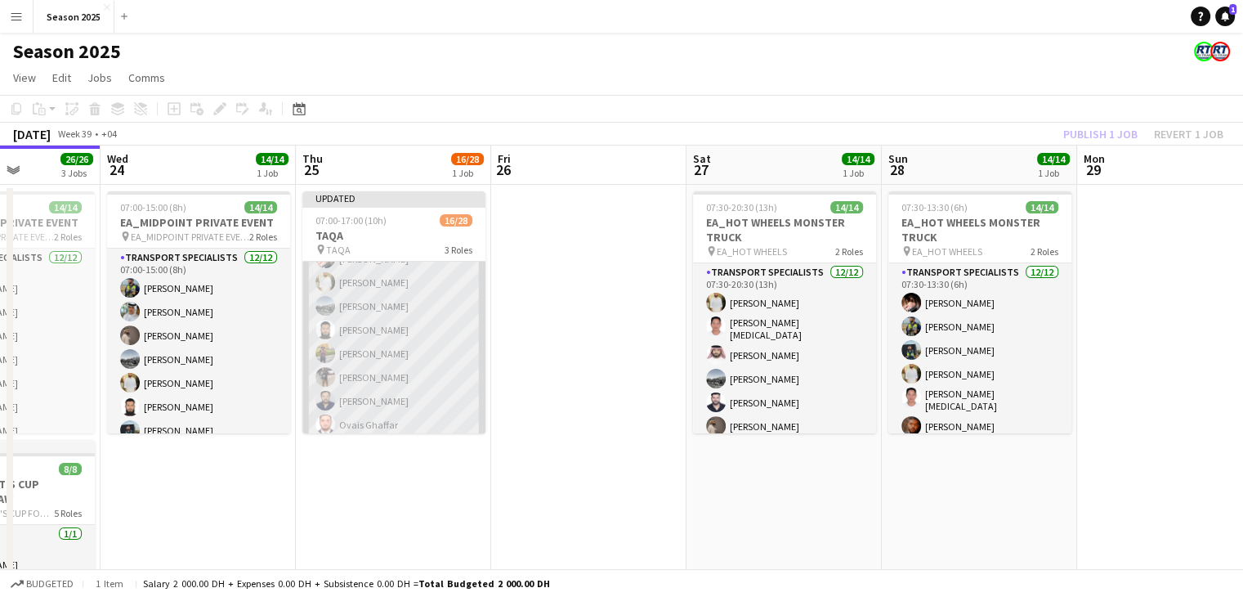
scroll to position [344, 0]
click at [435, 367] on app-card-role "Transport Specialists 24A [DATE] 07:00-17:00 (10h) [PERSON_NAME] [PERSON_NAME] …" at bounding box center [393, 224] width 183 height 387
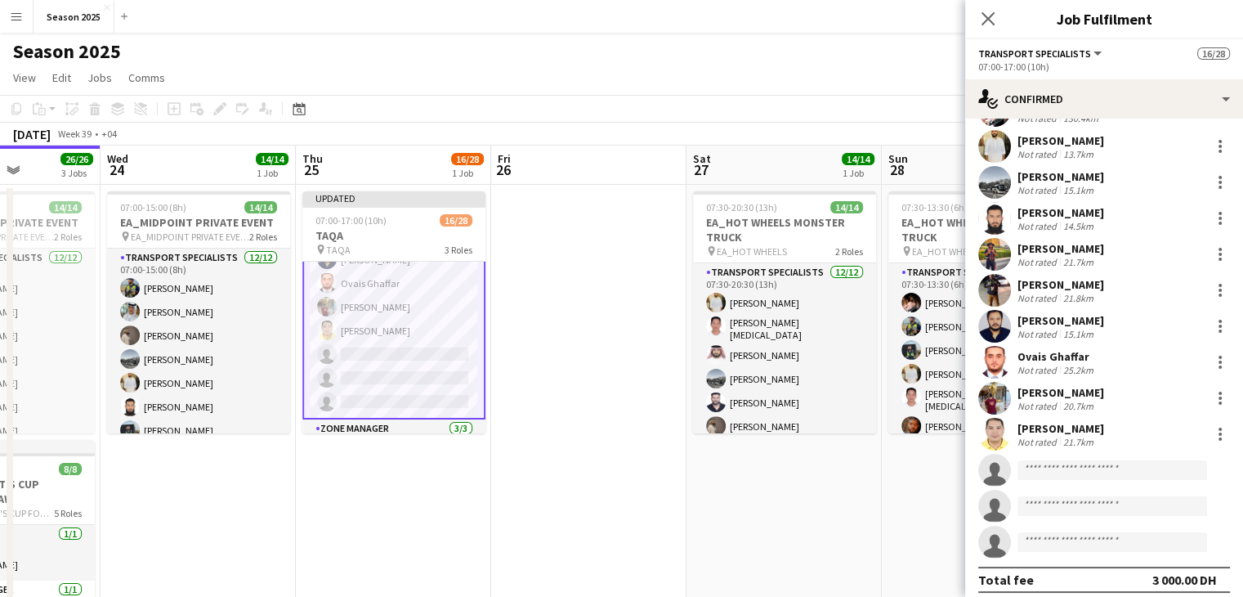
scroll to position [152, 0]
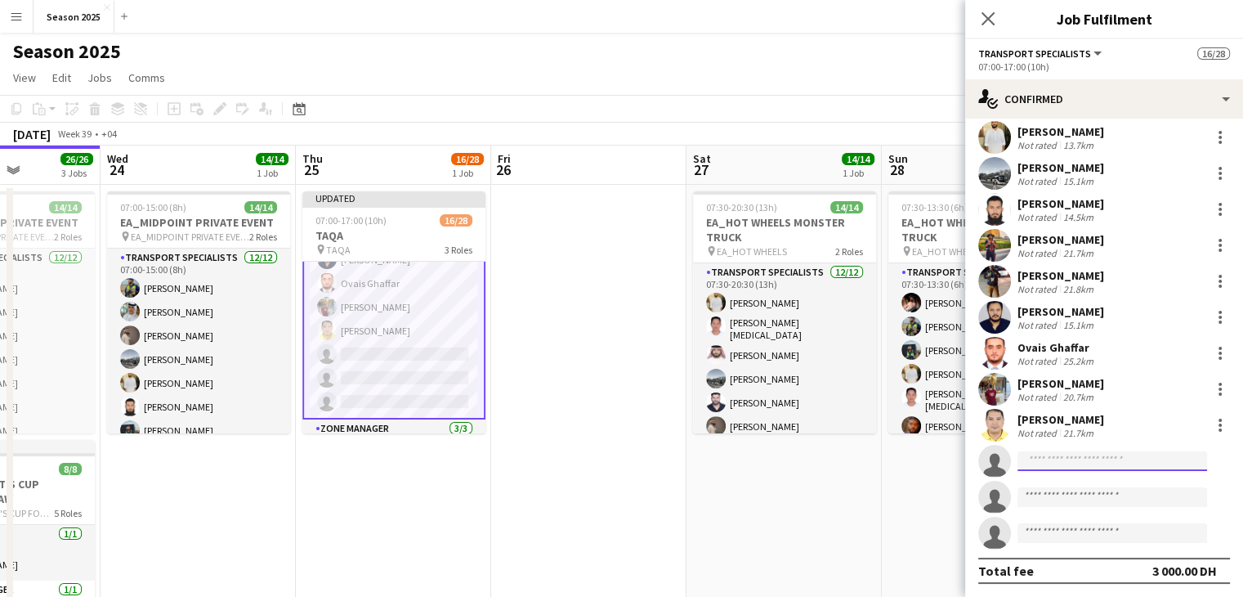
click at [1056, 465] on input at bounding box center [1113, 461] width 190 height 20
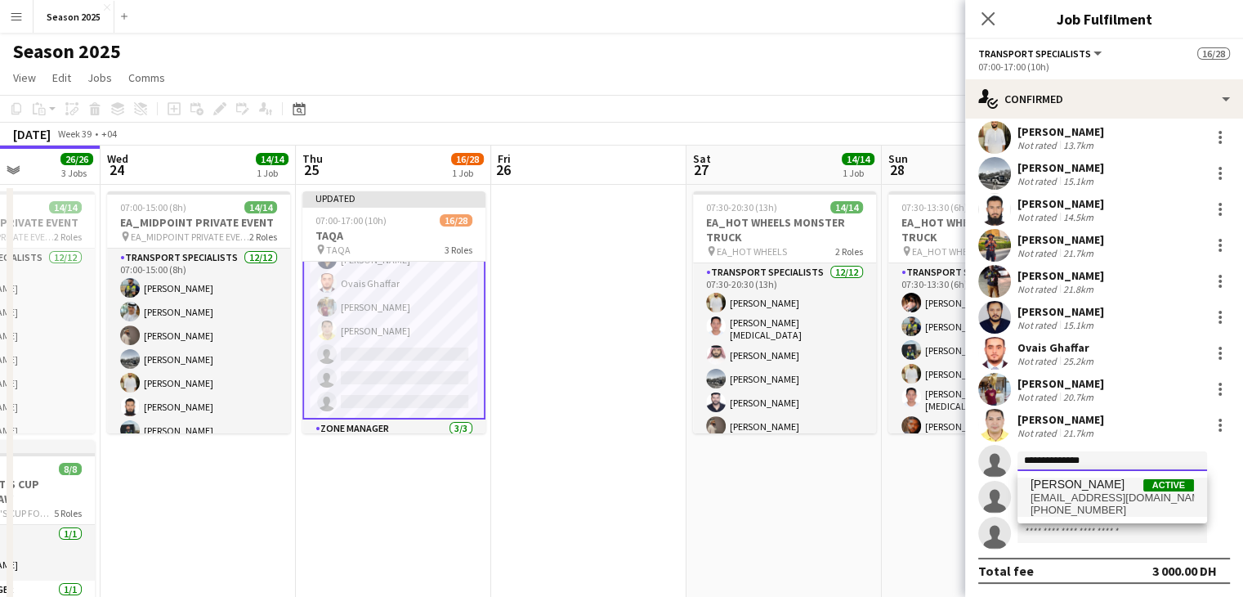
type input "**********"
click at [1134, 509] on span "[PHONE_NUMBER]" at bounding box center [1112, 509] width 163 height 13
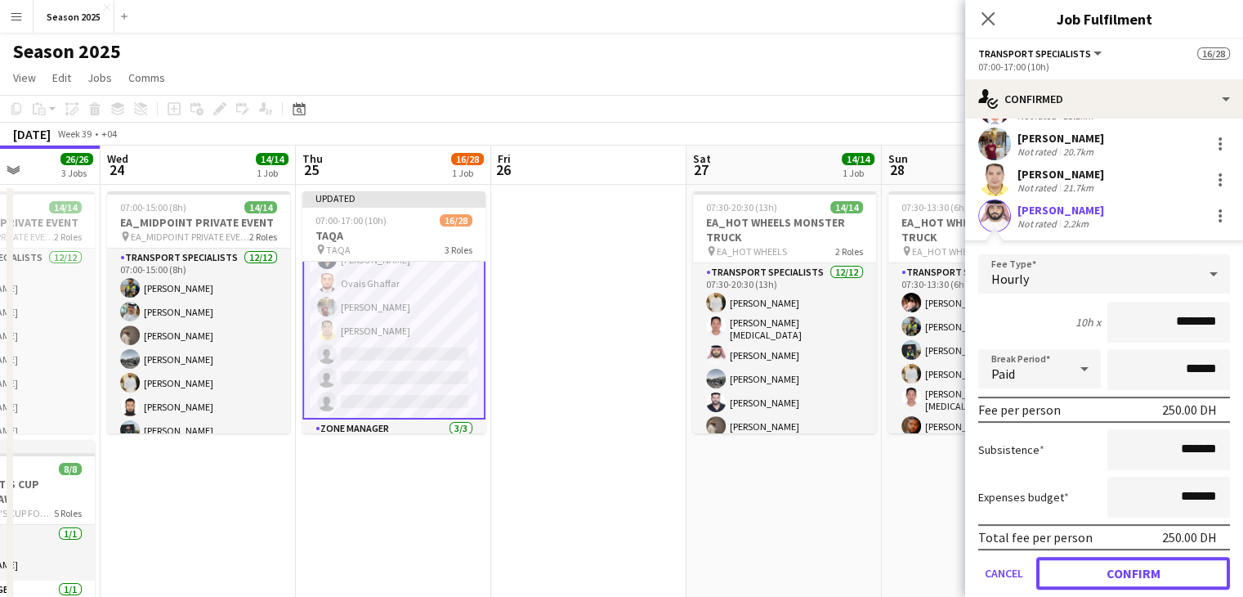
click at [1141, 562] on button "Confirm" at bounding box center [1133, 573] width 194 height 33
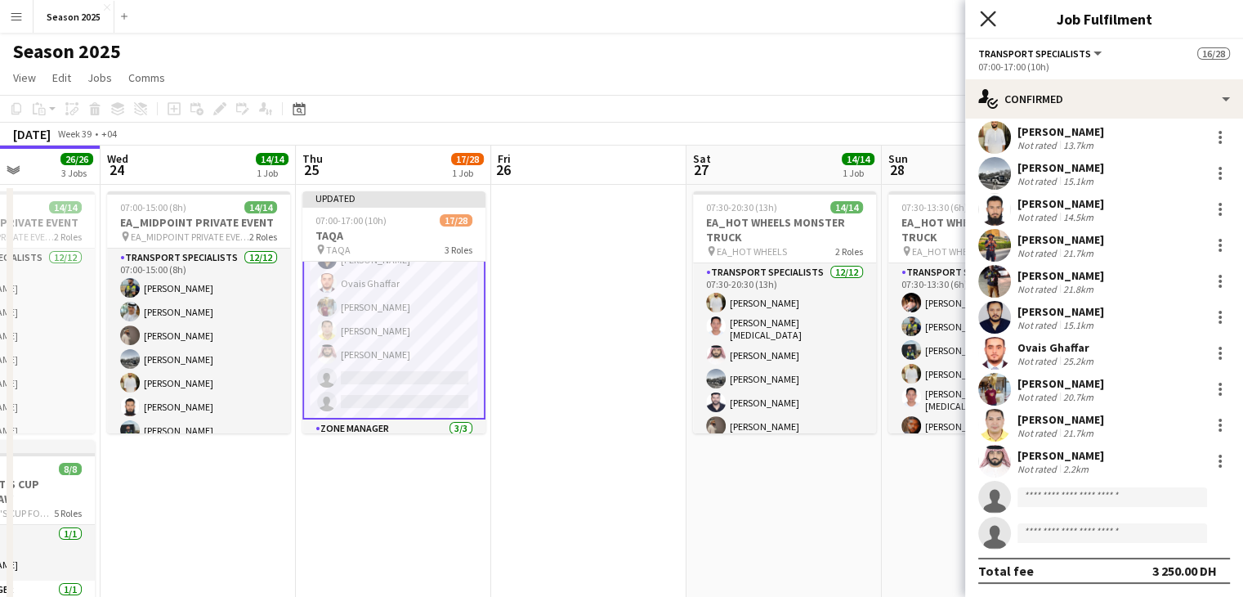
click at [994, 16] on icon "Close pop-in" at bounding box center [988, 19] width 16 height 16
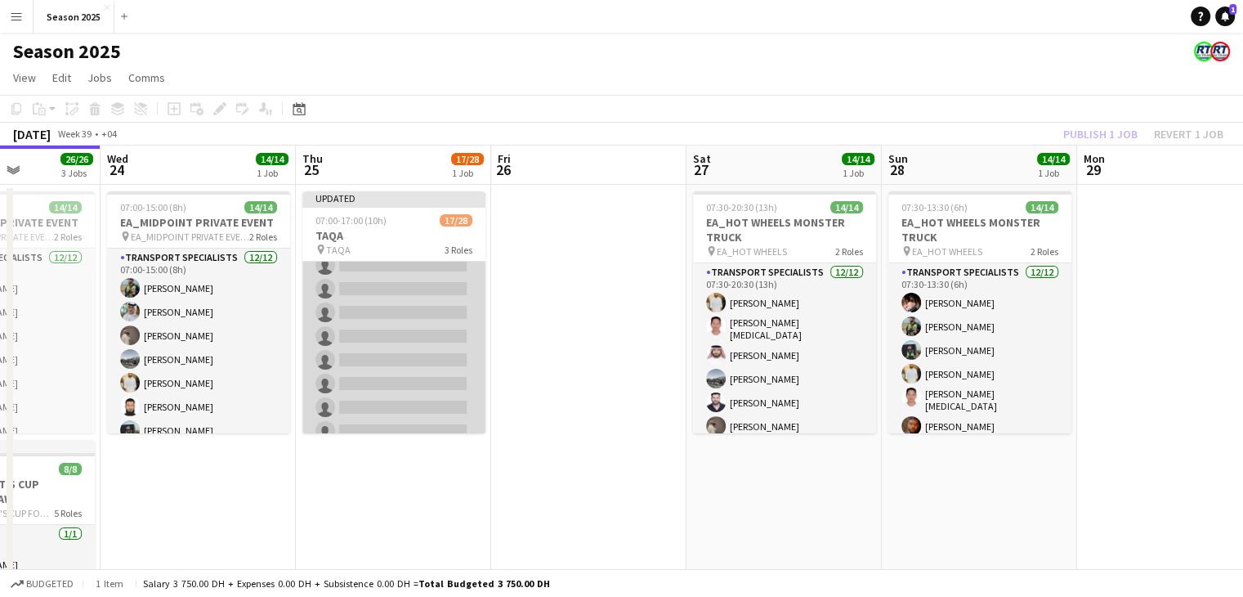
scroll to position [0, 0]
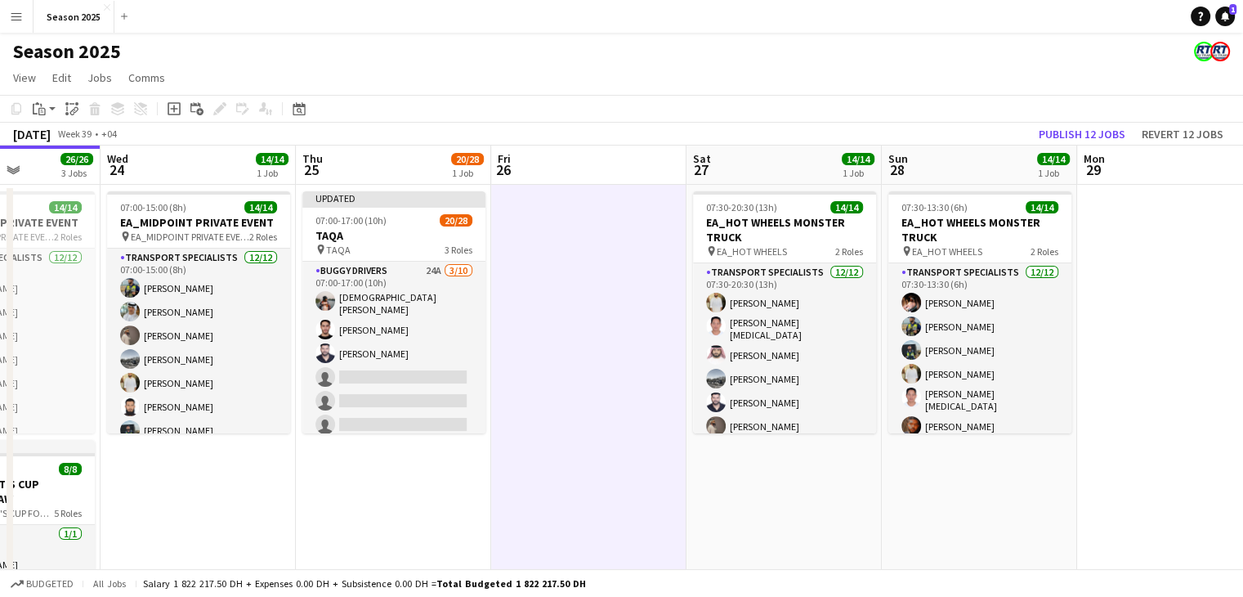
scroll to position [490, 0]
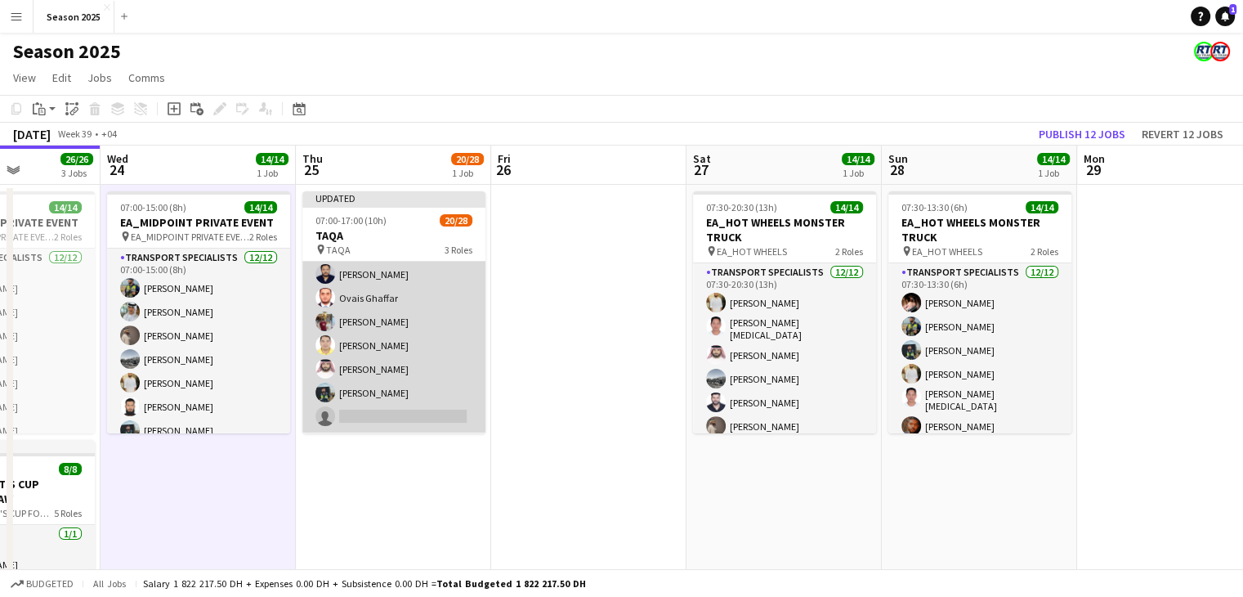
click at [362, 333] on app-card-role "Transport Specialists 30A 14/15 07:00-17:00 (10h) [PERSON_NAME] [PERSON_NAME] […" at bounding box center [393, 238] width 183 height 387
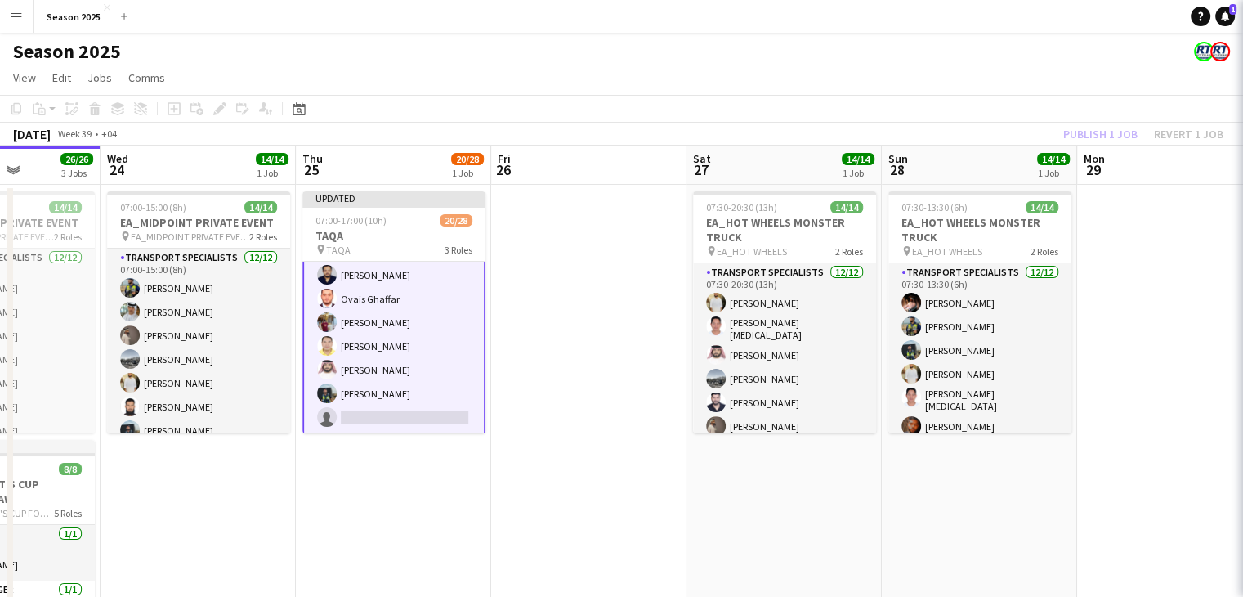
scroll to position [246, 0]
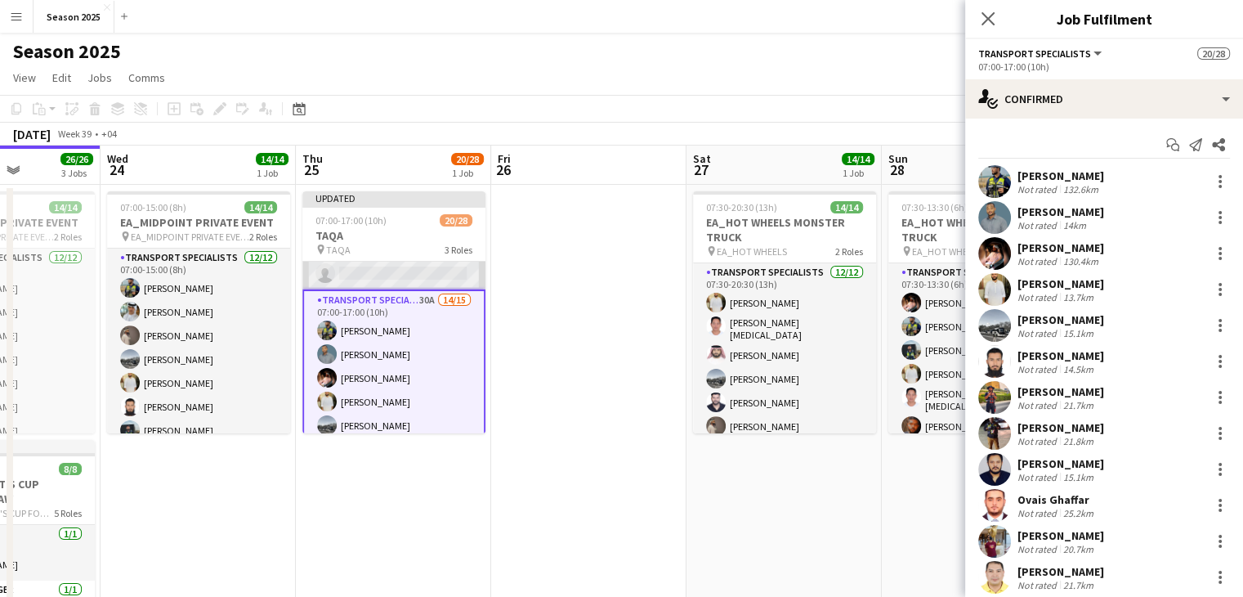
click at [414, 270] on app-card-role "BUGGY DRIVERS 24A [DATE] 07:00-17:00 (10h) [PERSON_NAME] [PERSON_NAME] [PERSON_…" at bounding box center [393, 153] width 183 height 274
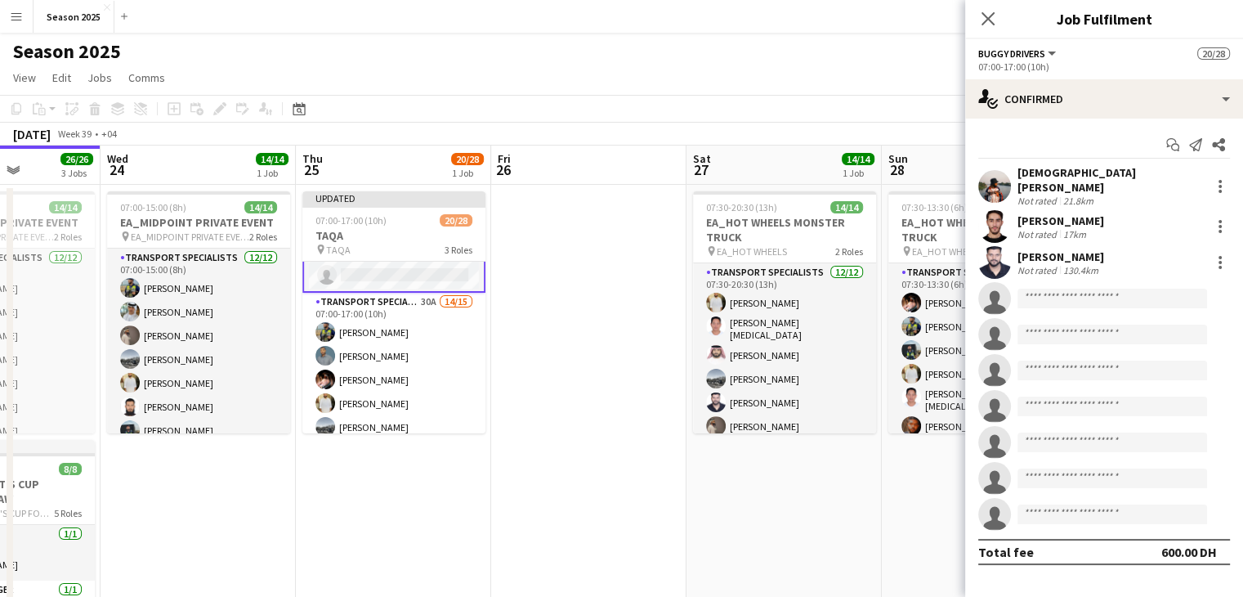
scroll to position [248, 0]
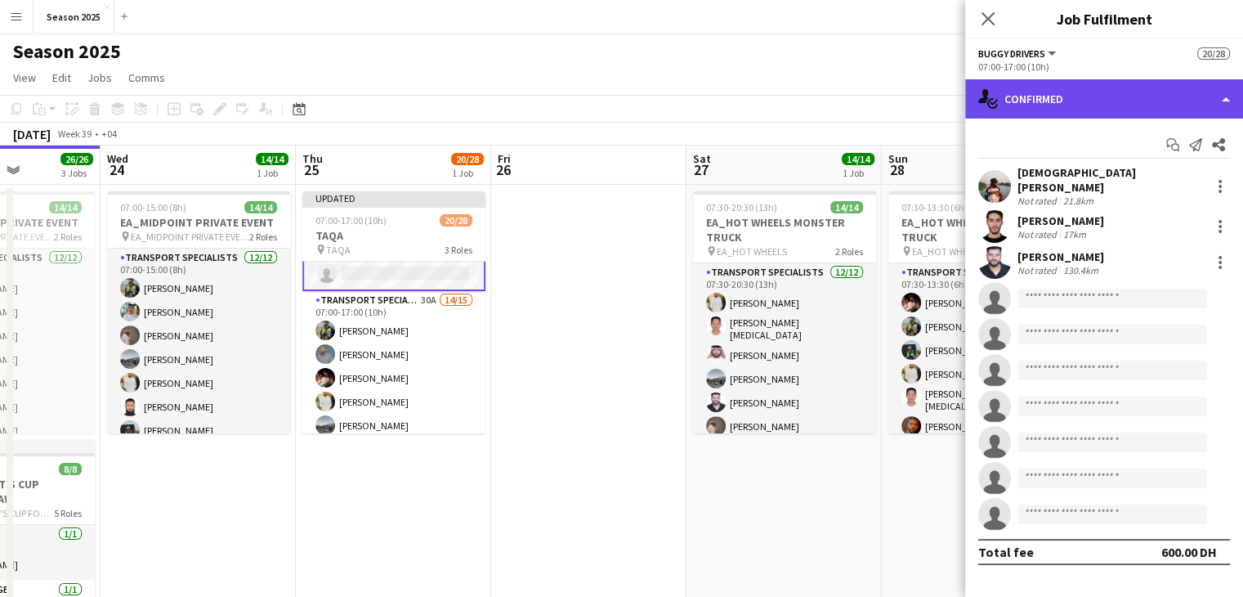
click at [1105, 94] on div "single-neutral-actions-check-2 Confirmed" at bounding box center [1104, 98] width 278 height 39
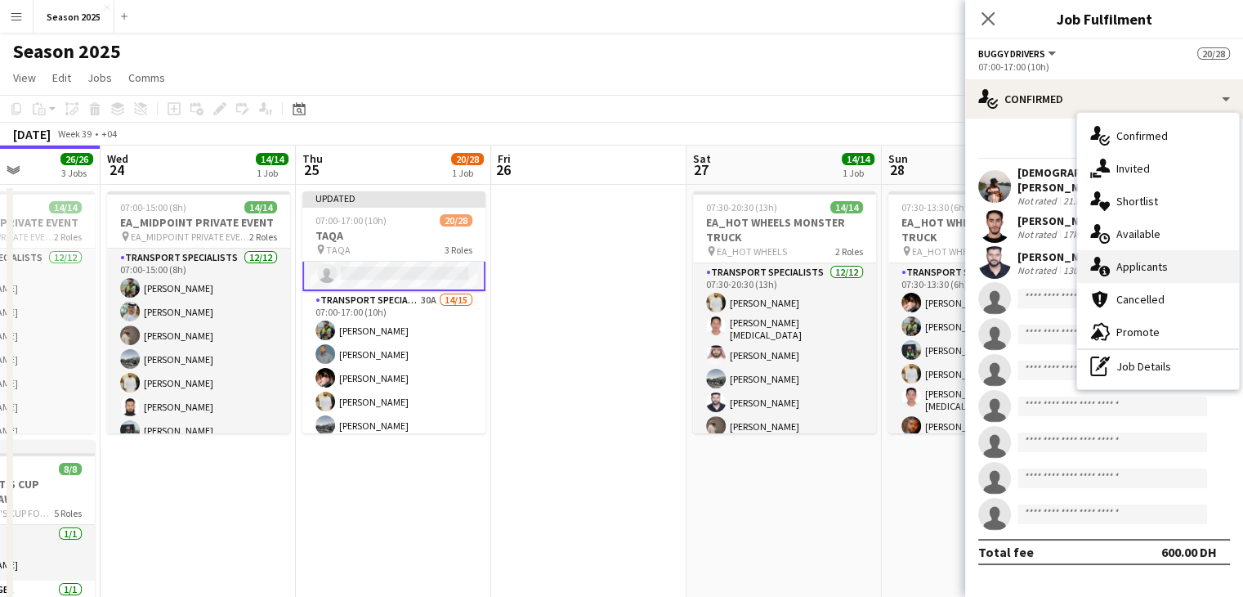
click at [1167, 273] on div "single-neutral-actions-information Applicants" at bounding box center [1158, 266] width 162 height 33
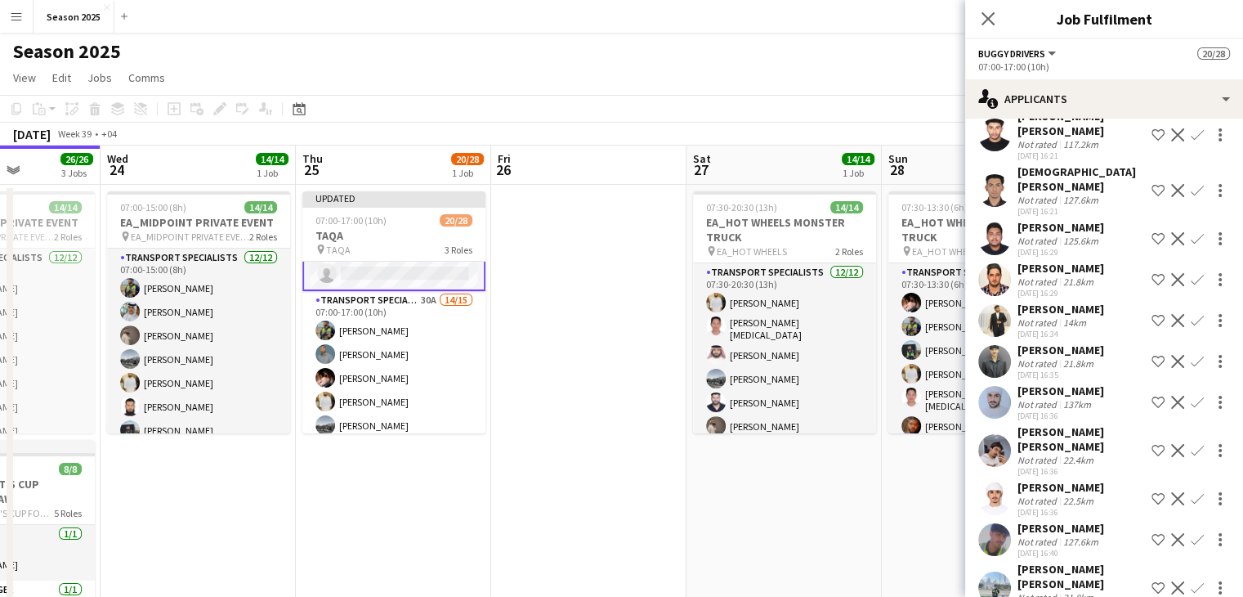
scroll to position [326, 0]
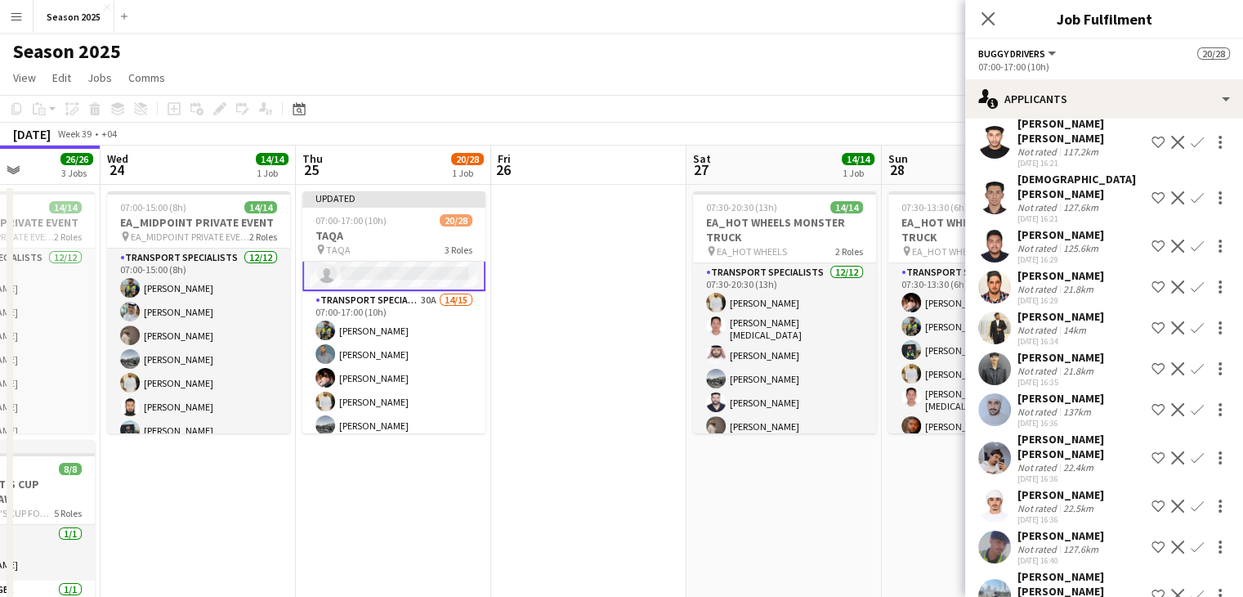
click at [1191, 321] on app-icon "Confirm" at bounding box center [1197, 327] width 13 height 13
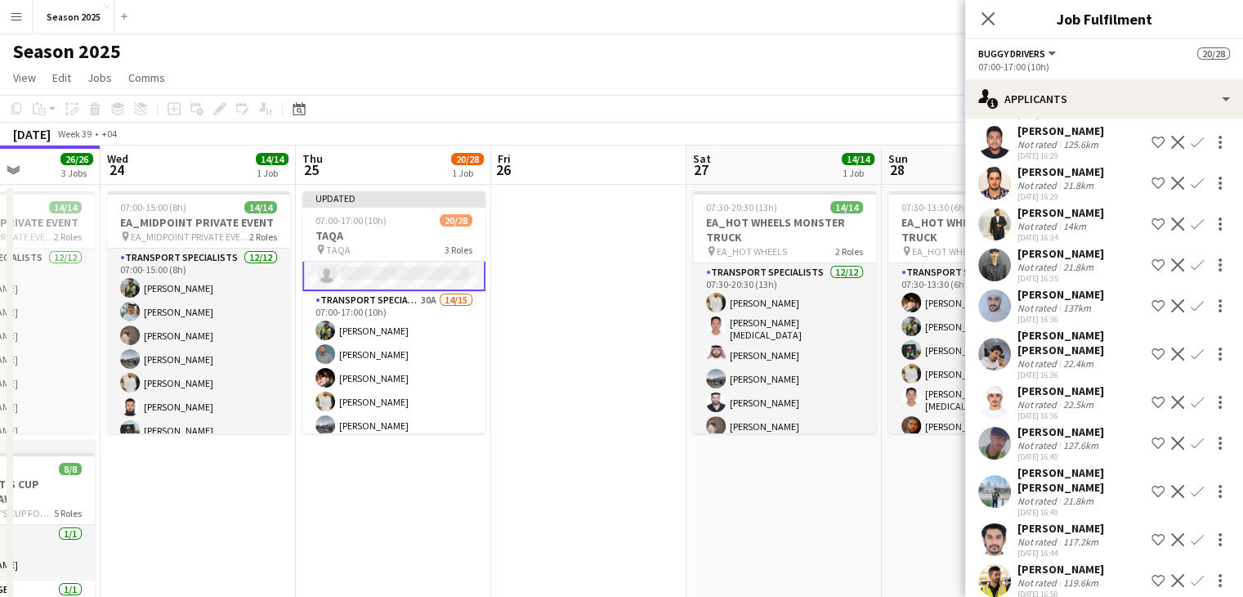
scroll to position [408, 0]
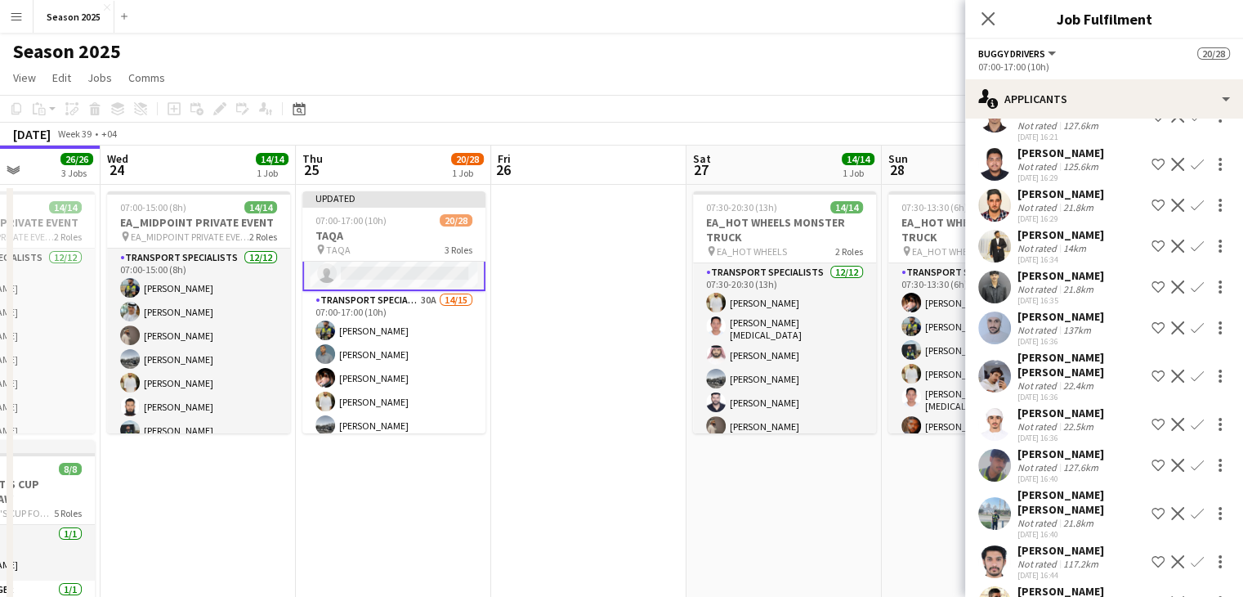
click at [1191, 239] on app-icon "Confirm" at bounding box center [1197, 245] width 13 height 13
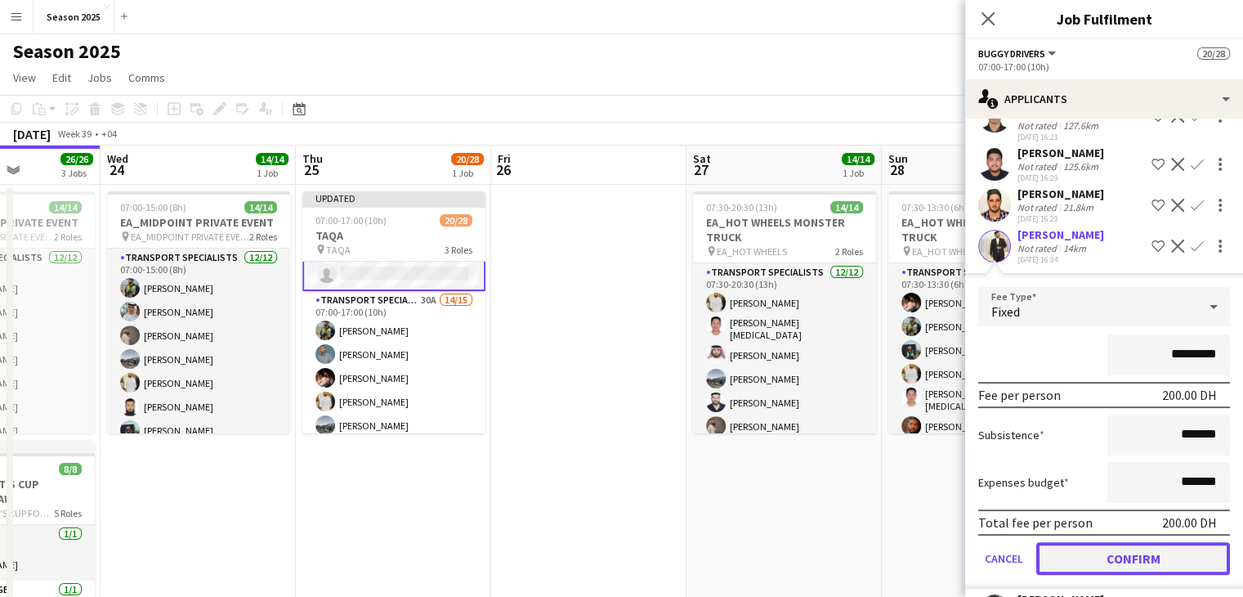
click at [1157, 542] on button "Confirm" at bounding box center [1133, 558] width 194 height 33
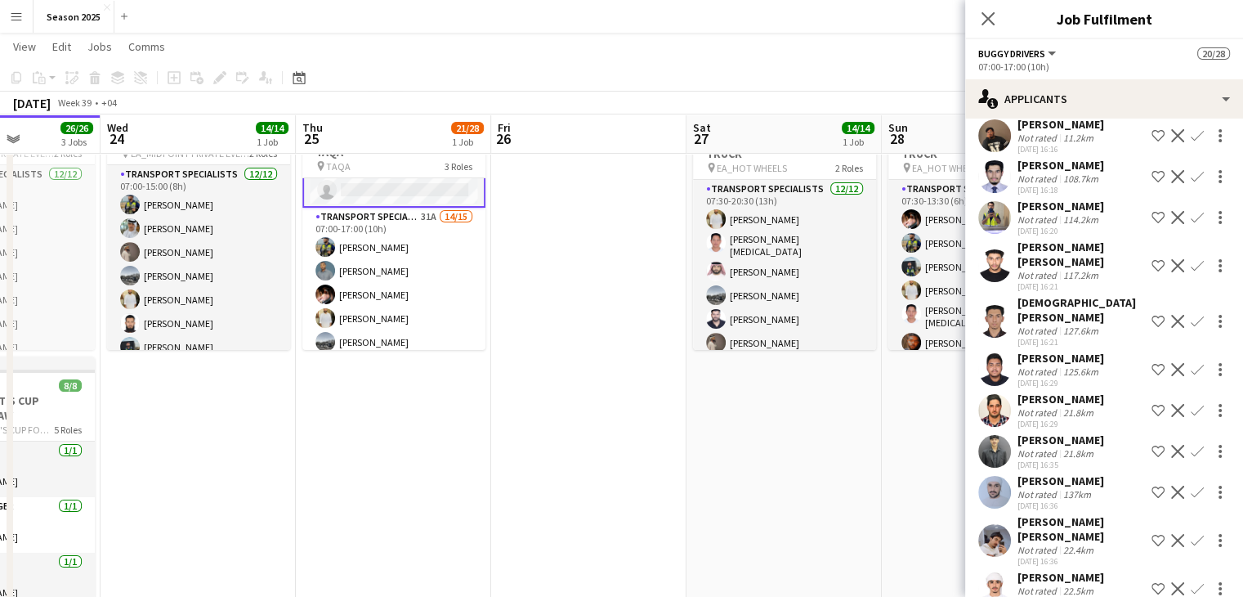
scroll to position [39, 0]
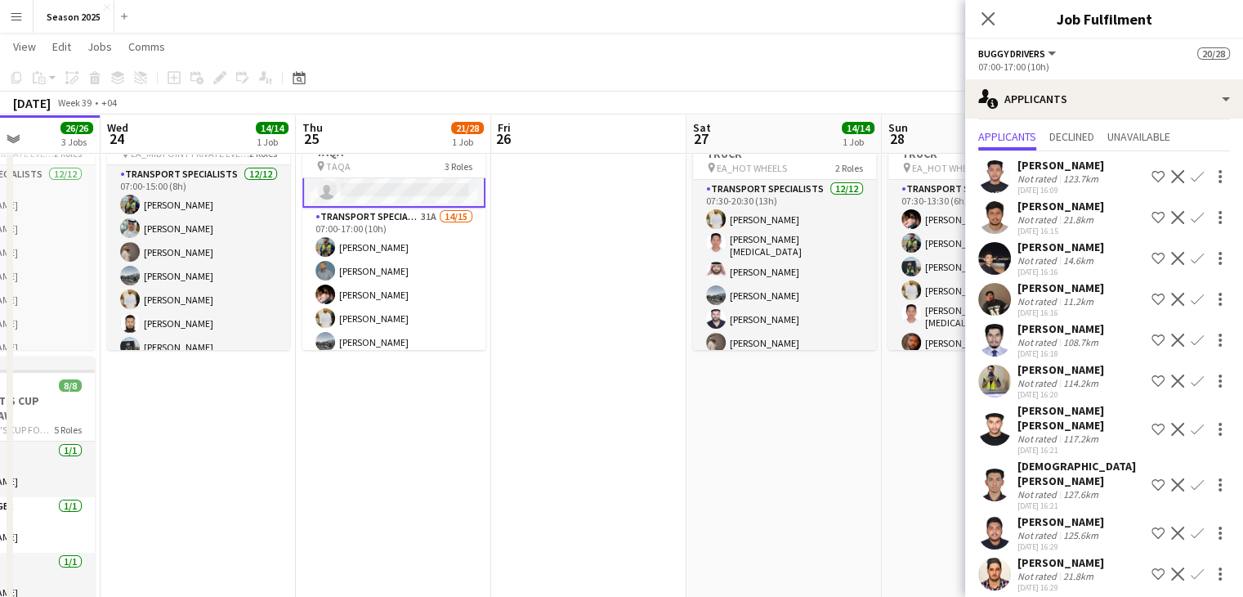
click at [1191, 296] on app-icon "Confirm" at bounding box center [1197, 299] width 13 height 13
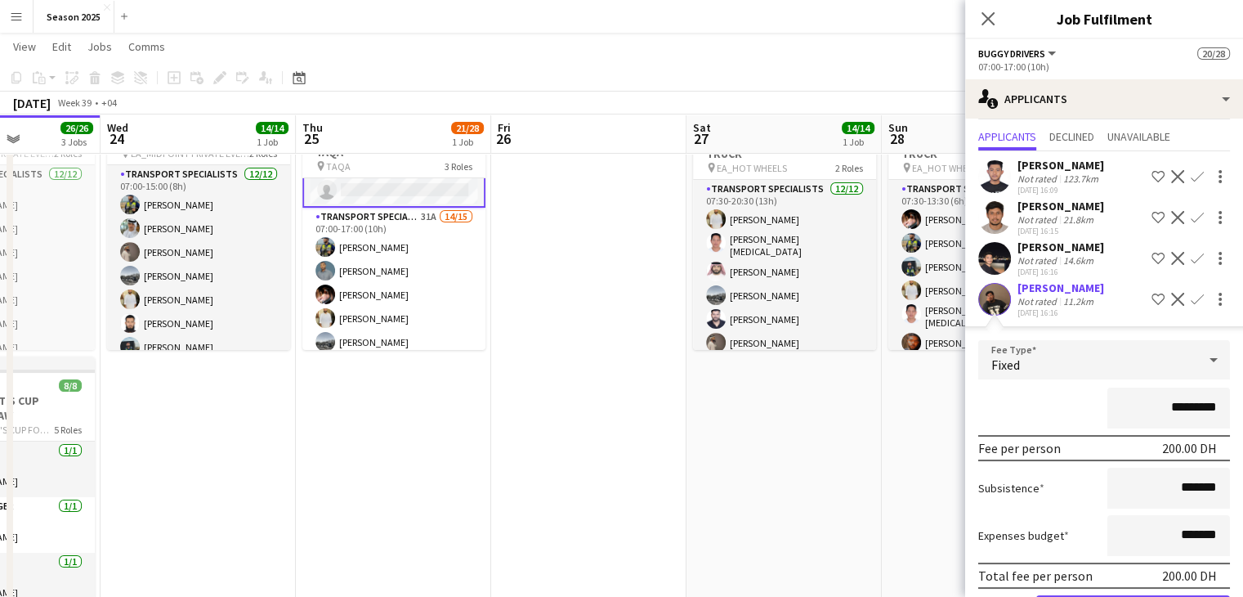
scroll to position [203, 0]
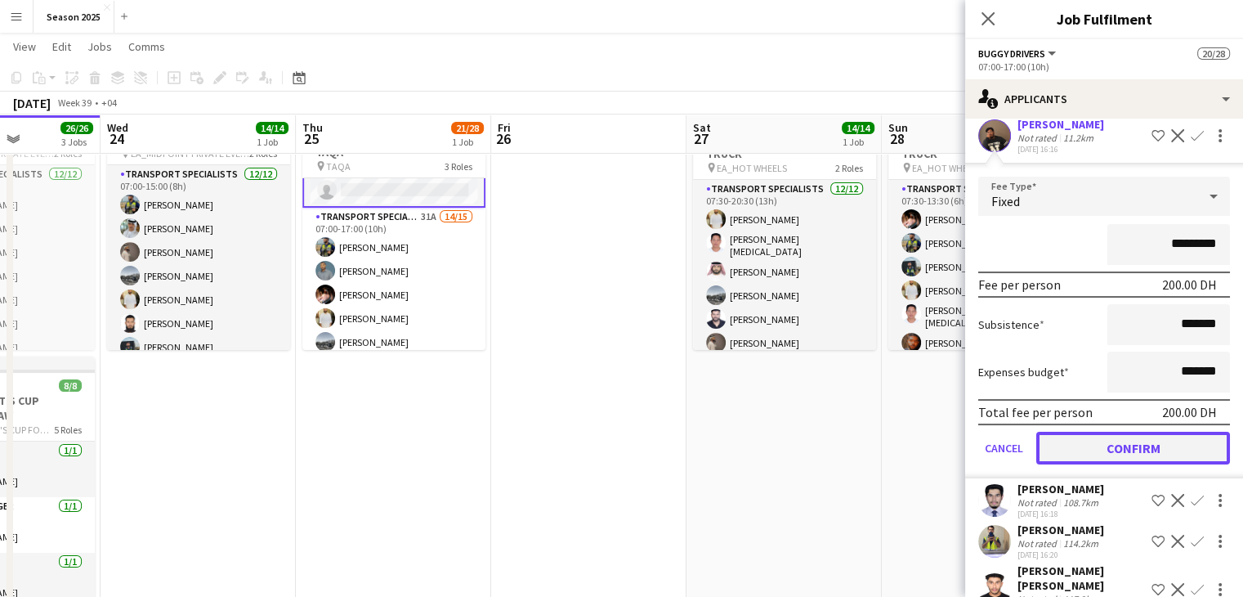
click at [1146, 459] on button "Confirm" at bounding box center [1133, 448] width 194 height 33
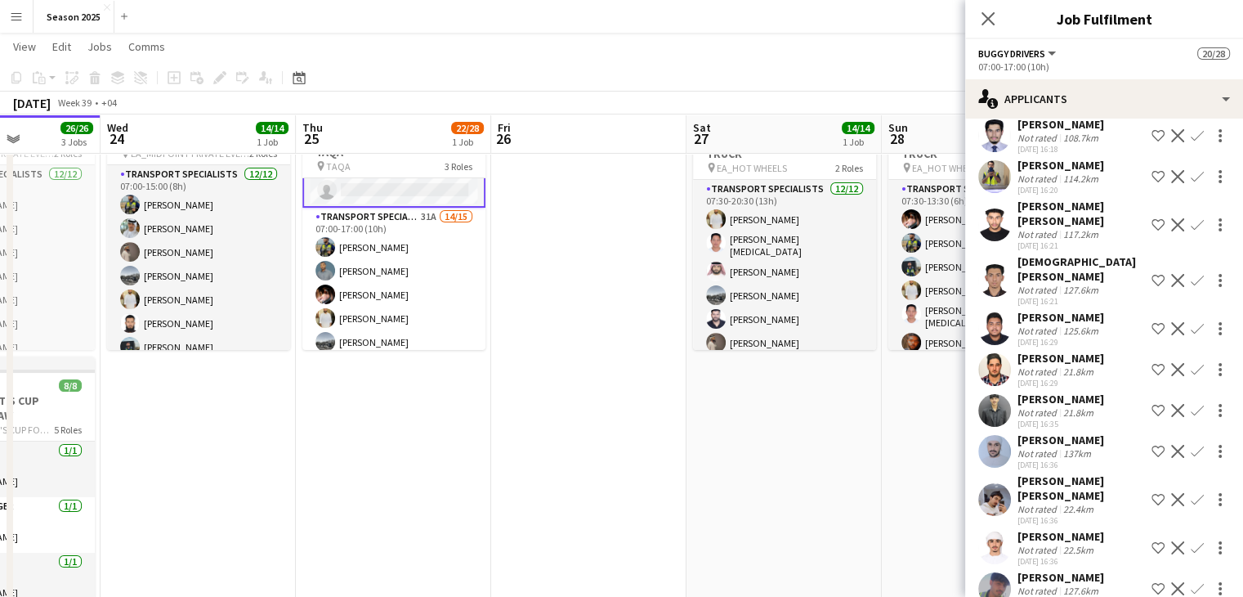
scroll to position [0, 0]
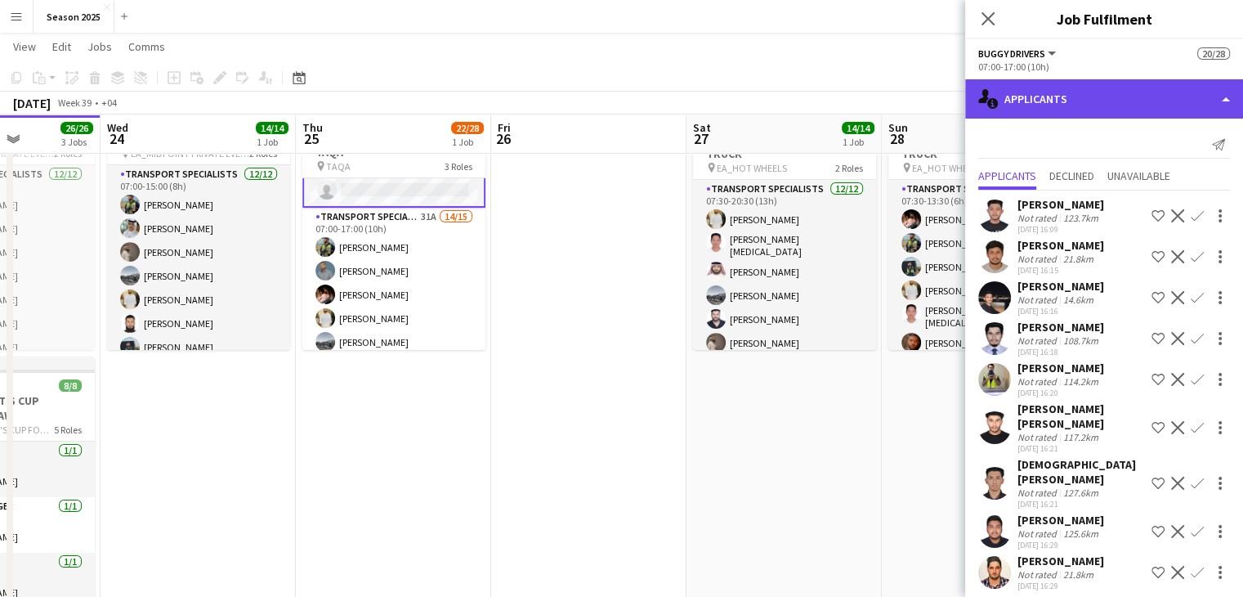
click at [1081, 107] on div "single-neutral-actions-information Applicants" at bounding box center [1104, 98] width 278 height 39
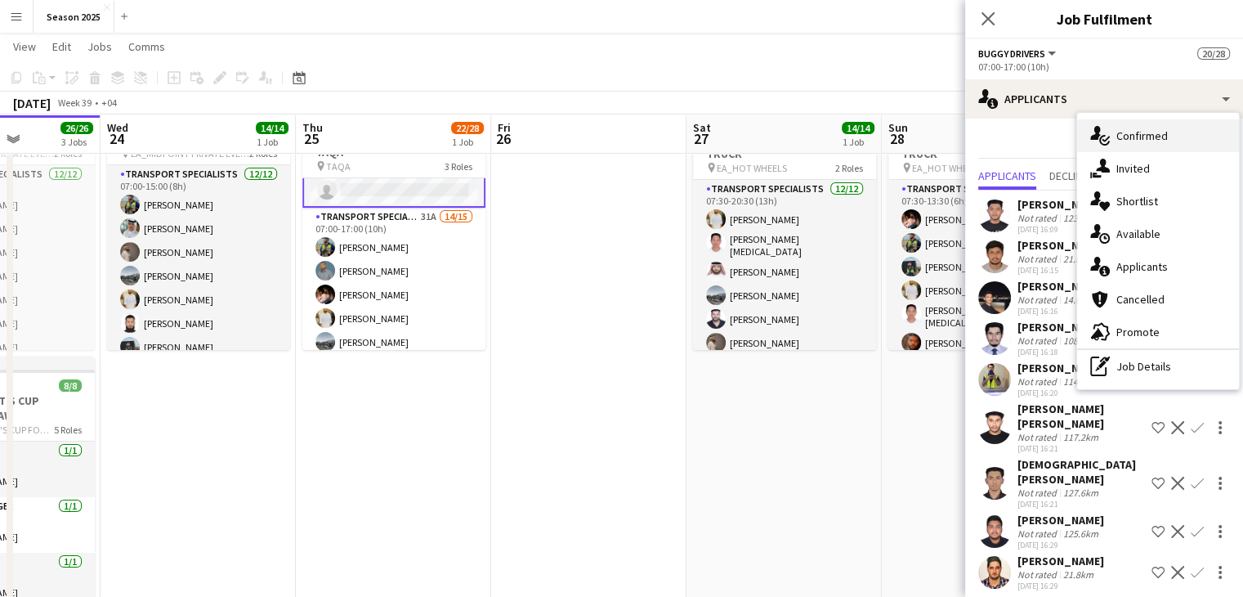
click at [1102, 143] on icon at bounding box center [1104, 140] width 11 height 11
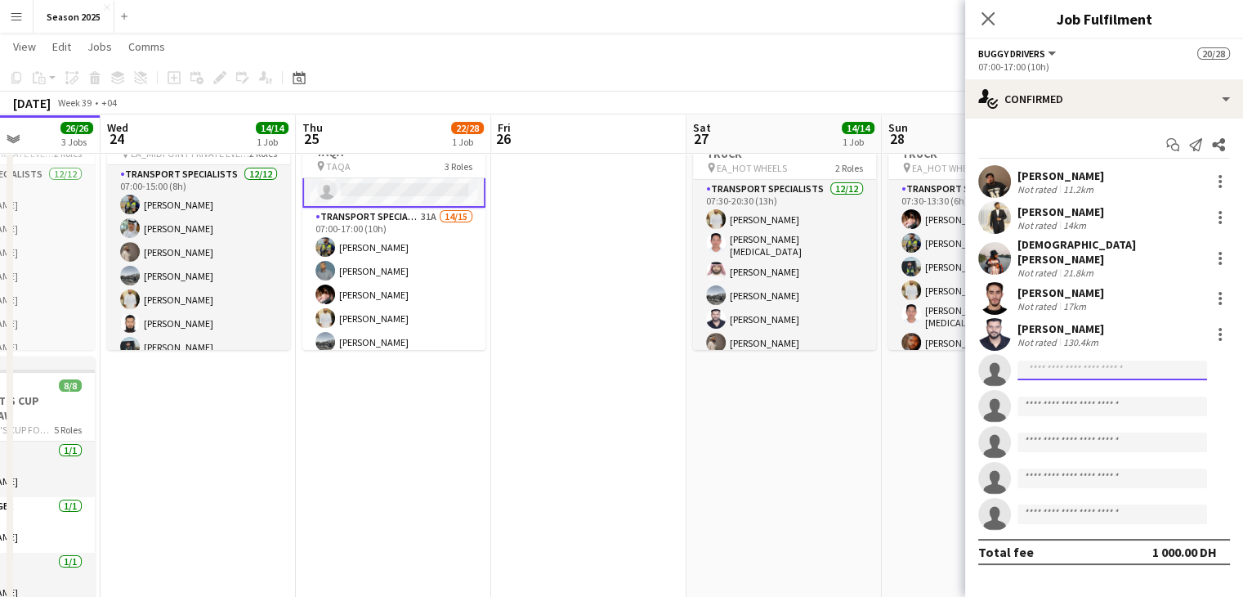
click at [1098, 360] on input at bounding box center [1113, 370] width 190 height 20
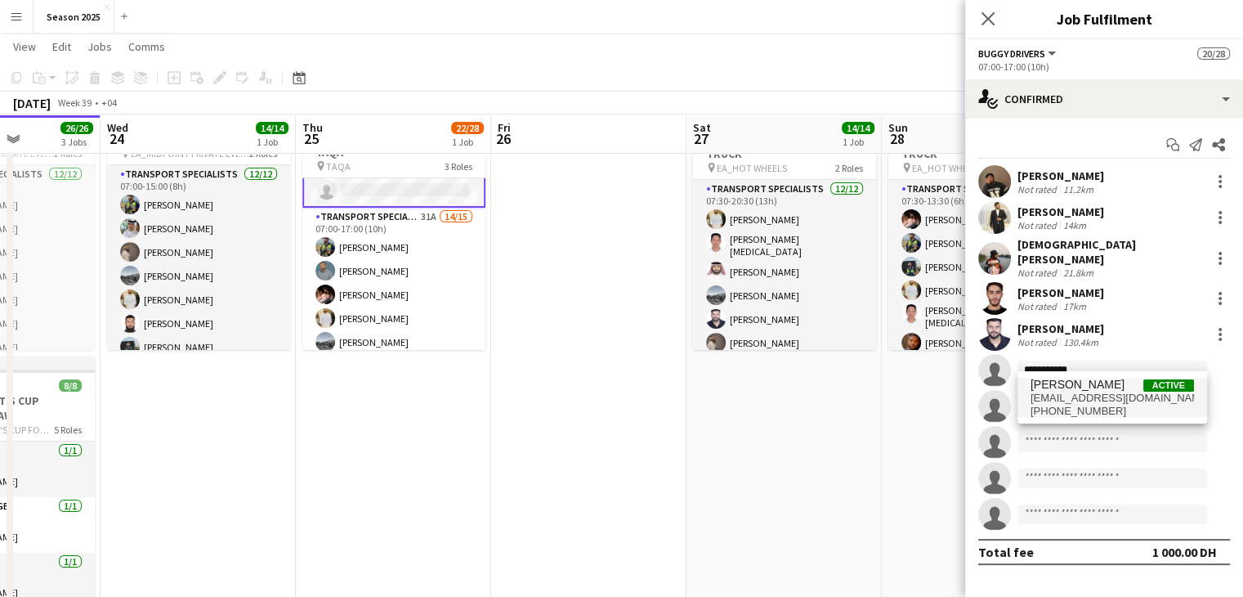
type input "**********"
click at [1085, 392] on span "[EMAIL_ADDRESS][DOMAIN_NAME]" at bounding box center [1112, 398] width 163 height 13
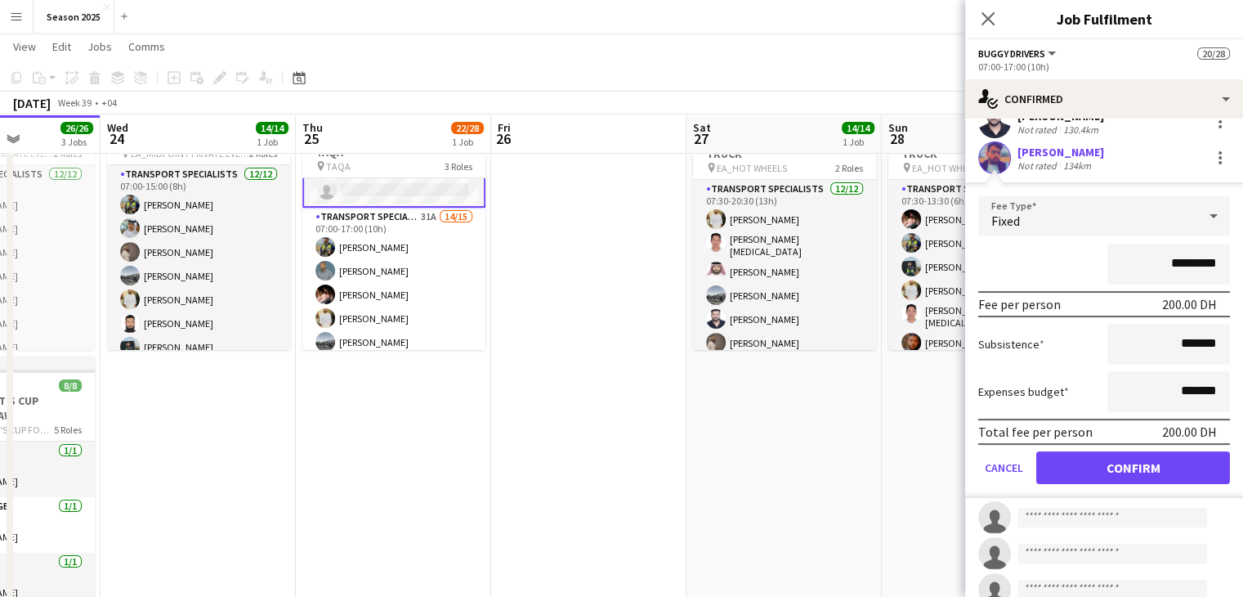
scroll to position [245, 0]
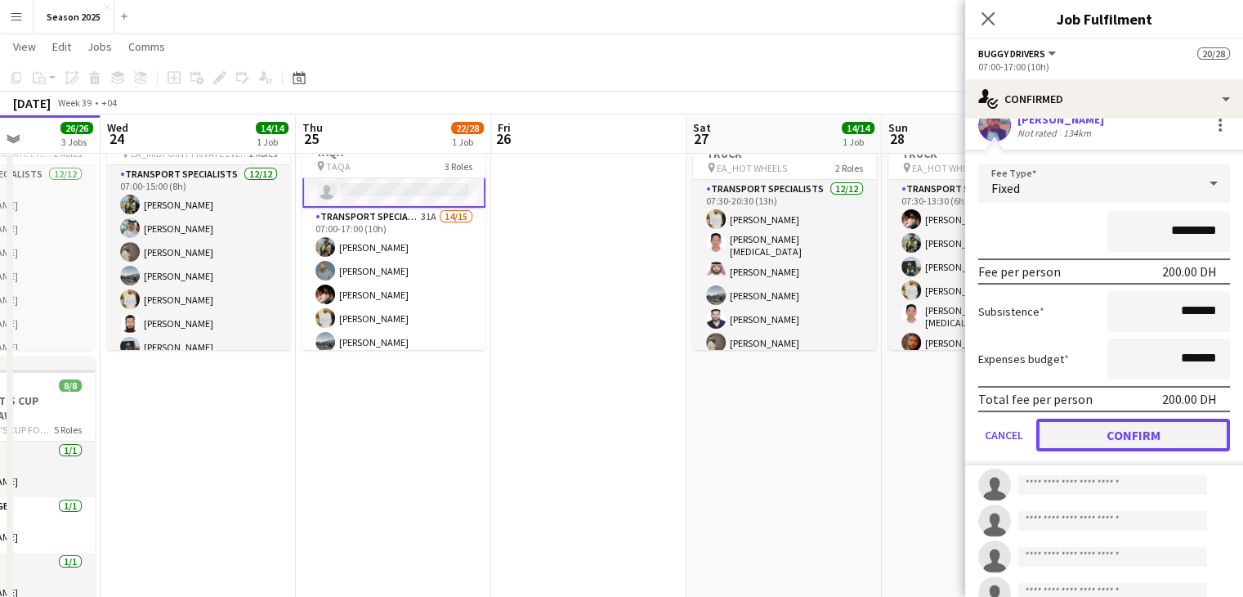
click at [1121, 421] on button "Confirm" at bounding box center [1133, 434] width 194 height 33
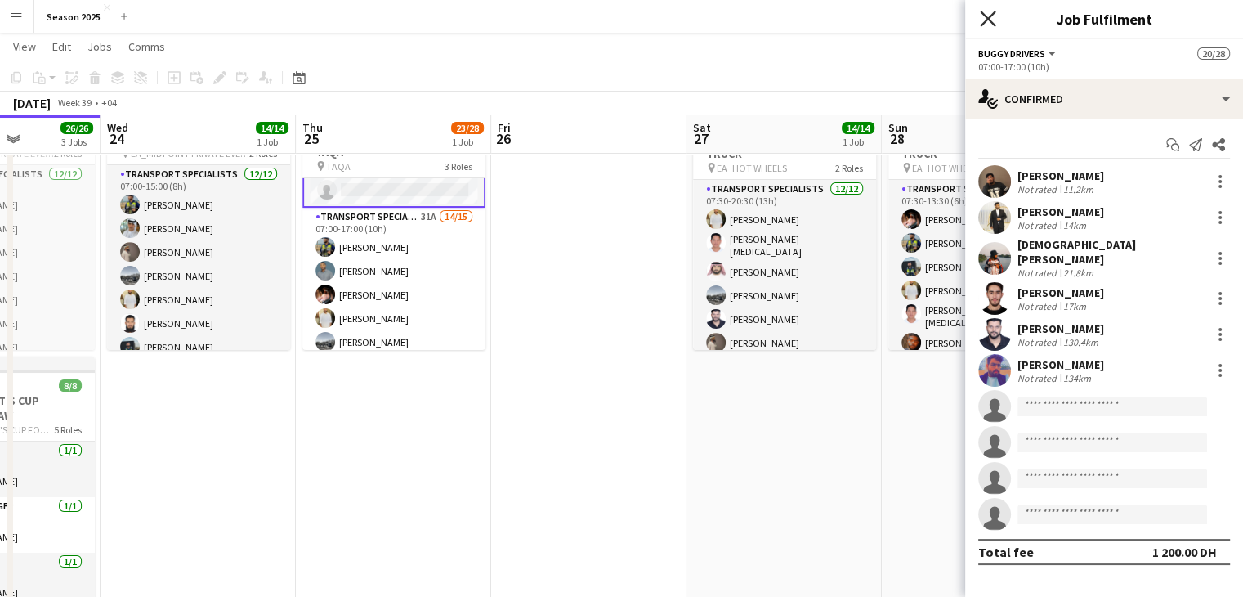
click at [991, 13] on icon "Close pop-in" at bounding box center [988, 19] width 16 height 16
